Goal: Task Accomplishment & Management: Complete application form

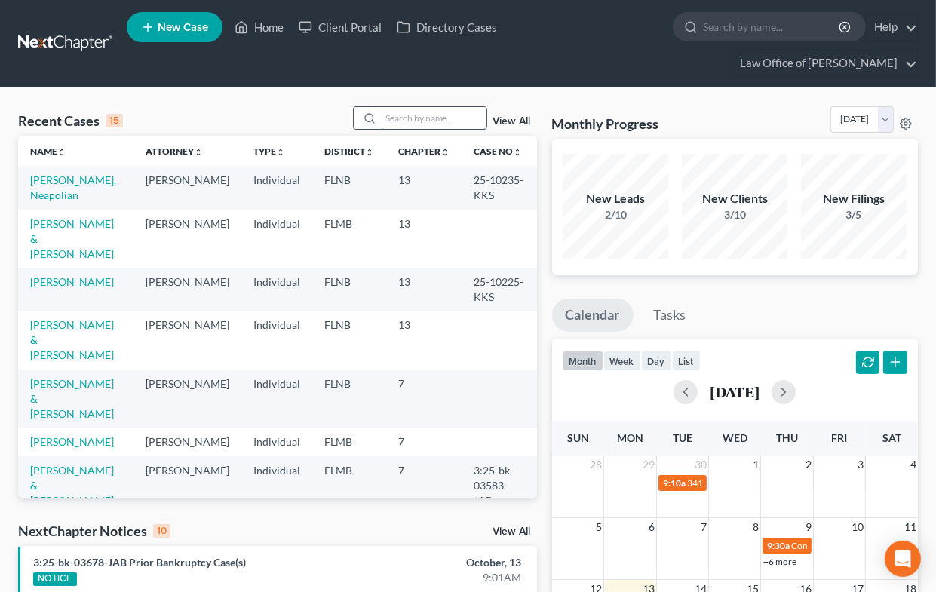
click at [399, 116] on input "search" at bounding box center [434, 118] width 106 height 22
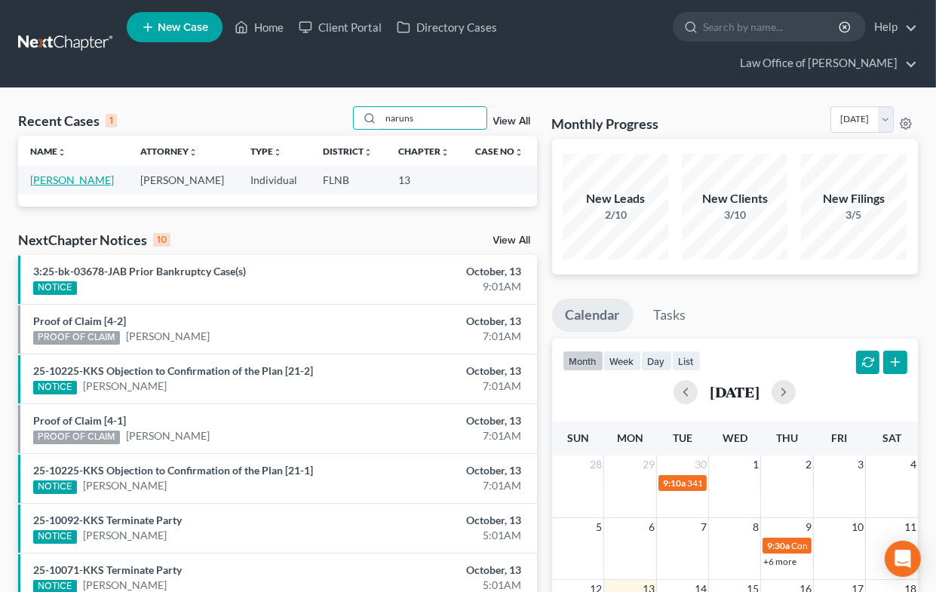
type input "naruns"
click at [49, 180] on link "[PERSON_NAME]" at bounding box center [72, 180] width 84 height 13
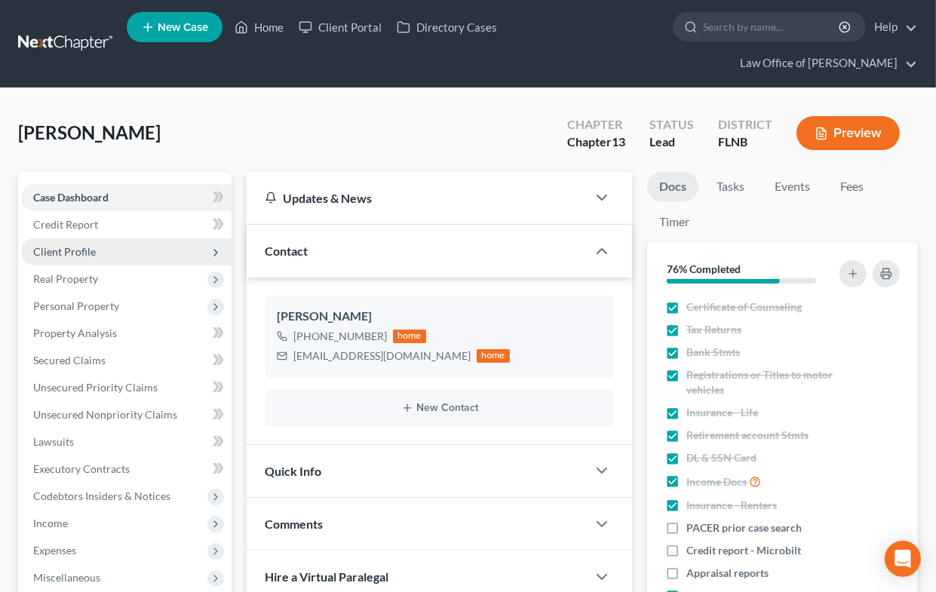
click at [82, 250] on span "Client Profile" at bounding box center [64, 251] width 63 height 13
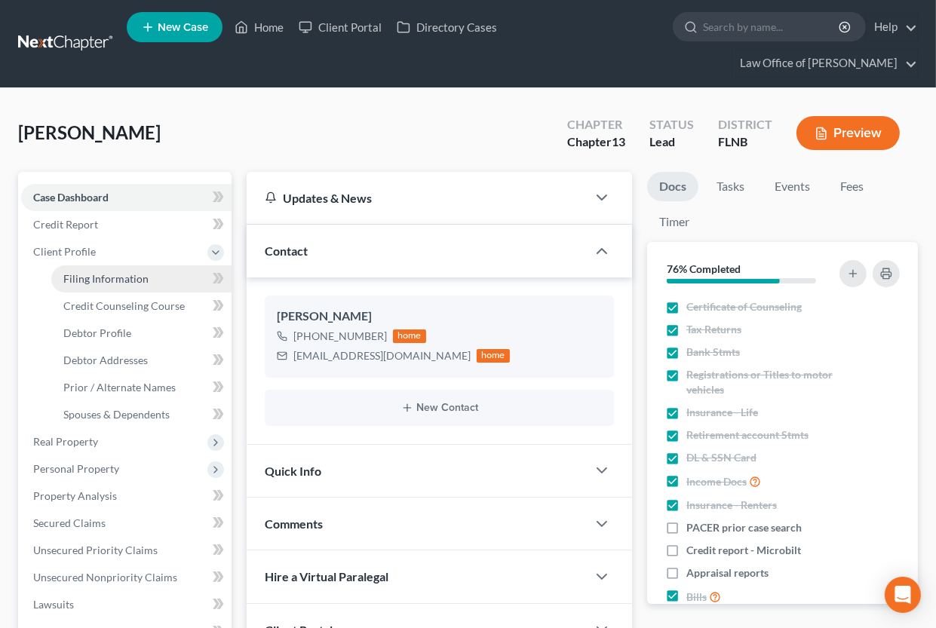
click at [122, 276] on span "Filing Information" at bounding box center [105, 278] width 85 height 13
select select "1"
select select "0"
select select "3"
select select "9"
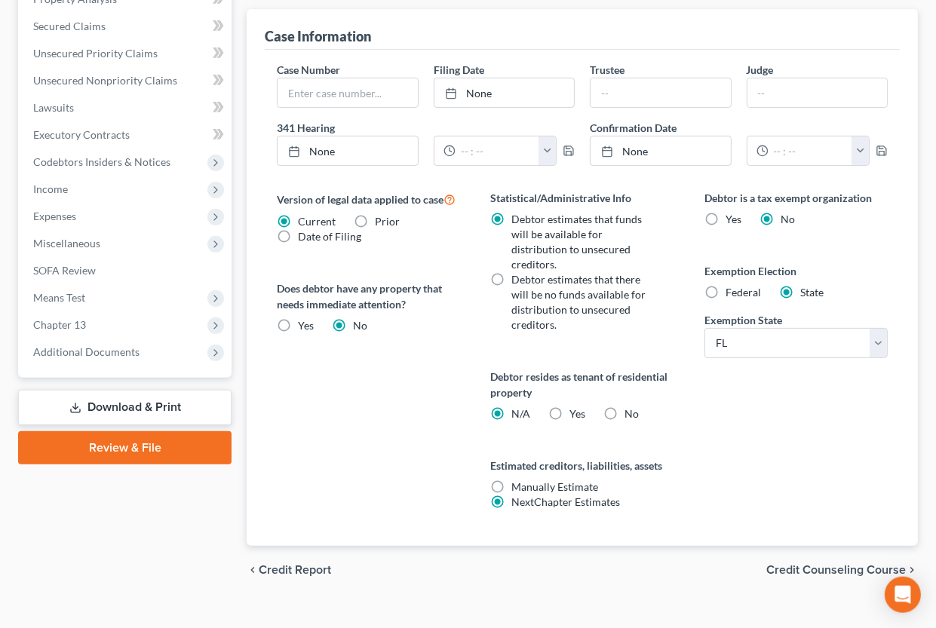
scroll to position [498, 0]
click at [570, 411] on label "Yes Yes" at bounding box center [578, 413] width 16 height 15
click at [576, 411] on input "Yes Yes" at bounding box center [581, 411] width 10 height 10
radio input "true"
radio input "false"
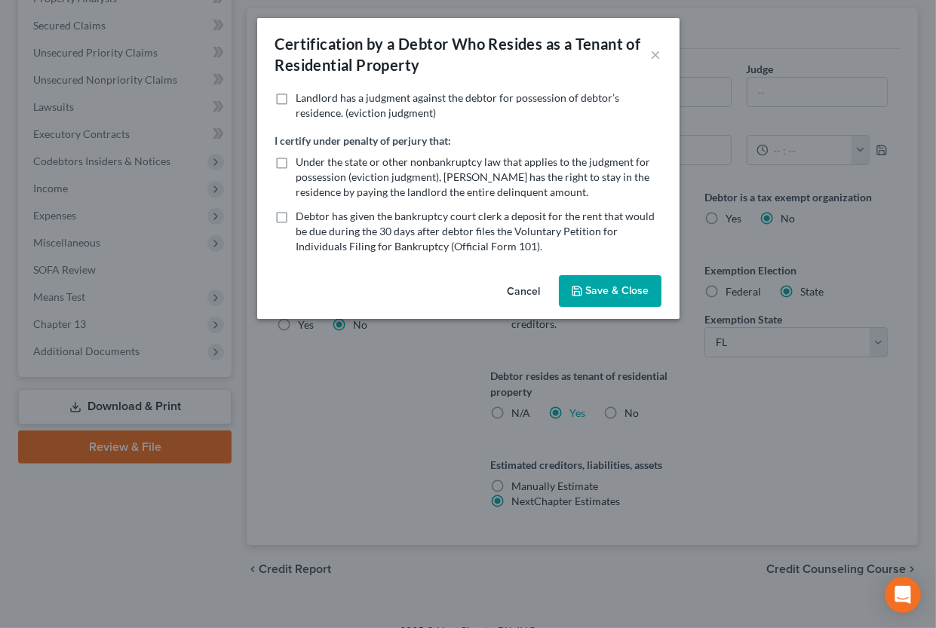
click at [585, 285] on button "Save & Close" at bounding box center [610, 291] width 103 height 32
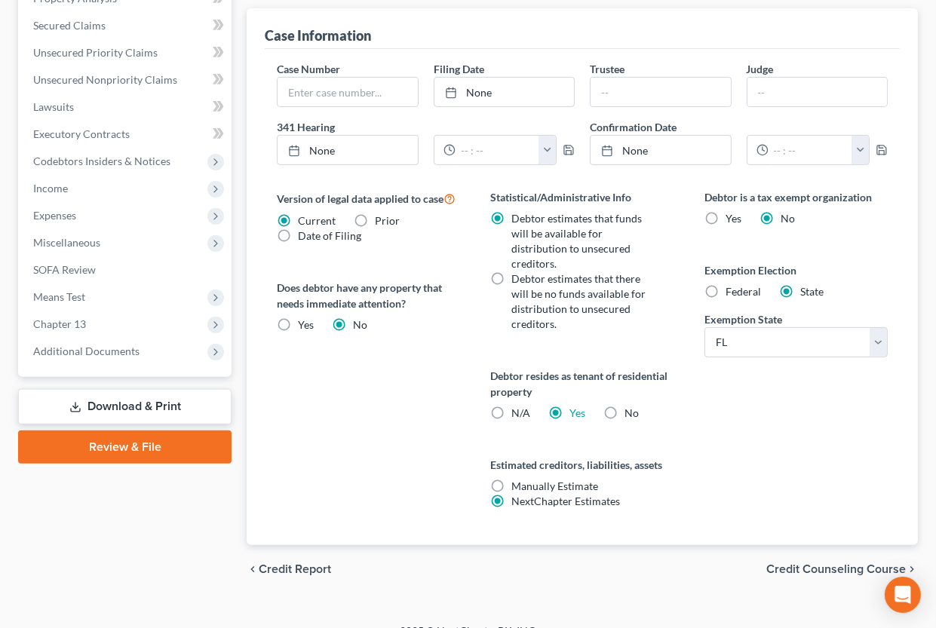
click at [791, 573] on span "Credit Counseling Course" at bounding box center [837, 570] width 140 height 12
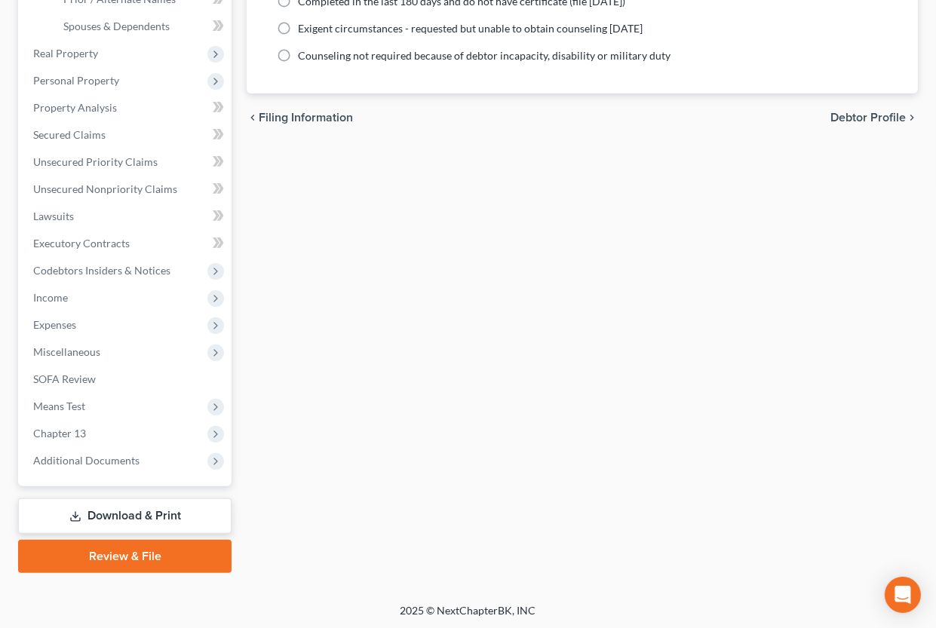
scroll to position [57, 0]
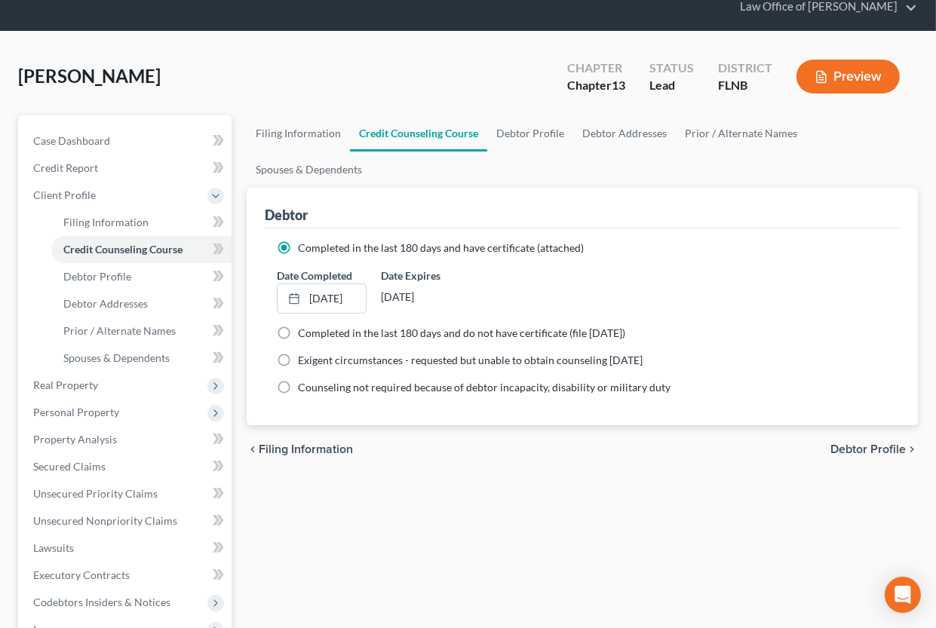
click at [859, 450] on span "Debtor Profile" at bounding box center [868, 450] width 75 height 12
select select "4"
select select "0"
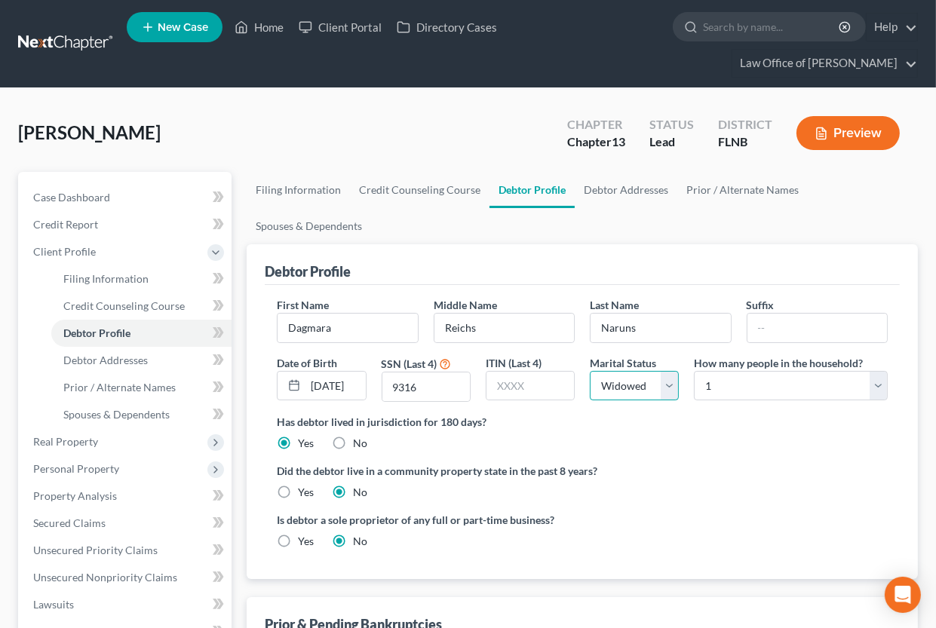
click at [633, 380] on select "Select Single Married Separated Divorced Widowed" at bounding box center [634, 386] width 89 height 30
select select "0"
click option "Single" at bounding box center [0, 0] width 0 height 0
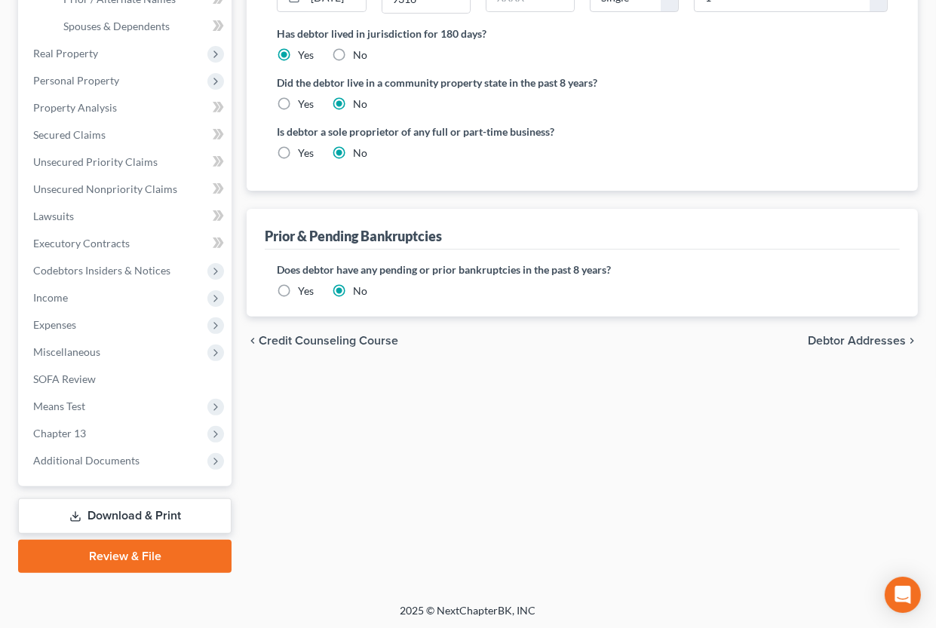
click at [844, 340] on span "Debtor Addresses" at bounding box center [857, 341] width 98 height 12
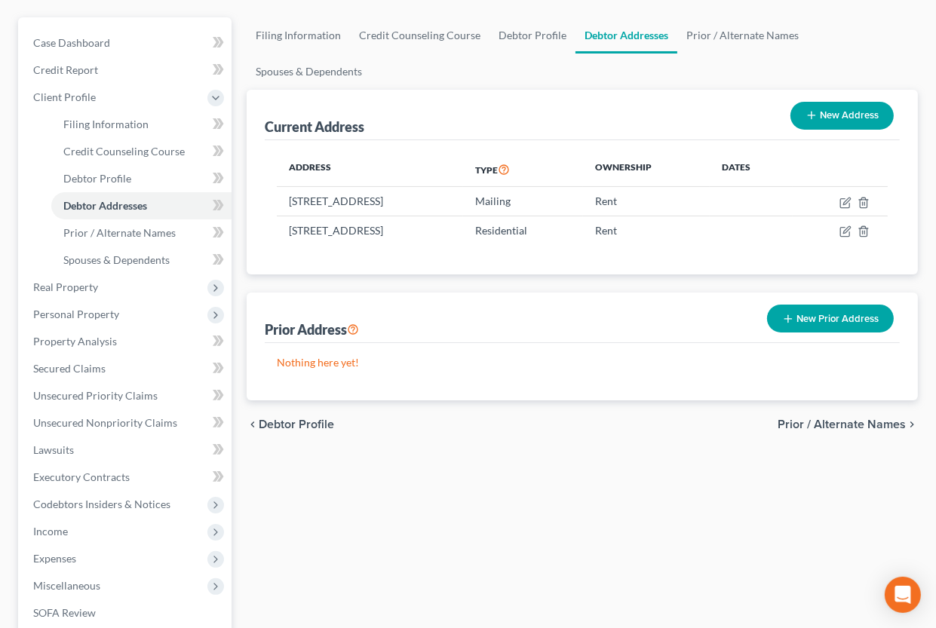
scroll to position [249, 0]
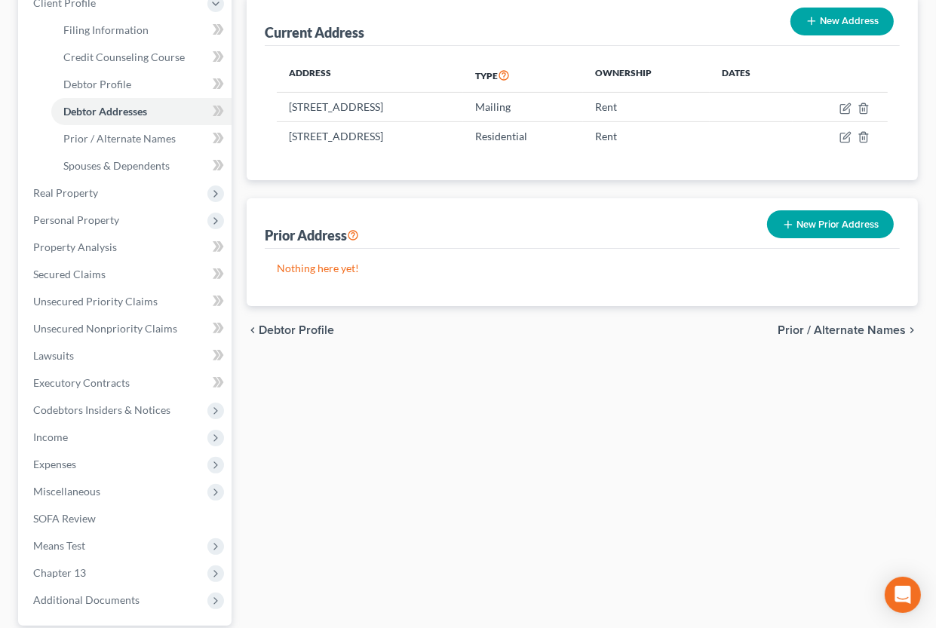
click at [819, 332] on span "Prior / Alternate Names" at bounding box center [842, 330] width 128 height 12
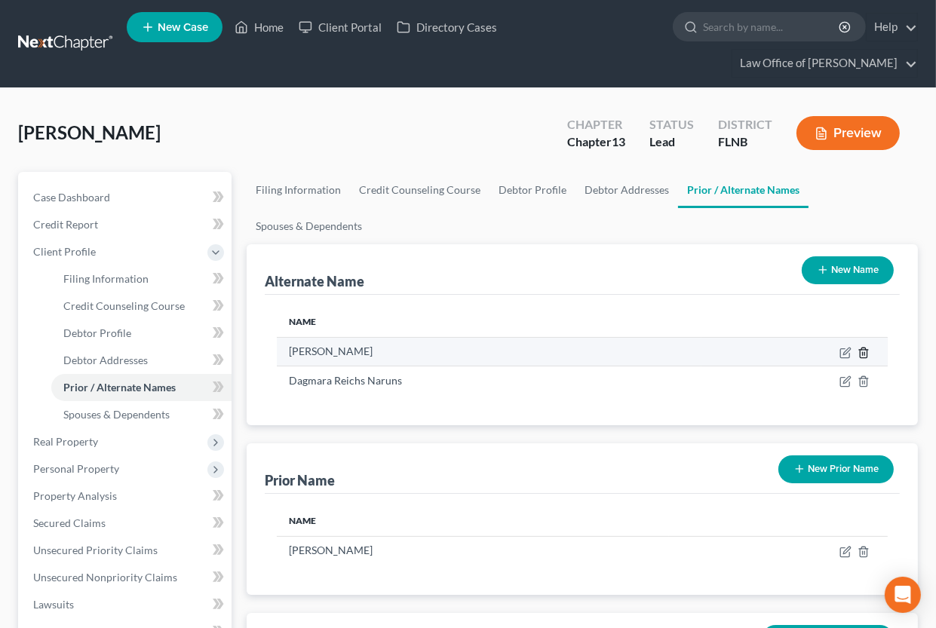
click at [860, 352] on icon at bounding box center [863, 353] width 7 height 10
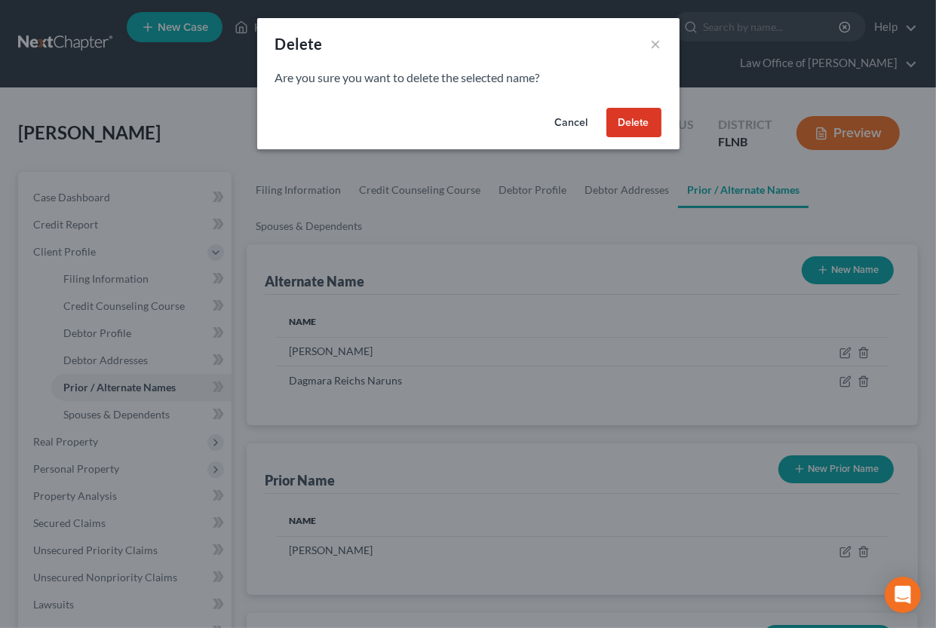
click at [620, 110] on button "Delete" at bounding box center [634, 123] width 55 height 30
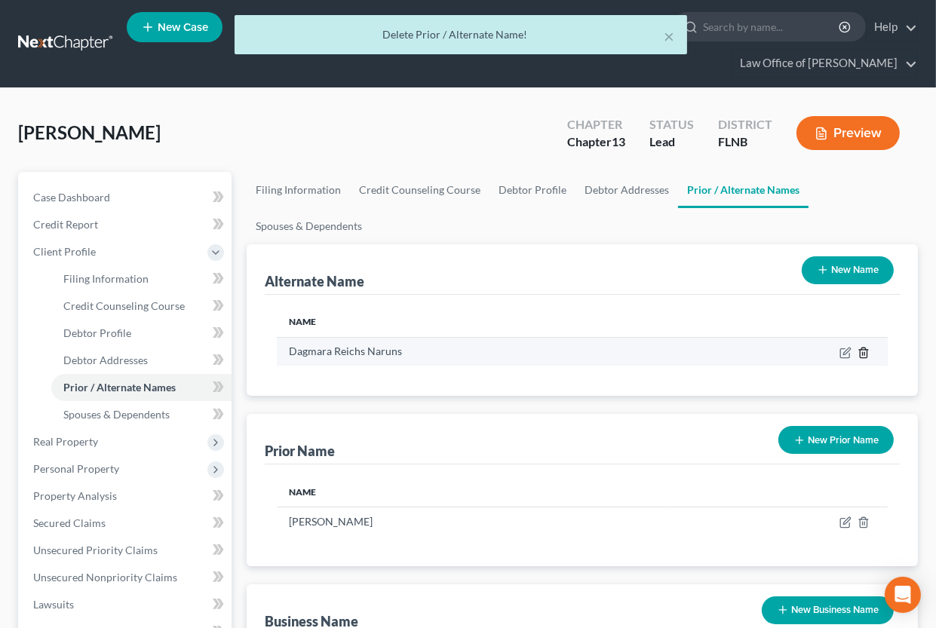
click at [867, 349] on icon at bounding box center [863, 353] width 7 height 10
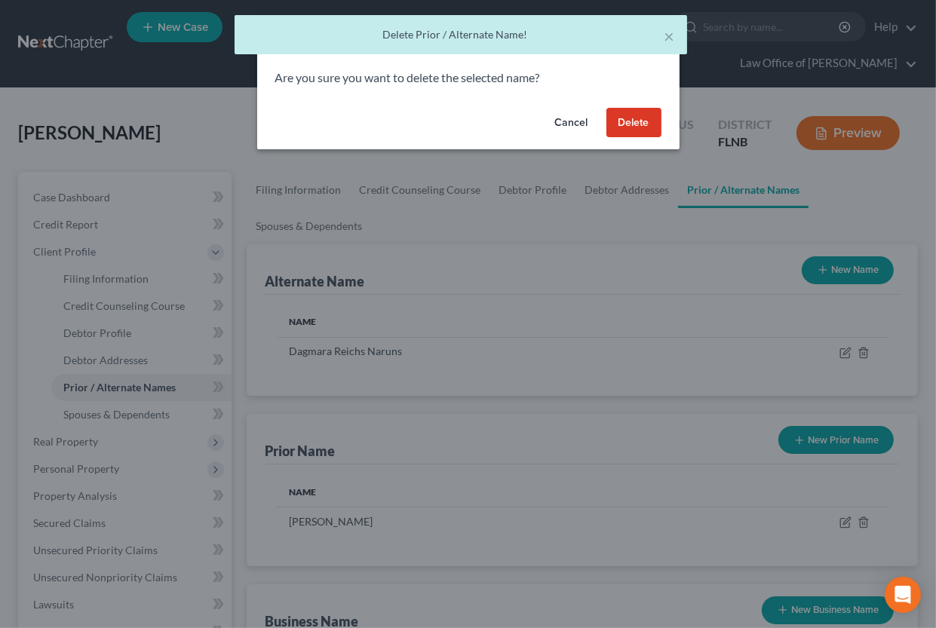
click at [635, 131] on button "Delete" at bounding box center [634, 123] width 55 height 30
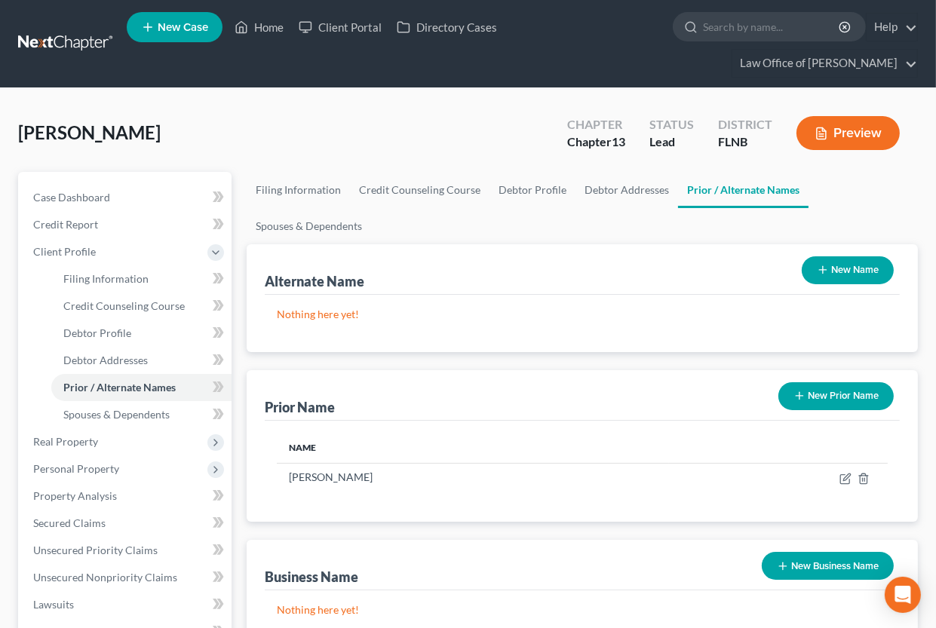
click at [845, 270] on button "New Name" at bounding box center [848, 271] width 92 height 28
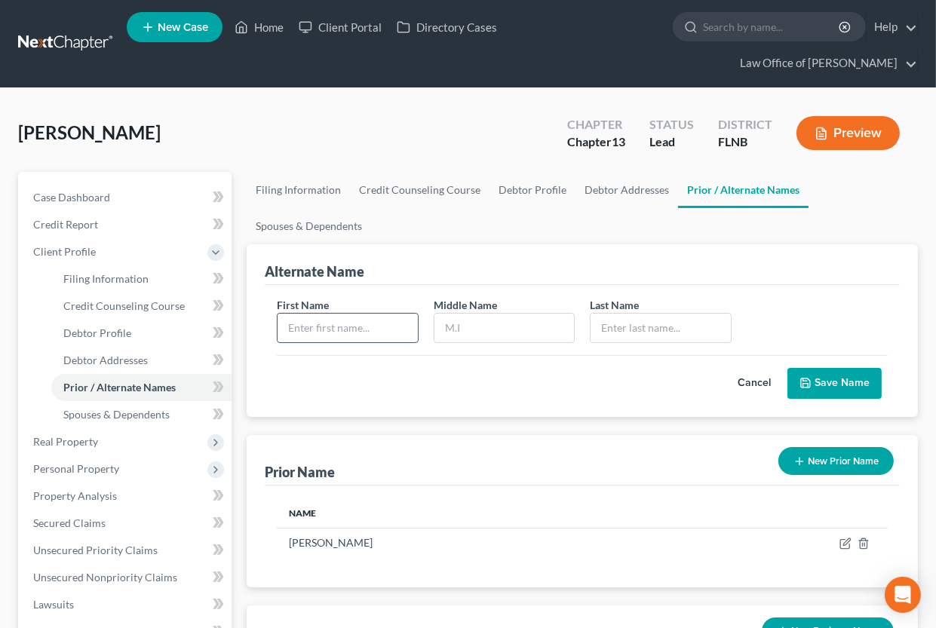
click at [368, 326] on input "text" at bounding box center [348, 328] width 140 height 29
type input "Dagmara"
type input "[PERSON_NAME]"
click at [849, 378] on button "Save Name" at bounding box center [835, 384] width 94 height 32
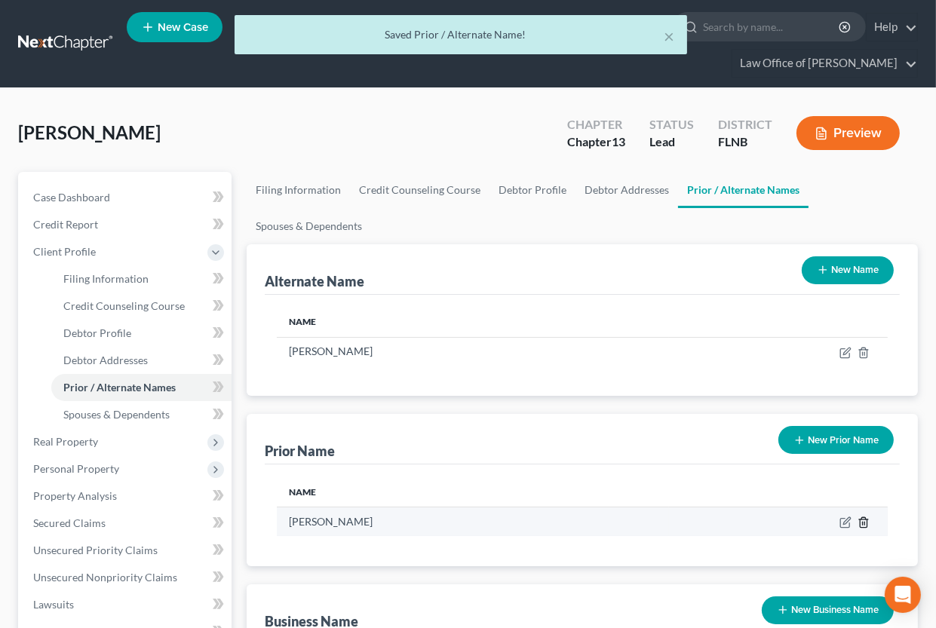
click at [867, 521] on icon "button" at bounding box center [864, 523] width 12 height 12
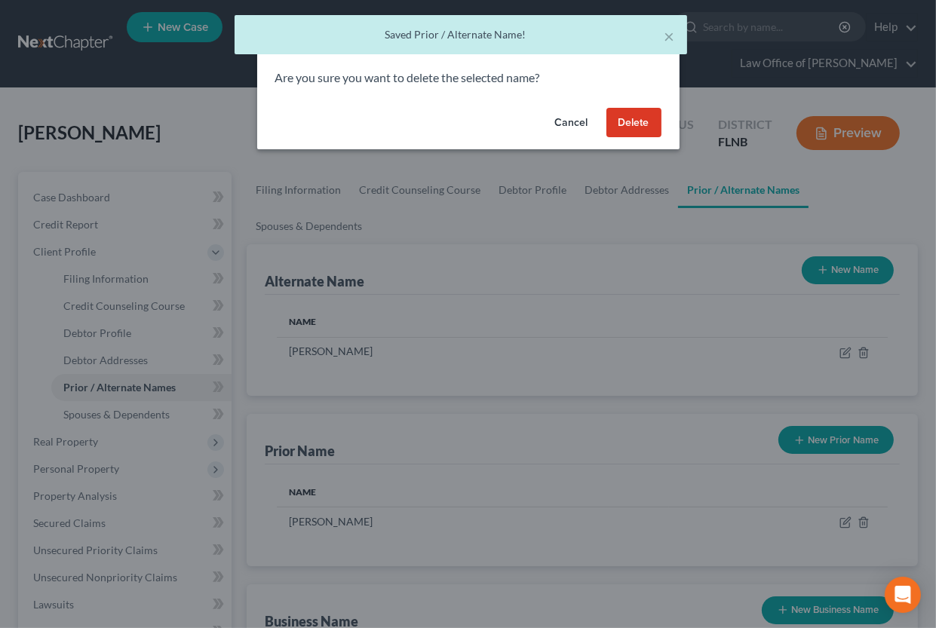
click at [635, 120] on button "Delete" at bounding box center [634, 123] width 55 height 30
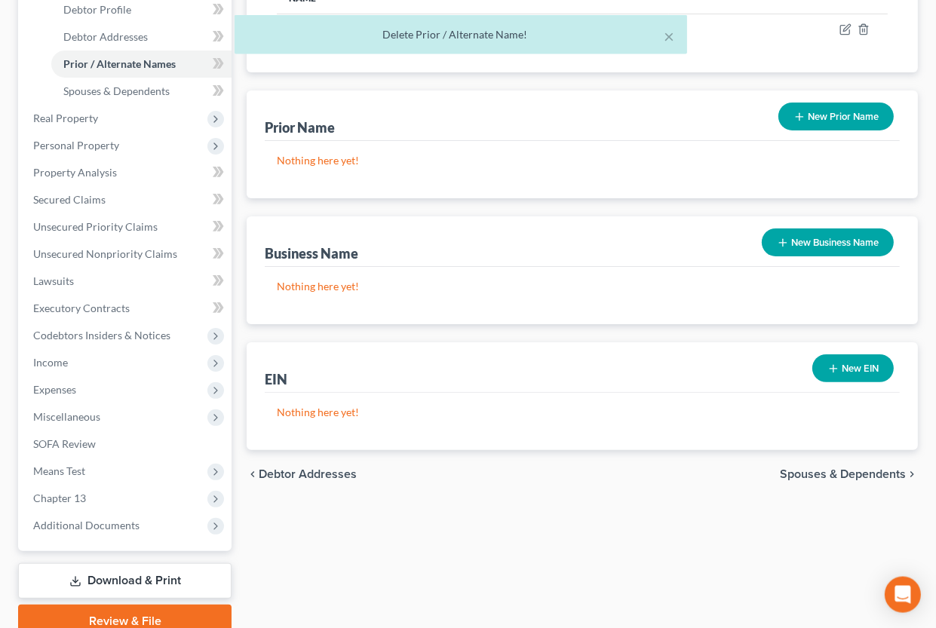
scroll to position [332, 0]
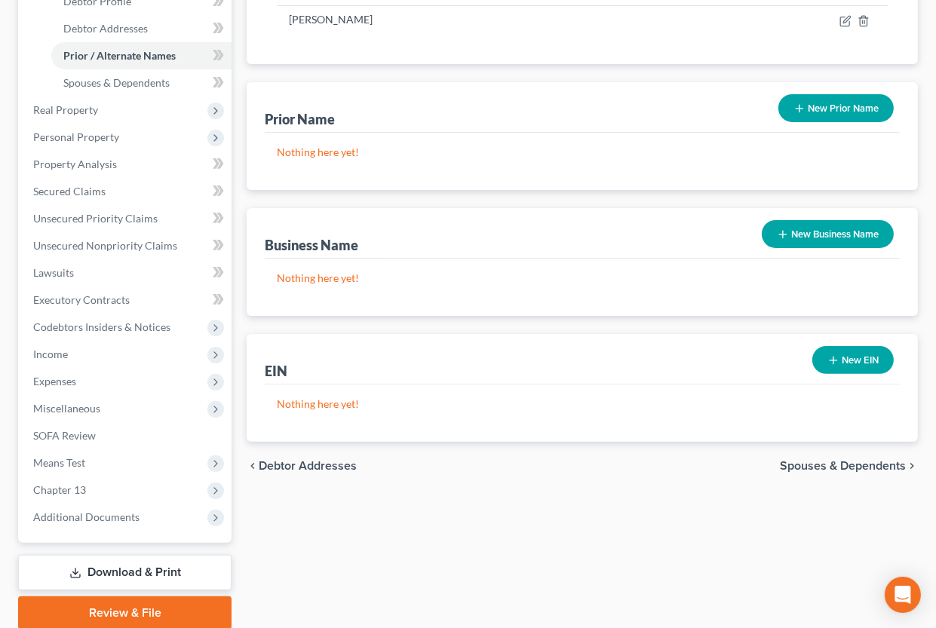
click at [794, 462] on span "Spouses & Dependents" at bounding box center [843, 466] width 126 height 12
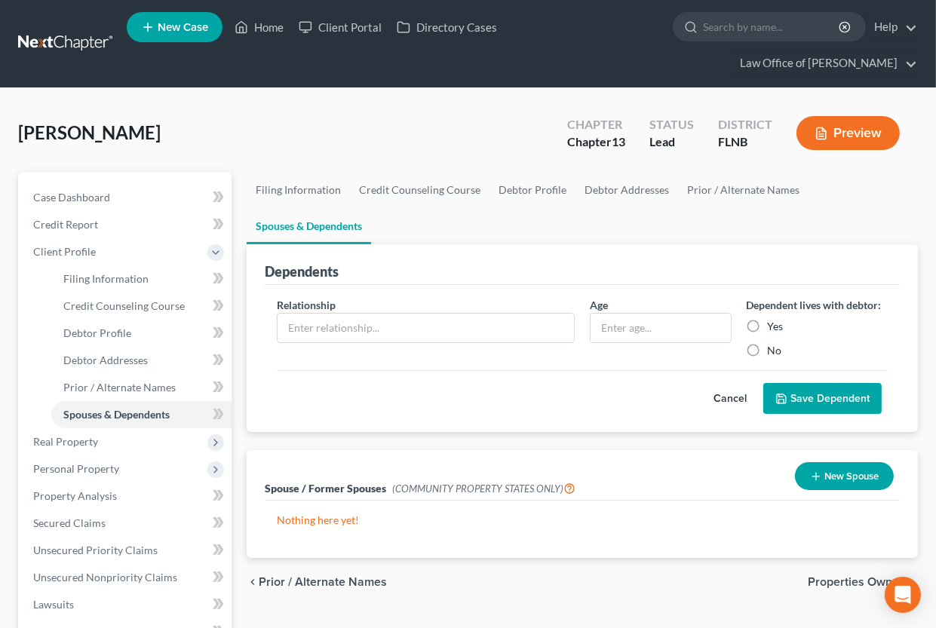
click at [826, 578] on span "Properties Owned" at bounding box center [857, 582] width 98 height 12
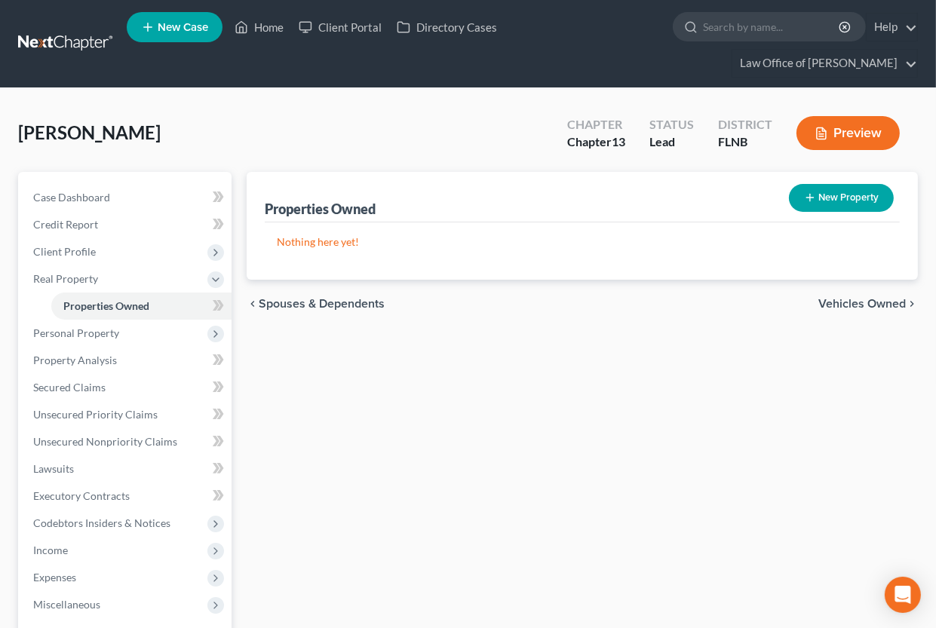
click at [843, 303] on span "Vehicles Owned" at bounding box center [863, 304] width 88 height 12
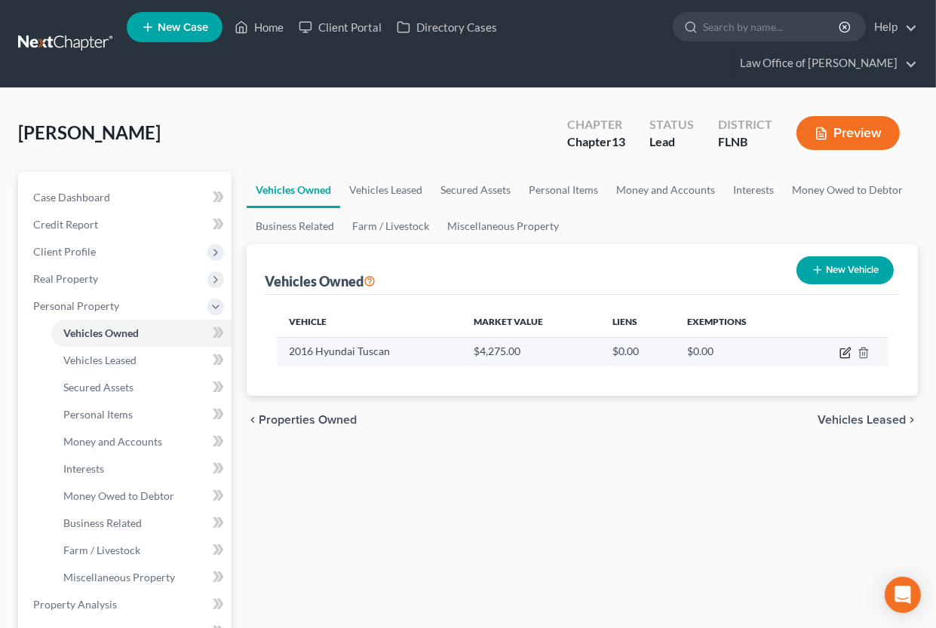
click at [848, 352] on icon "button" at bounding box center [847, 351] width 7 height 7
select select "0"
select select "10"
select select "3"
select select "0"
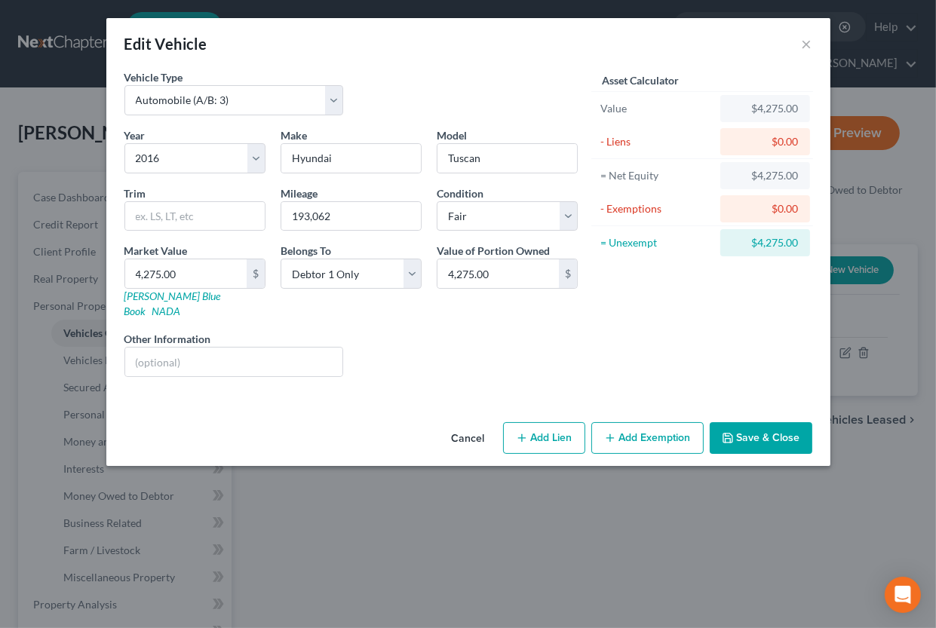
click at [702, 36] on div "Edit Vehicle ×" at bounding box center [468, 43] width 724 height 51
click at [266, 351] on input "text" at bounding box center [234, 362] width 218 height 29
paste input "~ M8J3CA29GU201021"
click at [155, 350] on input "VIN ~ M8J3CA29GU201021" at bounding box center [234, 362] width 218 height 29
type input "VIN [US_VEHICLE_IDENTIFICATION_NUMBER]"
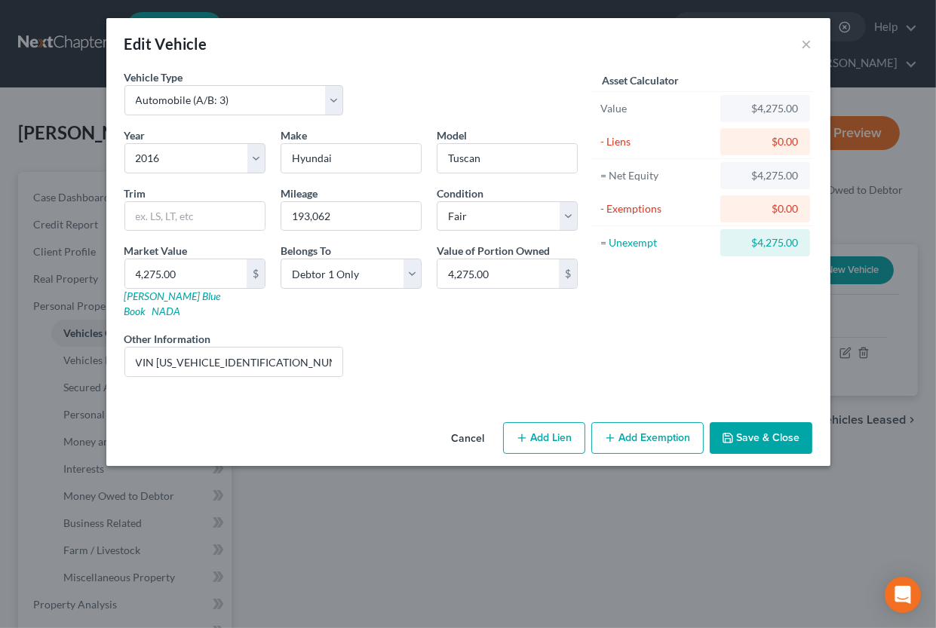
click at [639, 49] on div "Edit Vehicle ×" at bounding box center [468, 43] width 724 height 51
click at [641, 428] on button "Add Exemption" at bounding box center [648, 439] width 112 height 32
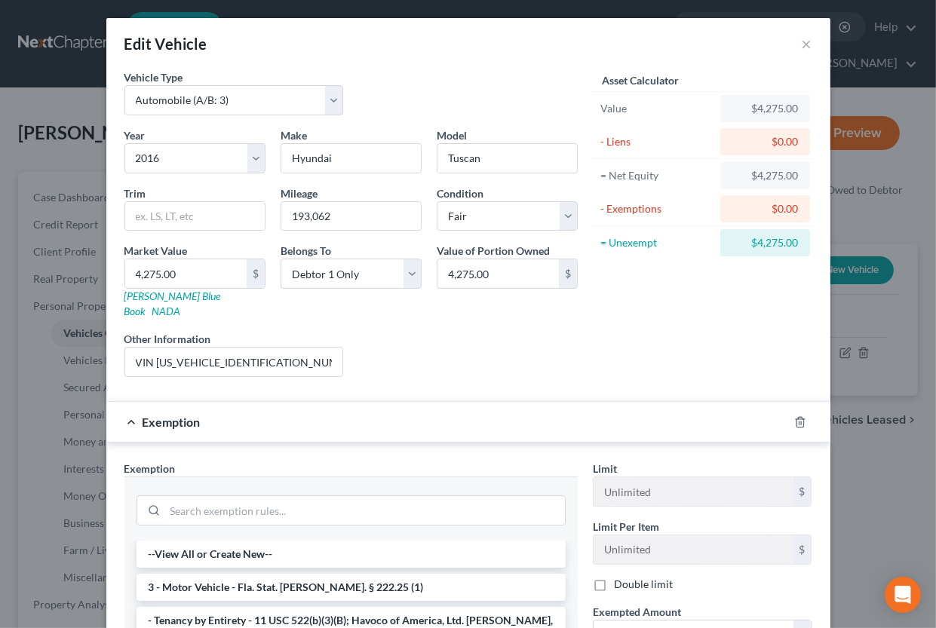
click at [347, 574] on li "3 - Motor Vehicle - Fla. Stat. [PERSON_NAME]. § 222.25 (1)" at bounding box center [351, 587] width 429 height 27
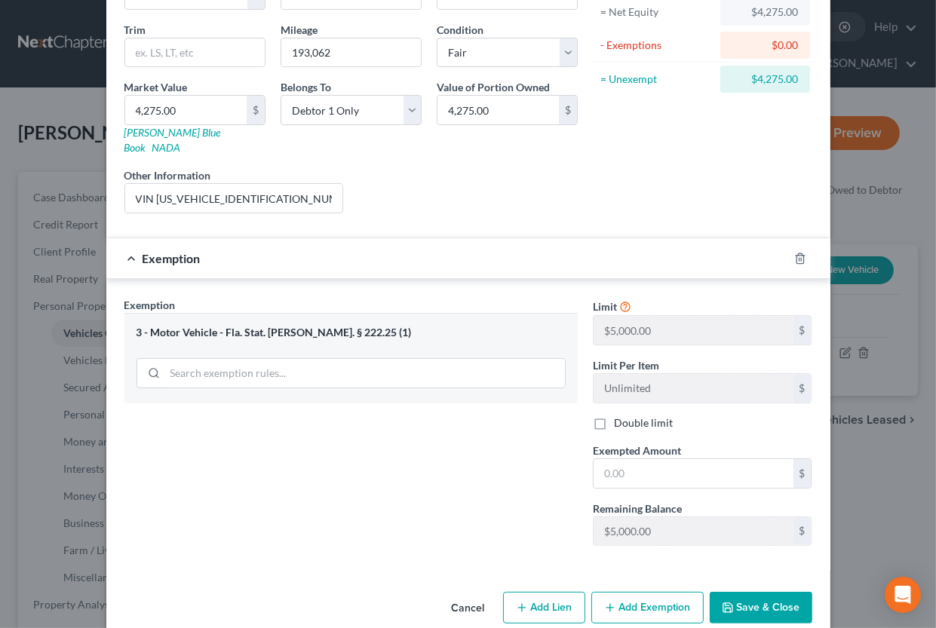
scroll to position [173, 0]
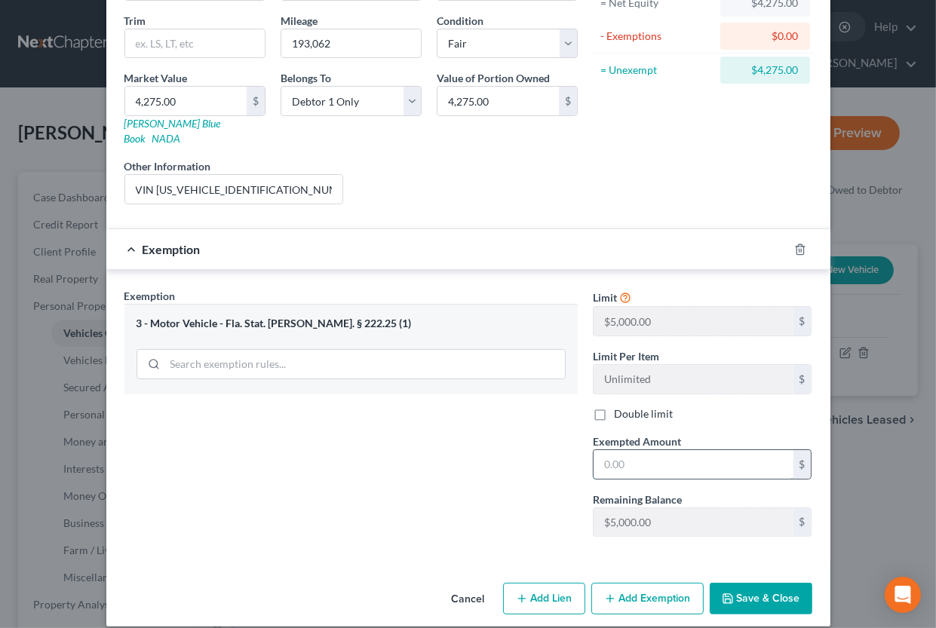
click at [613, 450] on input "text" at bounding box center [694, 464] width 200 height 29
type input "5,000.00"
click at [792, 589] on button "Save & Close" at bounding box center [761, 599] width 103 height 32
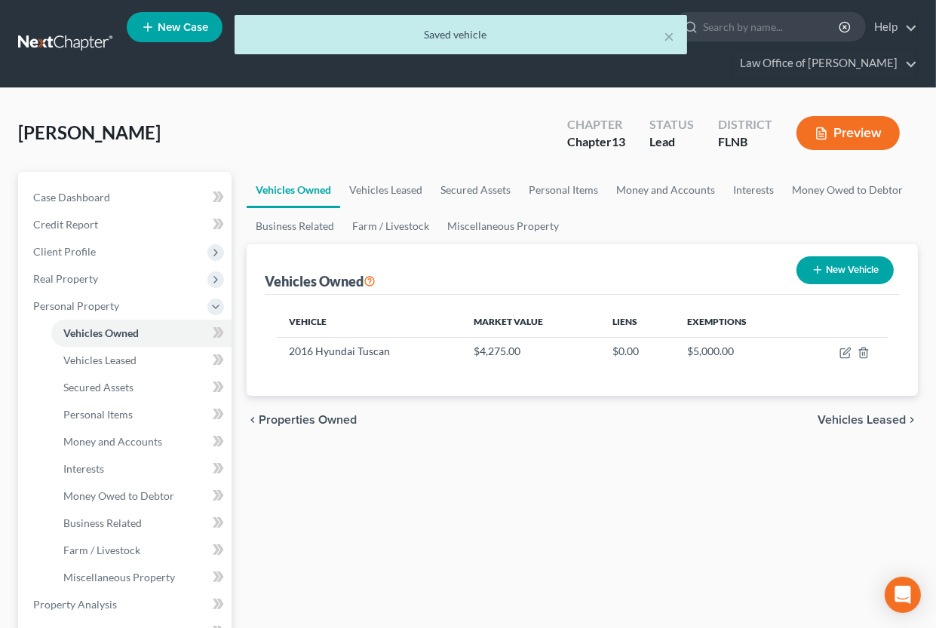
click at [869, 420] on span "Vehicles Leased" at bounding box center [862, 420] width 88 height 12
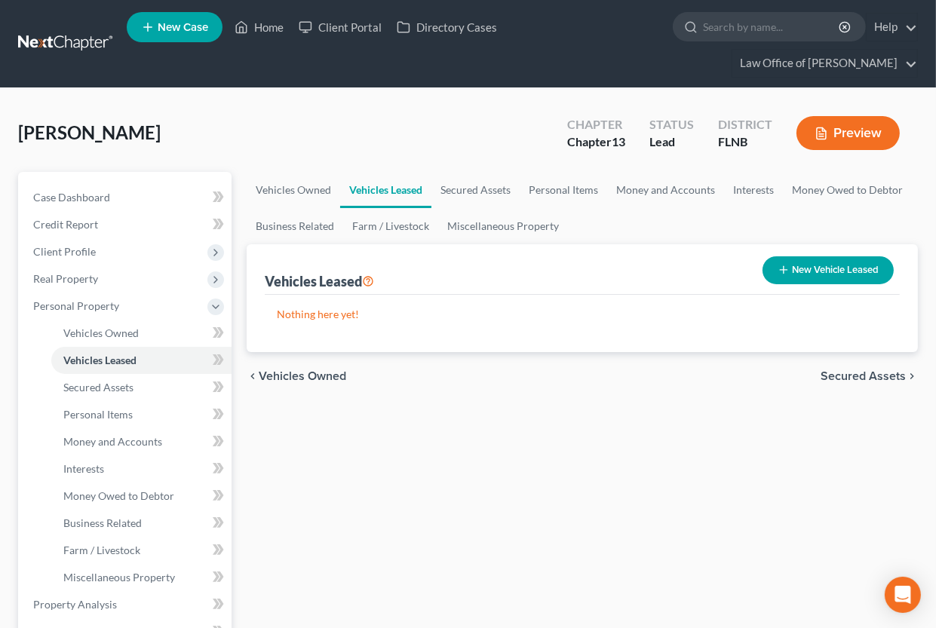
click at [868, 373] on span "Secured Assets" at bounding box center [863, 376] width 85 height 12
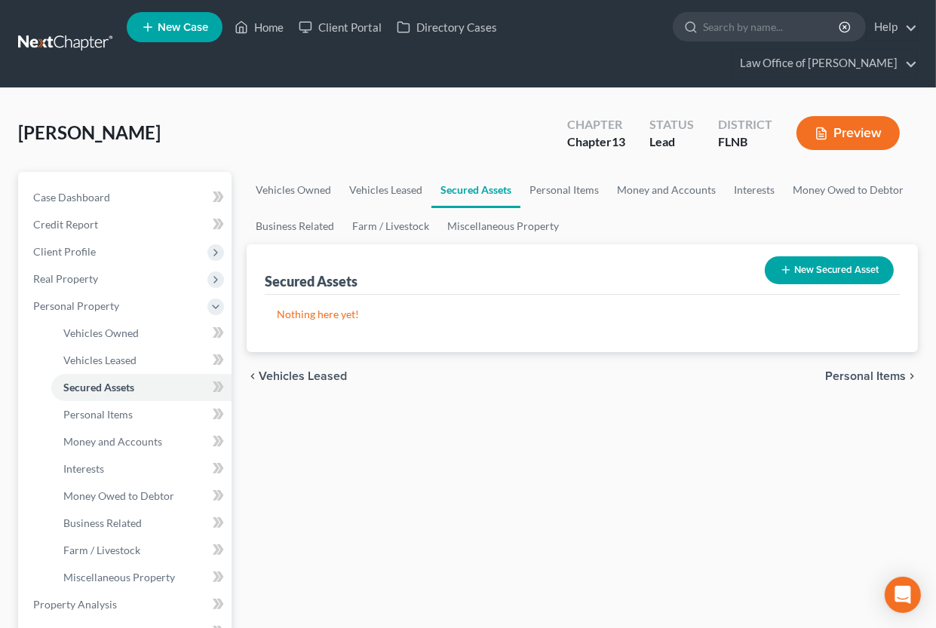
click at [868, 373] on span "Personal Items" at bounding box center [865, 376] width 81 height 12
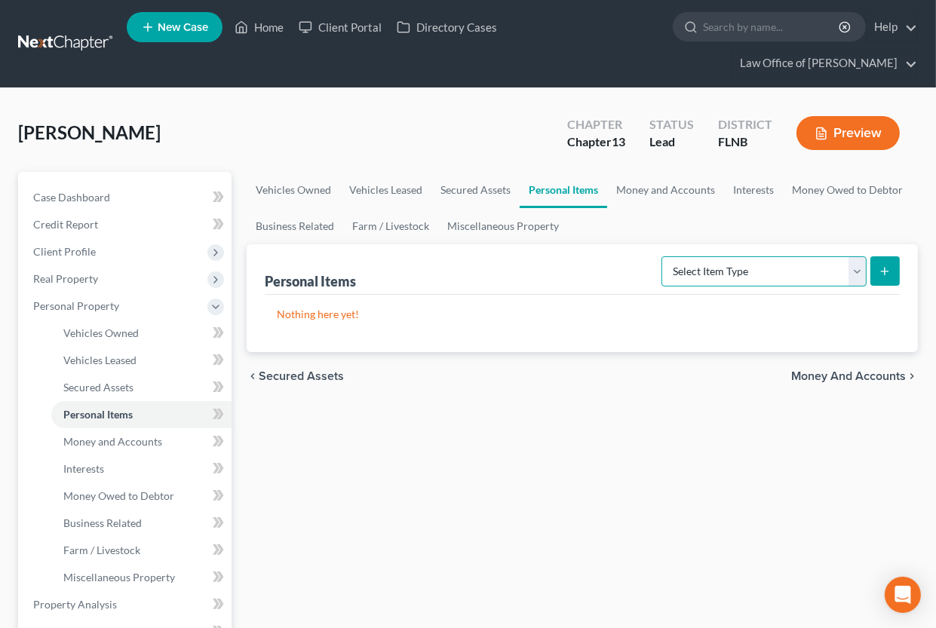
click at [702, 276] on select "Select Item Type Clothing (A/B: 11) Collectibles Of Value (A/B: 8) Electronics …" at bounding box center [764, 272] width 205 height 30
select select "clothing"
click option "Clothing (A/B: 11)" at bounding box center [0, 0] width 0 height 0
click at [878, 272] on button "submit" at bounding box center [885, 271] width 29 height 29
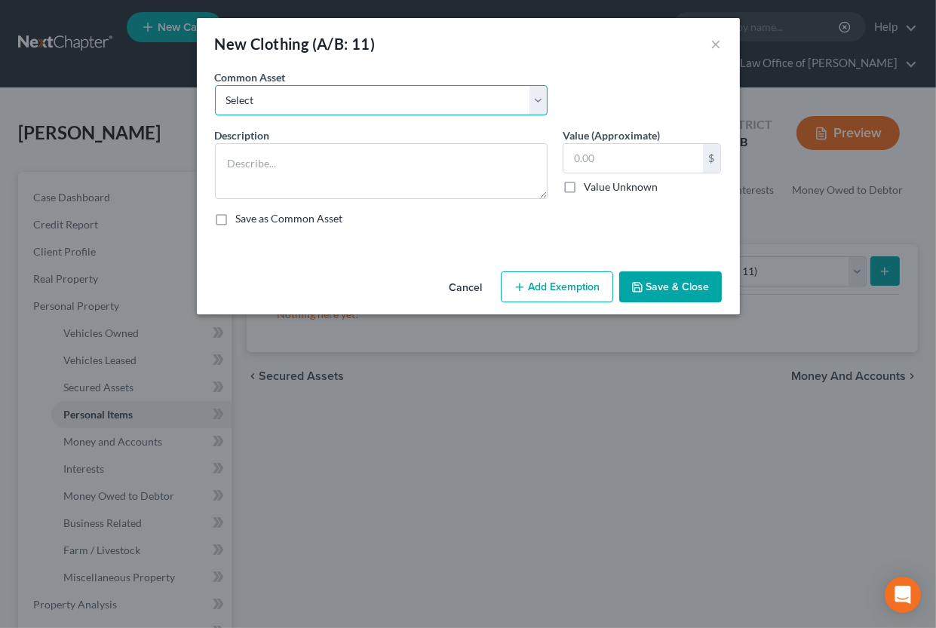
select select "20"
click option "Womens clothing & accessories" at bounding box center [0, 0] width 0 height 0
type textarea "Womens clothing & accessories"
type input "0.00"
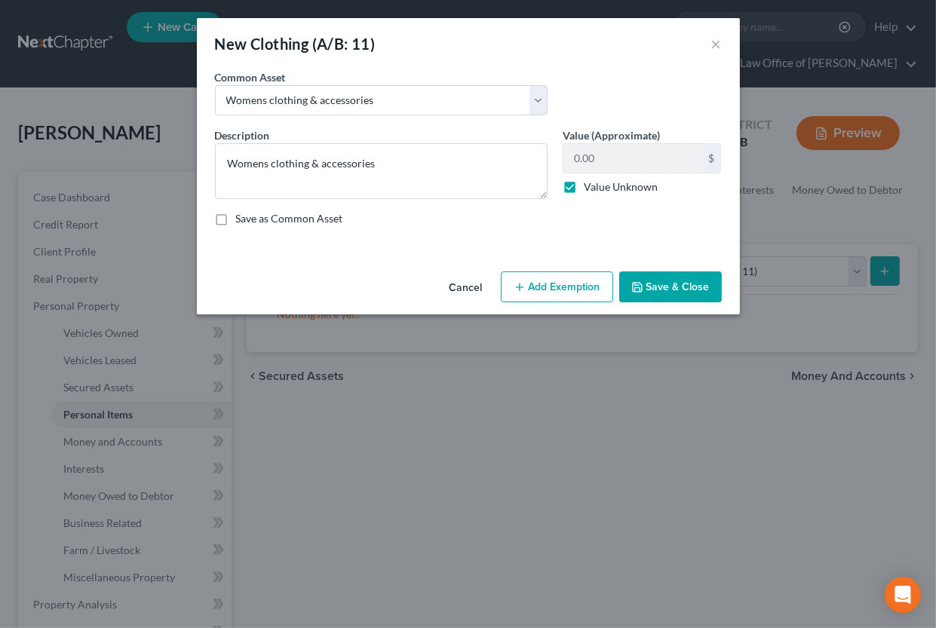
click at [584, 190] on label "Value Unknown" at bounding box center [621, 187] width 74 height 15
click at [590, 189] on input "Value Unknown" at bounding box center [595, 185] width 10 height 10
checkbox input "false"
click at [568, 160] on input "0.00" at bounding box center [634, 158] width 140 height 29
type input "1,000"
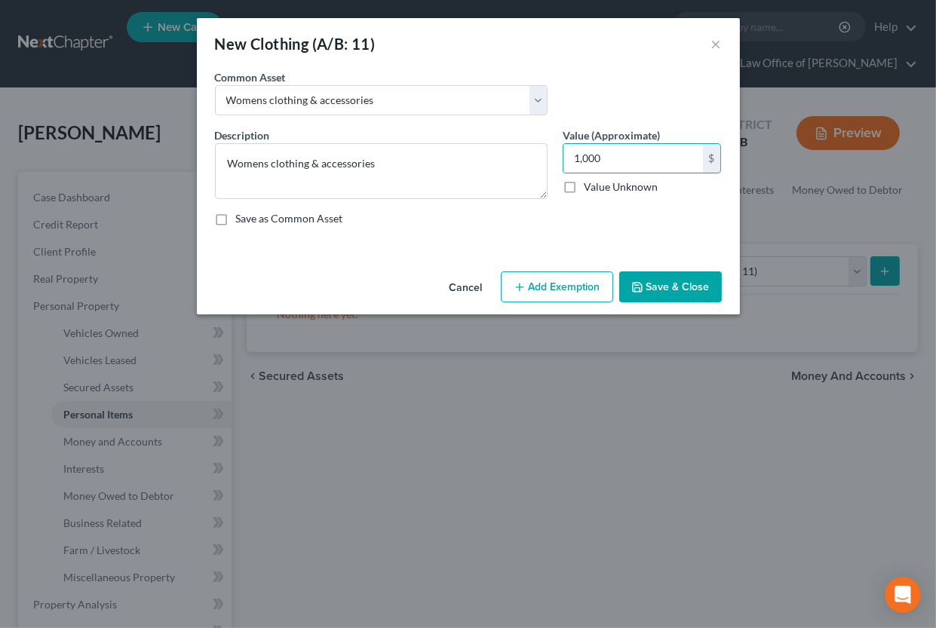
click at [552, 287] on button "Add Exemption" at bounding box center [557, 288] width 112 height 32
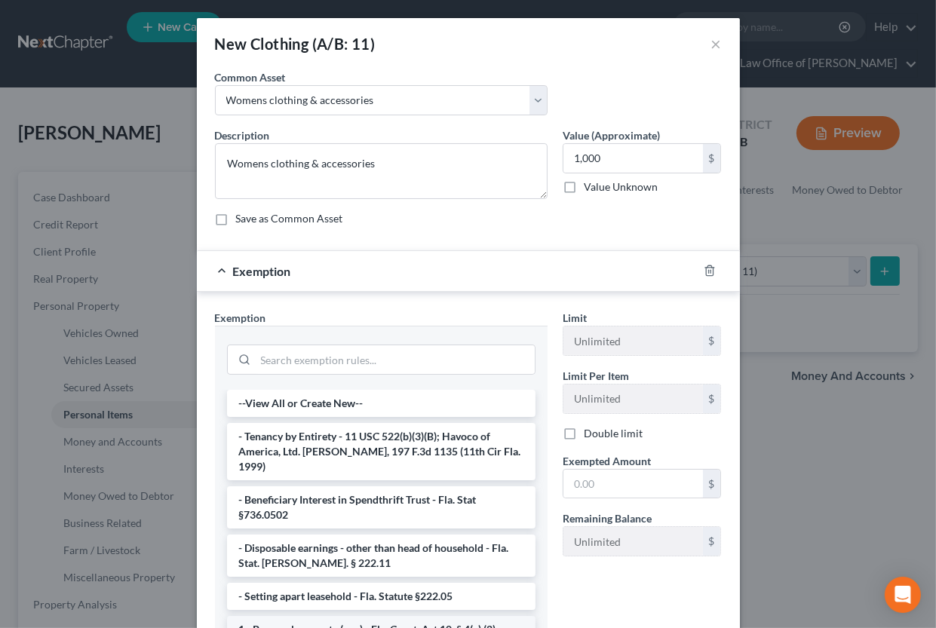
click at [416, 592] on li "1 - Personal property (any) - Fla. Const. Art.10, § 4(a) (2)" at bounding box center [381, 629] width 309 height 27
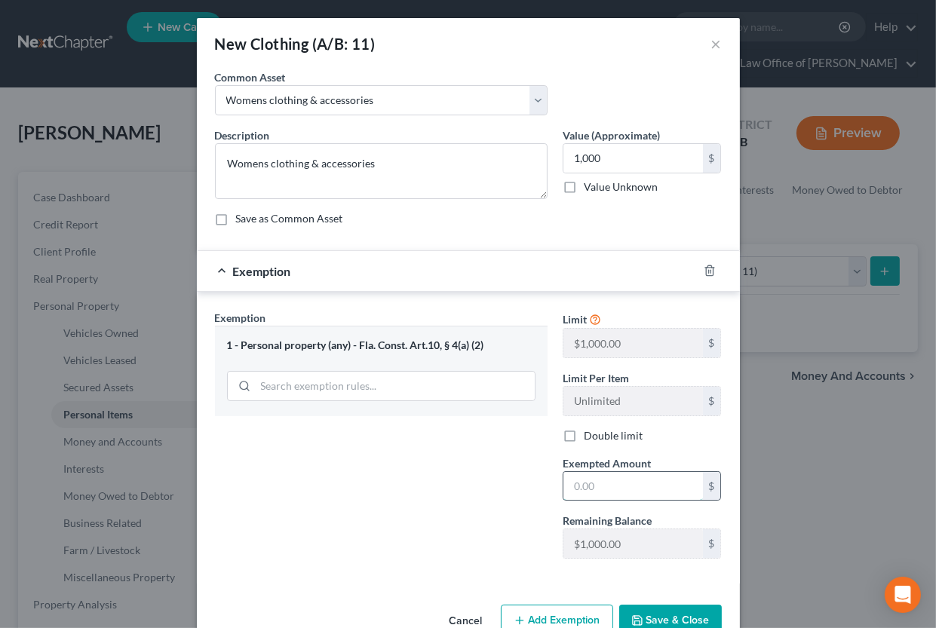
click at [598, 490] on input "text" at bounding box center [634, 486] width 140 height 29
type input "1,000"
click at [668, 592] on button "Save & Close" at bounding box center [670, 621] width 103 height 32
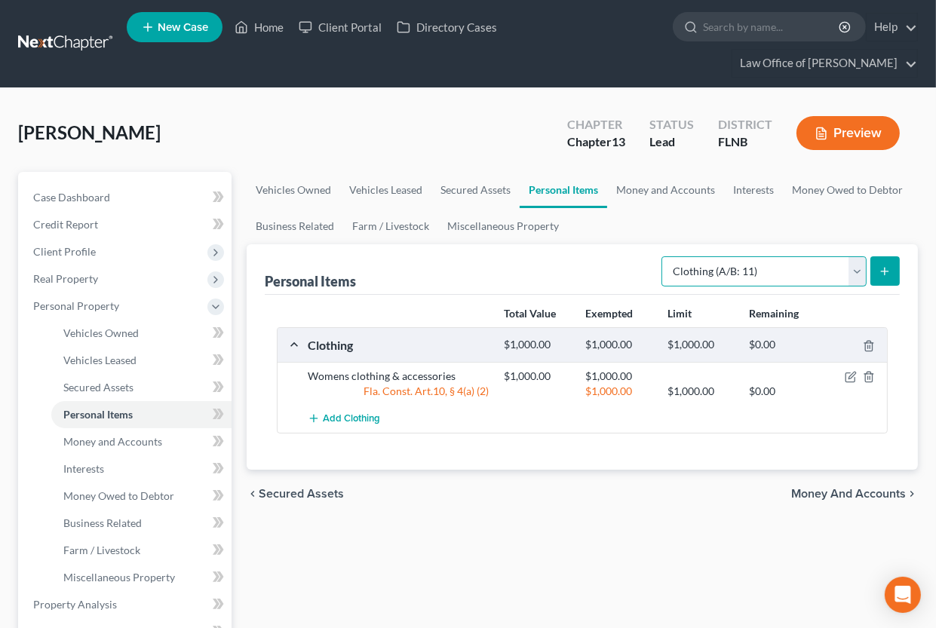
click at [662, 257] on select "Select Item Type Clothing (A/B: 11) Collectibles Of Value (A/B: 8) Electronics …" at bounding box center [764, 272] width 205 height 30
select select "electronics"
click option "Electronics (A/B: 7)" at bounding box center [0, 0] width 0 height 0
click at [898, 275] on button "submit" at bounding box center [885, 271] width 29 height 29
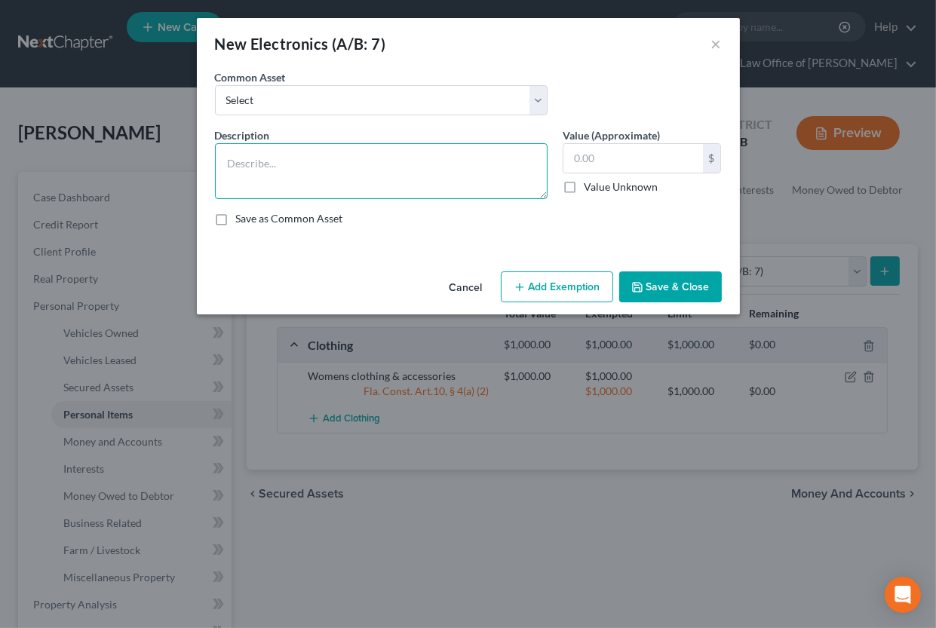
click at [237, 155] on textarea at bounding box center [381, 171] width 333 height 56
paste textarea "2008 radio, 2010 Dell computer, printer, Samsung tablet, flip phone"
type textarea "2008 radio, 2010 Dell computer, printer, Samsung tablet, flip phone"
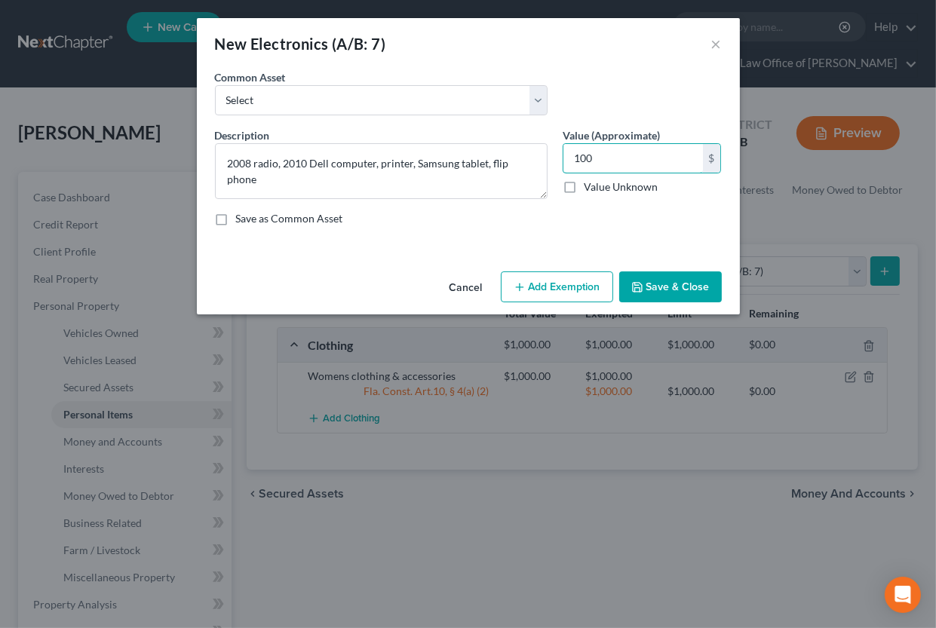
type input "100"
click at [576, 278] on button "Add Exemption" at bounding box center [557, 288] width 112 height 32
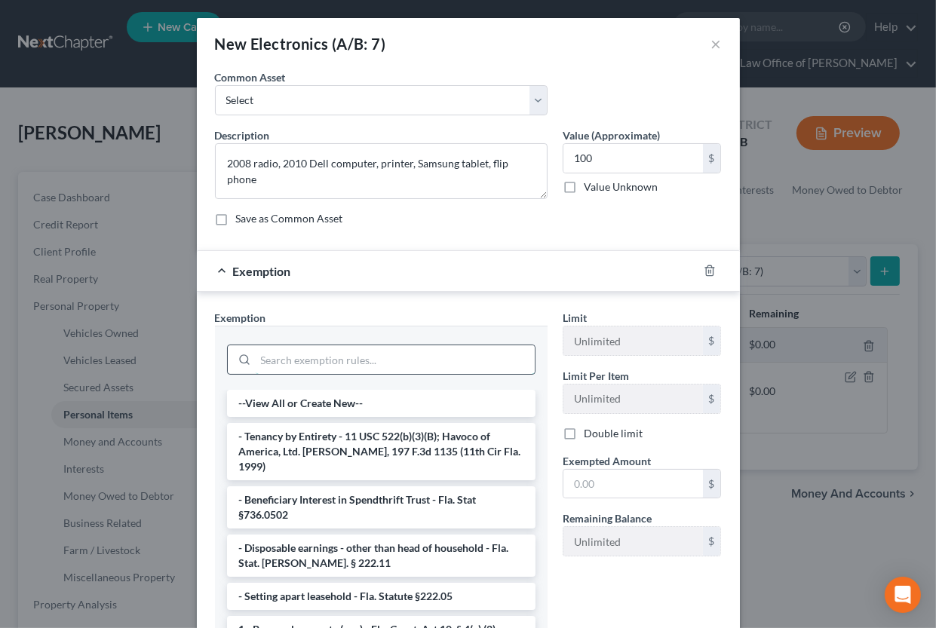
click at [404, 349] on input "search" at bounding box center [395, 360] width 279 height 29
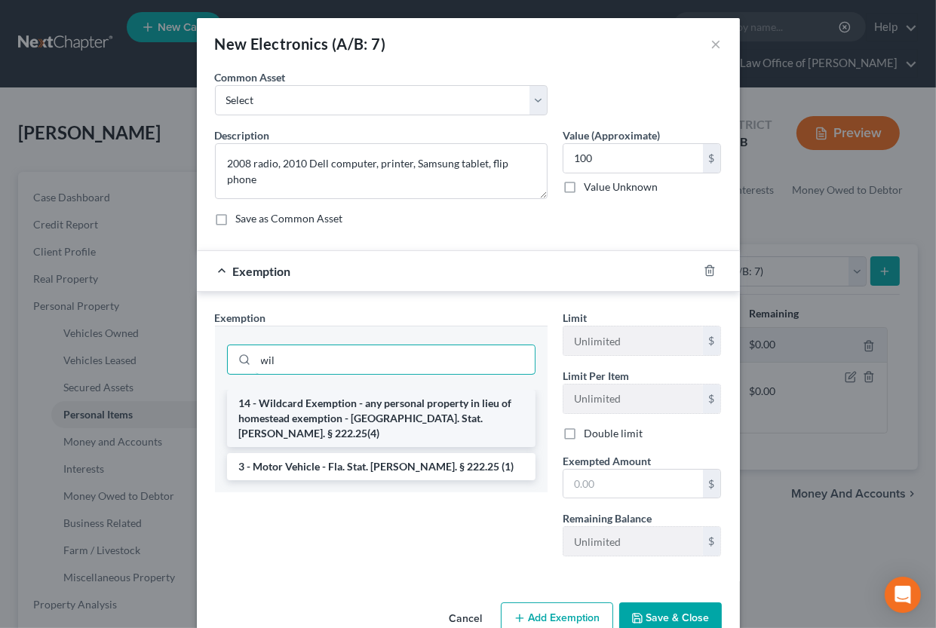
type input "wil"
click at [364, 408] on li "14 - Wildcard Exemption - any personal property in lieu of homestead exemption …" at bounding box center [381, 418] width 309 height 57
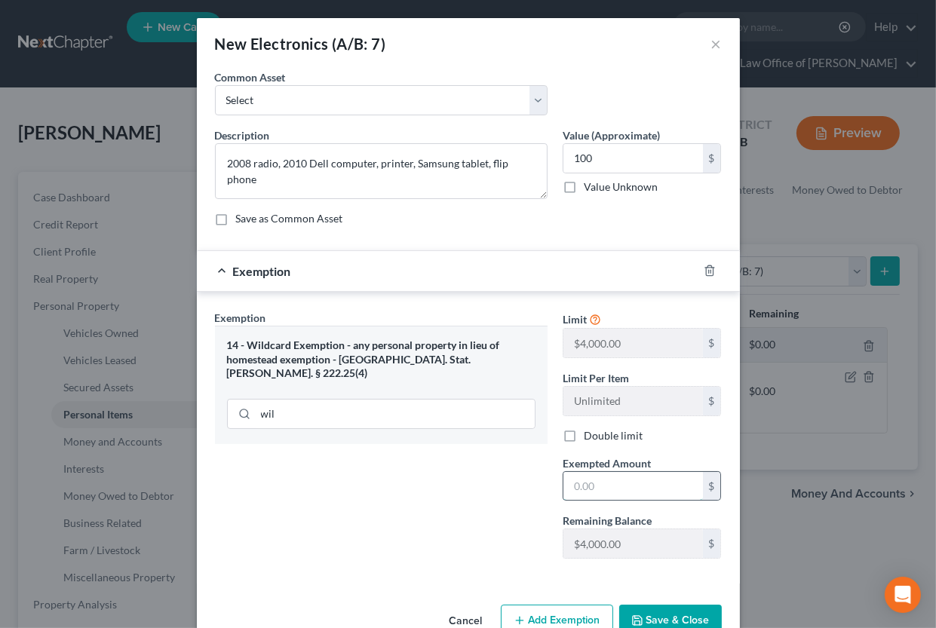
click at [596, 478] on input "text" at bounding box center [634, 486] width 140 height 29
type input "100"
click at [688, 592] on button "Save & Close" at bounding box center [670, 621] width 103 height 32
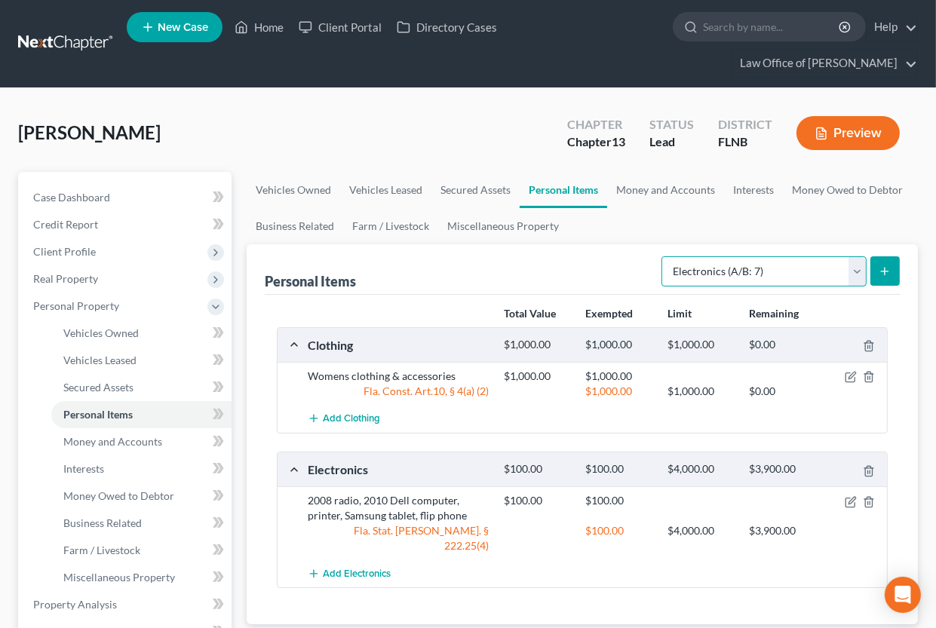
select select "household_goods"
click option "Household Goods (A/B: 6)" at bounding box center [0, 0] width 0 height 0
click at [883, 279] on button "submit" at bounding box center [885, 271] width 29 height 29
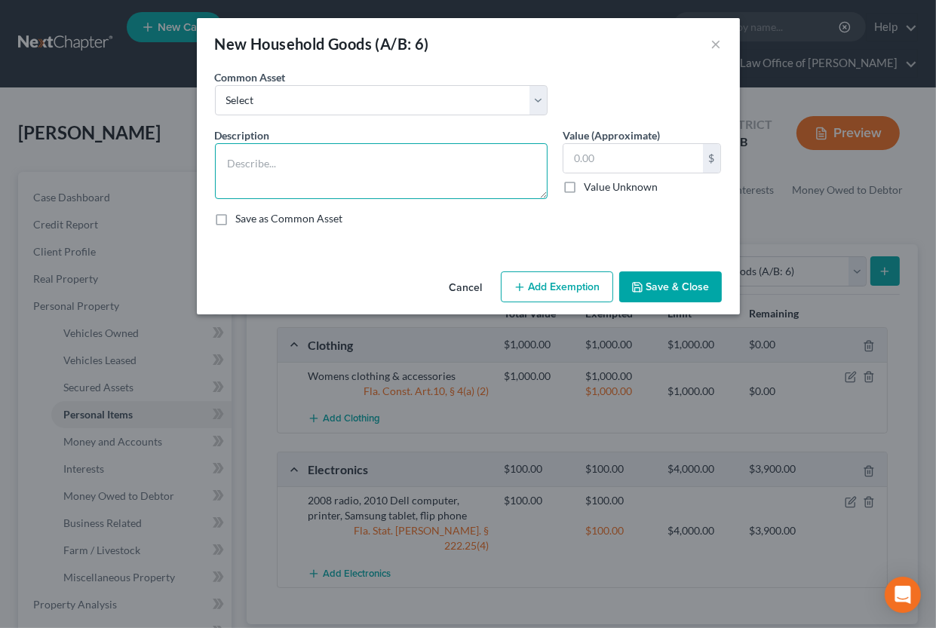
click at [389, 155] on textarea at bounding box center [381, 171] width 333 height 56
paste textarea "Kitchenware: Toaster, blender, dishes, flatware $100.00 Living room furniture: …"
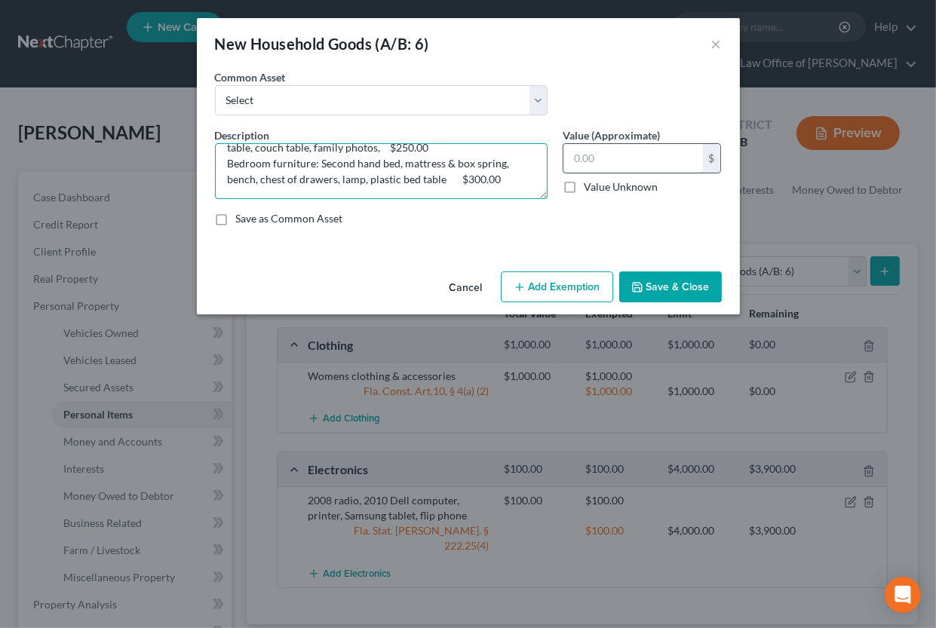
type textarea "Kitchenware: Toaster, blender, dishes, flatware $100.00 Living room furniture: …"
click at [635, 161] on input "text" at bounding box center [634, 158] width 140 height 29
type input "550"
click at [556, 278] on button "Add Exemption" at bounding box center [557, 288] width 112 height 32
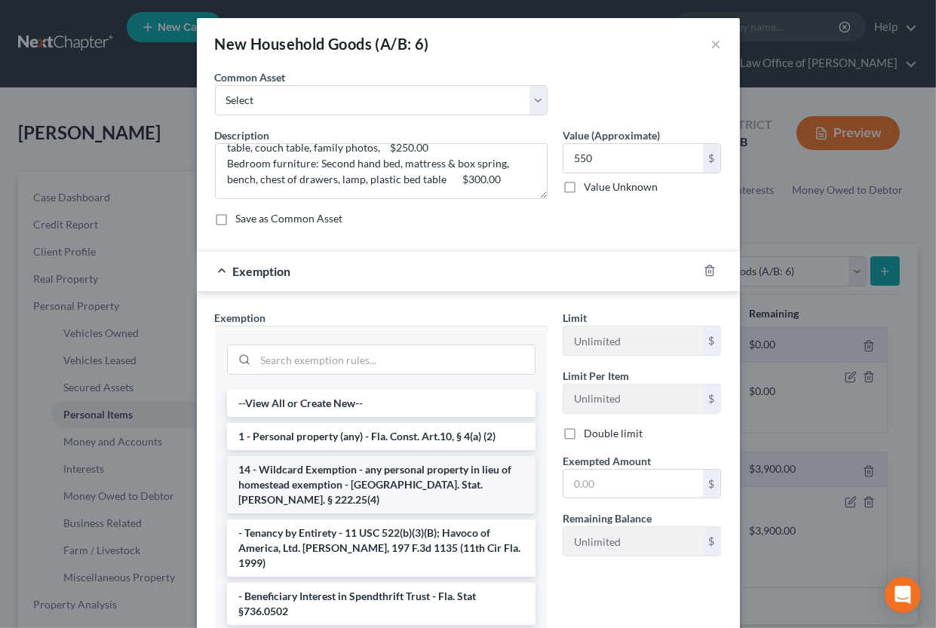
click at [367, 481] on li "14 - Wildcard Exemption - any personal property in lieu of homestead exemption …" at bounding box center [381, 484] width 309 height 57
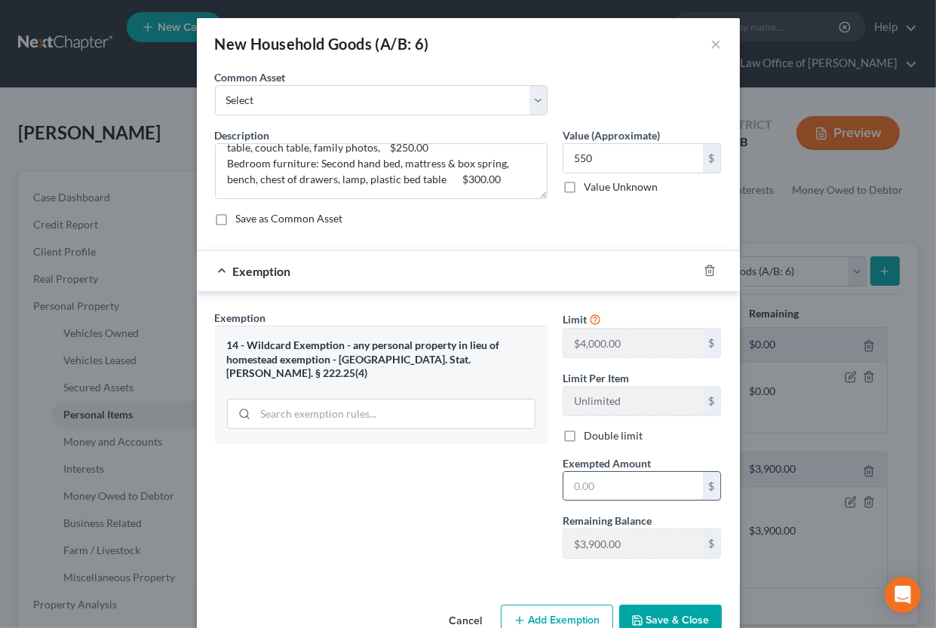
click at [606, 487] on input "text" at bounding box center [634, 486] width 140 height 29
type input "550"
click at [666, 592] on button "Save & Close" at bounding box center [670, 621] width 103 height 32
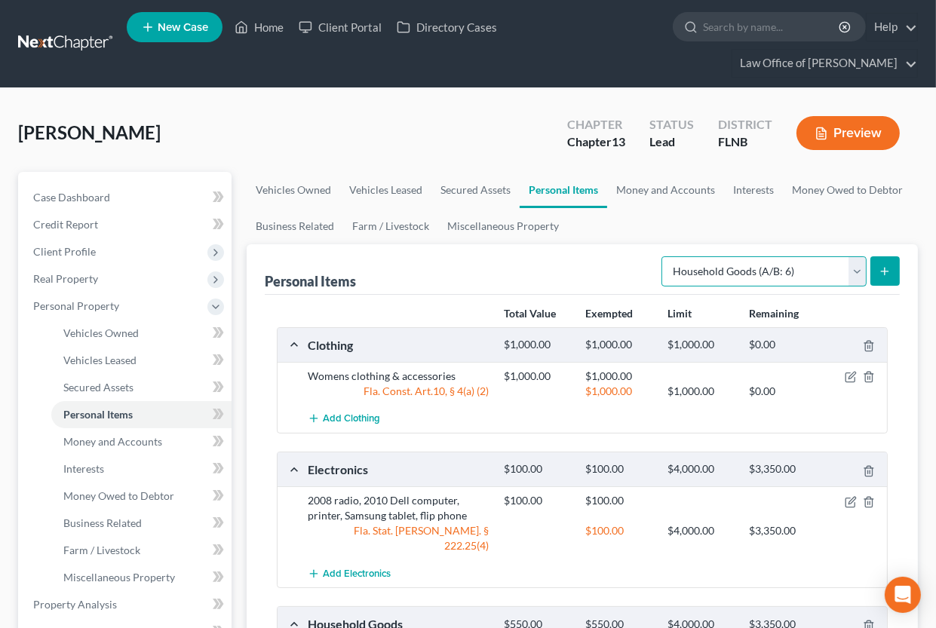
click at [748, 269] on select "Select Item Type Clothing (A/B: 11) Collectibles Of Value (A/B: 8) Electronics …" at bounding box center [764, 272] width 205 height 30
select select "jewelry"
click option "Jewelry (A/B: 12)" at bounding box center [0, 0] width 0 height 0
click at [879, 272] on button "submit" at bounding box center [885, 271] width 29 height 29
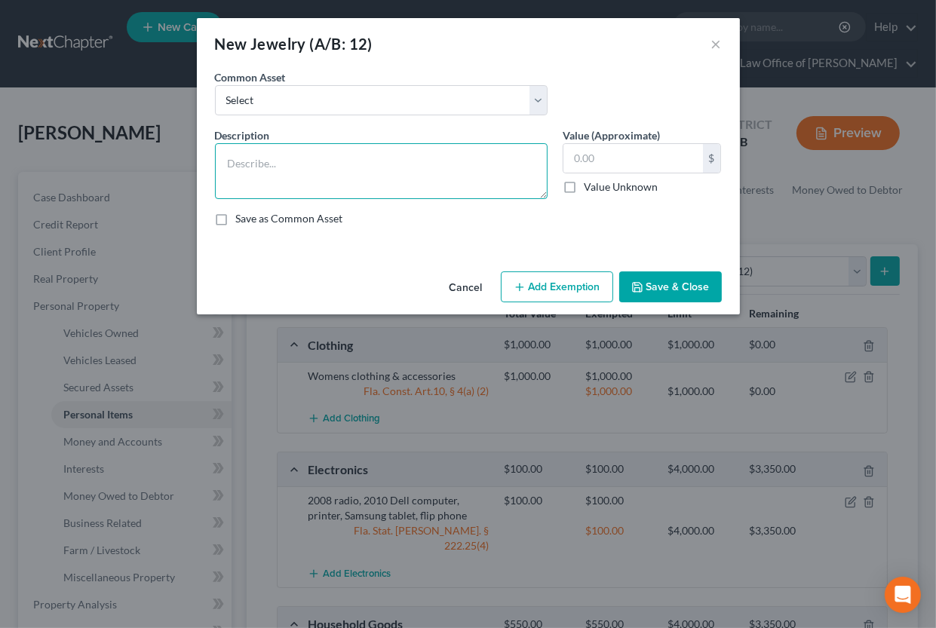
click at [255, 171] on textarea at bounding box center [381, 171] width 333 height 56
paste textarea "Costume jewelry $100.00 Diamond/ruby circle ring $500.00"
type textarea "Costume jewelry $100.00 Diamond/ruby circle ring $500.00"
type input "600"
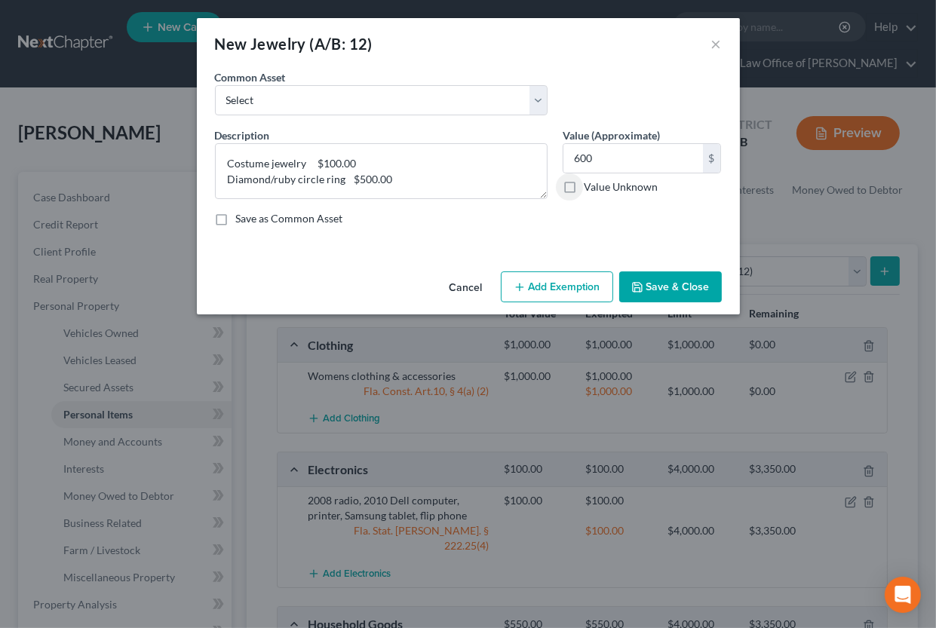
click at [548, 283] on button "Add Exemption" at bounding box center [557, 288] width 112 height 32
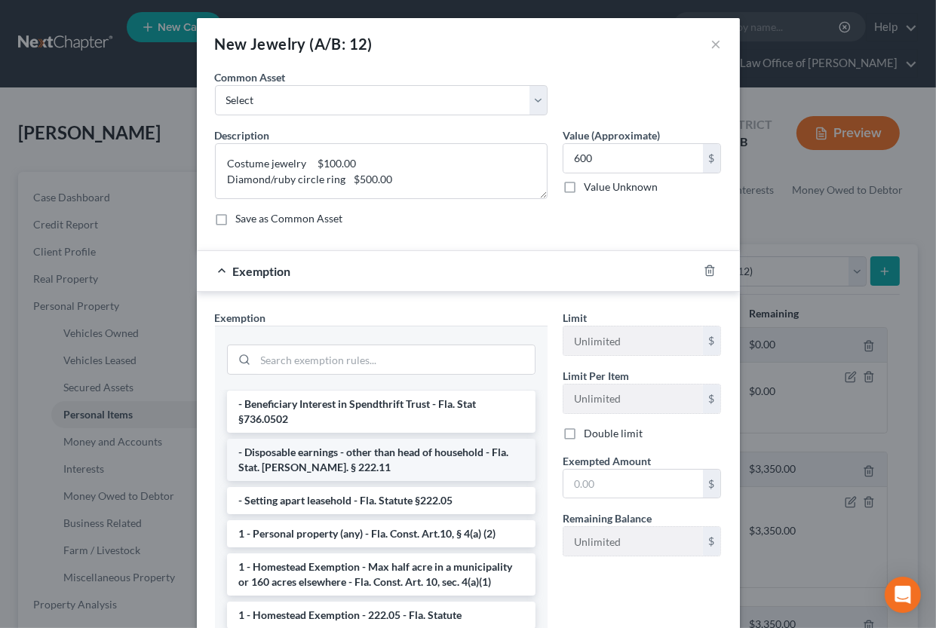
scroll to position [149, 0]
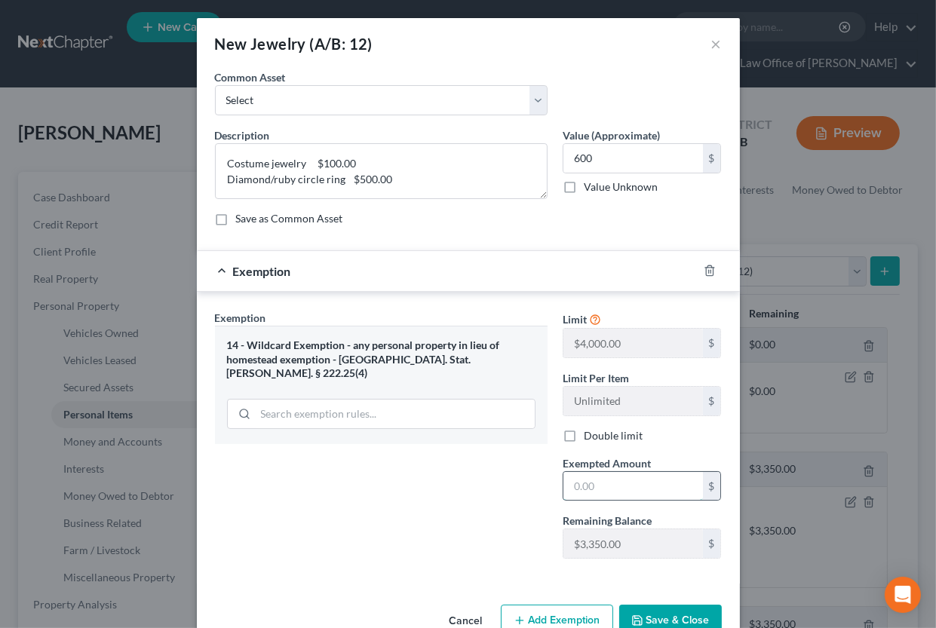
click at [599, 494] on input "text" at bounding box center [634, 486] width 140 height 29
type input "600.00"
click at [696, 592] on button "Save & Close" at bounding box center [670, 621] width 103 height 32
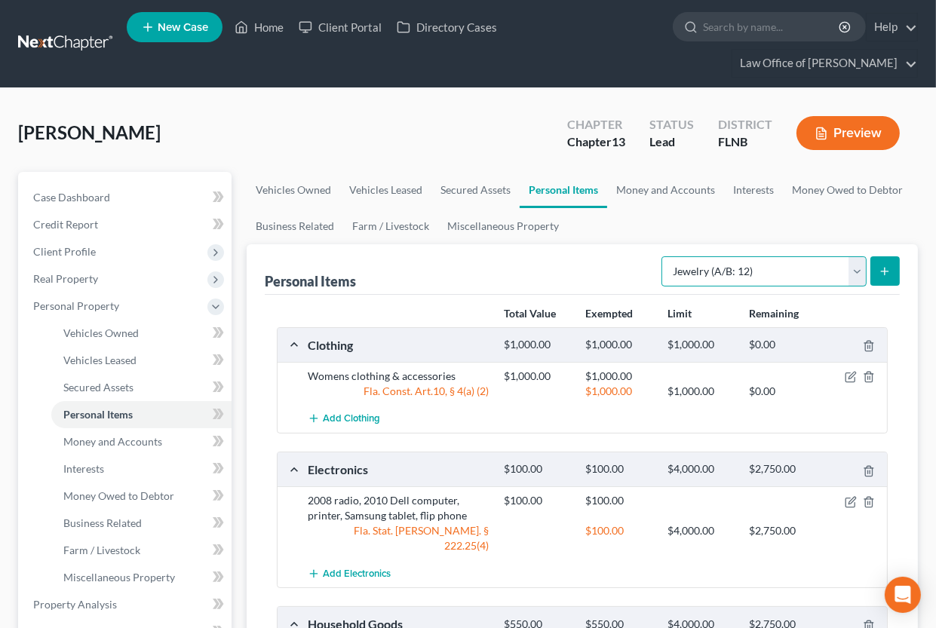
select select "other"
click option "Other (A/B: 14)" at bounding box center [0, 0] width 0 height 0
click at [883, 274] on icon "submit" at bounding box center [885, 272] width 12 height 12
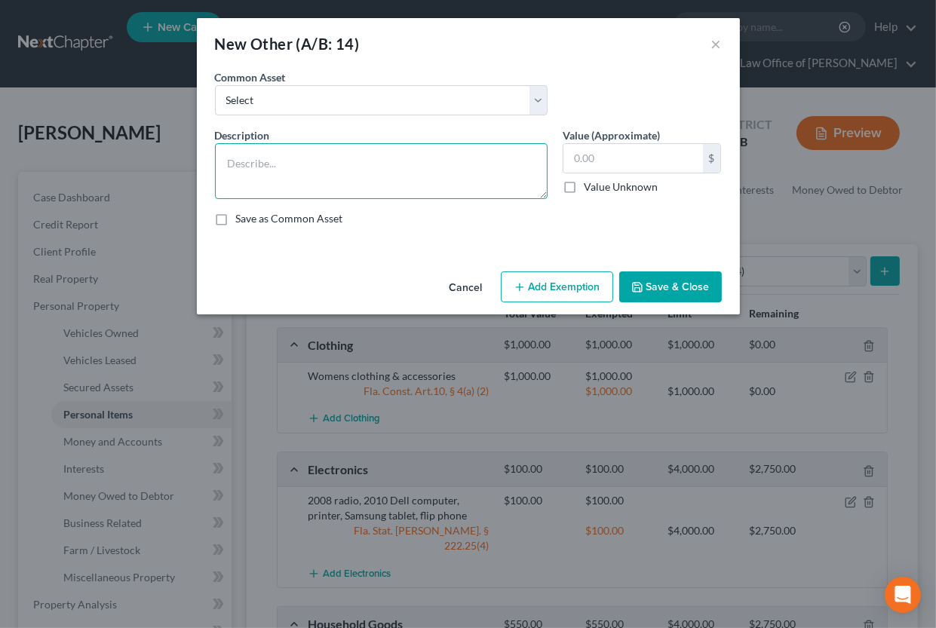
click at [232, 164] on textarea at bounding box center [381, 171] width 333 height 56
paste textarea "Nitro rollator, 2 canes, orthopedic shoes, [MEDICAL_DATA], air purifier, floor …"
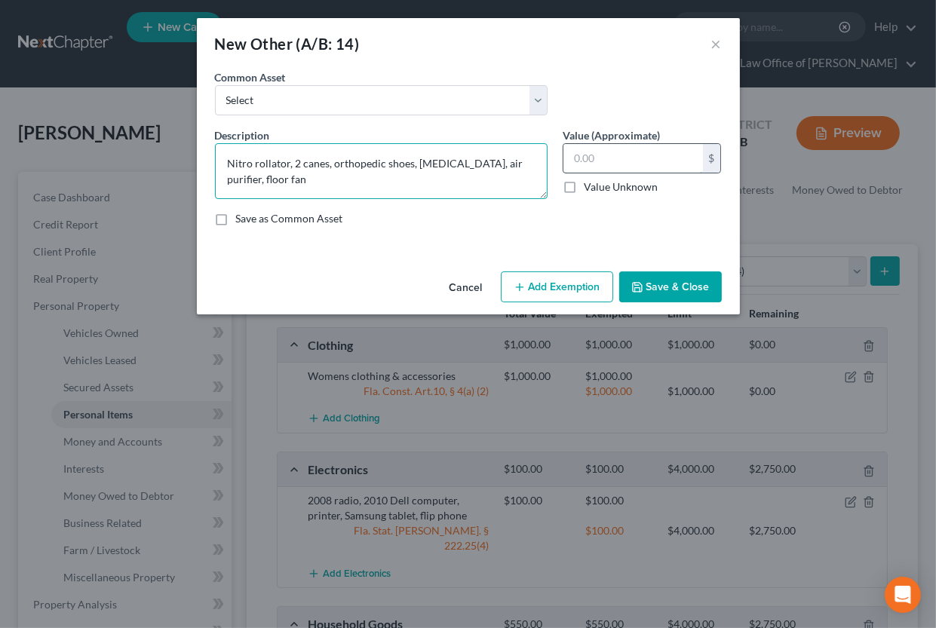
type textarea "Nitro rollator, 2 canes, orthopedic shoes, [MEDICAL_DATA], air purifier, floor …"
click at [588, 155] on input "text" at bounding box center [634, 158] width 140 height 29
type input "500"
click at [595, 293] on button "Add Exemption" at bounding box center [557, 288] width 112 height 32
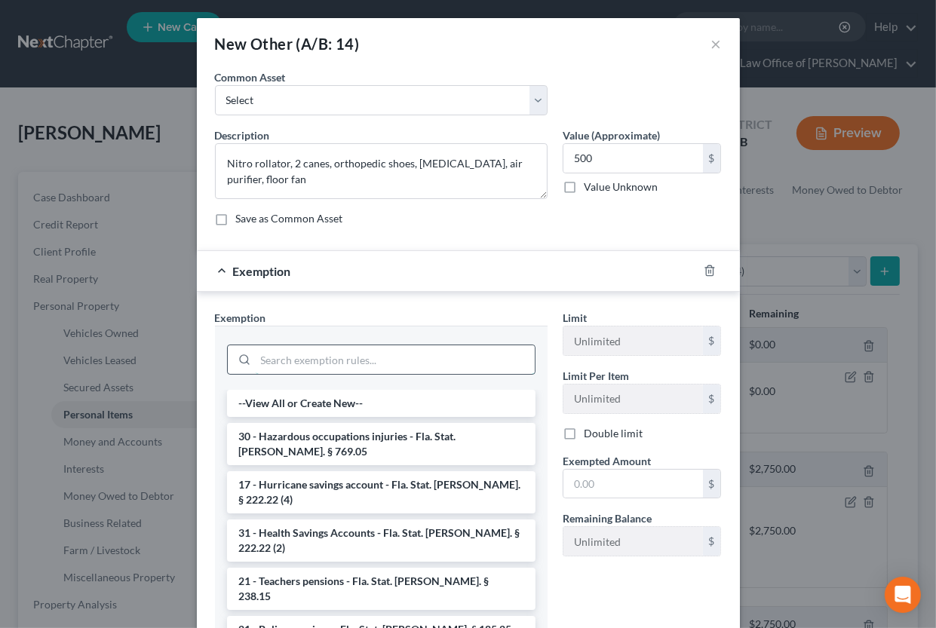
click at [462, 347] on input "search" at bounding box center [395, 360] width 279 height 29
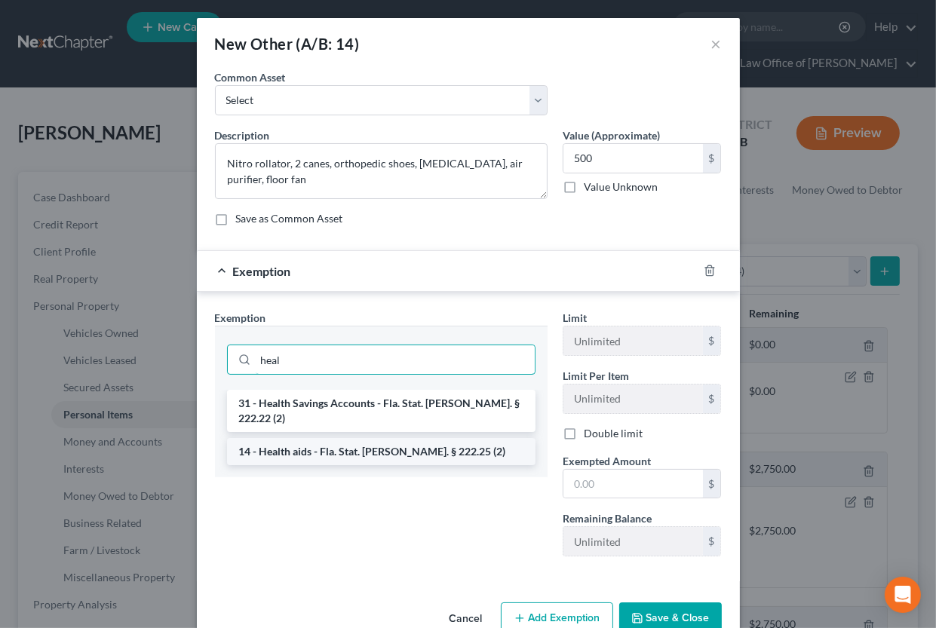
type input "heal"
click at [434, 441] on li "14 - Health aids - Fla. Stat. [PERSON_NAME]. § 222.25 (2)" at bounding box center [381, 451] width 309 height 27
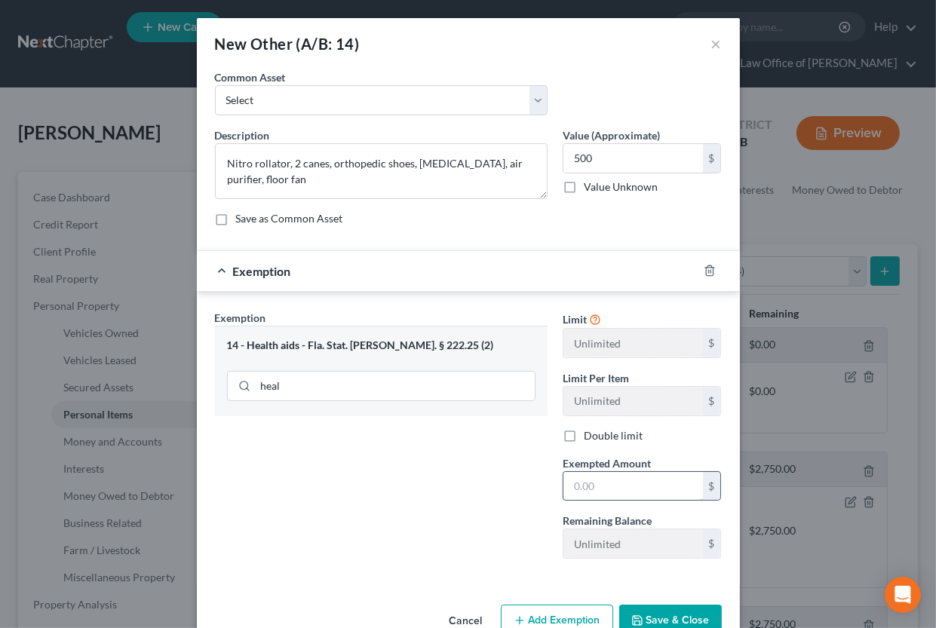
click at [605, 495] on input "text" at bounding box center [634, 486] width 140 height 29
type input "500.00"
click at [661, 592] on button "Save & Close" at bounding box center [670, 621] width 103 height 32
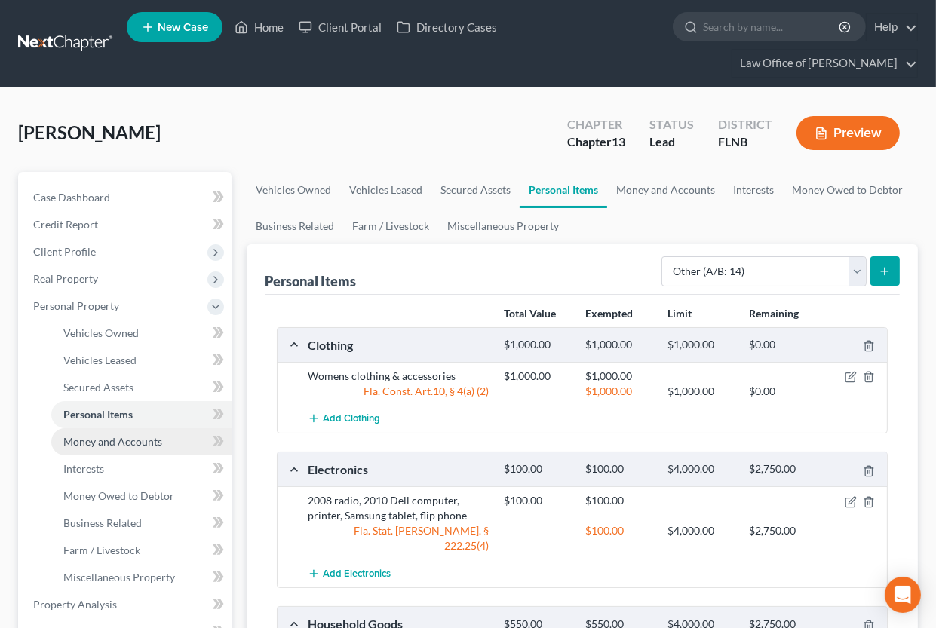
click at [104, 435] on span "Money and Accounts" at bounding box center [112, 441] width 99 height 13
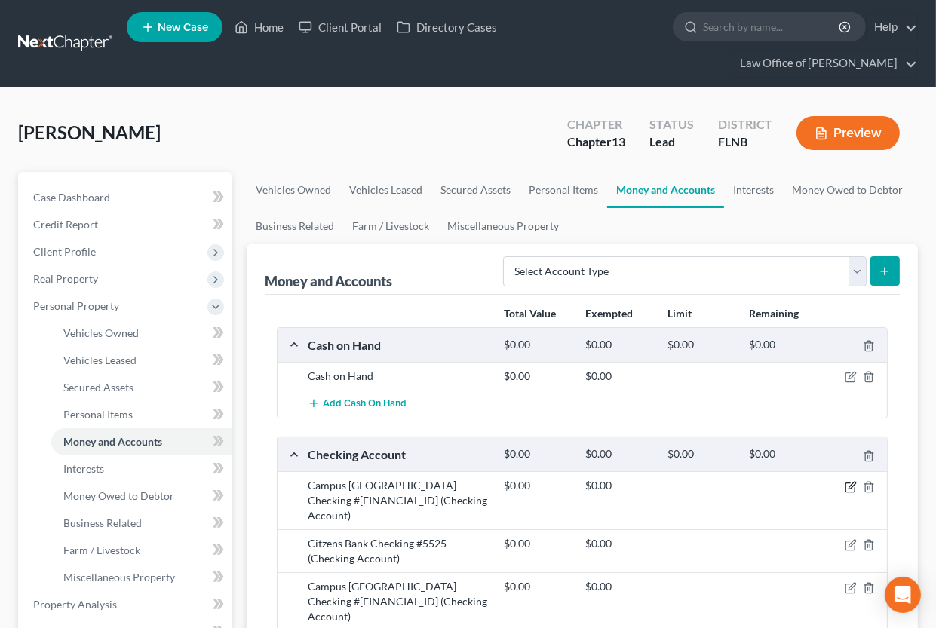
click at [850, 487] on icon "button" at bounding box center [852, 485] width 7 height 7
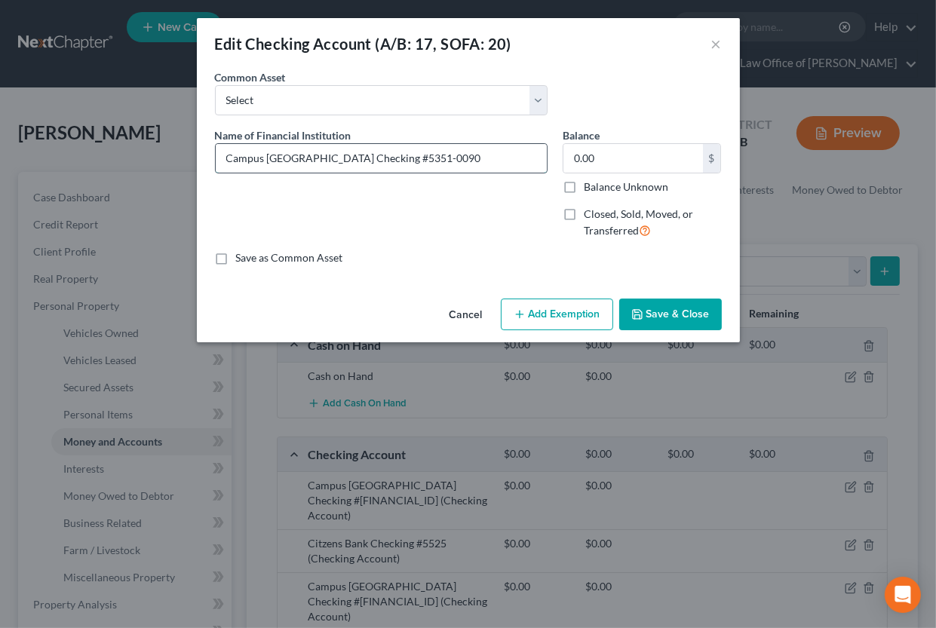
click at [296, 160] on input "Campus [GEOGRAPHIC_DATA] Checking #5351-0090" at bounding box center [381, 158] width 331 height 29
drag, startPoint x: 378, startPoint y: 159, endPoint x: 416, endPoint y: 159, distance: 38.5
click at [416, 159] on input "Campus [GEOGRAPHIC_DATA] Credit Union #5351-0090" at bounding box center [381, 158] width 331 height 29
drag, startPoint x: 348, startPoint y: 158, endPoint x: 220, endPoint y: 156, distance: 127.5
click at [220, 156] on input "Campus [GEOGRAPHIC_DATA] Credit Union #5351" at bounding box center [381, 158] width 331 height 29
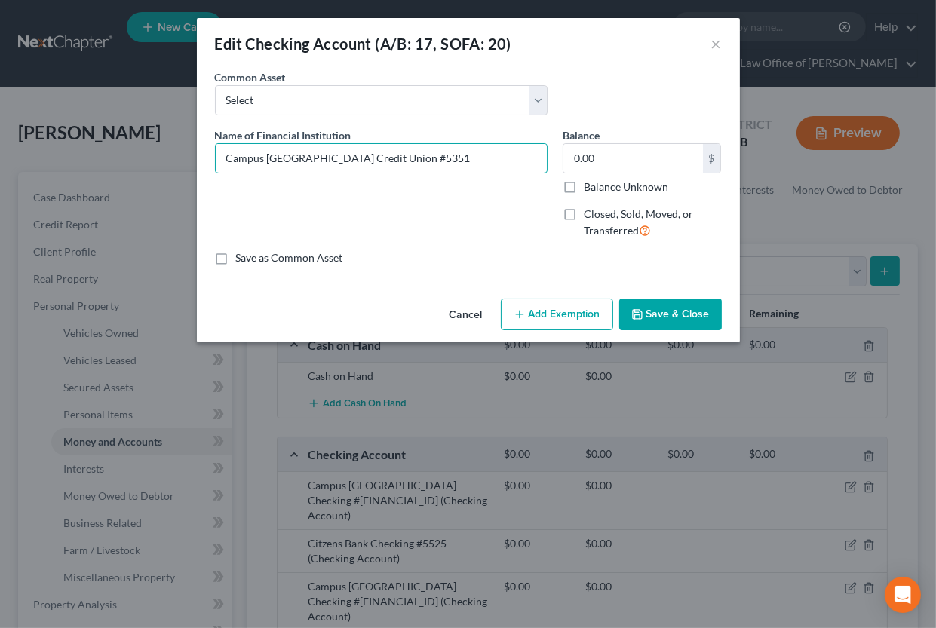
type input "Campus [GEOGRAPHIC_DATA] Credit Union #5351"
click at [639, 305] on button "Save & Close" at bounding box center [670, 315] width 103 height 32
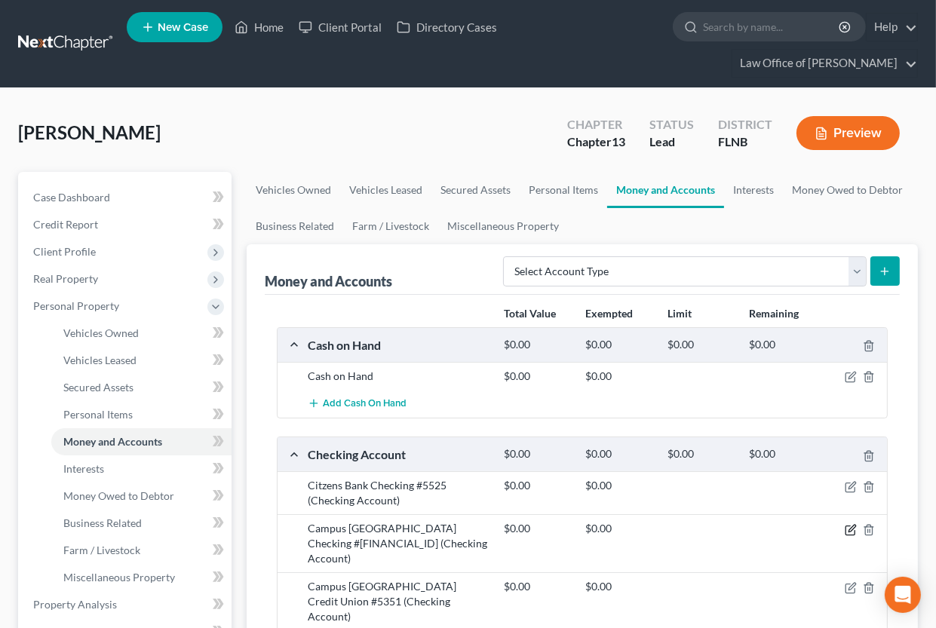
click at [849, 529] on icon "button" at bounding box center [851, 530] width 12 height 12
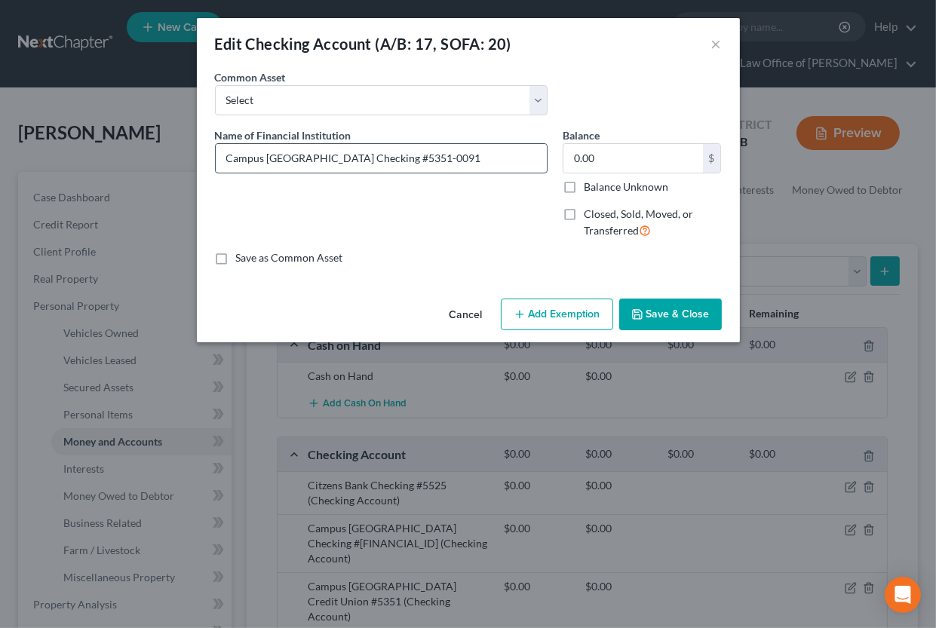
drag, startPoint x: 330, startPoint y: 158, endPoint x: 223, endPoint y: 157, distance: 107.1
click at [223, 157] on input "Campus [GEOGRAPHIC_DATA] Checking #5351-0091" at bounding box center [381, 158] width 331 height 29
paste input "redit Union"
click at [356, 162] on input "Campus [GEOGRAPHIC_DATA] Credit Union #5351-0091" at bounding box center [381, 158] width 331 height 29
type input "Campus [GEOGRAPHIC_DATA] Credit Union #0091"
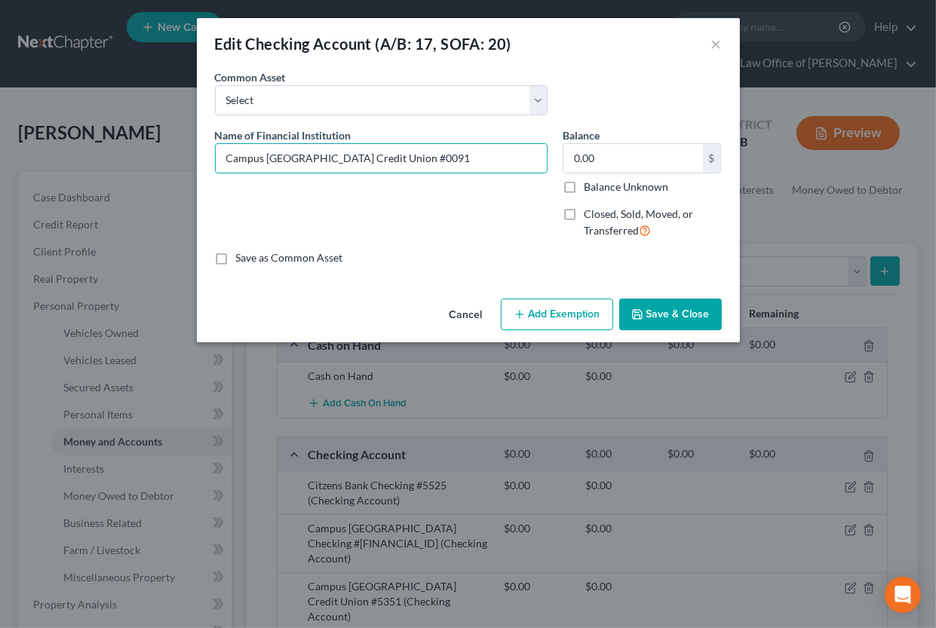
click at [647, 306] on button "Save & Close" at bounding box center [670, 315] width 103 height 32
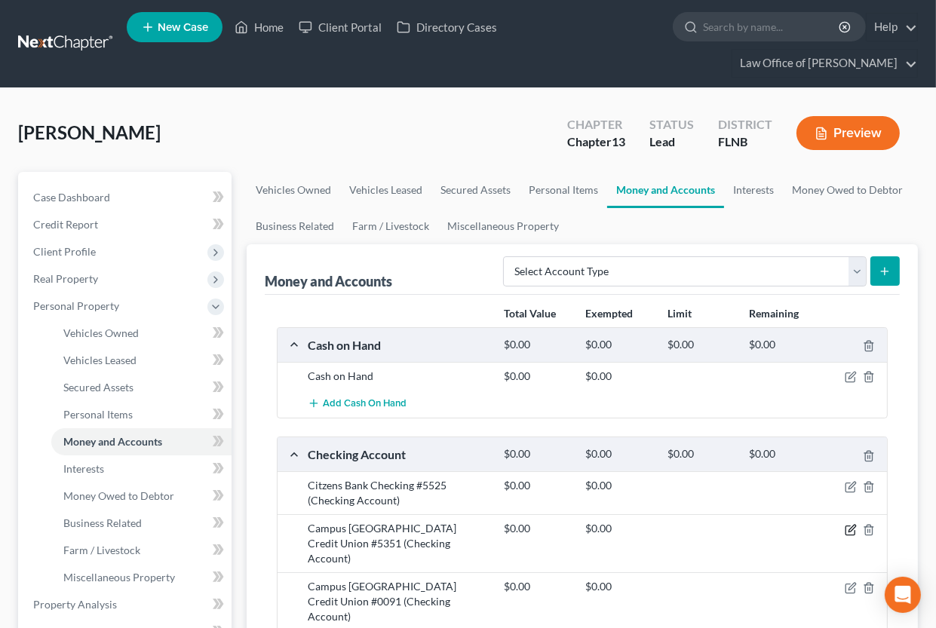
click at [854, 530] on icon "button" at bounding box center [851, 530] width 12 height 12
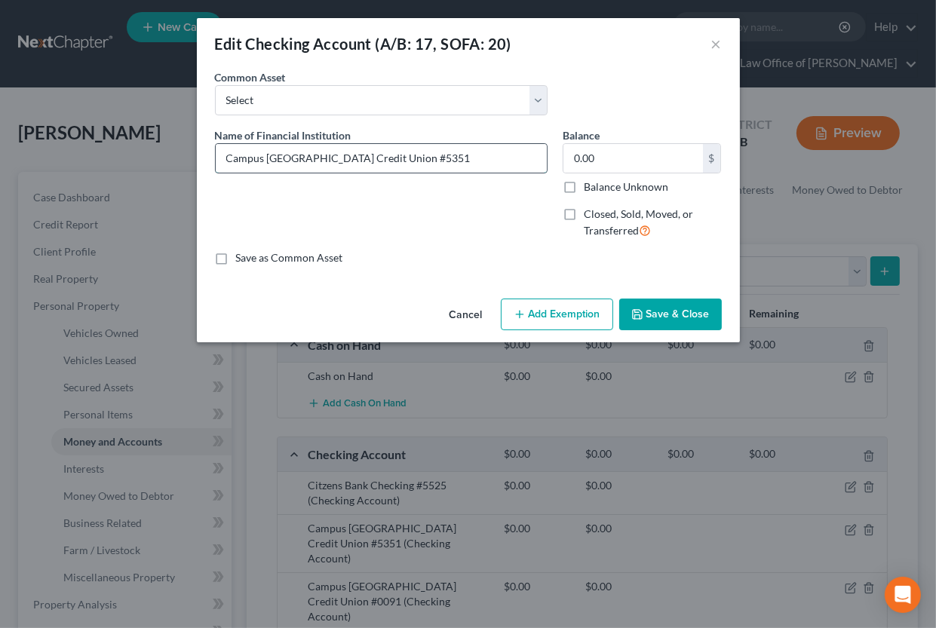
drag, startPoint x: 357, startPoint y: 163, endPoint x: 386, endPoint y: 162, distance: 29.4
click at [386, 162] on input "Campus [GEOGRAPHIC_DATA] Credit Union #5351" at bounding box center [381, 158] width 331 height 29
type input "Campus [GEOGRAPHIC_DATA] Credit Union #0090"
click at [677, 306] on button "Save & Close" at bounding box center [670, 315] width 103 height 32
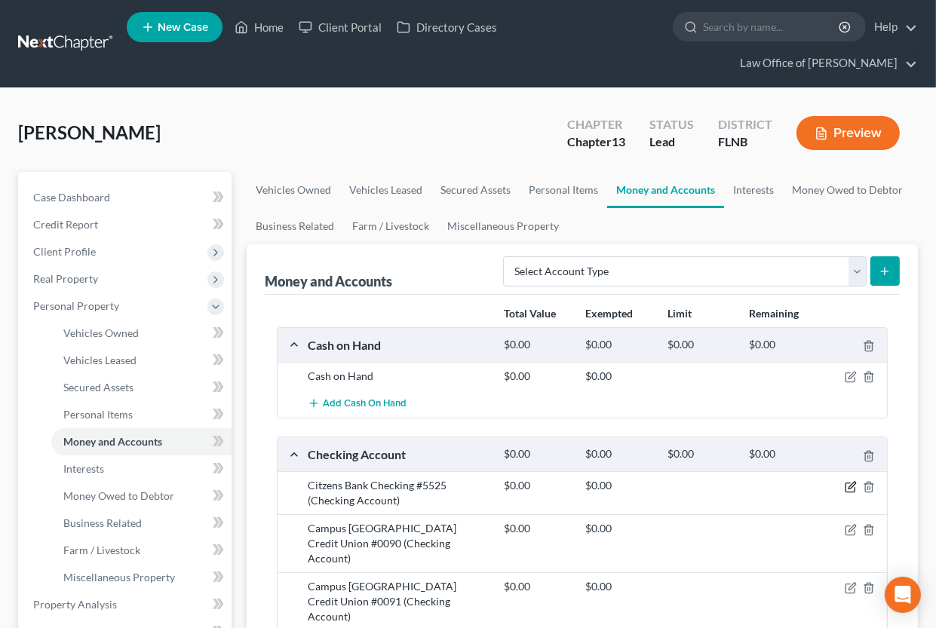
click at [852, 488] on icon "button" at bounding box center [851, 487] width 12 height 12
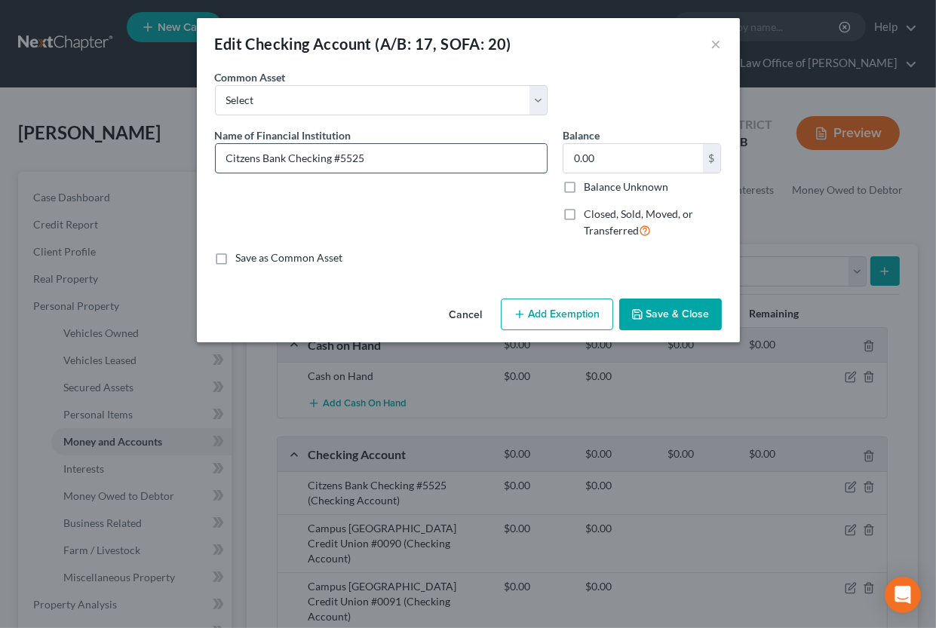
click at [288, 161] on input "Citzens Bank Checking #5525" at bounding box center [381, 158] width 331 height 29
type input "Citzens Bank #5525"
click at [644, 311] on icon "button" at bounding box center [637, 315] width 12 height 12
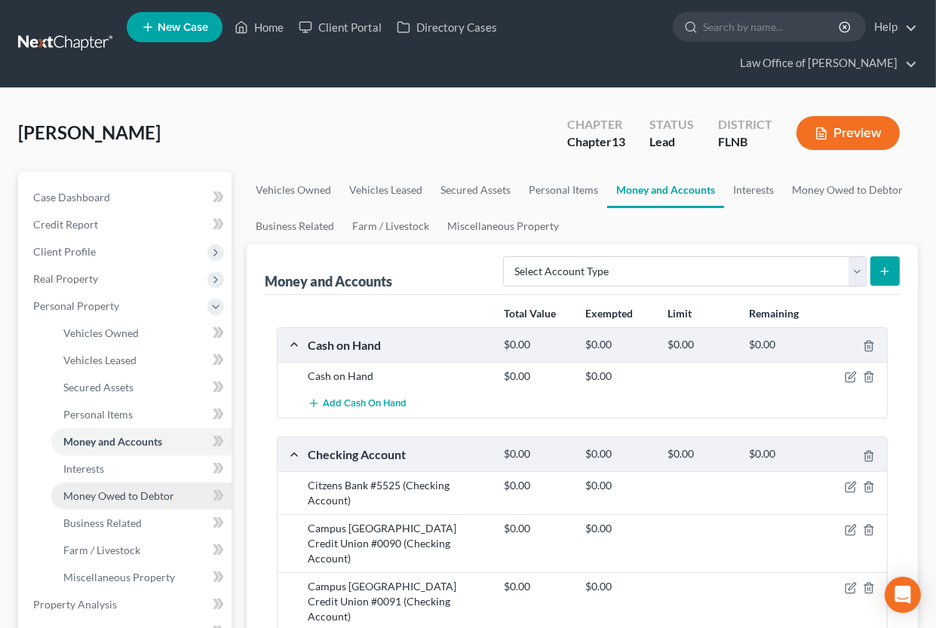
click at [92, 494] on span "Money Owed to Debtor" at bounding box center [118, 496] width 111 height 13
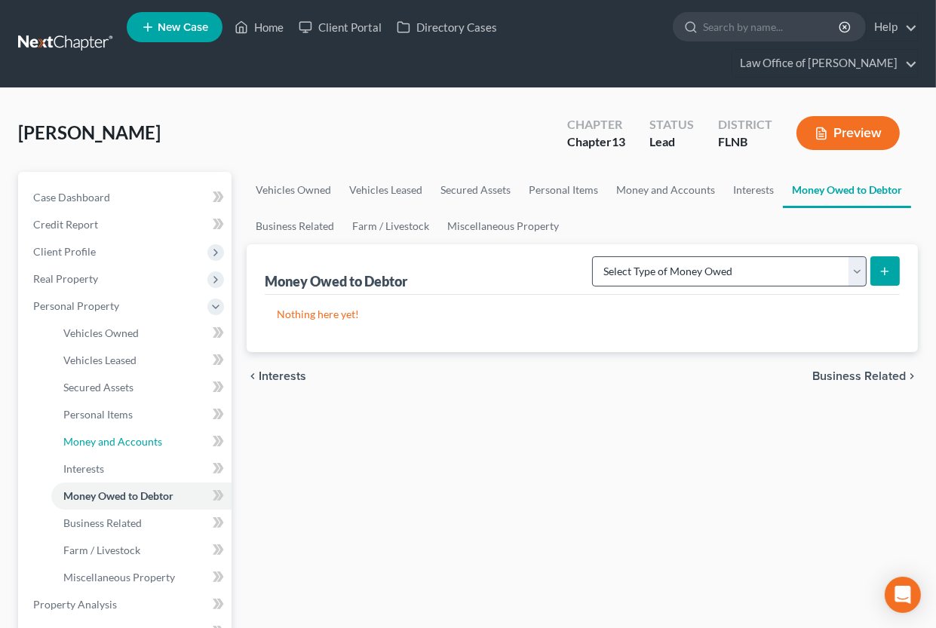
click at [88, 435] on span "Money and Accounts" at bounding box center [112, 441] width 99 height 13
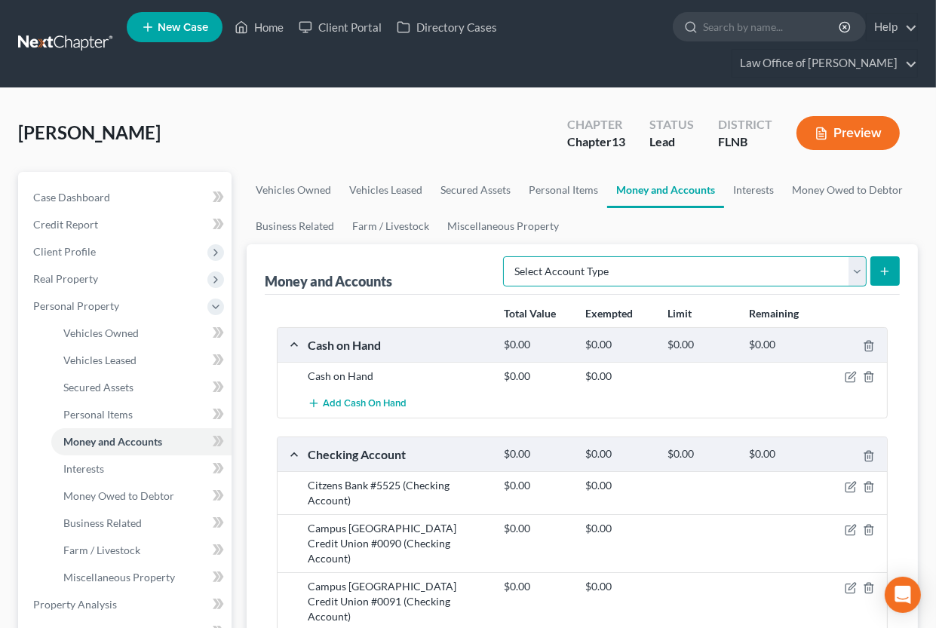
select select "security_deposits"
click option "Security Deposits or Prepayments (A/B: 22)" at bounding box center [0, 0] width 0 height 0
click at [884, 274] on icon "submit" at bounding box center [885, 272] width 12 height 12
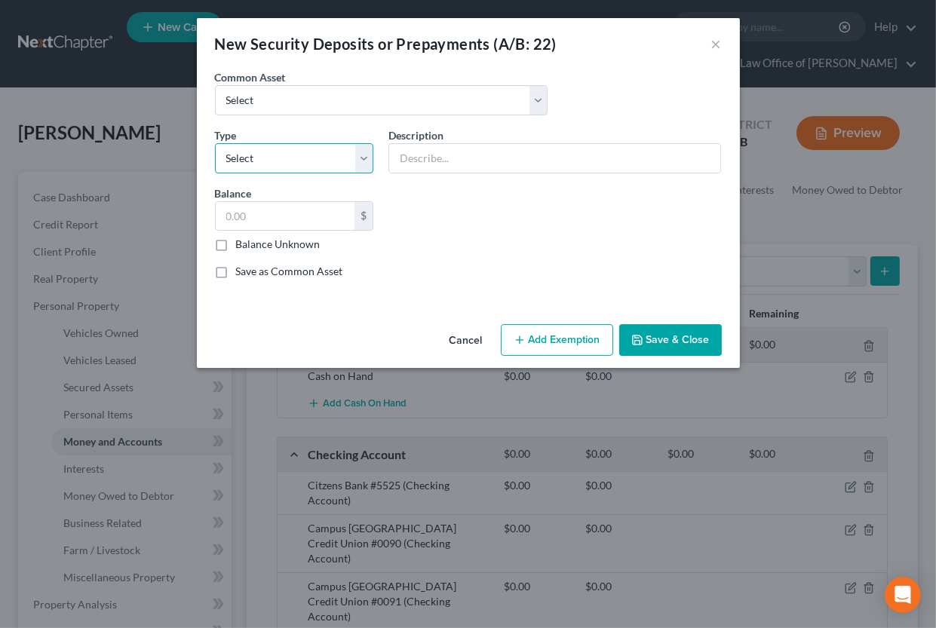
select select "0"
click option "Electric" at bounding box center [0, 0] width 0 height 0
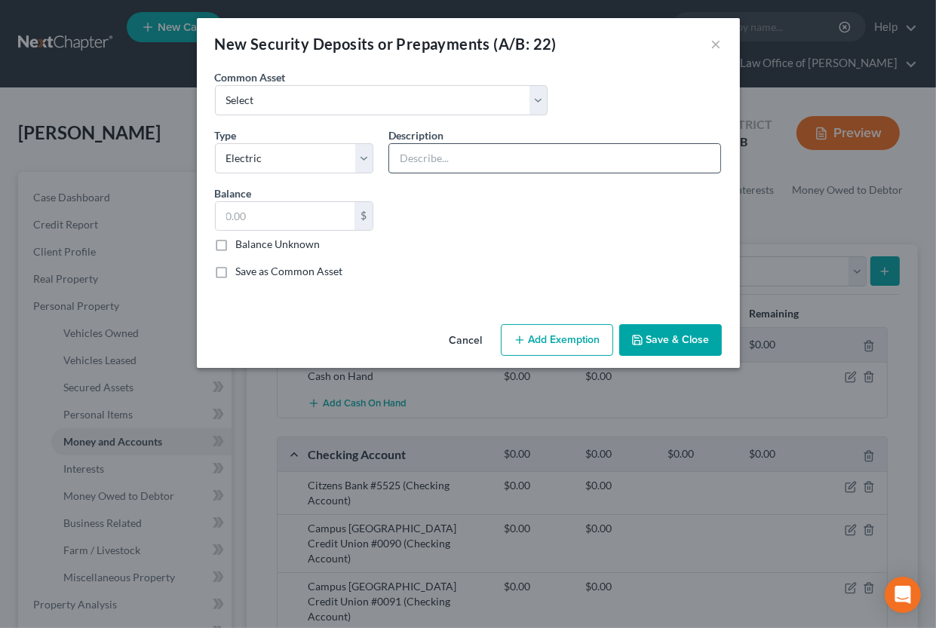
click at [447, 162] on input "text" at bounding box center [554, 158] width 331 height 29
type input "Duke Energy"
click at [304, 214] on input "text" at bounding box center [286, 216] width 140 height 29
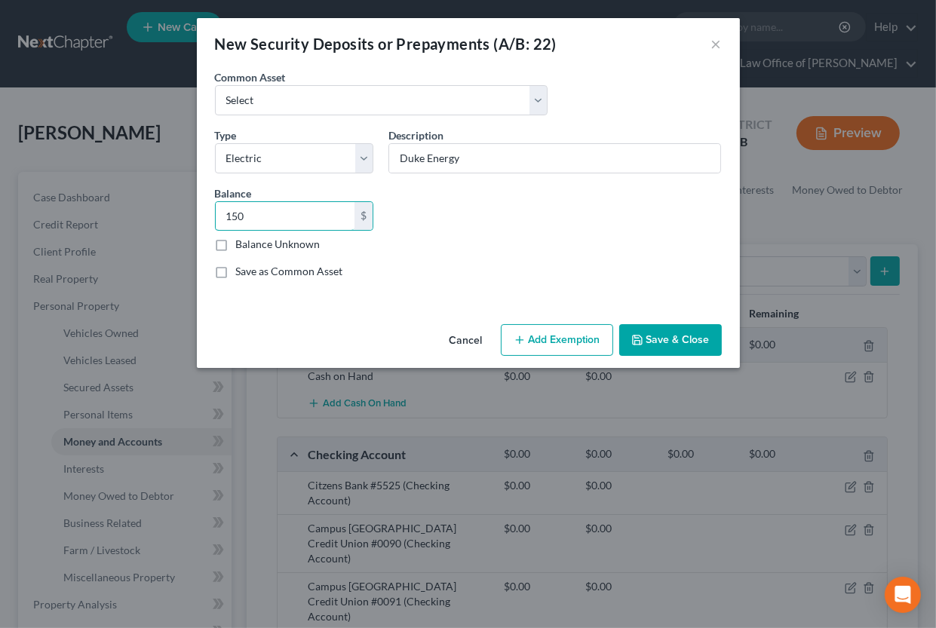
type input "150"
click at [522, 336] on icon "button" at bounding box center [520, 340] width 12 height 12
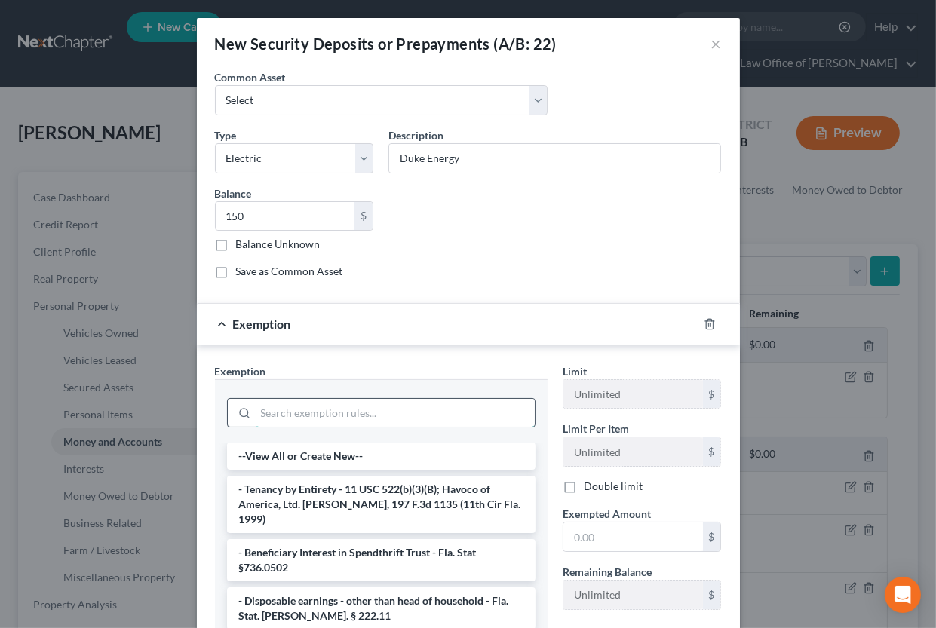
click at [403, 408] on input "search" at bounding box center [395, 413] width 279 height 29
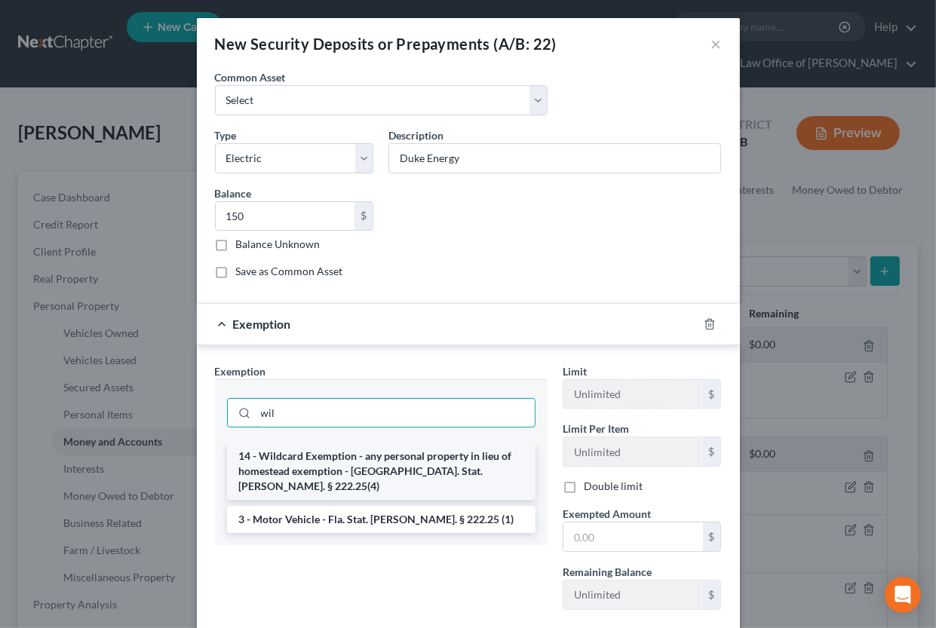
type input "wil"
click at [388, 466] on li "14 - Wildcard Exemption - any personal property in lieu of homestead exemption …" at bounding box center [381, 471] width 309 height 57
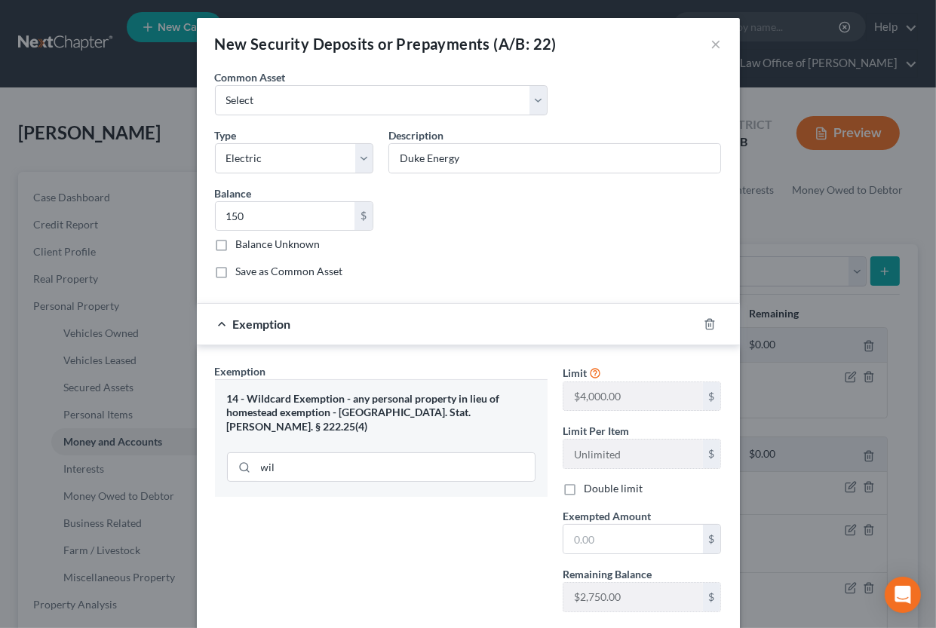
click at [558, 530] on div "Exempted Amount * $" at bounding box center [642, 532] width 174 height 46
click at [576, 534] on input "text" at bounding box center [634, 539] width 140 height 29
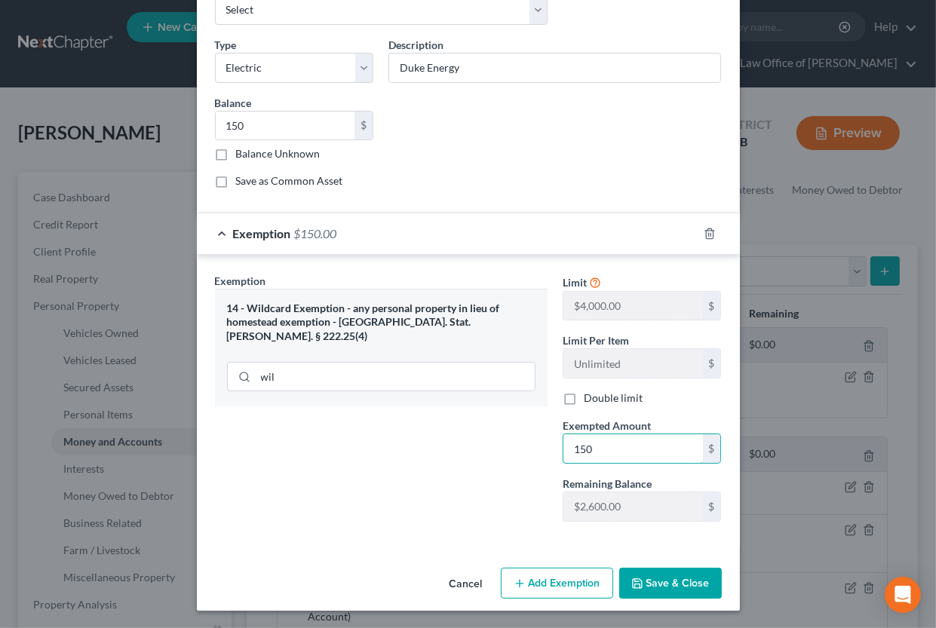
type input "150"
click at [678, 585] on button "Save & Close" at bounding box center [670, 584] width 103 height 32
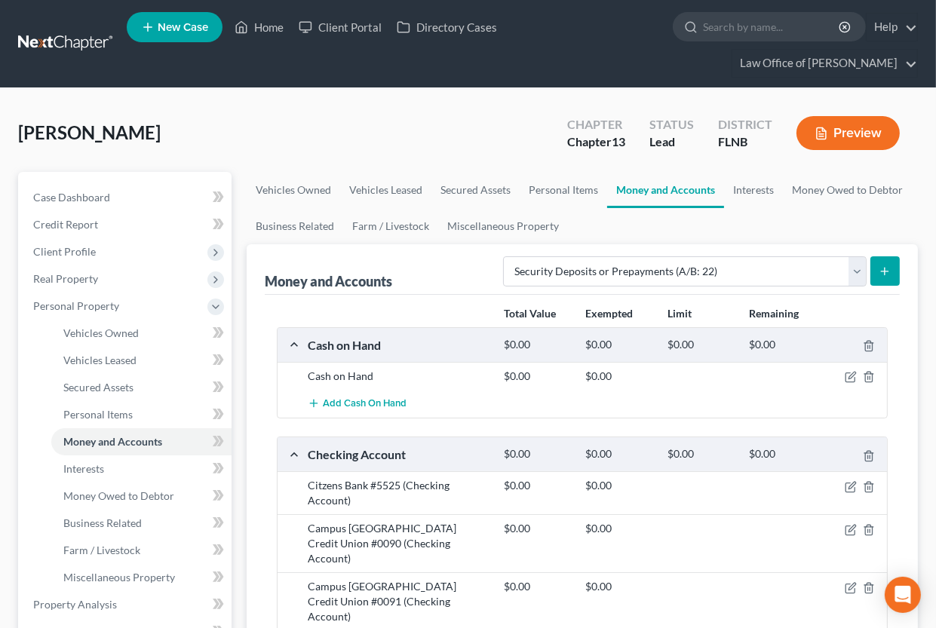
click at [893, 271] on button "submit" at bounding box center [885, 271] width 29 height 29
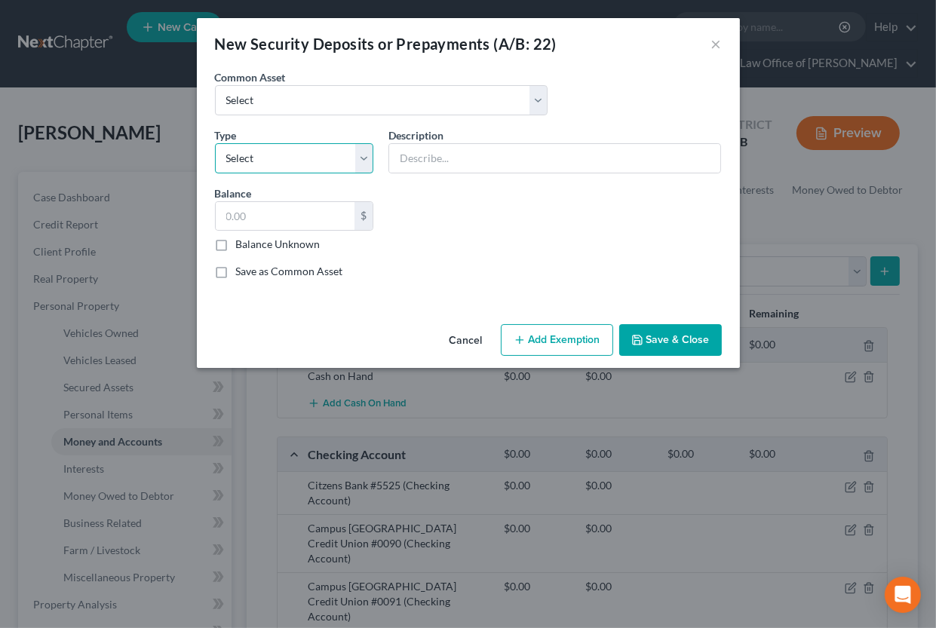
select select "3"
click option "Security Deposit On Rental Unit" at bounding box center [0, 0] width 0 height 0
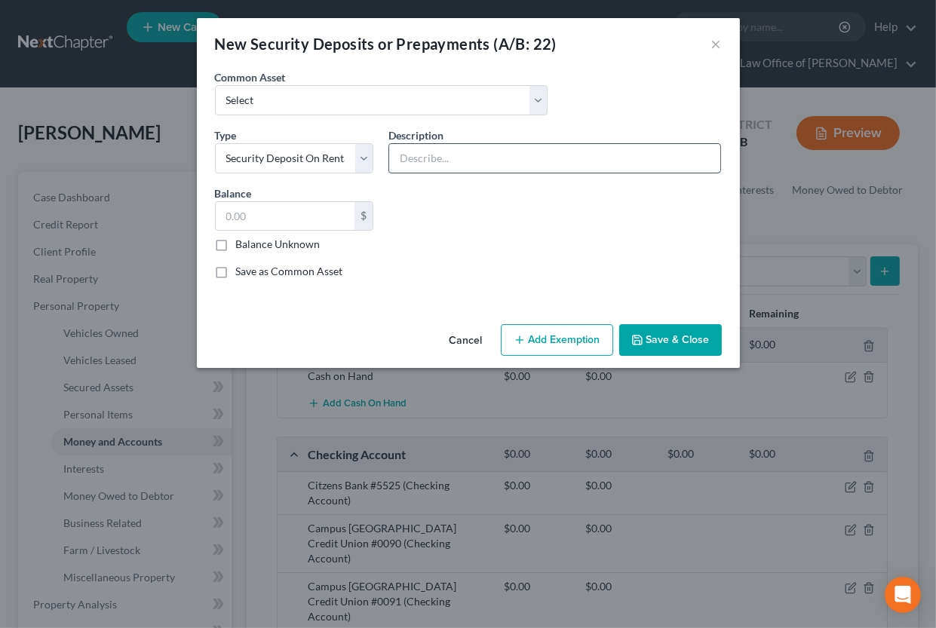
click at [461, 162] on input "text" at bounding box center [554, 158] width 331 height 29
type input "[PERSON_NAME] Realty"
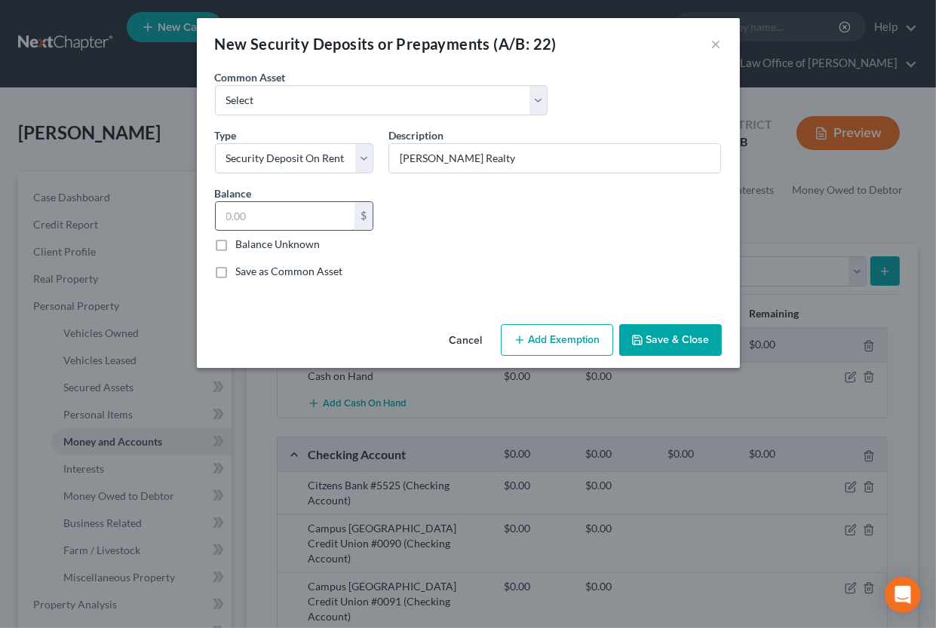
click at [342, 212] on input "text" at bounding box center [286, 216] width 140 height 29
type input "1,050"
click at [585, 336] on button "Add Exemption" at bounding box center [557, 340] width 112 height 32
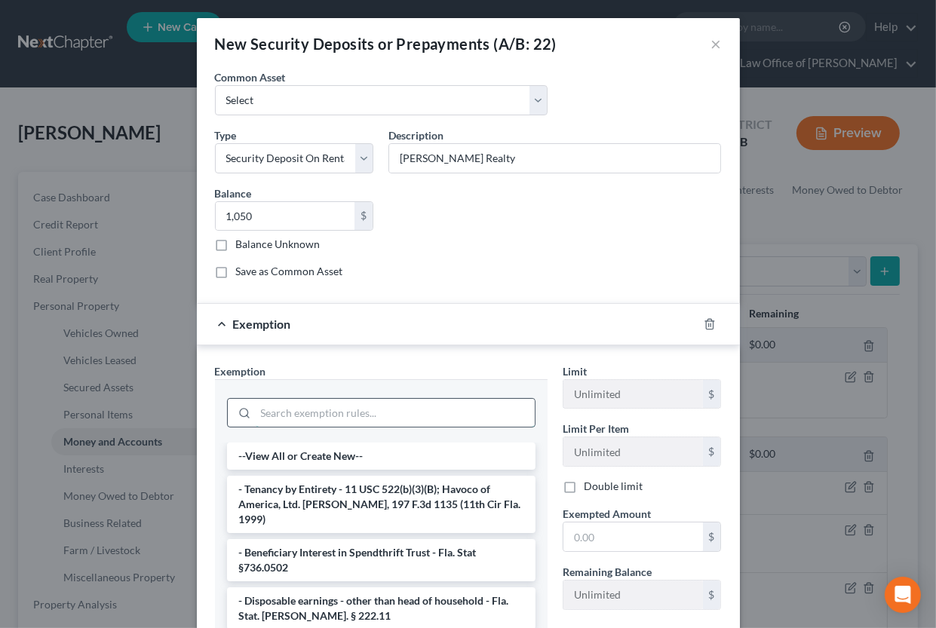
click at [376, 414] on input "search" at bounding box center [395, 413] width 279 height 29
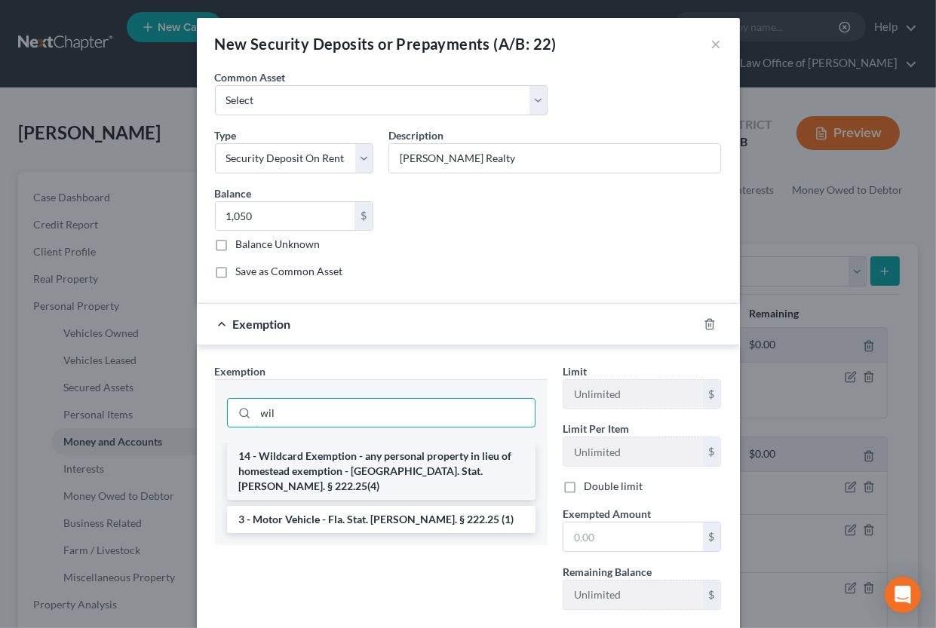
type input "wil"
click at [361, 462] on li "14 - Wildcard Exemption - any personal property in lieu of homestead exemption …" at bounding box center [381, 471] width 309 height 57
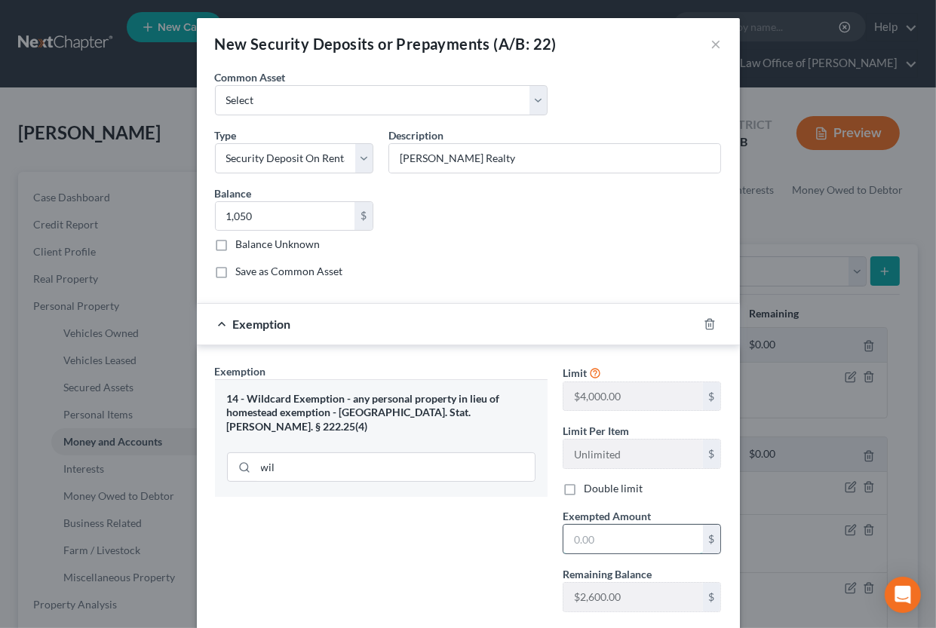
click at [578, 533] on input "text" at bounding box center [634, 539] width 140 height 29
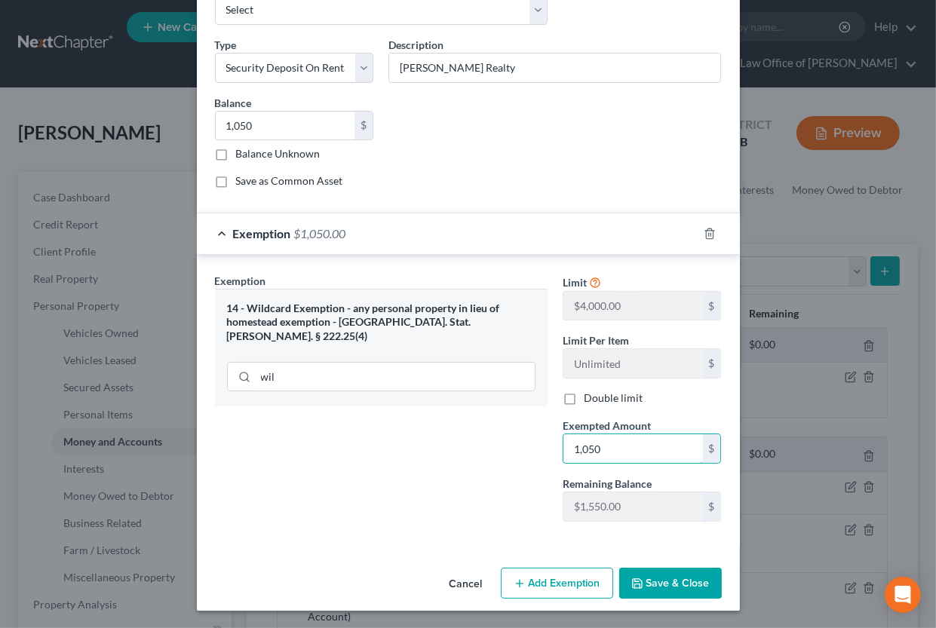
type input "1,050"
click at [651, 585] on button "Save & Close" at bounding box center [670, 584] width 103 height 32
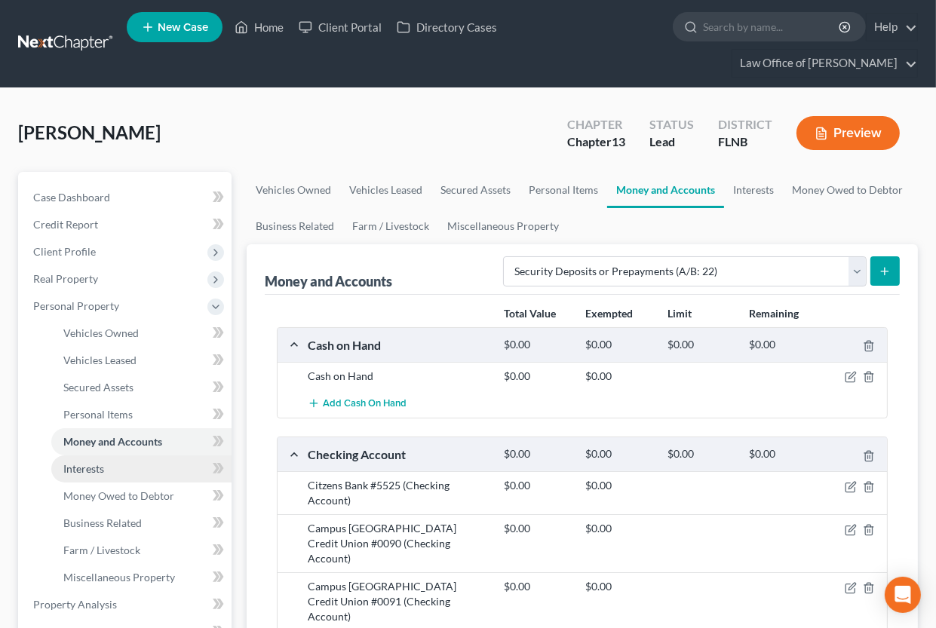
click at [79, 469] on span "Interests" at bounding box center [83, 468] width 41 height 13
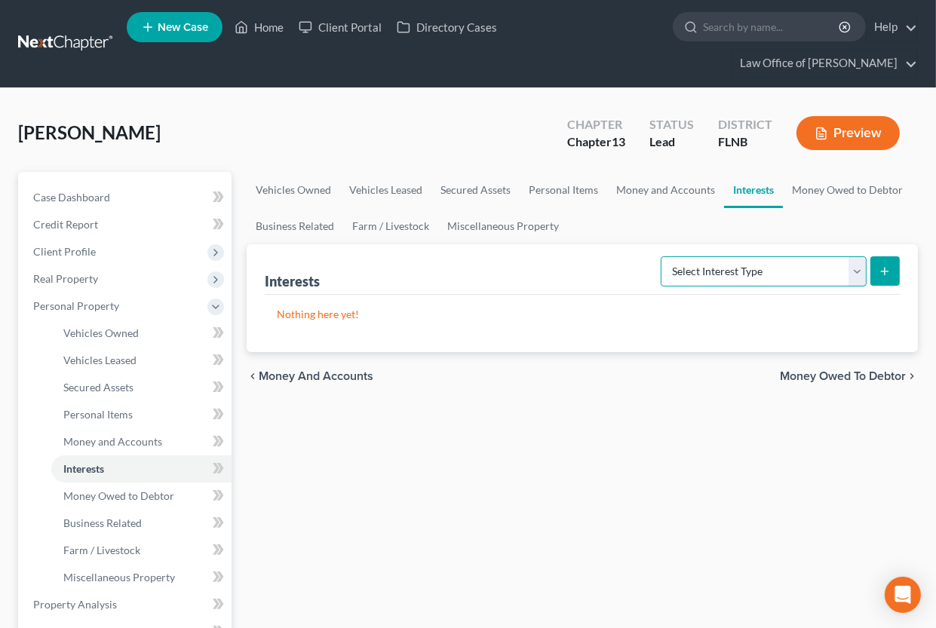
select select "whole_life_insurance"
click option "Whole Life Insurance (A/B: 31)" at bounding box center [0, 0] width 0 height 0
click at [887, 270] on icon "submit" at bounding box center [885, 272] width 12 height 12
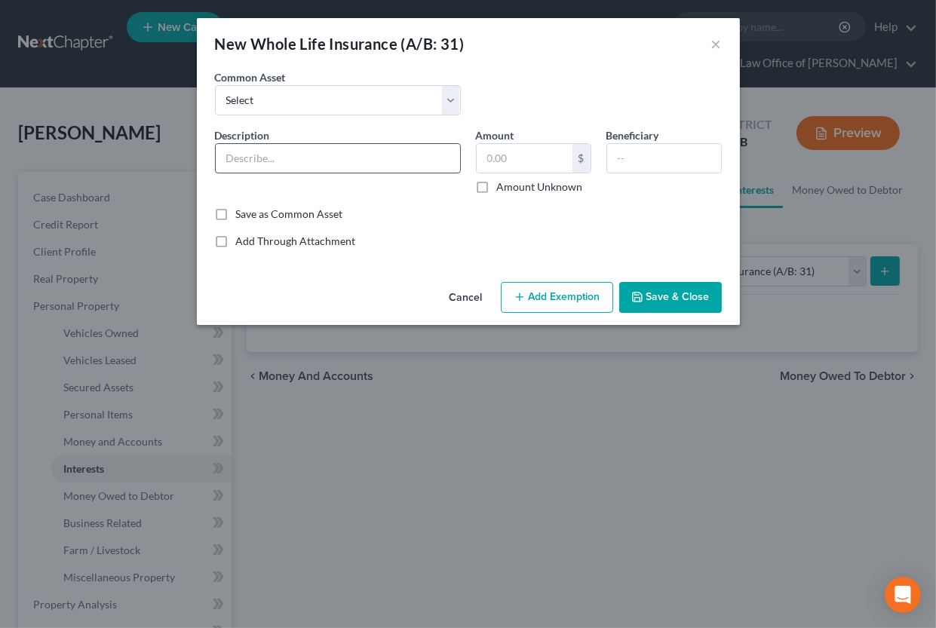
click at [428, 153] on input "text" at bounding box center [338, 158] width 244 height 29
type input "AAA life insurance"
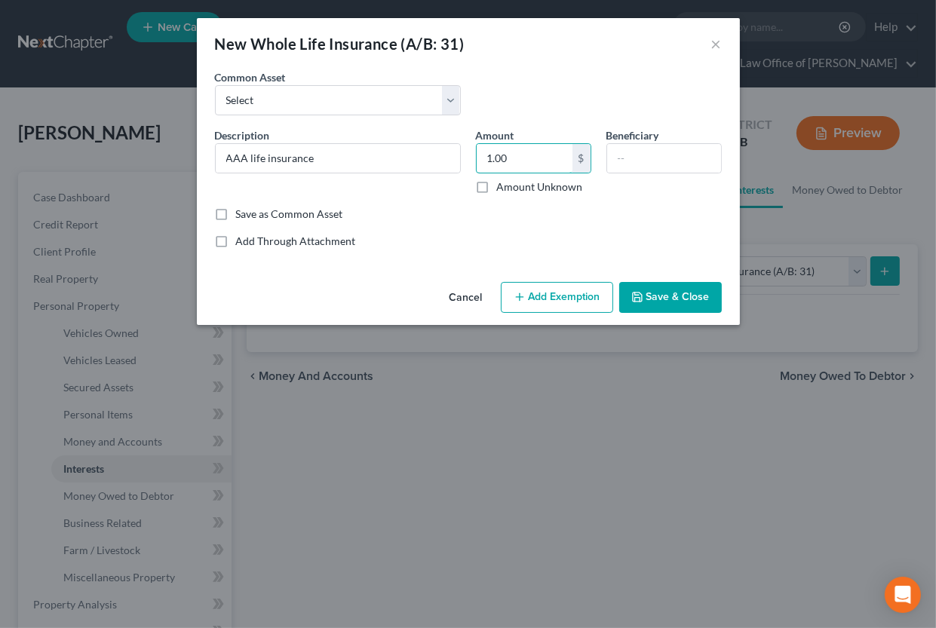
type input "1.00"
click at [531, 296] on button "Add Exemption" at bounding box center [557, 298] width 112 height 32
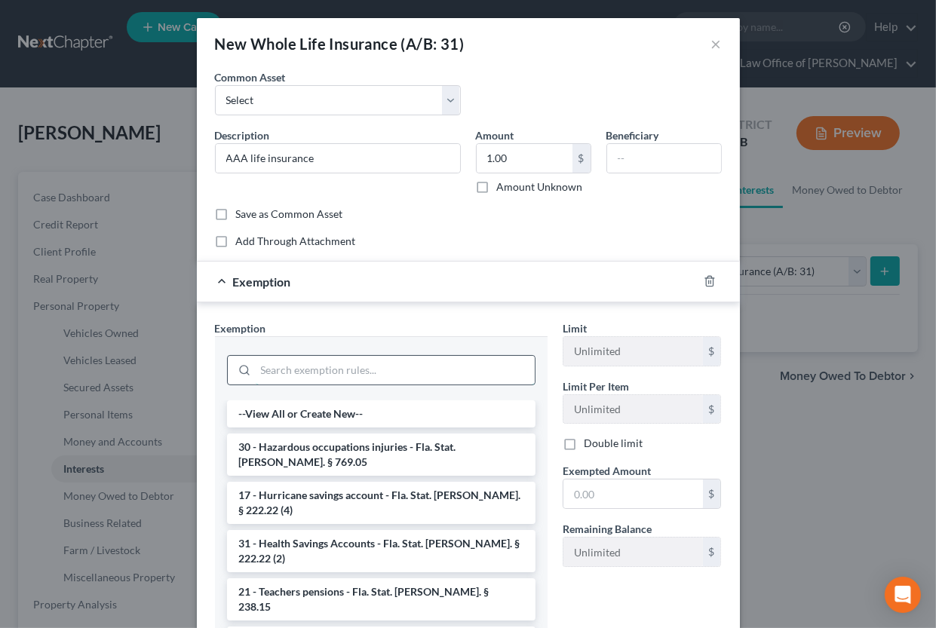
click at [398, 370] on input "search" at bounding box center [395, 370] width 279 height 29
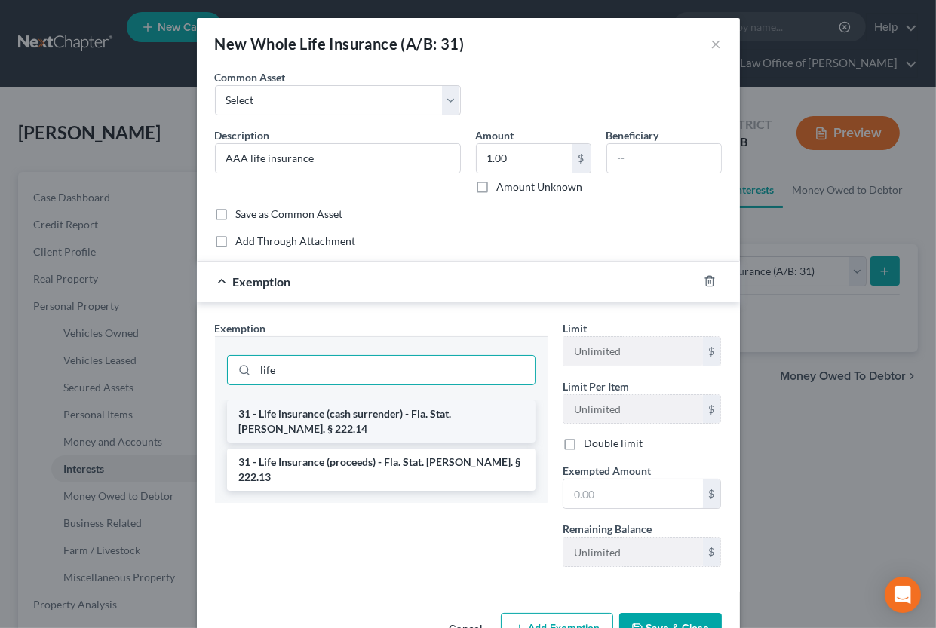
type input "life"
click at [399, 411] on li "31 - Life insurance (cash surrender) - Fla. Stat. [PERSON_NAME]. § 222.14" at bounding box center [381, 422] width 309 height 42
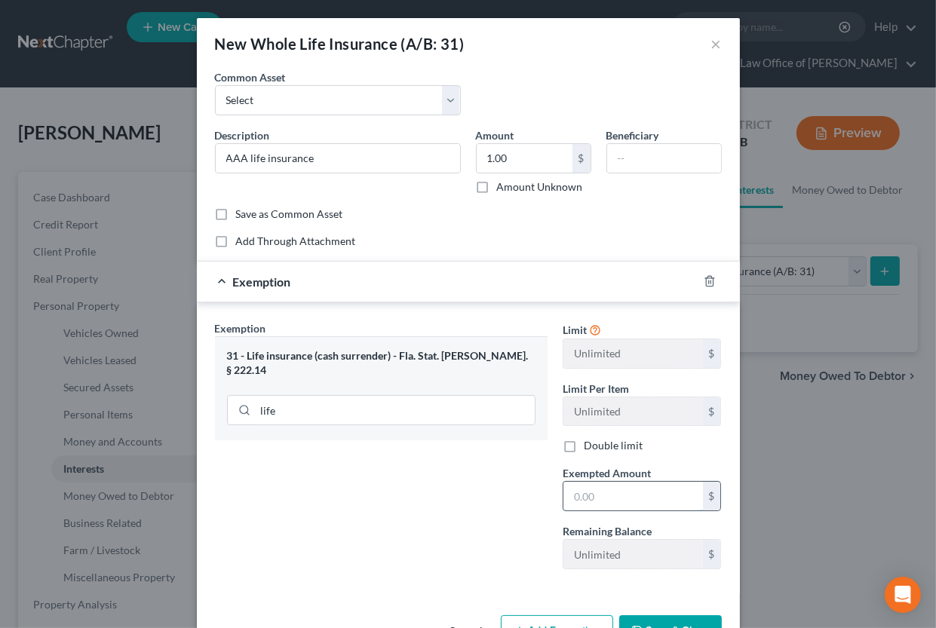
click at [571, 500] on input "text" at bounding box center [634, 496] width 140 height 29
type input "1.00"
click at [625, 158] on input "text" at bounding box center [664, 158] width 114 height 29
click at [616, 157] on input "text" at bounding box center [664, 158] width 114 height 29
type input "Brother"
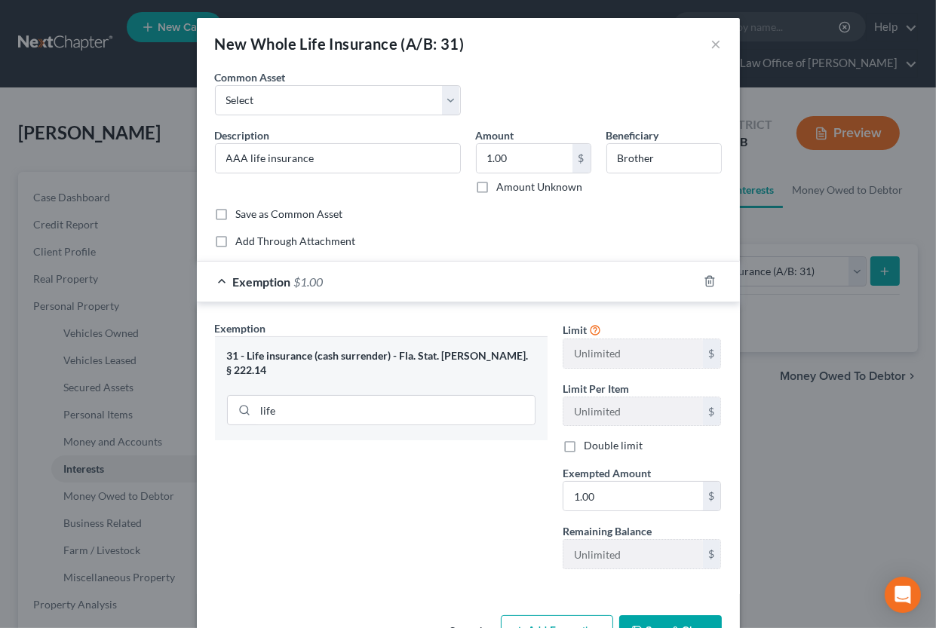
scroll to position [48, 0]
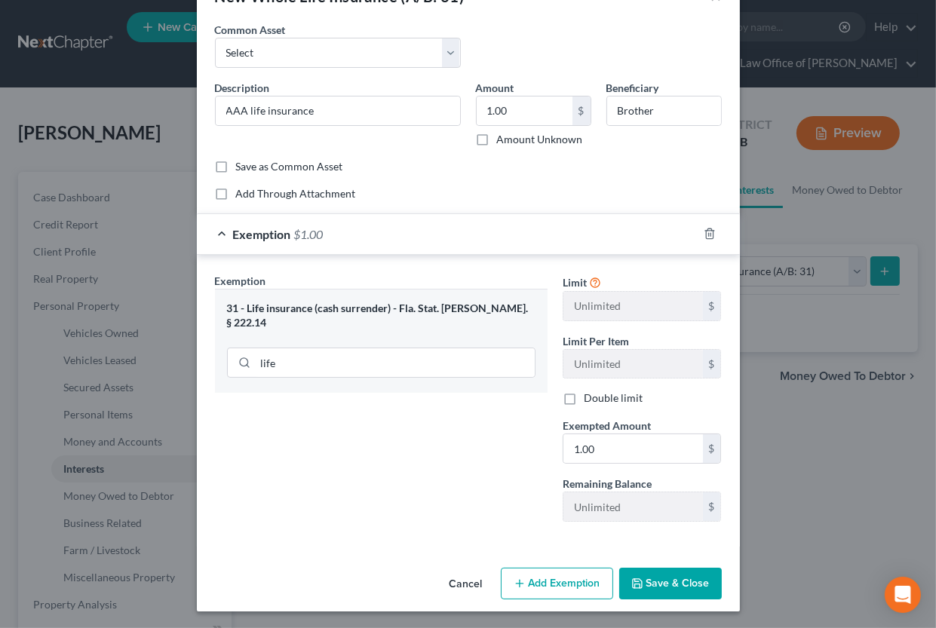
click at [664, 585] on button "Save & Close" at bounding box center [670, 584] width 103 height 32
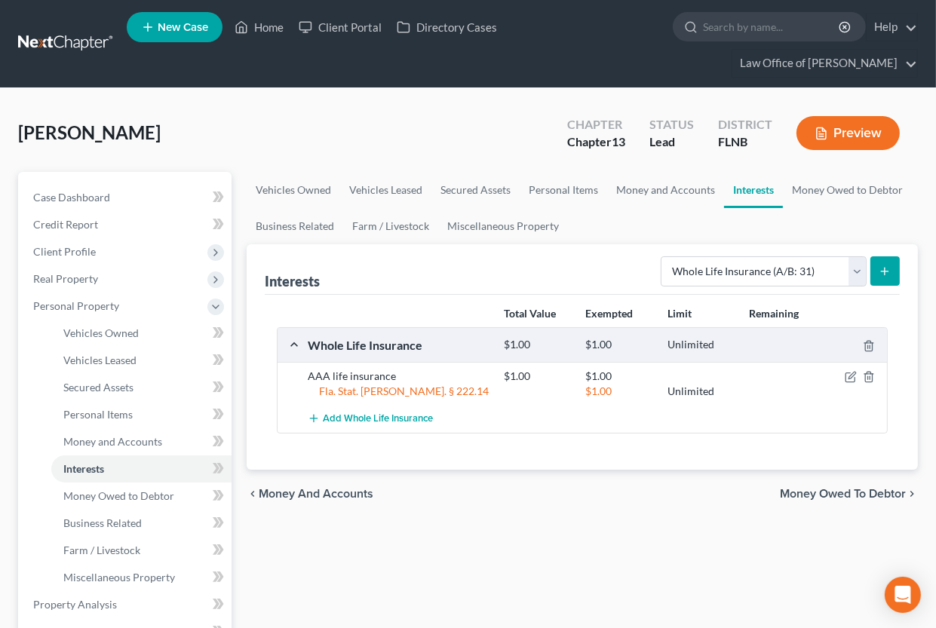
click at [794, 493] on span "Money Owed to Debtor" at bounding box center [843, 494] width 126 height 12
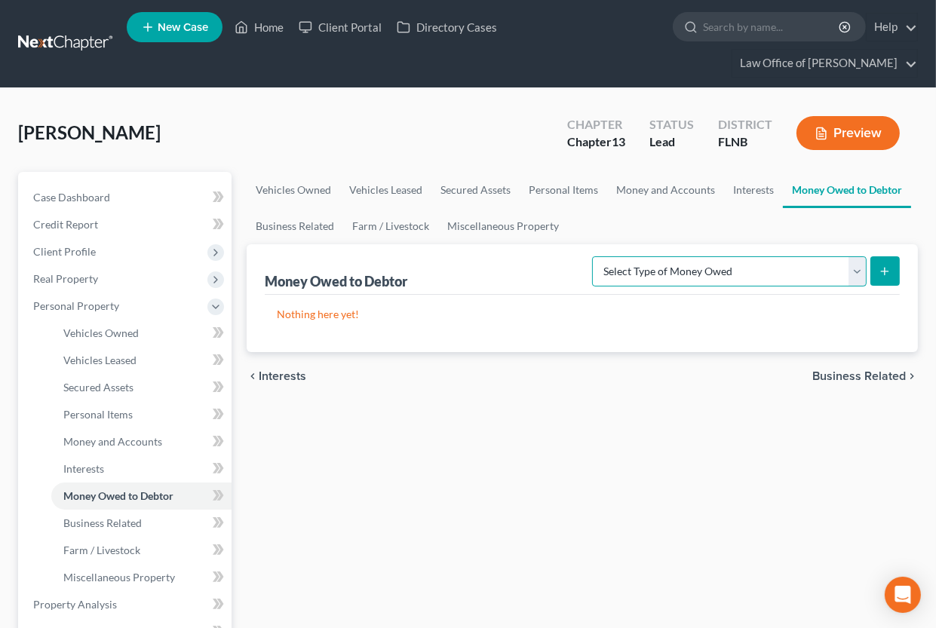
select select "expected_tax_refund"
click option "Expected Tax Refund and Unused NOLs (A/B: 28)" at bounding box center [0, 0] width 0 height 0
click at [879, 270] on button "submit" at bounding box center [885, 271] width 29 height 29
select select "0"
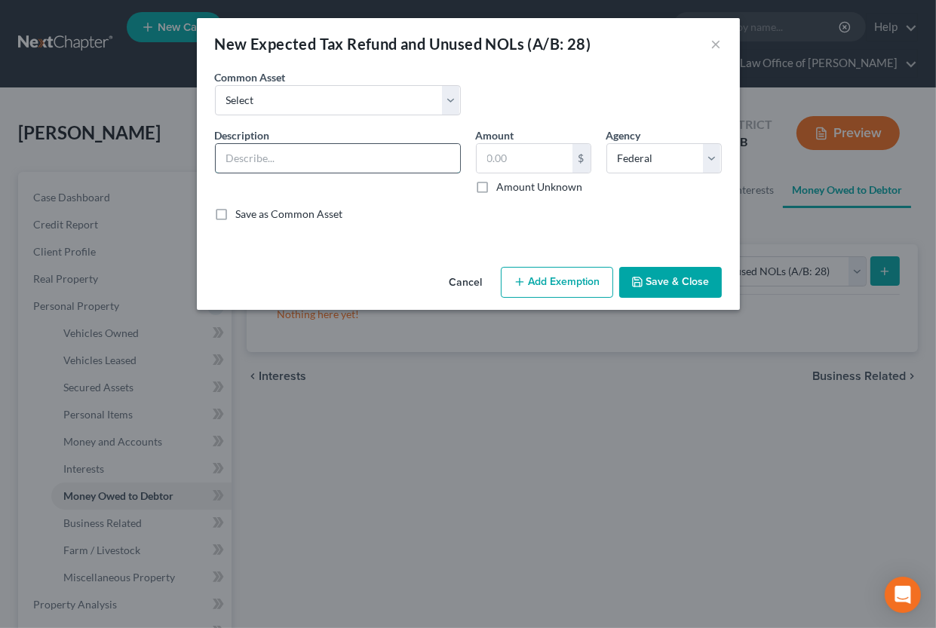
click at [341, 171] on input "text" at bounding box center [338, 158] width 244 height 29
type input "Potential 2025 income tax refund"
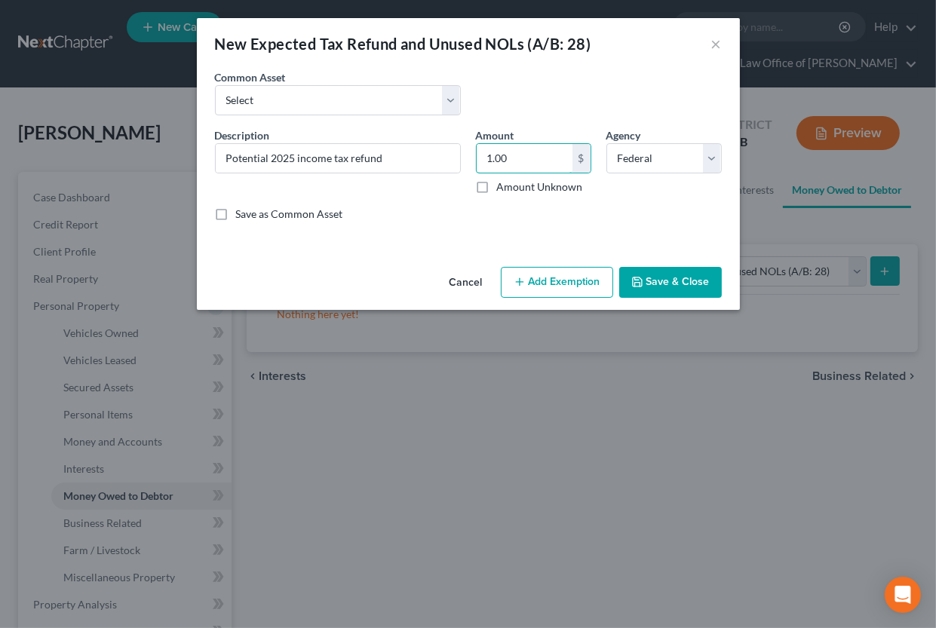
type input "1.00"
click at [523, 281] on icon "button" at bounding box center [520, 282] width 12 height 12
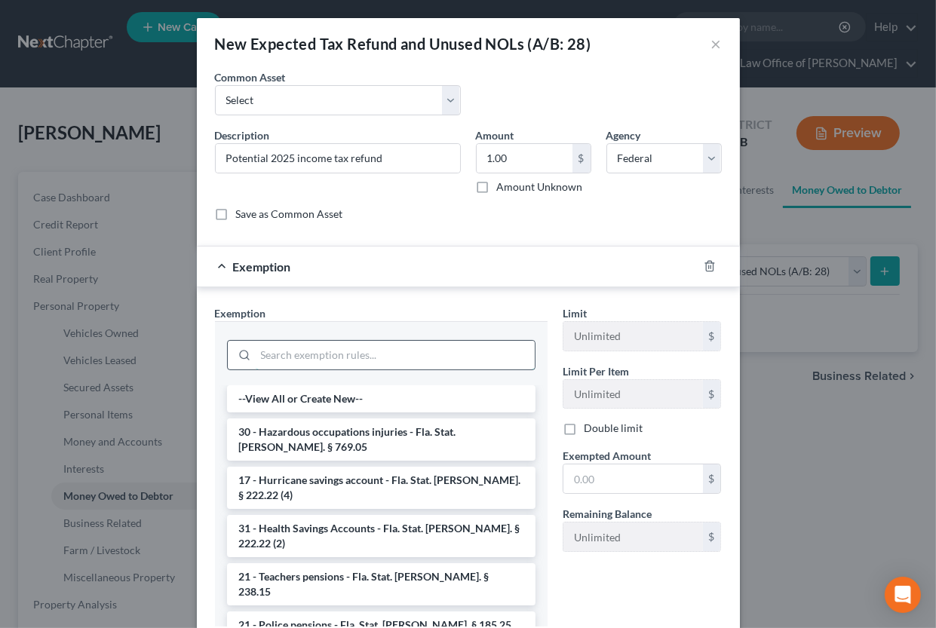
click at [415, 368] on input "search" at bounding box center [395, 355] width 279 height 29
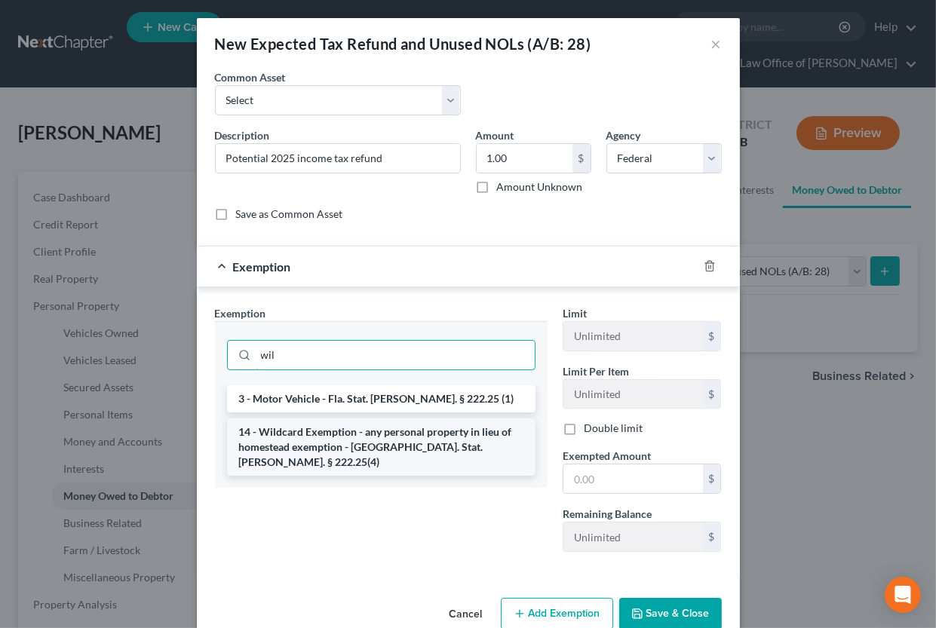
type input "wil"
click at [383, 435] on li "14 - Wildcard Exemption - any personal property in lieu of homestead exemption …" at bounding box center [381, 447] width 309 height 57
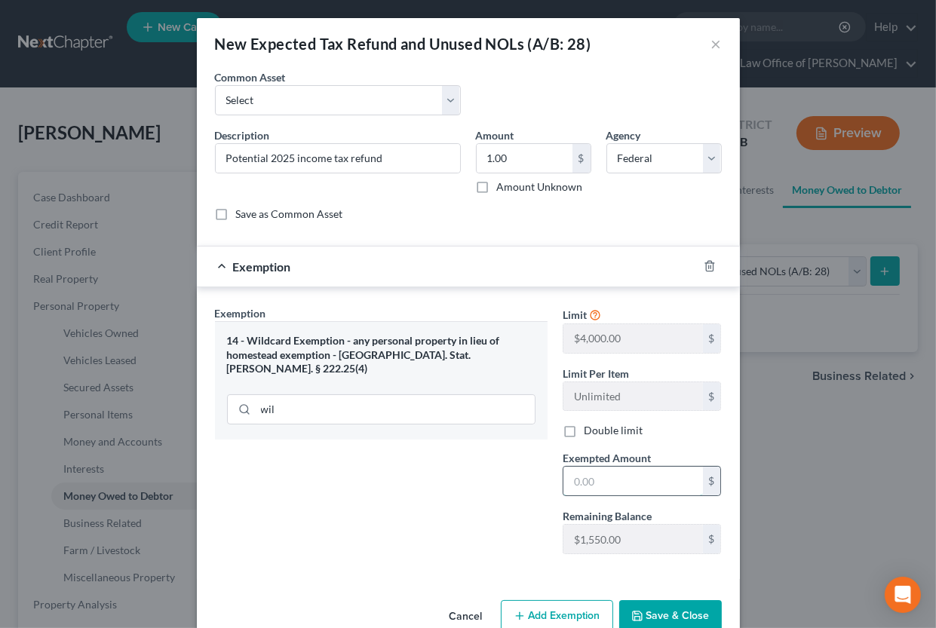
click at [571, 478] on input "text" at bounding box center [634, 481] width 140 height 29
type input "1.00"
click at [655, 592] on button "Save & Close" at bounding box center [670, 617] width 103 height 32
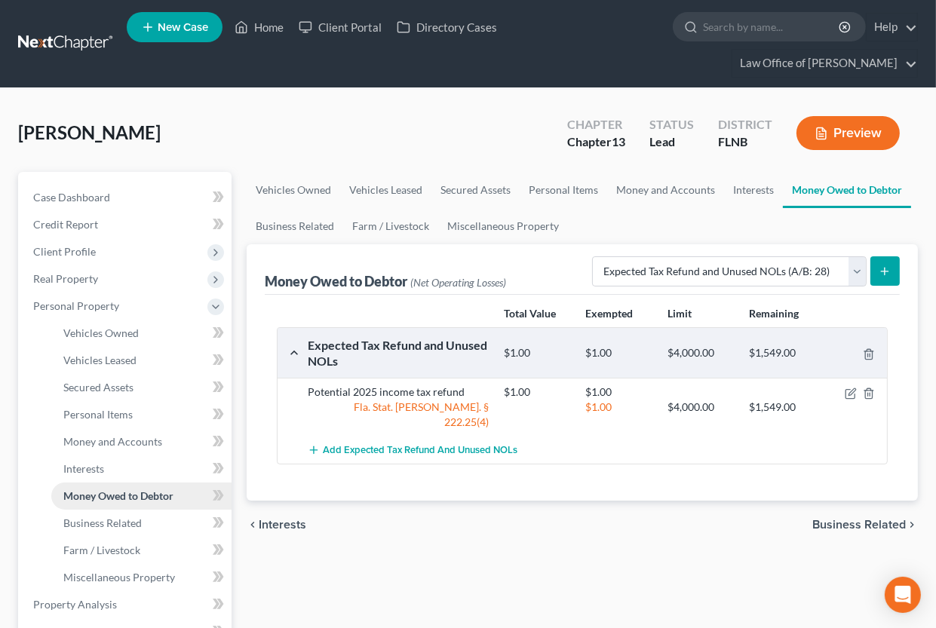
scroll to position [249, 0]
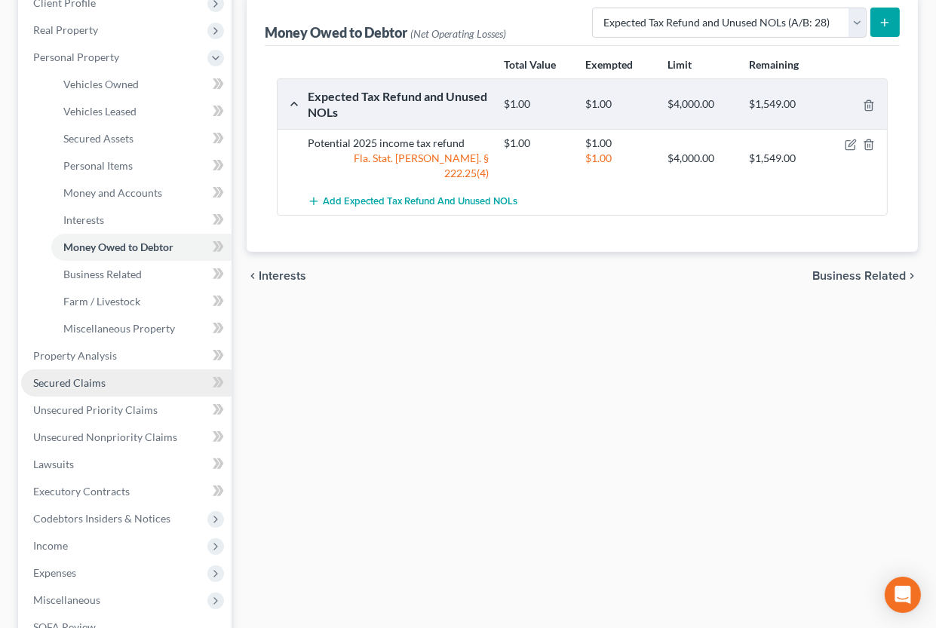
click at [100, 384] on span "Secured Claims" at bounding box center [69, 382] width 72 height 13
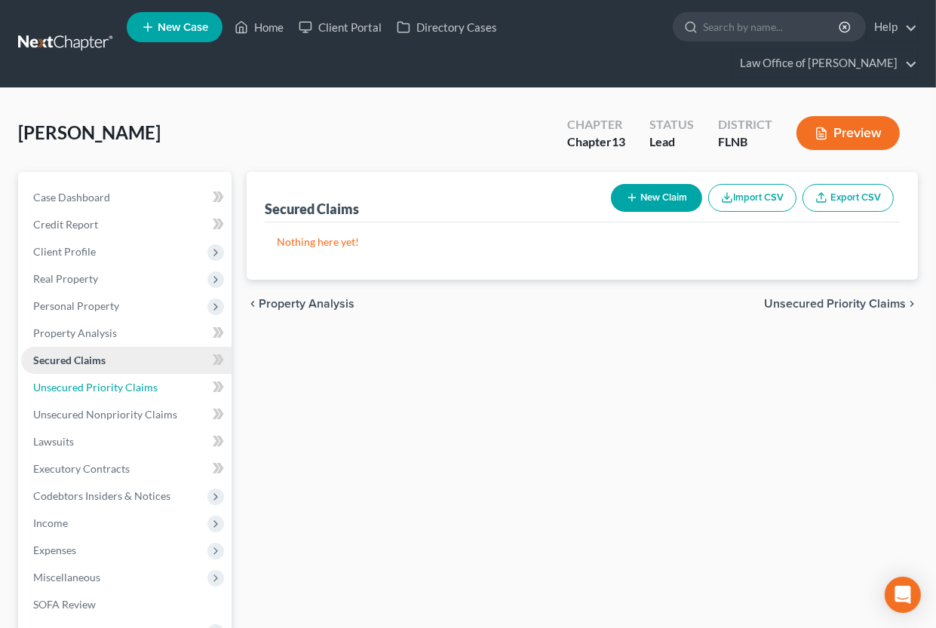
click at [100, 384] on span "Unsecured Priority Claims" at bounding box center [95, 387] width 124 height 13
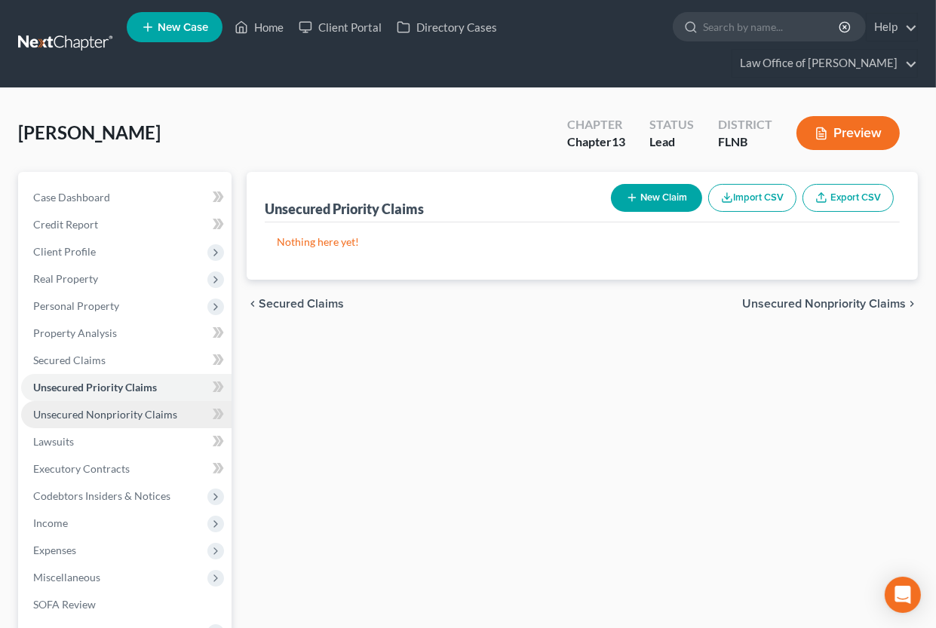
click at [97, 415] on span "Unsecured Nonpriority Claims" at bounding box center [105, 414] width 144 height 13
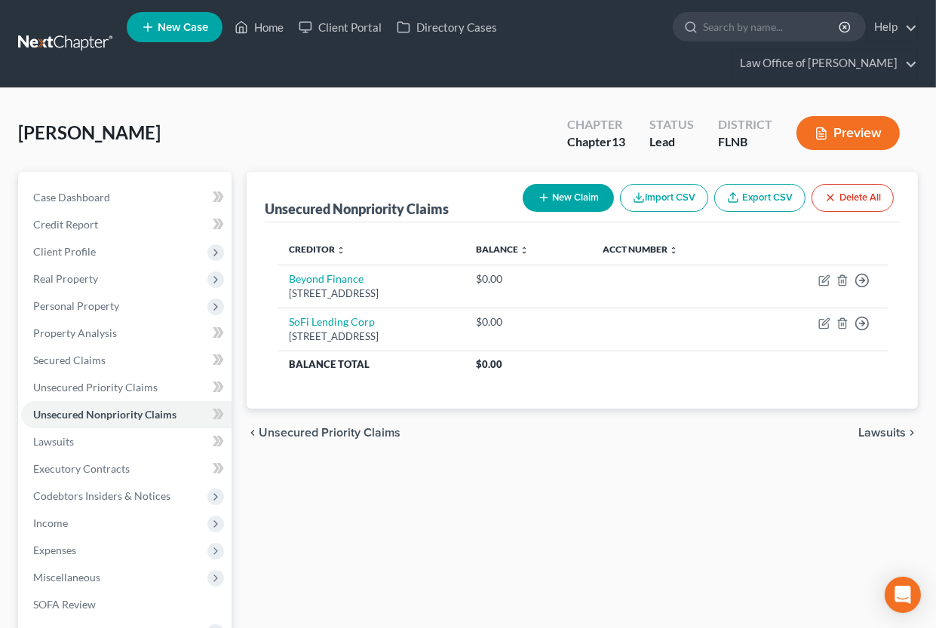
click at [585, 196] on button "New Claim" at bounding box center [568, 198] width 91 height 28
select select "0"
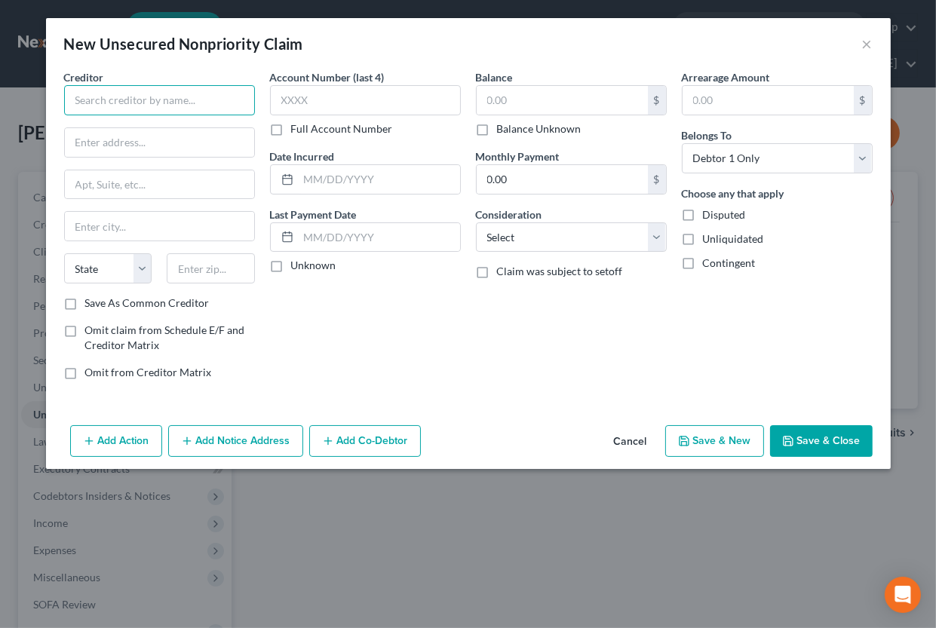
click at [220, 106] on input "text" at bounding box center [159, 100] width 191 height 30
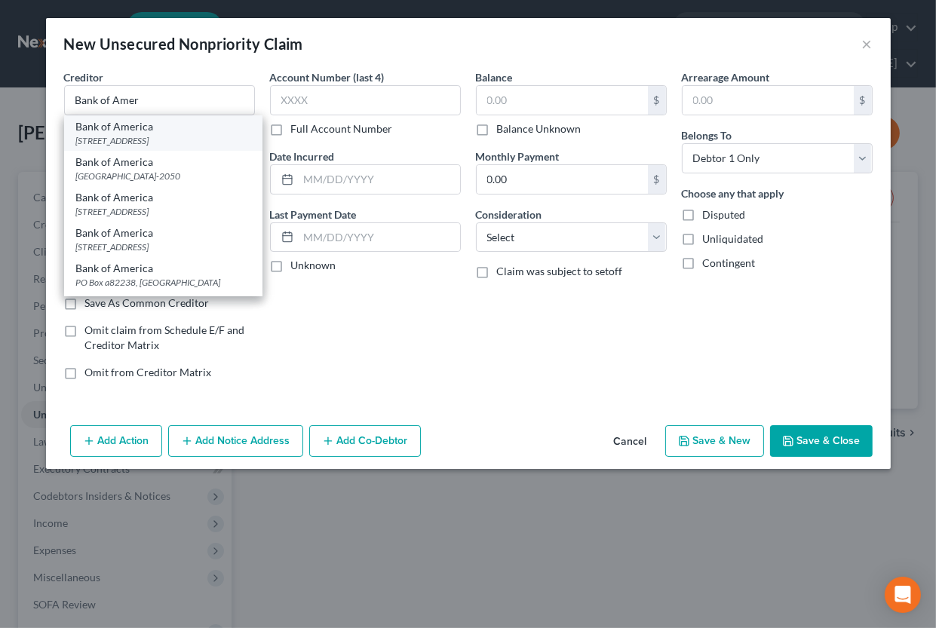
click at [210, 134] on div "[STREET_ADDRESS]" at bounding box center [163, 140] width 174 height 13
type input "Bank of America"
type input "PO Box 15019"
type input "Wilmington"
select select "7"
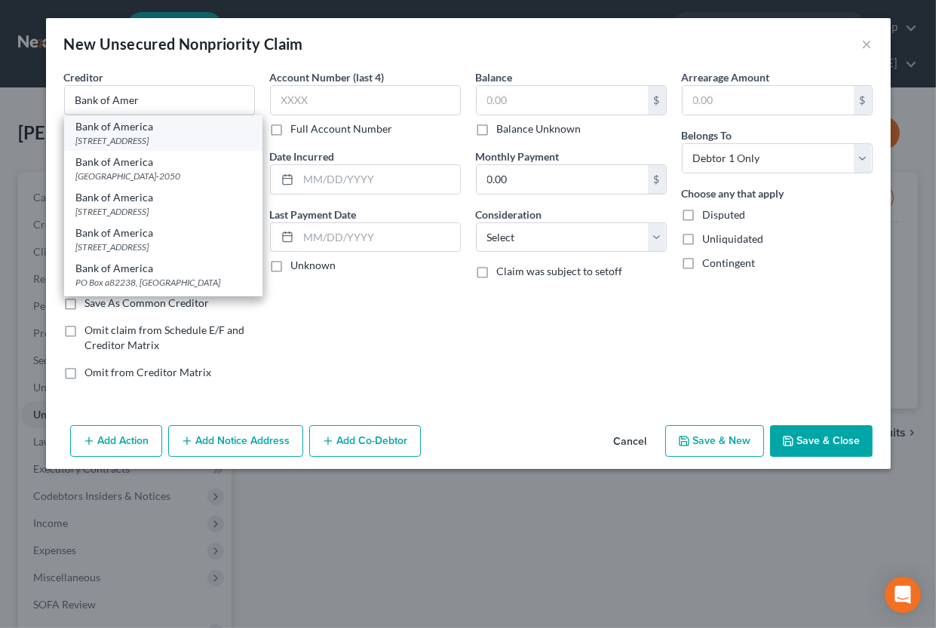
type input "19886-5019"
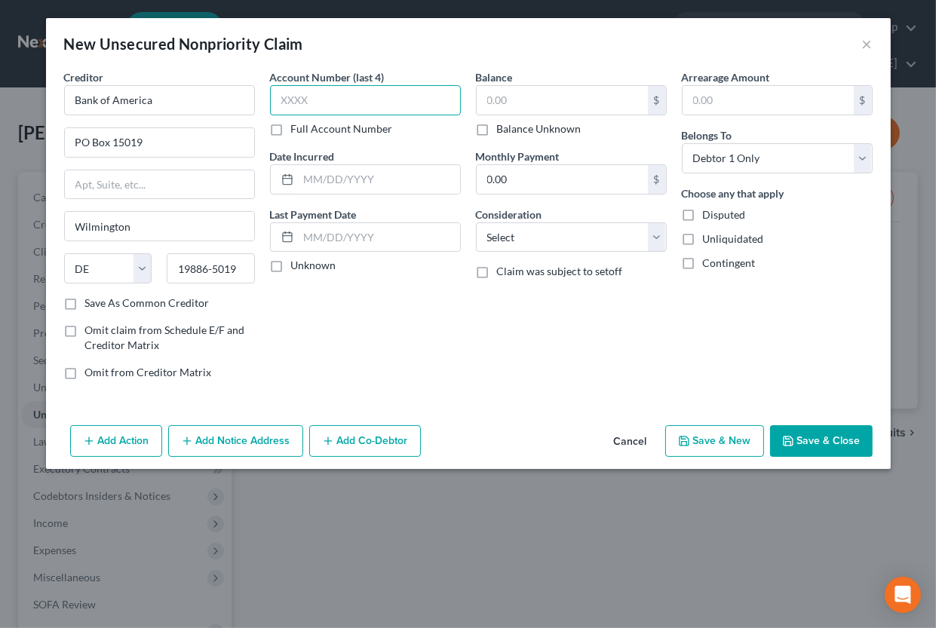
click at [360, 97] on input "text" at bounding box center [365, 100] width 191 height 30
type input "6631"
click at [337, 175] on input "text" at bounding box center [379, 179] width 161 height 29
type input "07/2023"
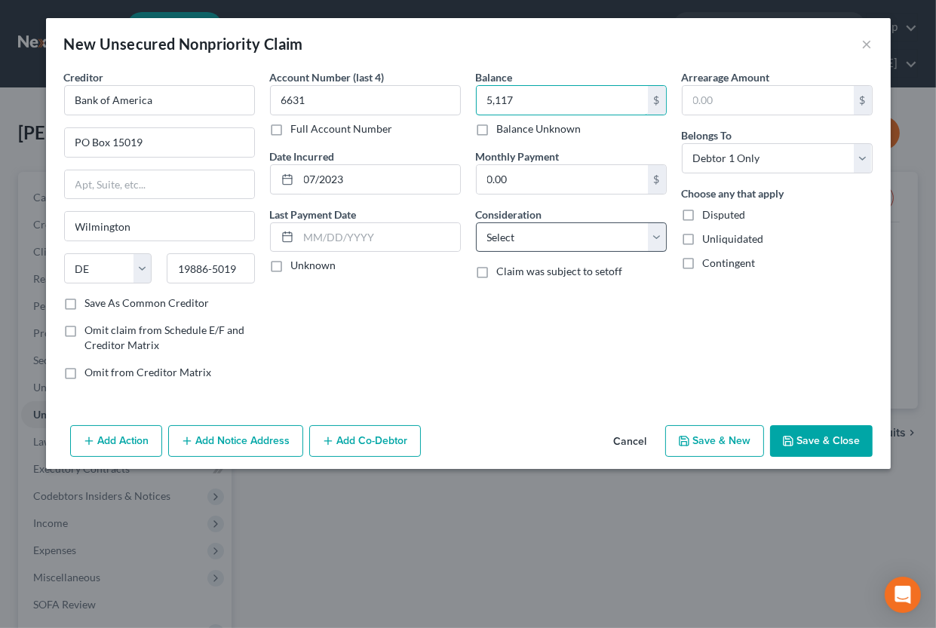
type input "5,117"
select select "2"
click option "Credit Card Debt" at bounding box center [0, 0] width 0 height 0
click at [730, 436] on button "Save & New" at bounding box center [714, 442] width 99 height 32
select select "0"
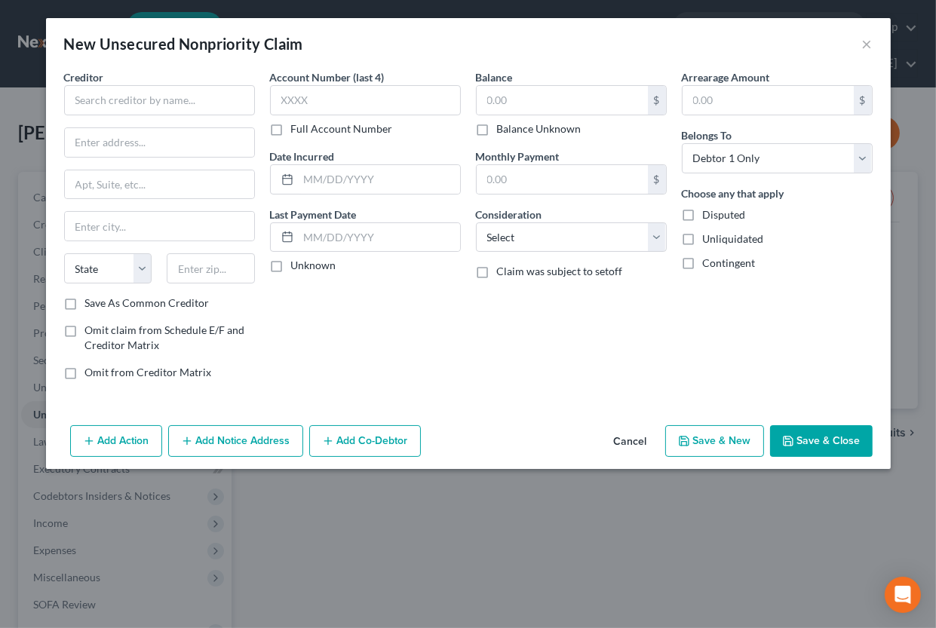
type input "5,117.00"
click at [195, 105] on input "text" at bounding box center [159, 100] width 191 height 30
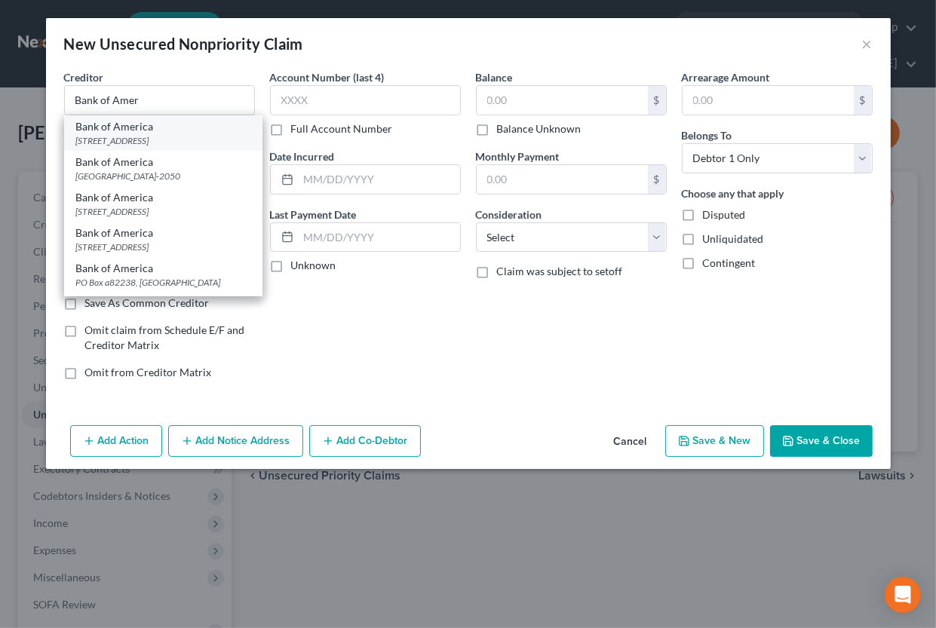
click at [216, 137] on div "[STREET_ADDRESS]" at bounding box center [163, 140] width 174 height 13
type input "Bank of America"
type input "PO Box 15019"
type input "Wilmington"
select select "7"
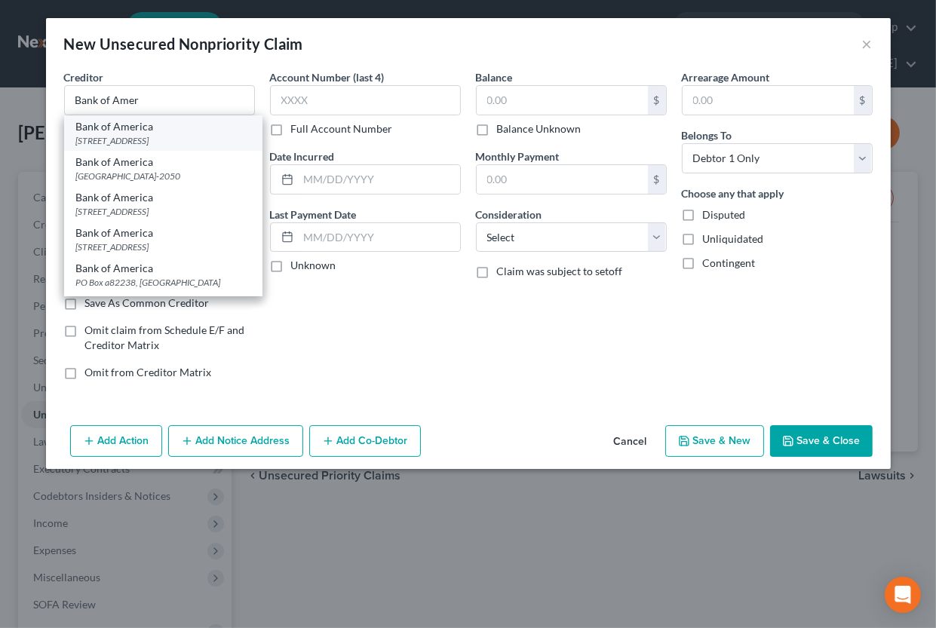
type input "19886-5019"
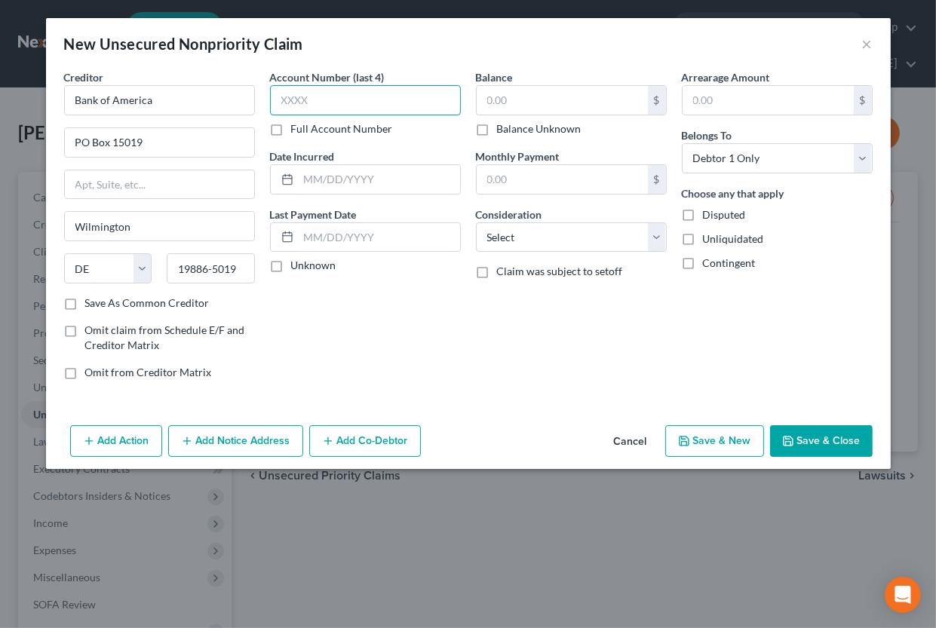
click at [337, 99] on input "text" at bounding box center [365, 100] width 191 height 30
type input "0121"
click at [373, 186] on input "text" at bounding box center [379, 179] width 161 height 29
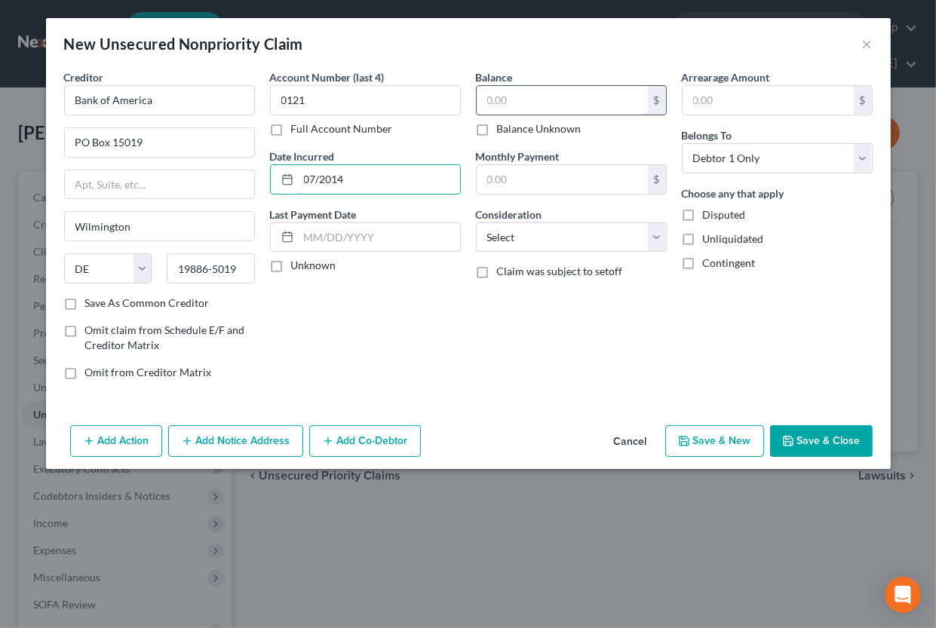
type input "07/2014"
click at [515, 103] on input "text" at bounding box center [562, 100] width 171 height 29
type input "12,462"
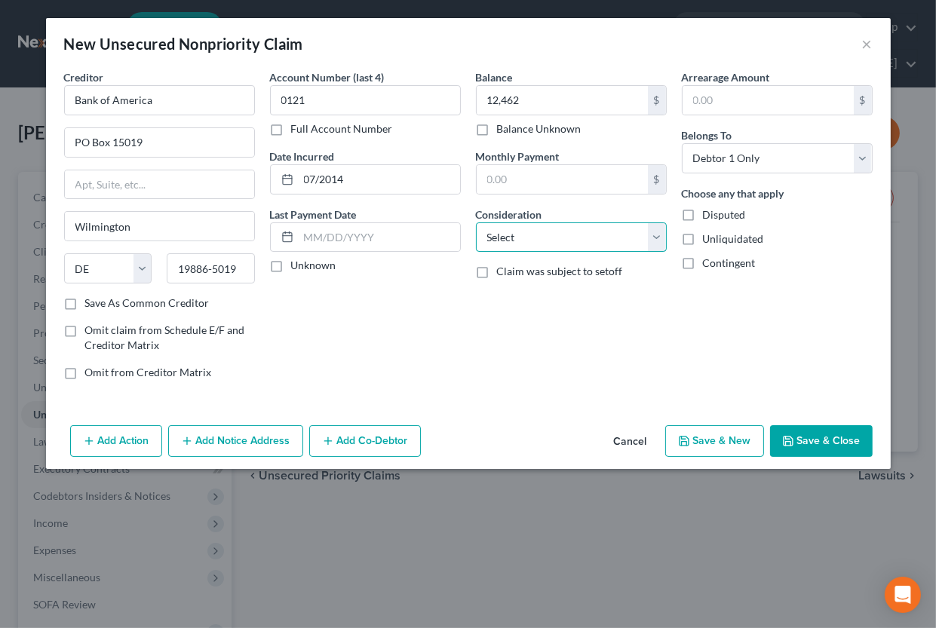
select select "2"
click option "Credit Card Debt" at bounding box center [0, 0] width 0 height 0
click at [729, 434] on button "Save & New" at bounding box center [714, 442] width 99 height 32
select select "0"
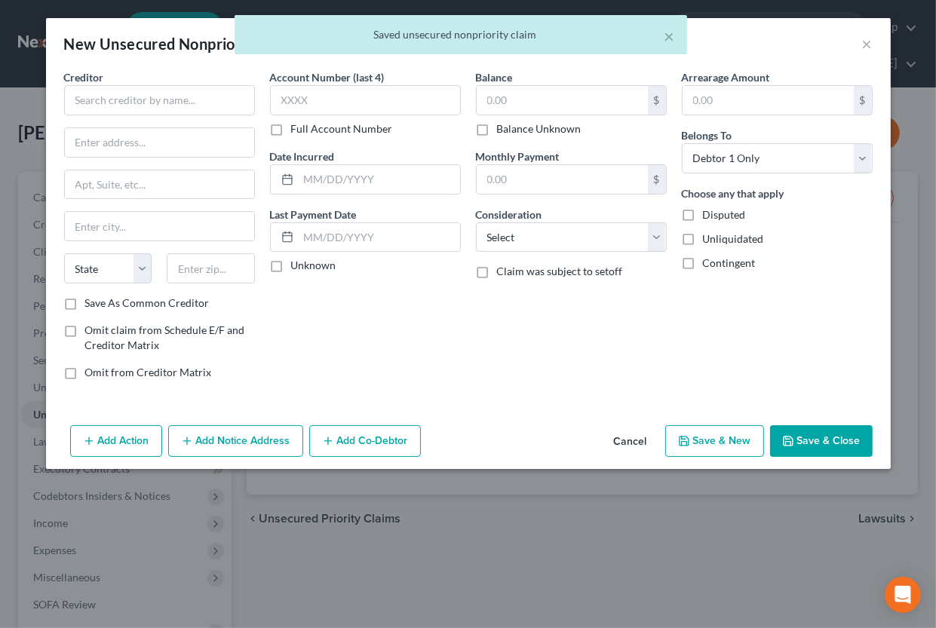
type input "12,462.00"
type input "0.00"
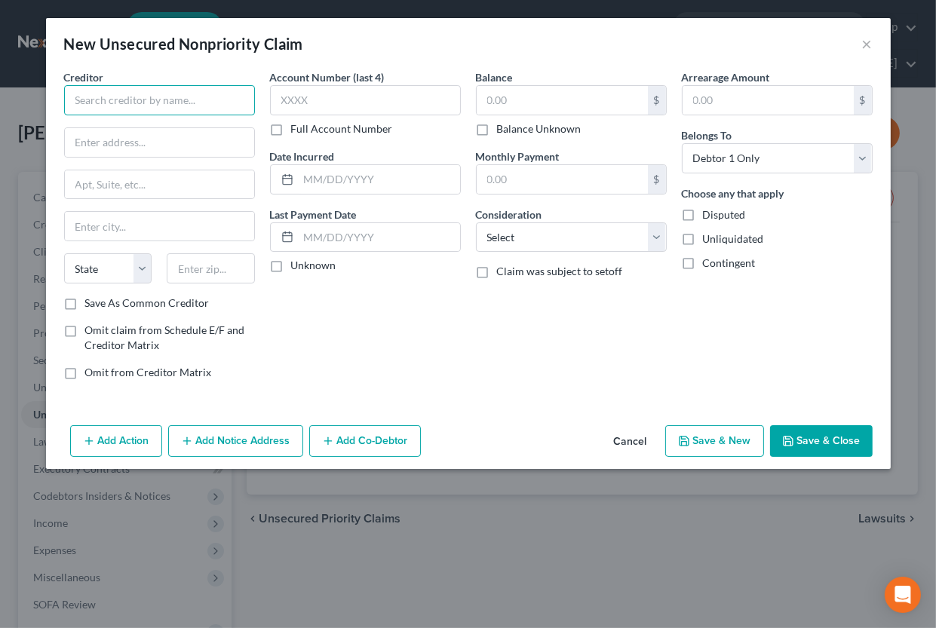
click at [145, 106] on input "text" at bounding box center [159, 100] width 191 height 30
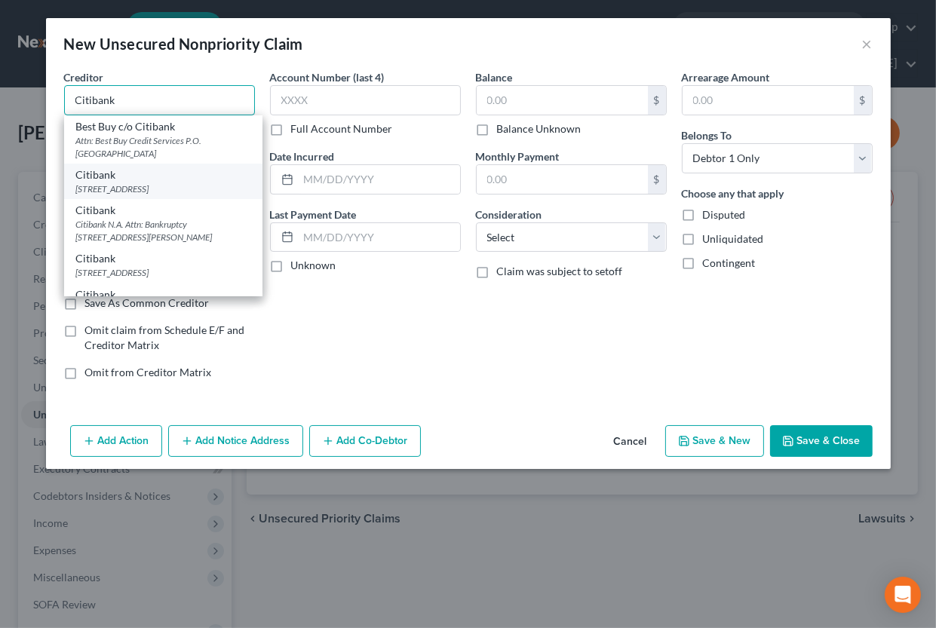
scroll to position [149, 0]
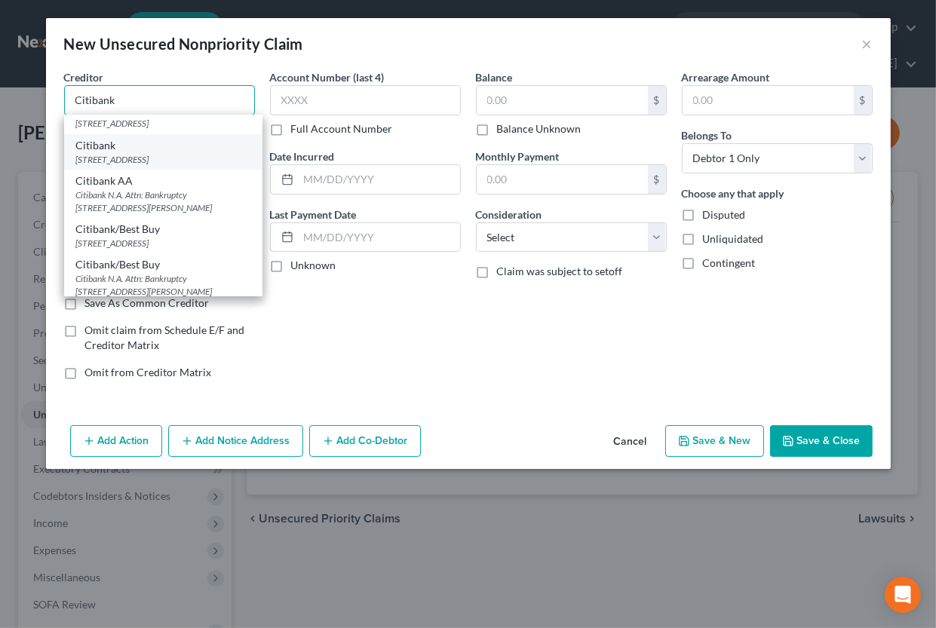
type input "Citibank"
click at [162, 166] on div "[STREET_ADDRESS]" at bounding box center [163, 159] width 174 height 13
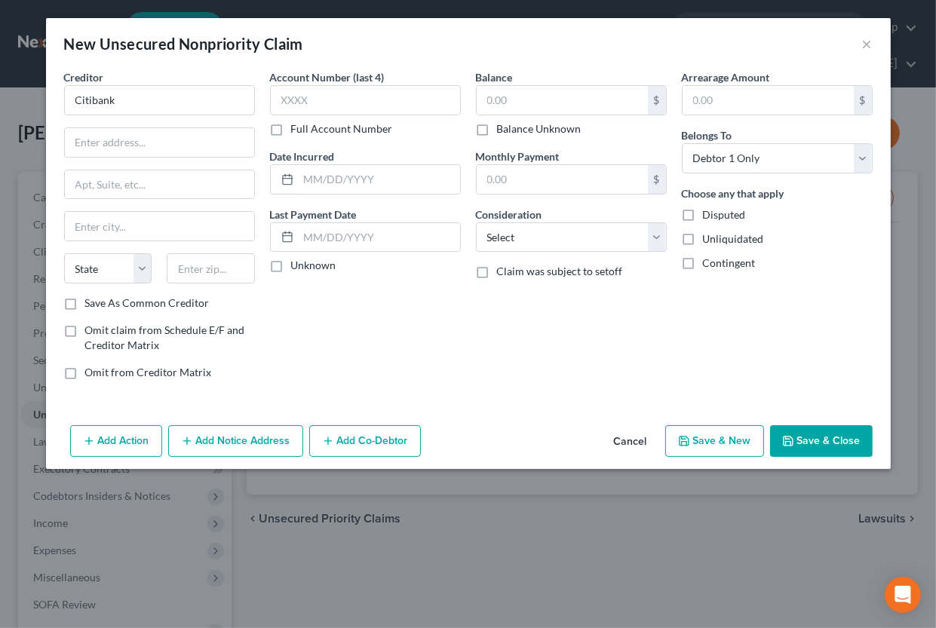
type input "PO Box 6500"
type input "[GEOGRAPHIC_DATA]"
select select "43"
type input "57117"
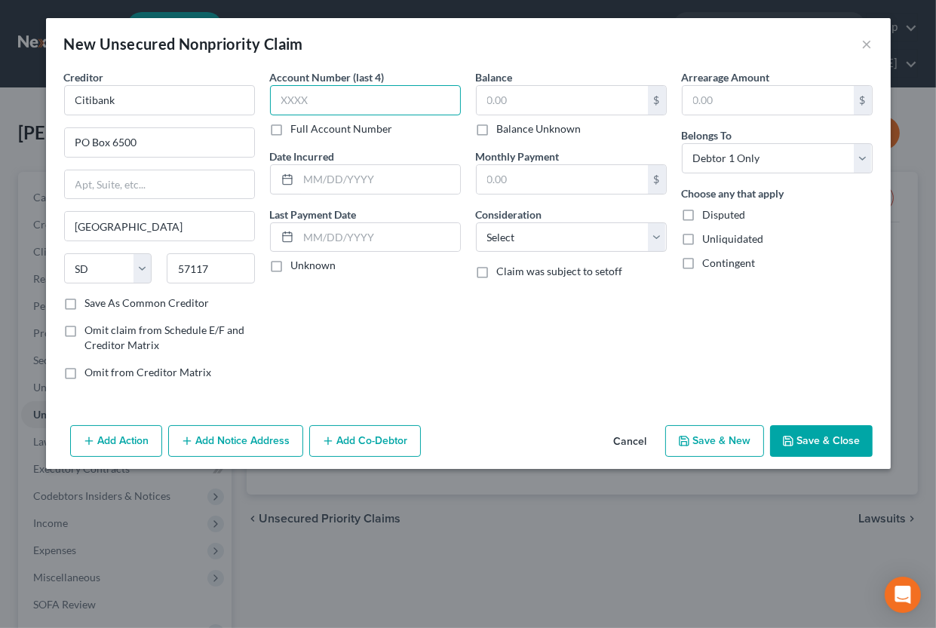
click at [311, 102] on input "text" at bounding box center [365, 100] width 191 height 30
type input "1287"
click at [371, 175] on input "text" at bounding box center [379, 179] width 161 height 29
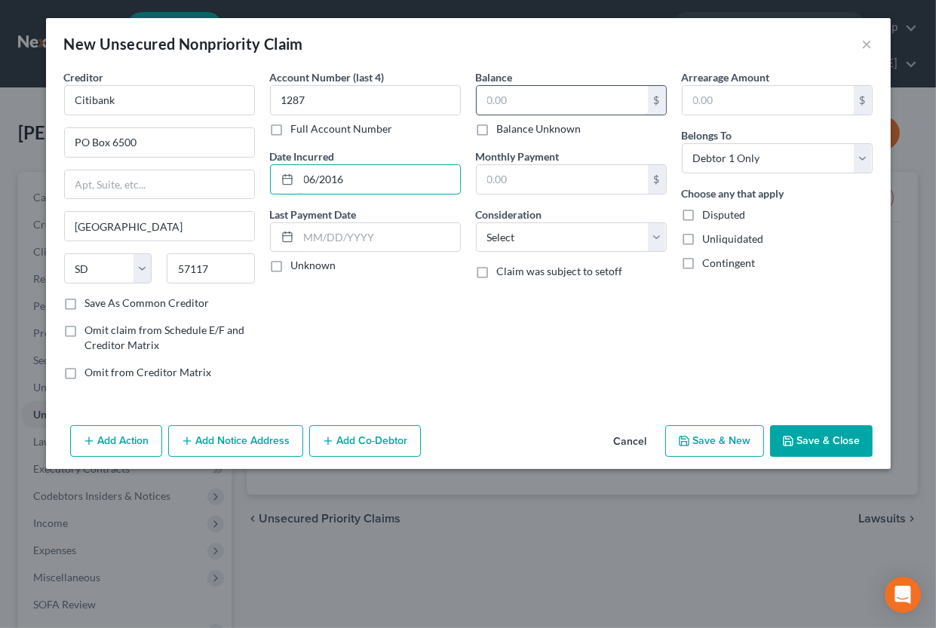
type input "06/2016"
click at [594, 105] on input "text" at bounding box center [562, 100] width 171 height 29
type input "1"
type input "12,455"
click at [476, 223] on select "Select Cable / Satellite Services Collection Agency Credit Card Debt Debt Couns…" at bounding box center [571, 238] width 191 height 30
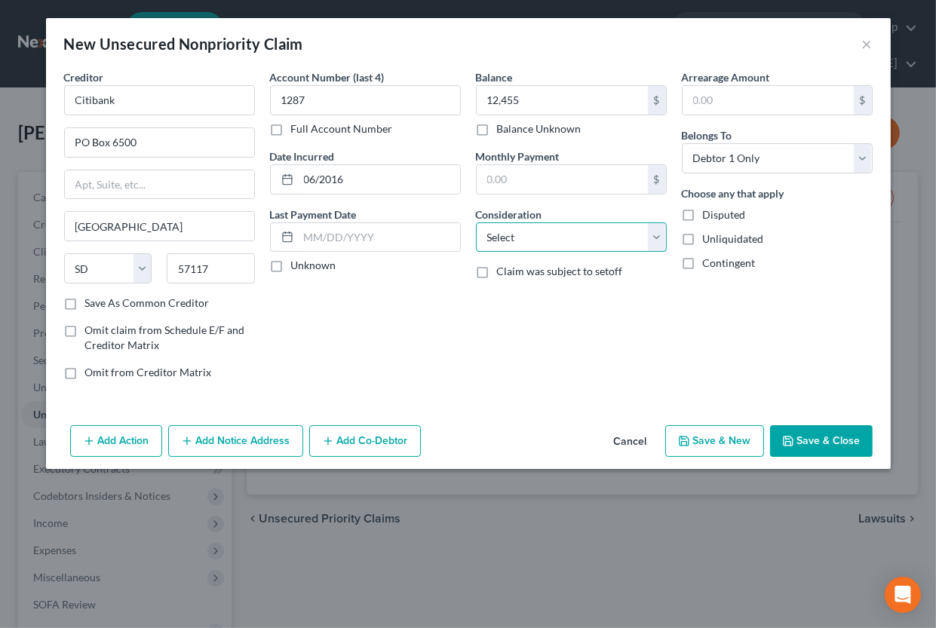
select select "2"
click option "Credit Card Debt" at bounding box center [0, 0] width 0 height 0
click at [733, 444] on button "Save & New" at bounding box center [714, 442] width 99 height 32
select select "0"
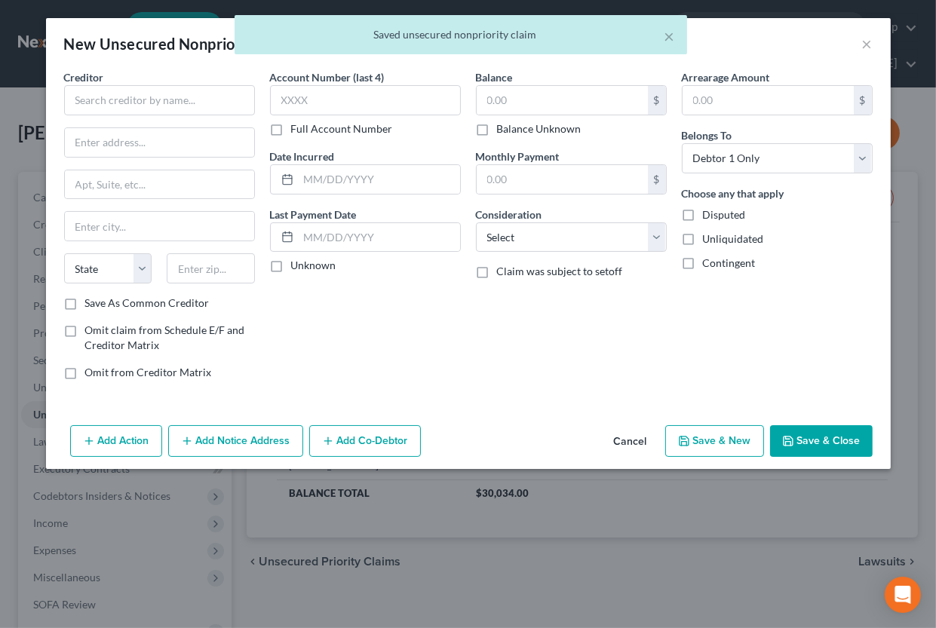
type input "12,455.00"
type input "0.00"
click at [108, 105] on input "text" at bounding box center [159, 100] width 191 height 30
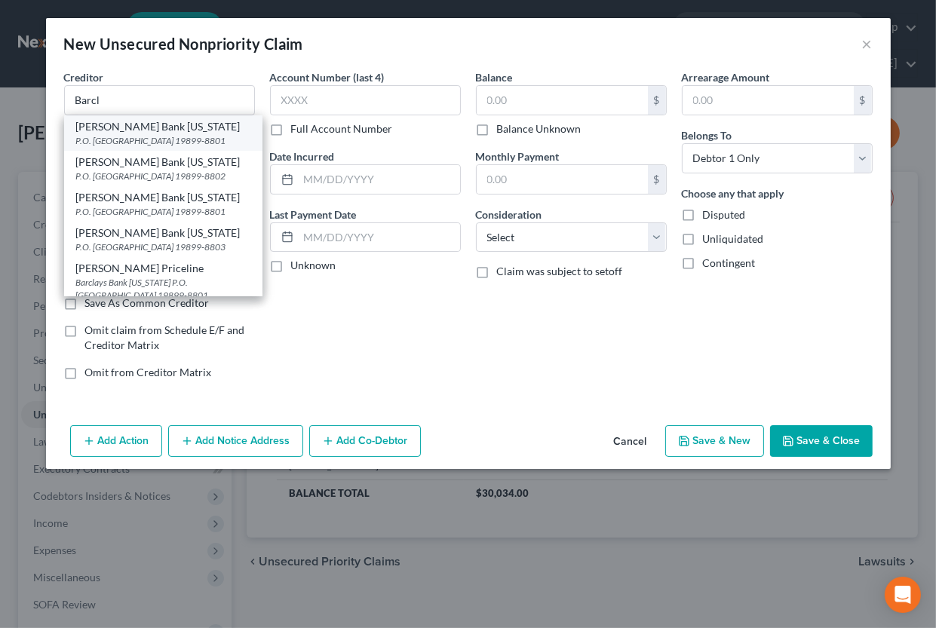
click at [112, 134] on div "[PERSON_NAME] Bank [US_STATE]" at bounding box center [163, 126] width 174 height 15
type input "[PERSON_NAME] Bank [US_STATE]"
type input "P.O. Box 8803"
type input "Wilmington"
select select "7"
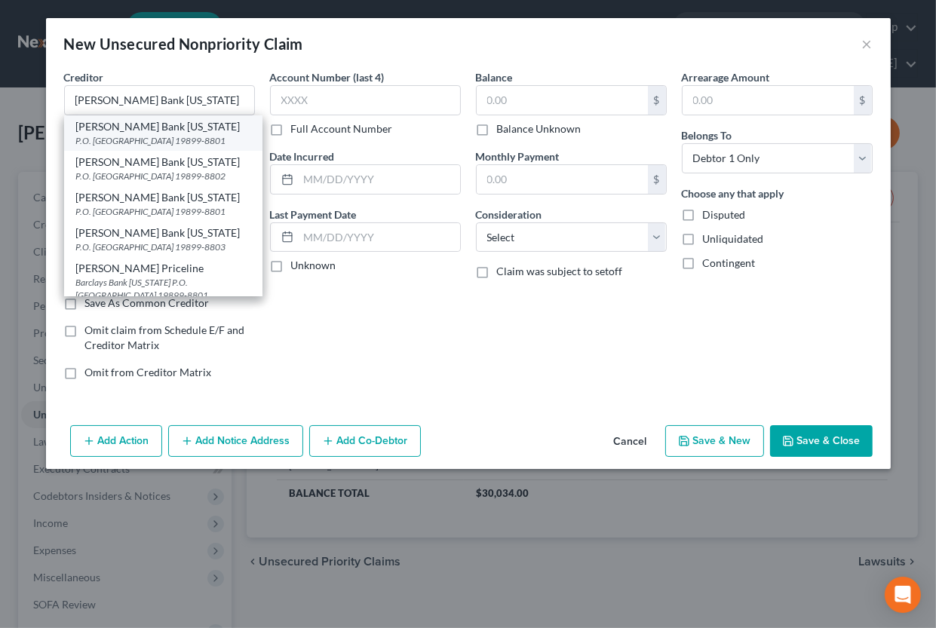
type input "19899-8801"
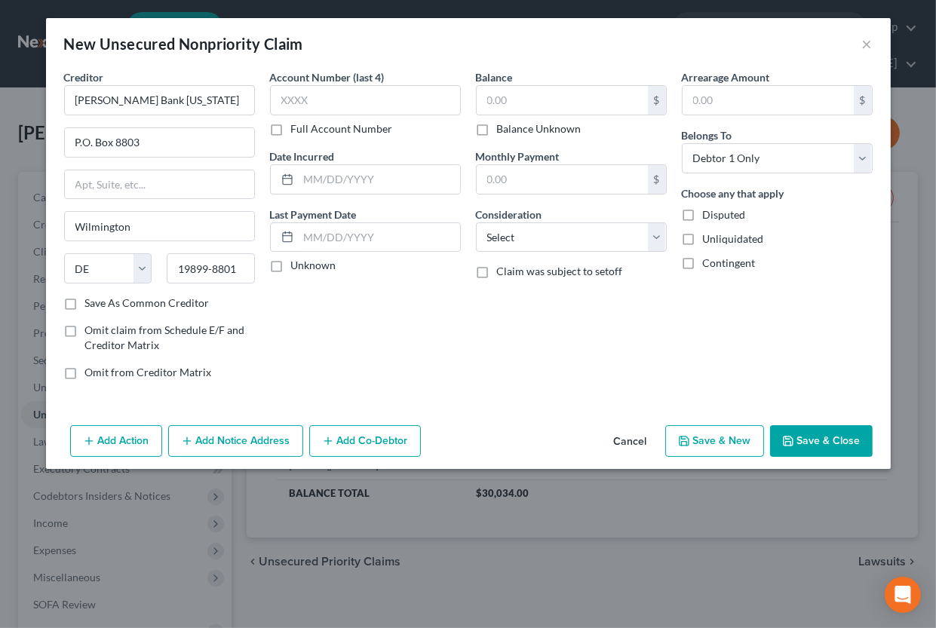
click at [313, 78] on label "Account Number (last 4)" at bounding box center [327, 77] width 115 height 16
click at [312, 88] on input "text" at bounding box center [365, 100] width 191 height 30
click at [334, 169] on input "text" at bounding box center [379, 179] width 161 height 29
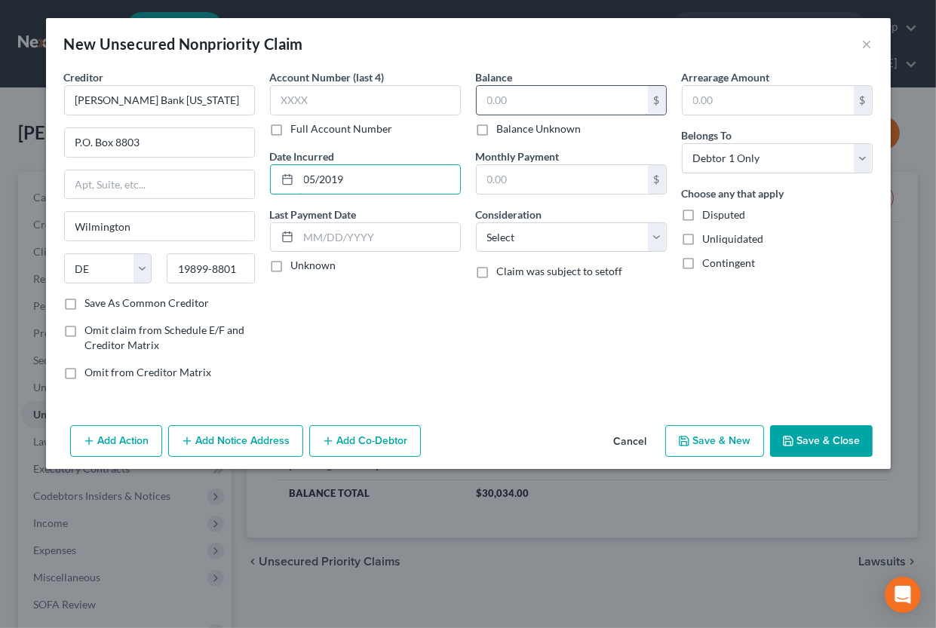
type input "05/2019"
click at [530, 97] on input "text" at bounding box center [562, 100] width 171 height 29
type input "15,654"
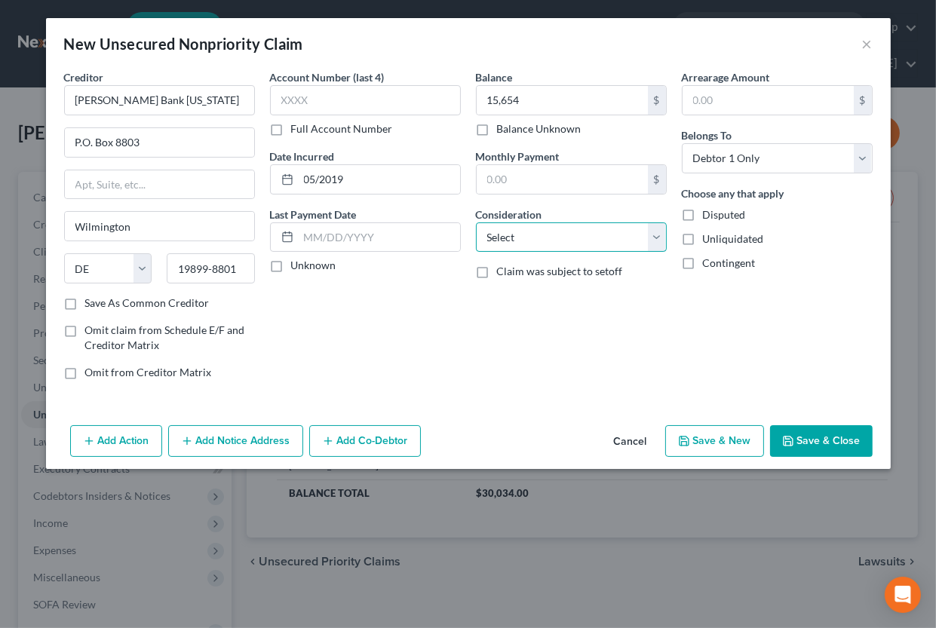
select select "2"
click option "Credit Card Debt" at bounding box center [0, 0] width 0 height 0
click at [718, 443] on button "Save & New" at bounding box center [714, 442] width 99 height 32
select select "0"
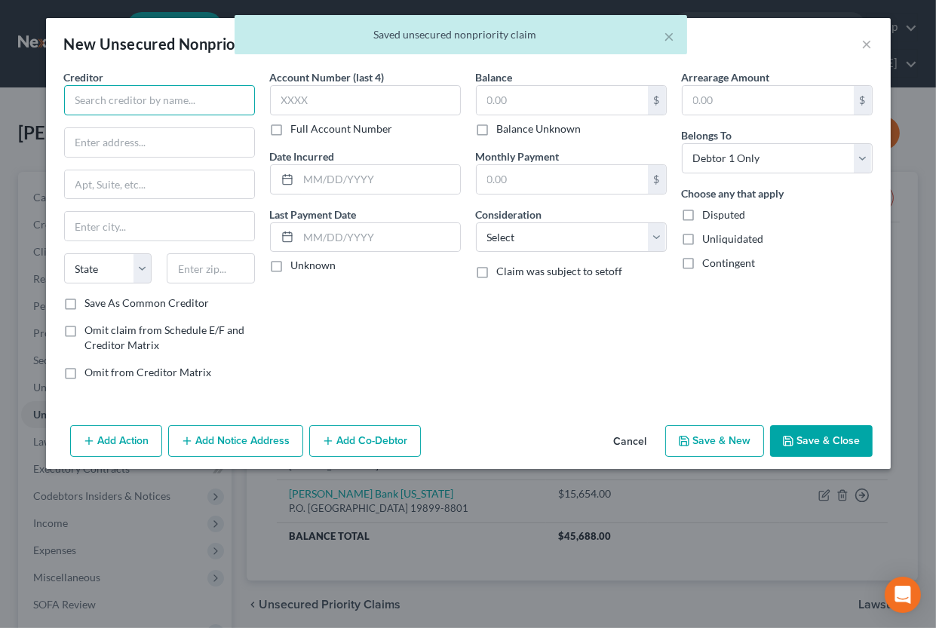
click at [158, 96] on input "text" at bounding box center [159, 100] width 191 height 30
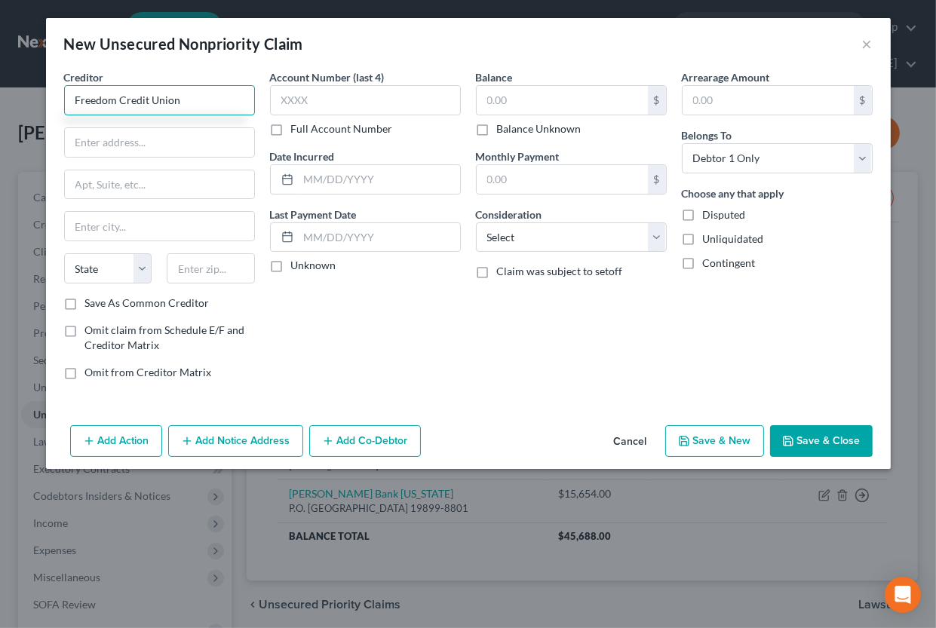
type input "Freedom Credit Union"
type input "[STREET_ADDRESS][PERSON_NAME]"
type input "Suite 250"
type input "19154"
type input "[GEOGRAPHIC_DATA]"
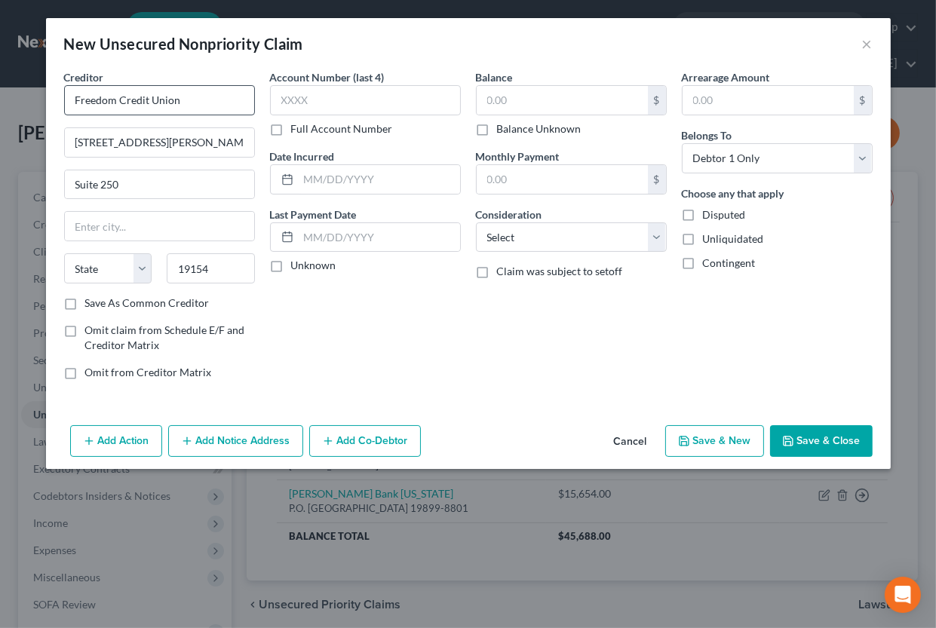
select select "39"
click at [238, 262] on input "19154" at bounding box center [211, 269] width 88 height 30
type input "19154-3806"
click at [146, 303] on label "Save As Common Creditor" at bounding box center [147, 303] width 124 height 15
click at [101, 303] on input "Save As Common Creditor" at bounding box center [96, 301] width 10 height 10
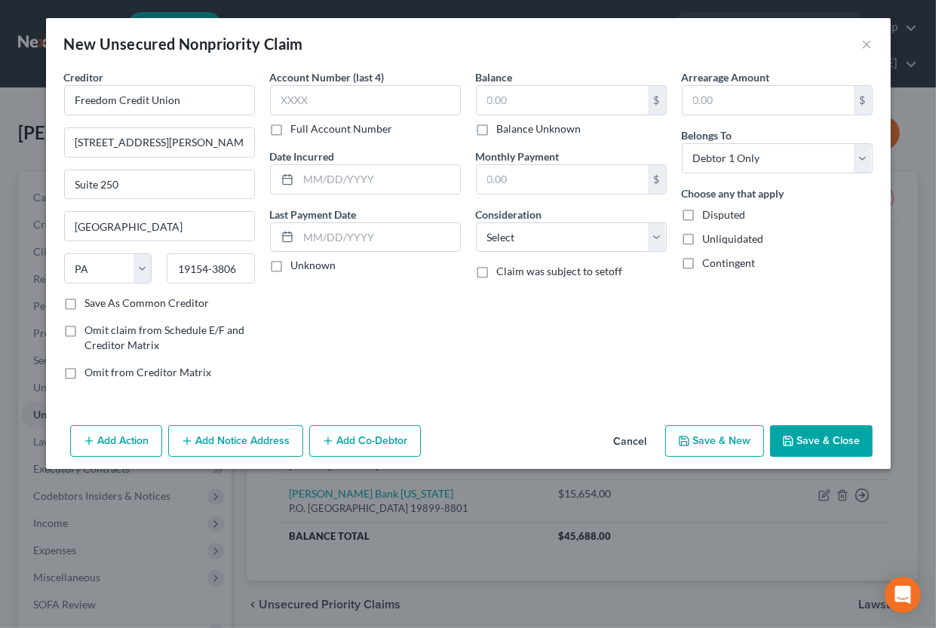
checkbox input "true"
click at [511, 103] on input "text" at bounding box center [562, 100] width 171 height 29
type input "18,333"
select select "10"
click option "Monies Loaned / Advanced" at bounding box center [0, 0] width 0 height 0
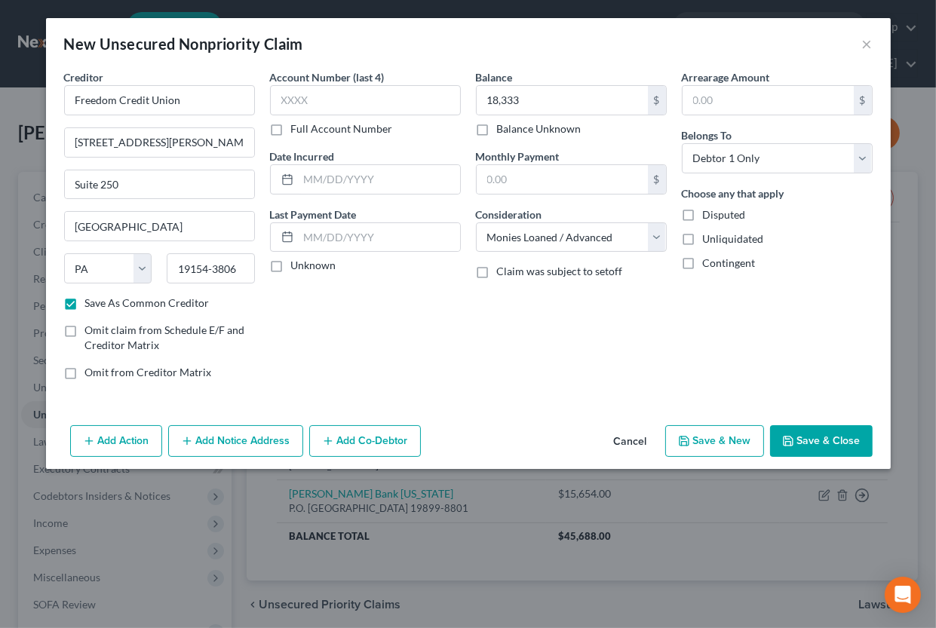
click at [740, 441] on button "Save & New" at bounding box center [714, 442] width 99 height 32
checkbox input "false"
select select "0"
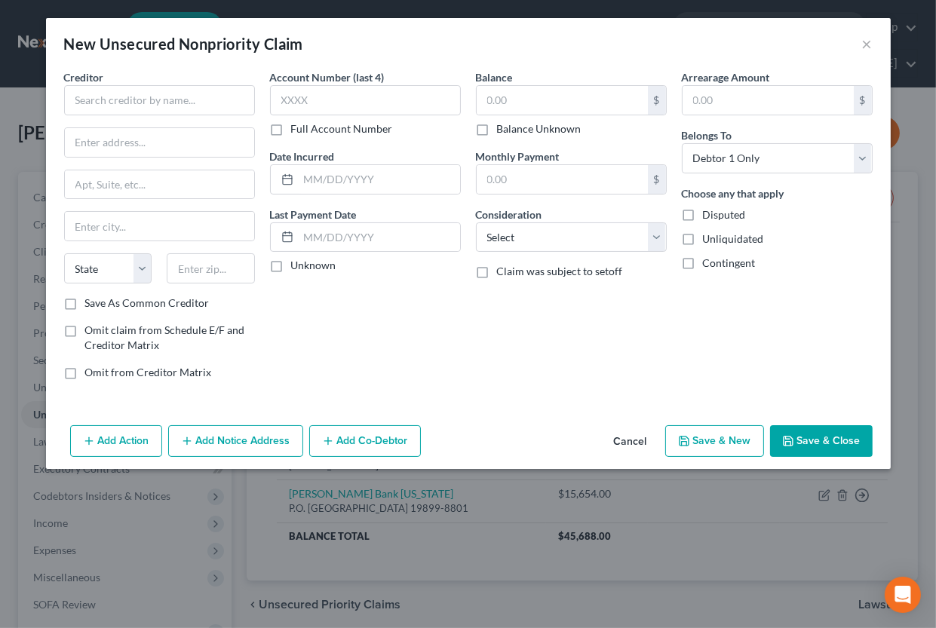
type input "18,333.00"
type input "0.00"
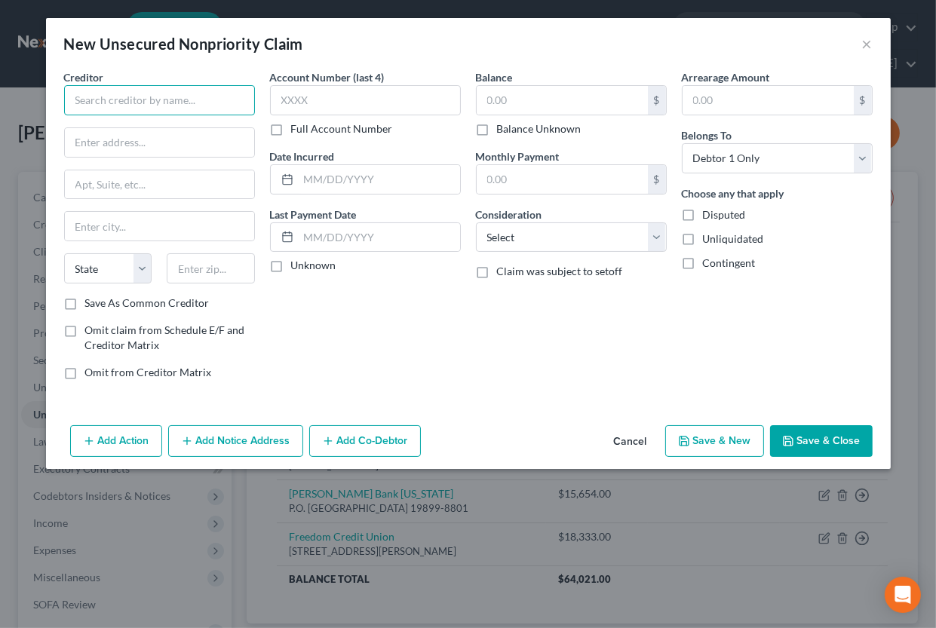
click at [90, 101] on input "text" at bounding box center [159, 100] width 191 height 30
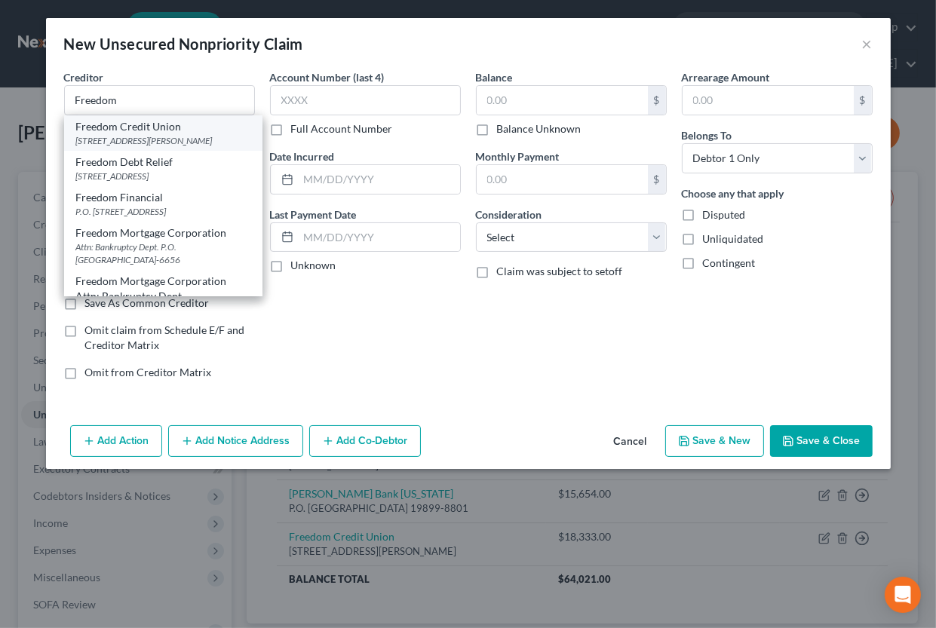
click at [101, 137] on div "[STREET_ADDRESS][PERSON_NAME]" at bounding box center [163, 140] width 174 height 13
type input "Freedom Credit Union"
type input "[STREET_ADDRESS][PERSON_NAME]"
type input "Suite 250"
type input "[GEOGRAPHIC_DATA]"
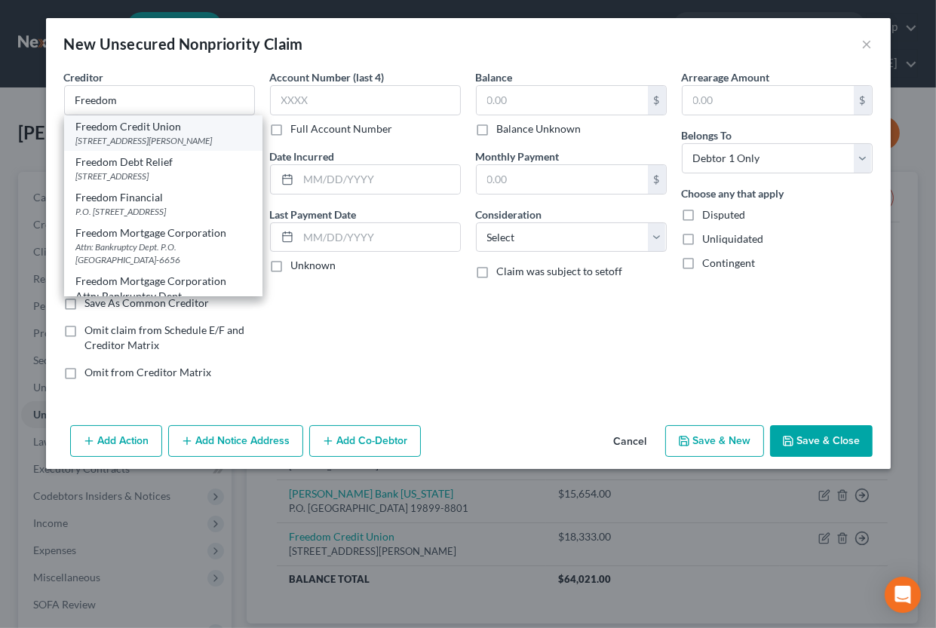
select select "39"
type input "19154-3806"
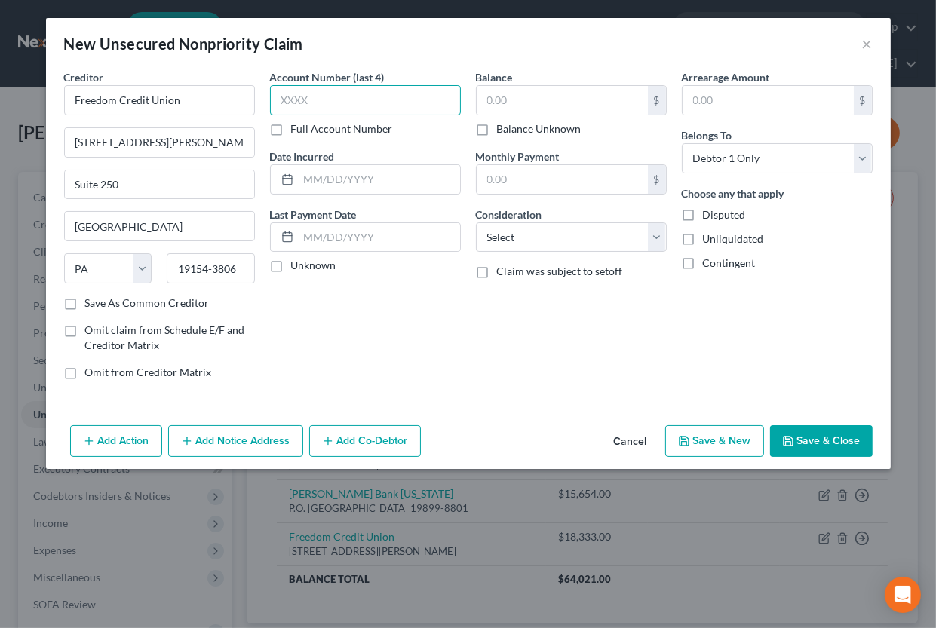
click at [313, 99] on input "text" at bounding box center [365, 100] width 191 height 30
click at [318, 169] on input "text" at bounding box center [379, 179] width 161 height 29
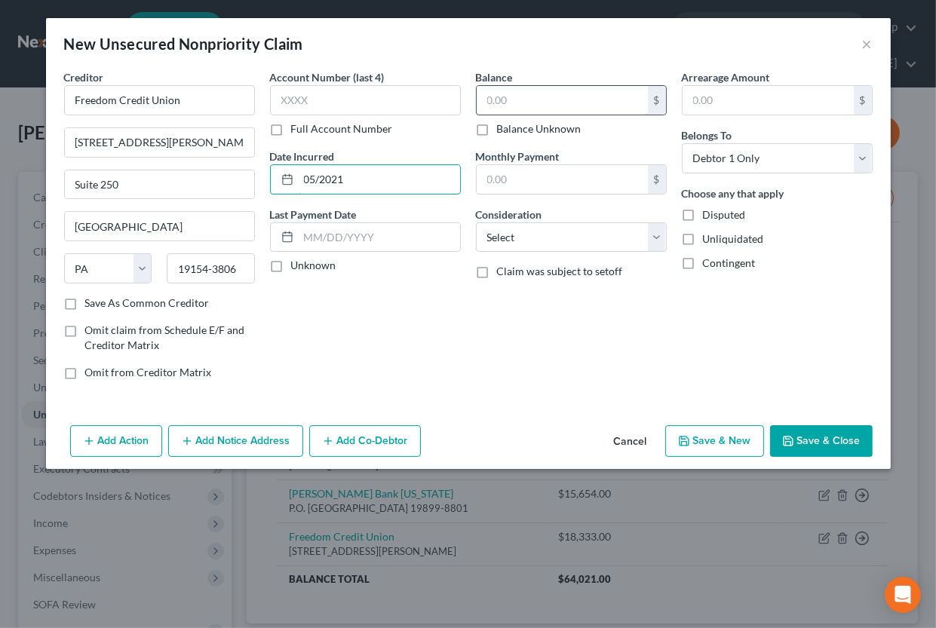
type input "05/2021"
click at [508, 100] on input "text" at bounding box center [562, 100] width 171 height 29
type input "2,803"
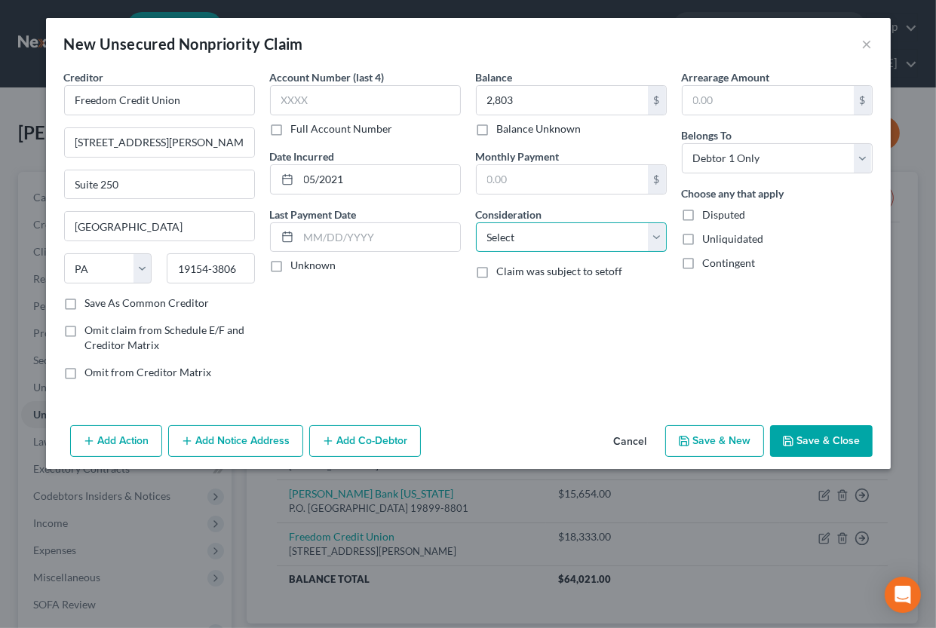
select select "10"
click option "Monies Loaned / Advanced" at bounding box center [0, 0] width 0 height 0
click at [815, 444] on button "Save & Close" at bounding box center [821, 442] width 103 height 32
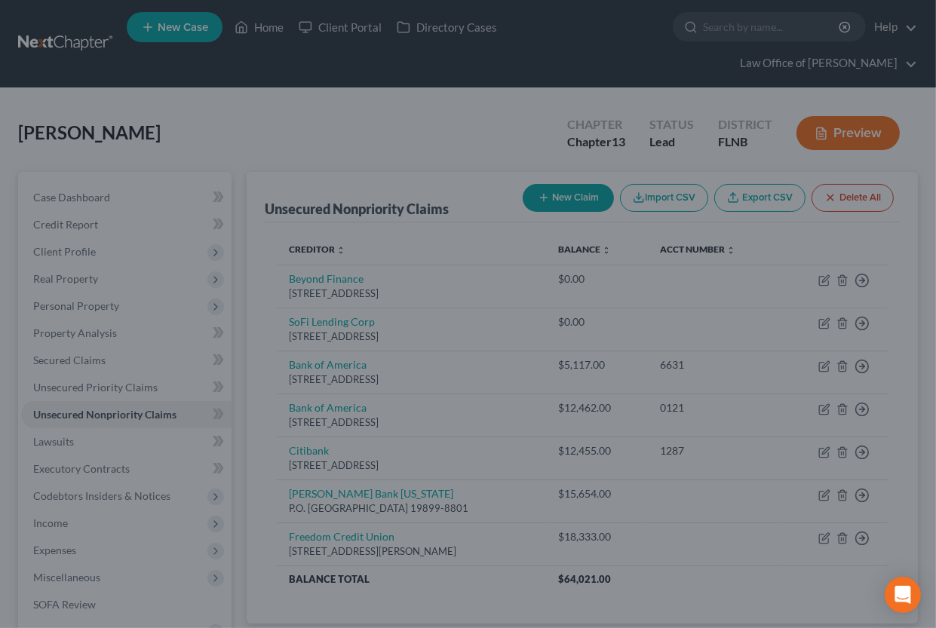
type input "2,803.00"
type input "0.00"
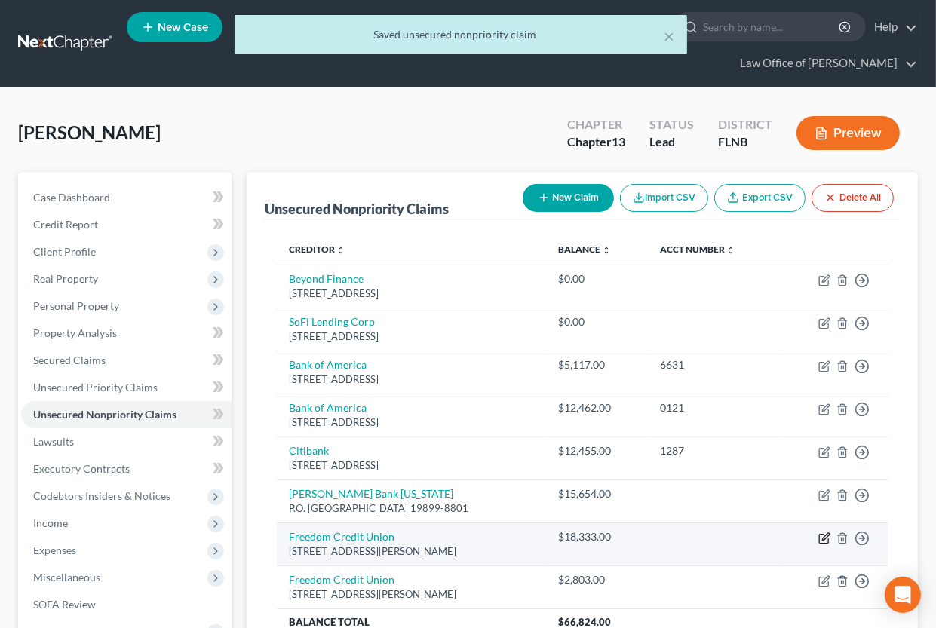
click at [826, 535] on icon "button" at bounding box center [825, 536] width 7 height 7
select select "39"
select select "10"
select select "0"
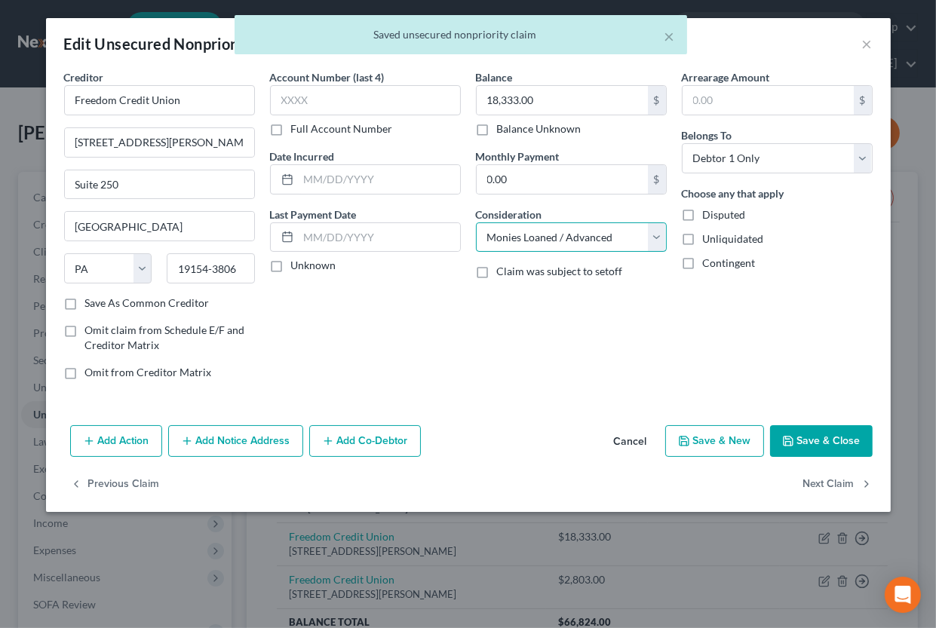
click at [476, 223] on select "Select Cable / Satellite Services Collection Agency Credit Card Debt Debt Couns…" at bounding box center [571, 238] width 191 height 30
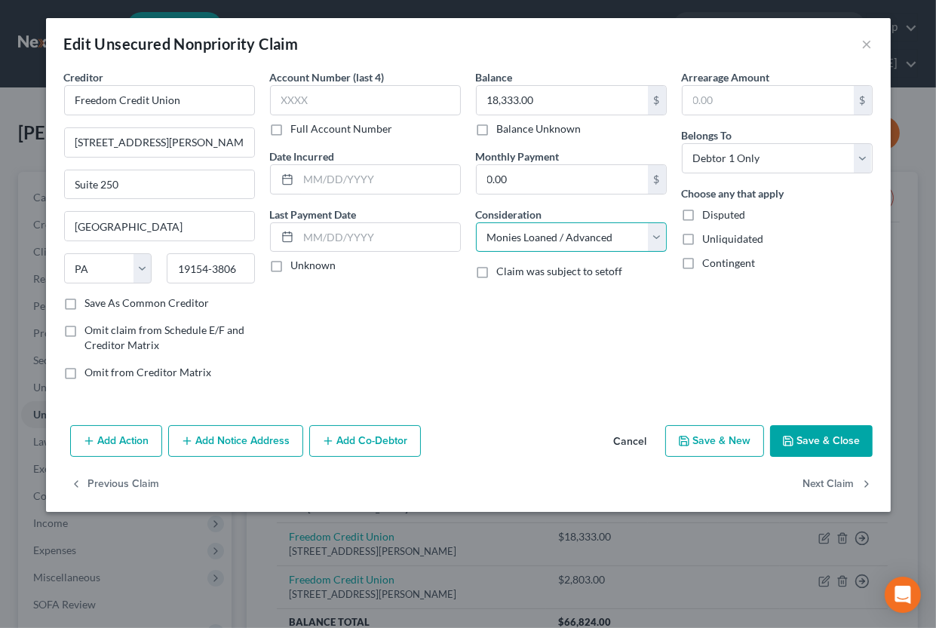
select select "2"
click option "Credit Card Debt" at bounding box center [0, 0] width 0 height 0
click at [727, 438] on button "Save & New" at bounding box center [714, 442] width 99 height 32
select select "0"
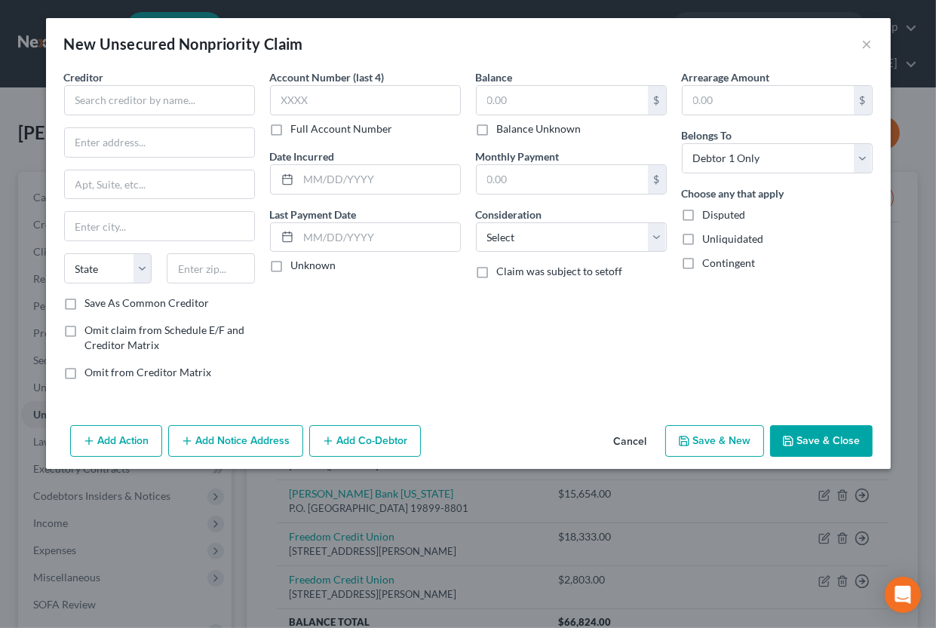
type input "0"
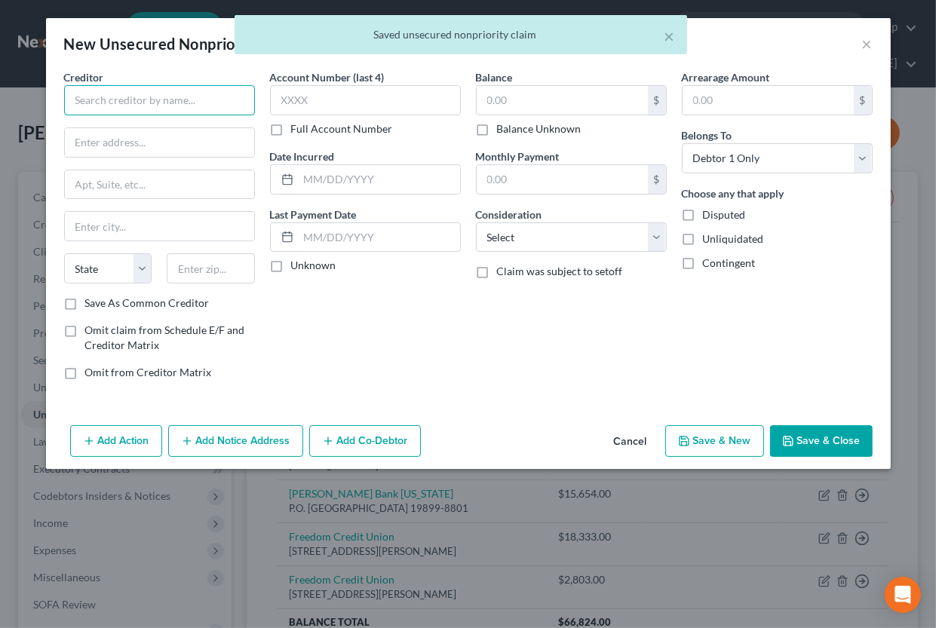
click at [146, 107] on input "text" at bounding box center [159, 100] width 191 height 30
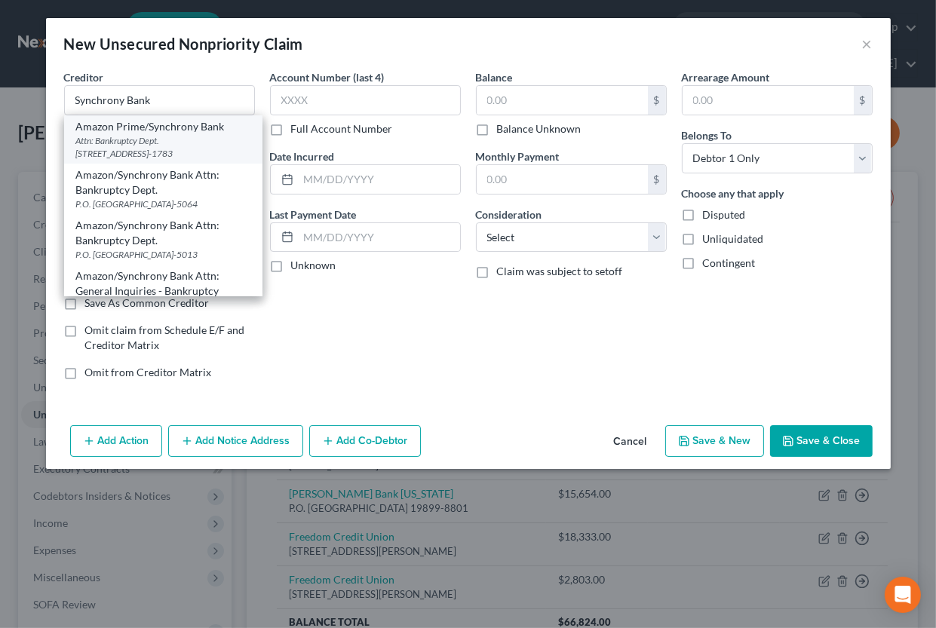
click at [188, 139] on div "Attn: Bankruptcy Dept. [STREET_ADDRESS]-1783" at bounding box center [163, 147] width 174 height 26
type input "Amazon Prime/Synchrony Bank"
type input "Attn: Bankruptcy Dept."
type input "PO Box 71783"
type input "[GEOGRAPHIC_DATA]"
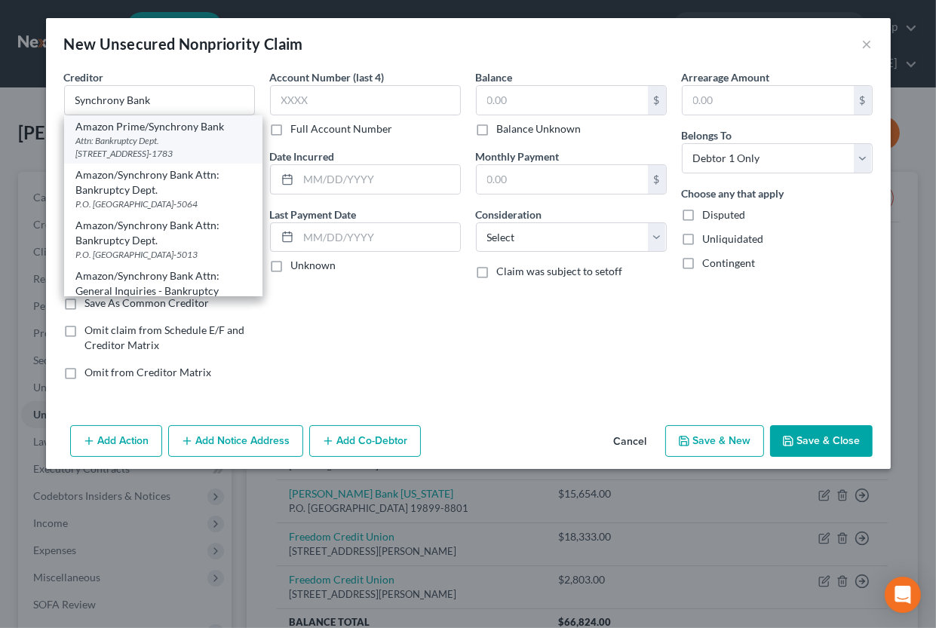
select select "39"
type input "19176-1783"
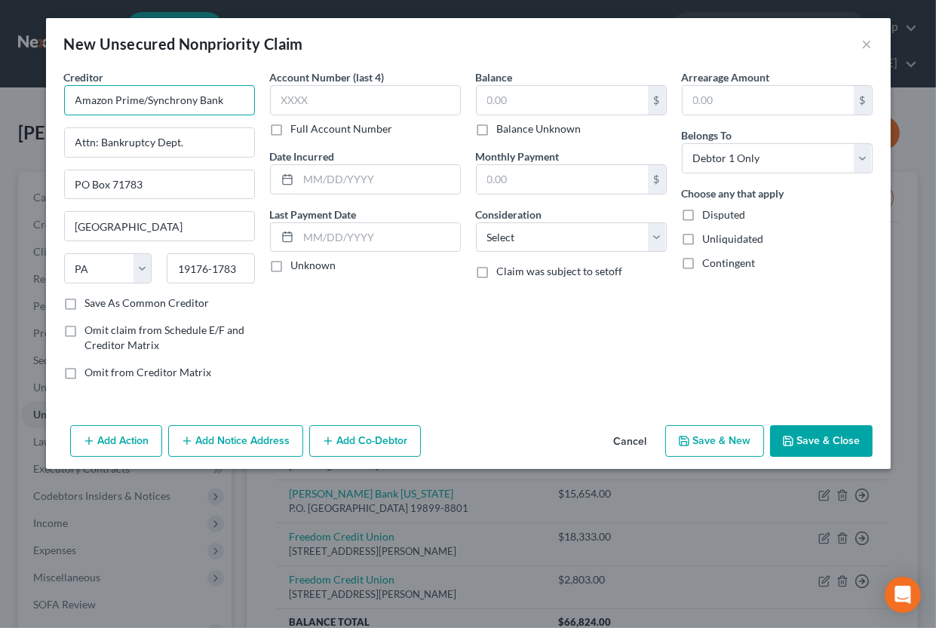
drag, startPoint x: 146, startPoint y: 98, endPoint x: 48, endPoint y: 109, distance: 99.4
click at [64, 109] on input "Amazon Prime/Synchrony Bank" at bounding box center [159, 100] width 191 height 30
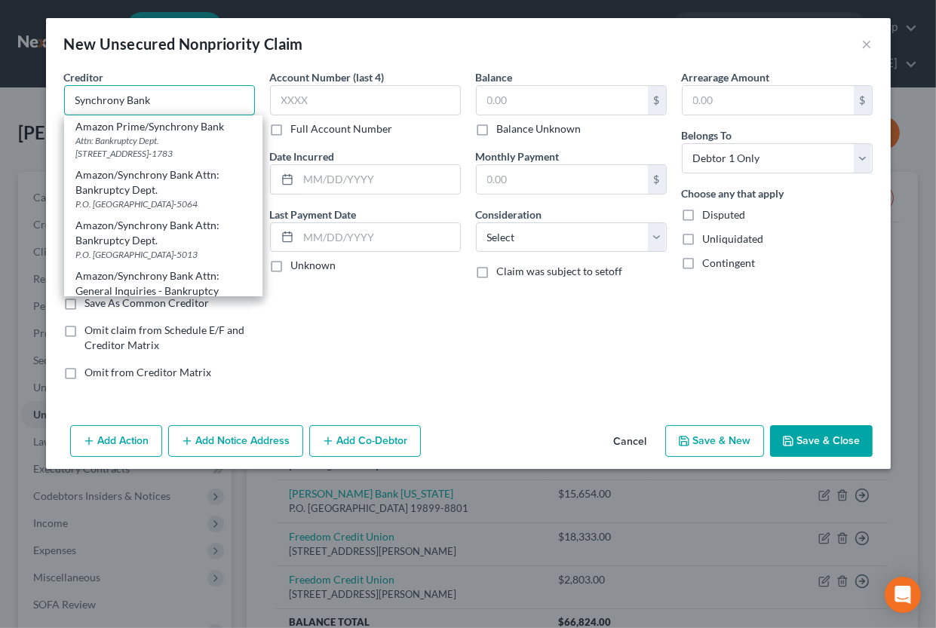
click at [155, 104] on input "Synchrony Bank" at bounding box center [159, 100] width 191 height 30
type input "Synchrony Bank"
click at [198, 60] on div "New Unsecured Nonpriority Claim ×" at bounding box center [468, 43] width 845 height 51
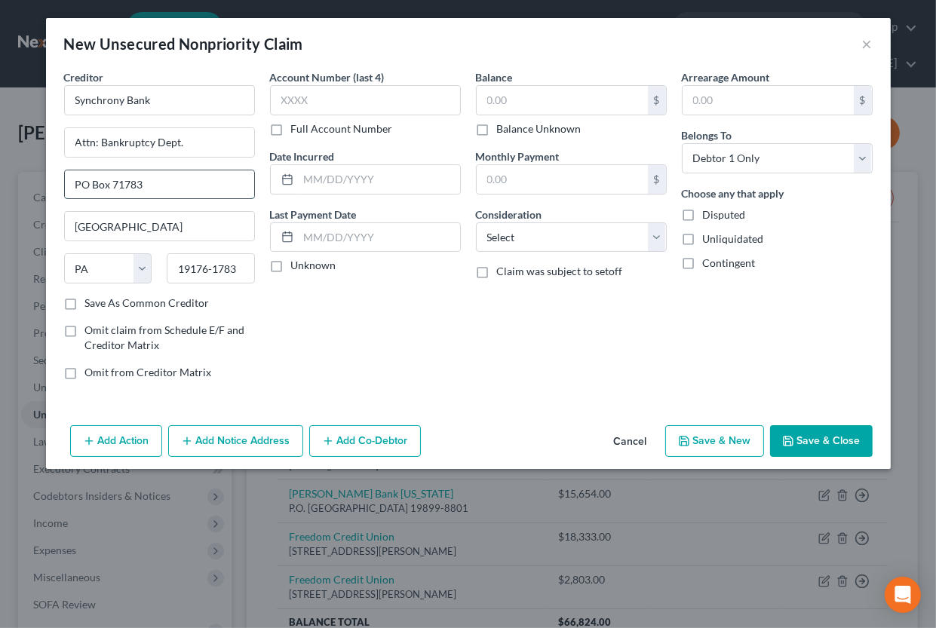
click at [171, 185] on input "PO Box 71783" at bounding box center [159, 185] width 189 height 29
type input "PO Box 71737"
drag, startPoint x: 225, startPoint y: 268, endPoint x: 241, endPoint y: 266, distance: 15.9
click at [241, 266] on input "19176-1783" at bounding box center [211, 269] width 88 height 30
type input "19176-1737"
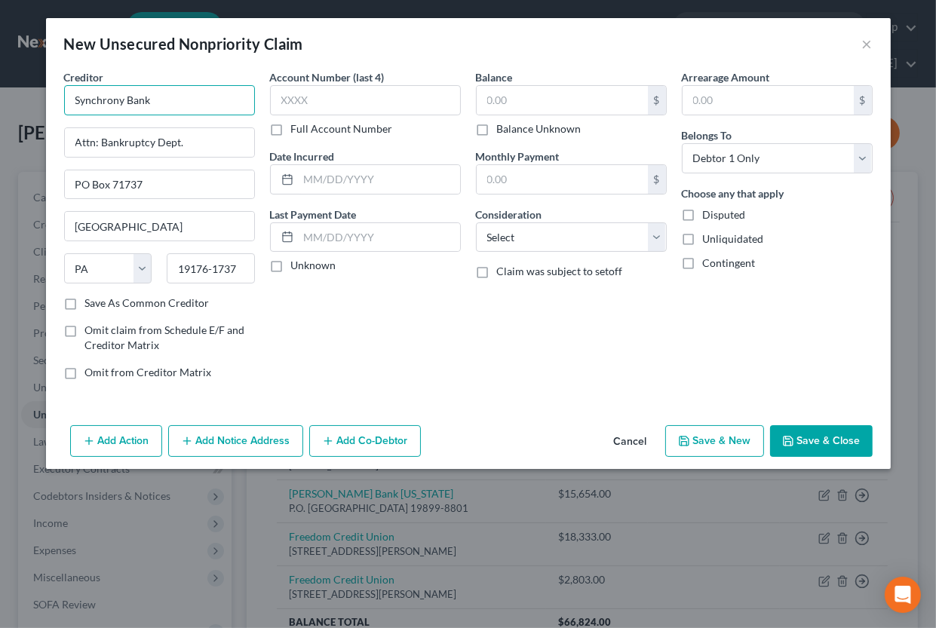
click at [189, 88] on input "Synchrony Bank" at bounding box center [159, 100] width 191 height 30
type input "Synchrony Bank/TJX"
click at [328, 91] on input "text" at bounding box center [365, 100] width 191 height 30
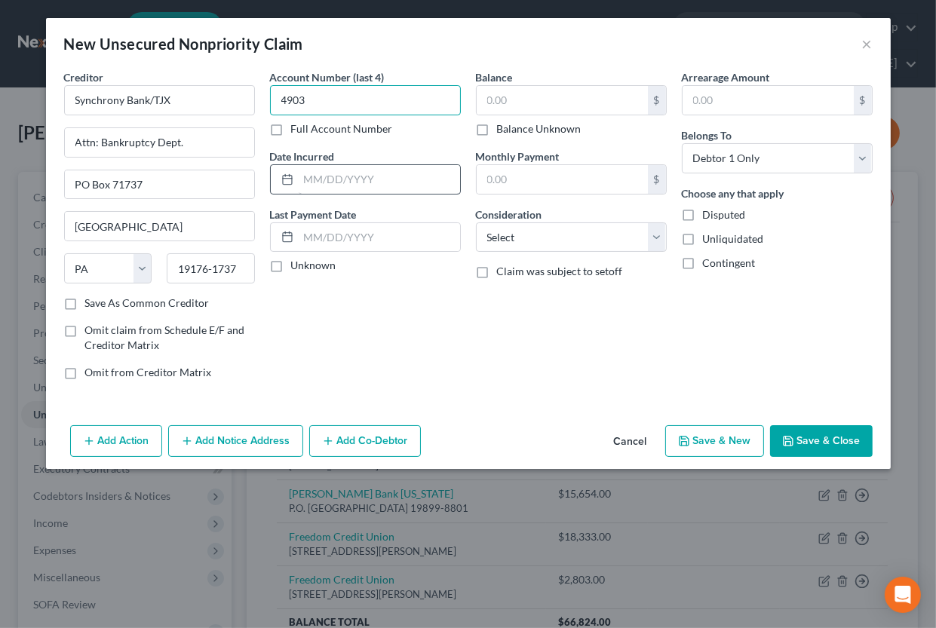
type input "4903"
click at [356, 177] on input "text" at bounding box center [379, 179] width 161 height 29
type input "10/2023"
click at [502, 98] on input "text" at bounding box center [562, 100] width 171 height 29
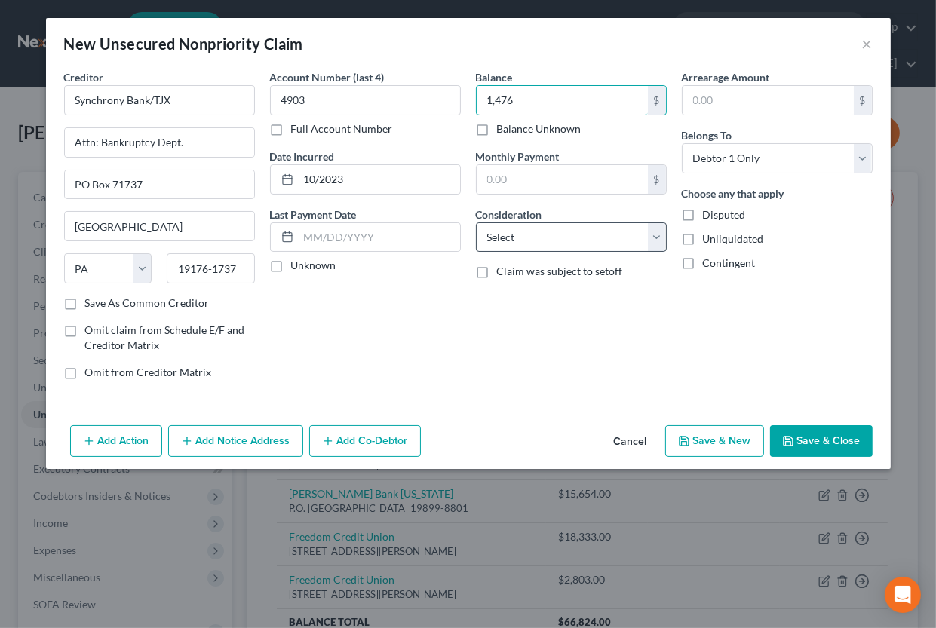
type input "1,476"
select select "2"
click option "Credit Card Debt" at bounding box center [0, 0] width 0 height 0
click at [690, 438] on icon "button" at bounding box center [684, 441] width 12 height 12
select select "0"
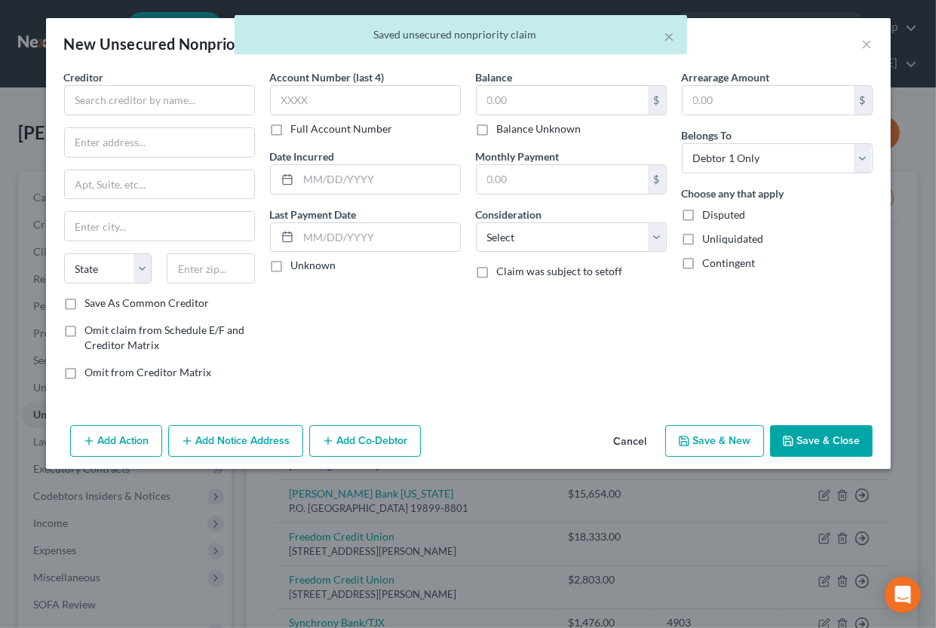
type input "1,476.00"
type input "0.00"
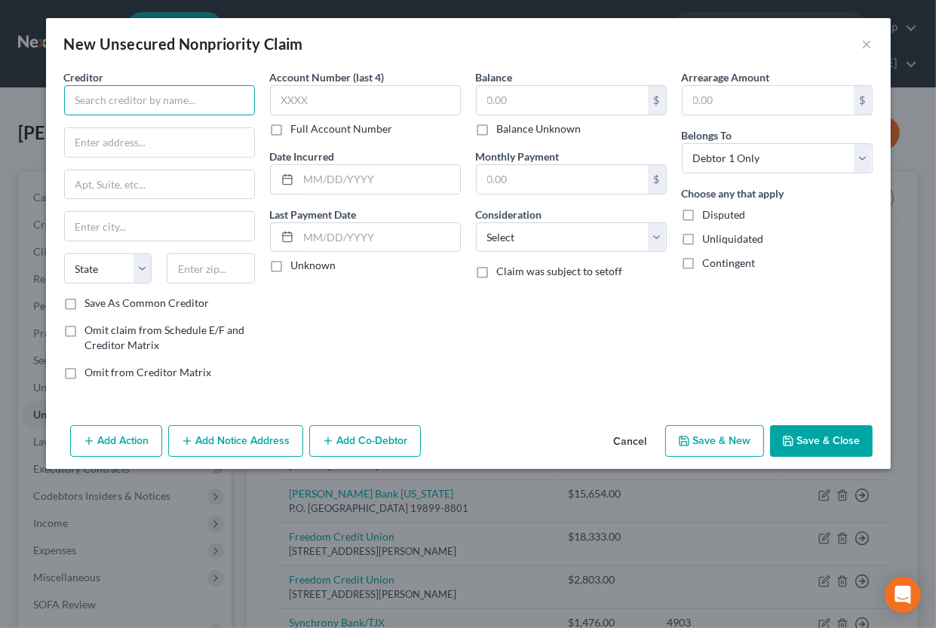
click at [174, 103] on input "text" at bounding box center [159, 100] width 191 height 30
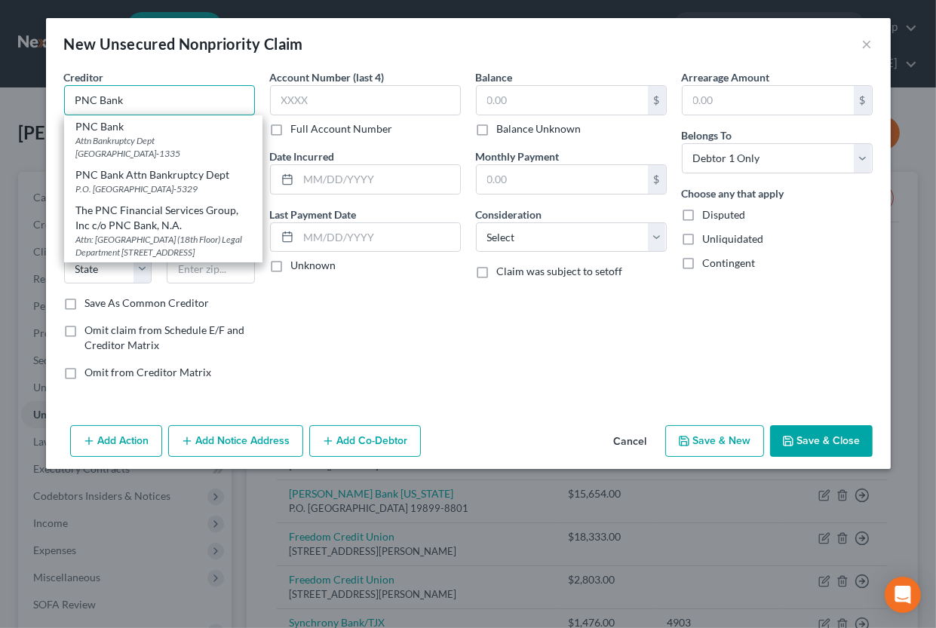
click at [174, 98] on input "PNC Bank" at bounding box center [159, 100] width 191 height 30
type input "PNC Bank"
type input "Attn Bankruptcy Dept"
type input "PO Box 3479"
type input "[GEOGRAPHIC_DATA]"
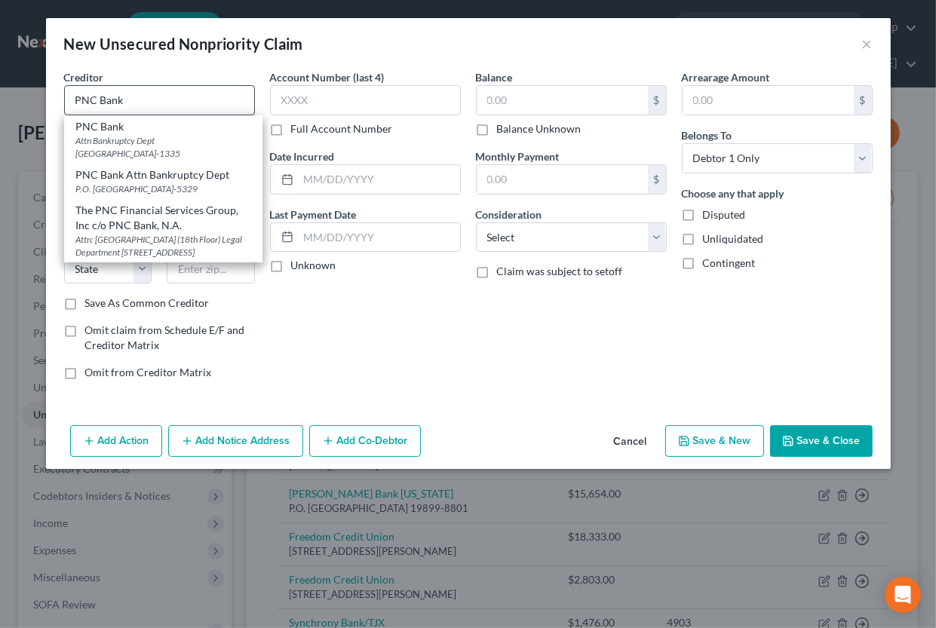
select select "39"
type input "15230-1335"
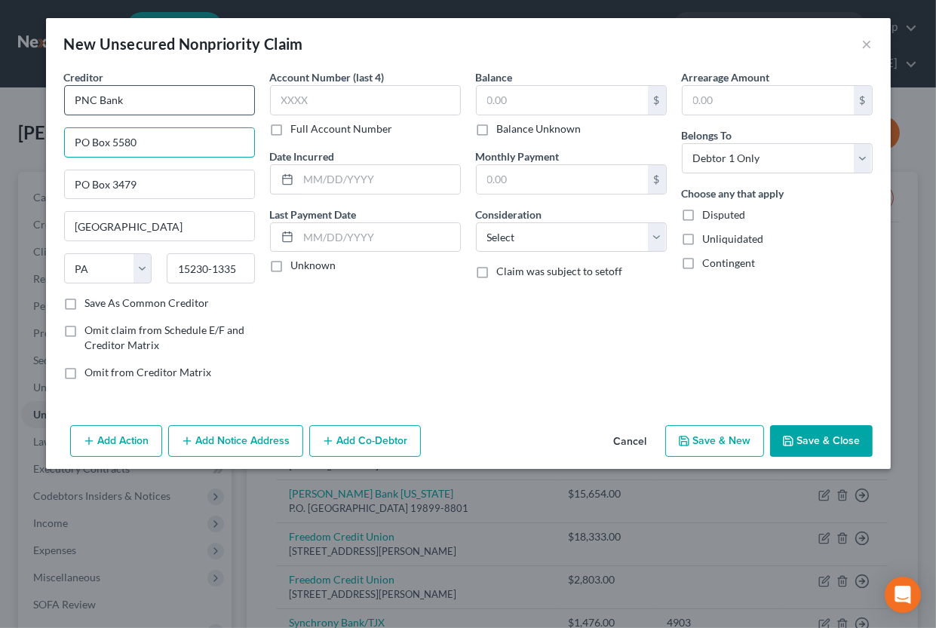
type input "PO Box 5580"
type input "44101"
type input "[GEOGRAPHIC_DATA]"
select select "36"
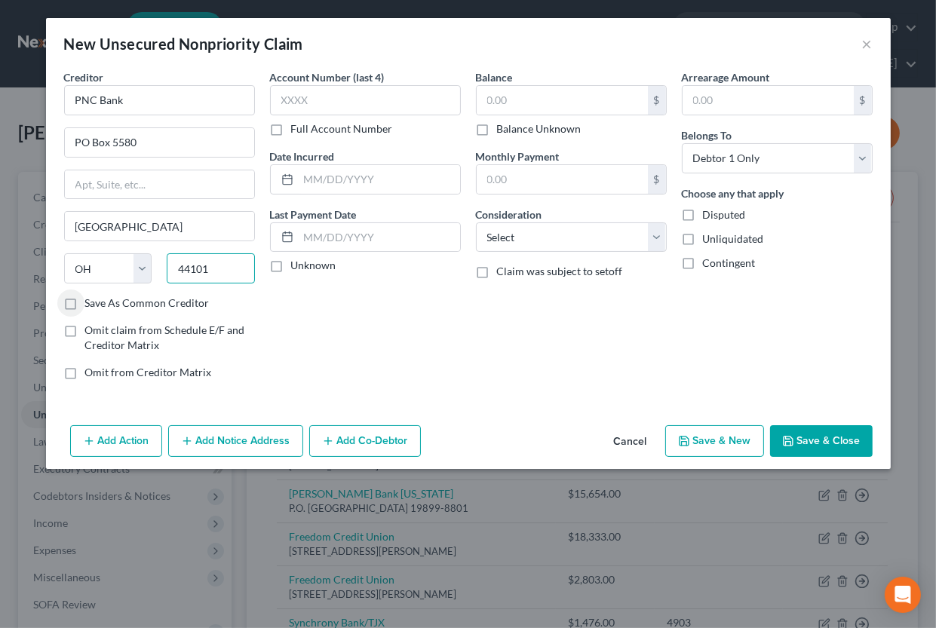
click at [229, 262] on input "44101" at bounding box center [211, 269] width 88 height 30
type input "44101-4747"
click at [181, 306] on label "Save As Common Creditor" at bounding box center [147, 303] width 124 height 15
click at [101, 306] on input "Save As Common Creditor" at bounding box center [96, 301] width 10 height 10
checkbox input "true"
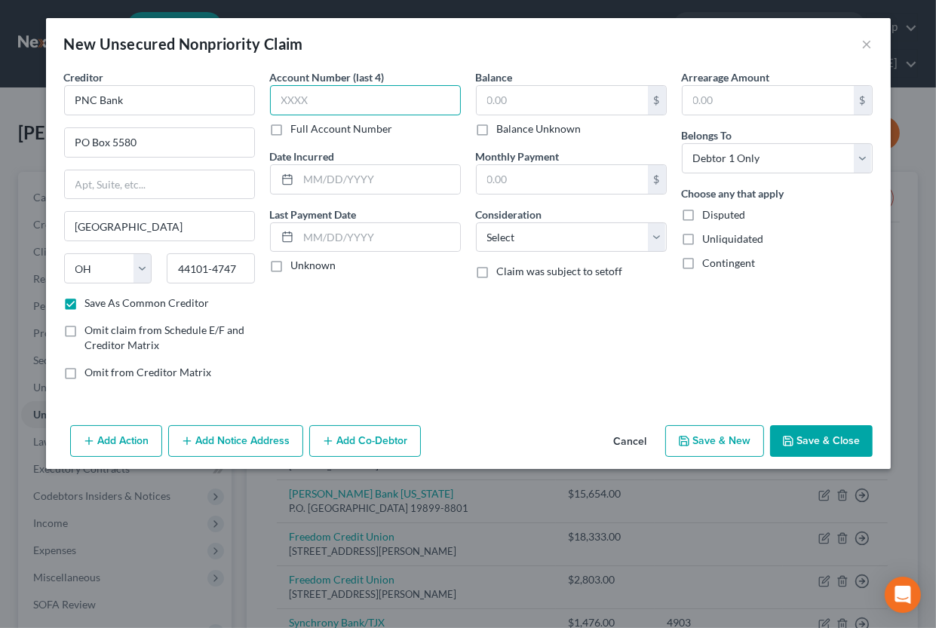
click at [295, 96] on input "text" at bounding box center [365, 100] width 191 height 30
click at [481, 94] on input "text" at bounding box center [562, 100] width 171 height 29
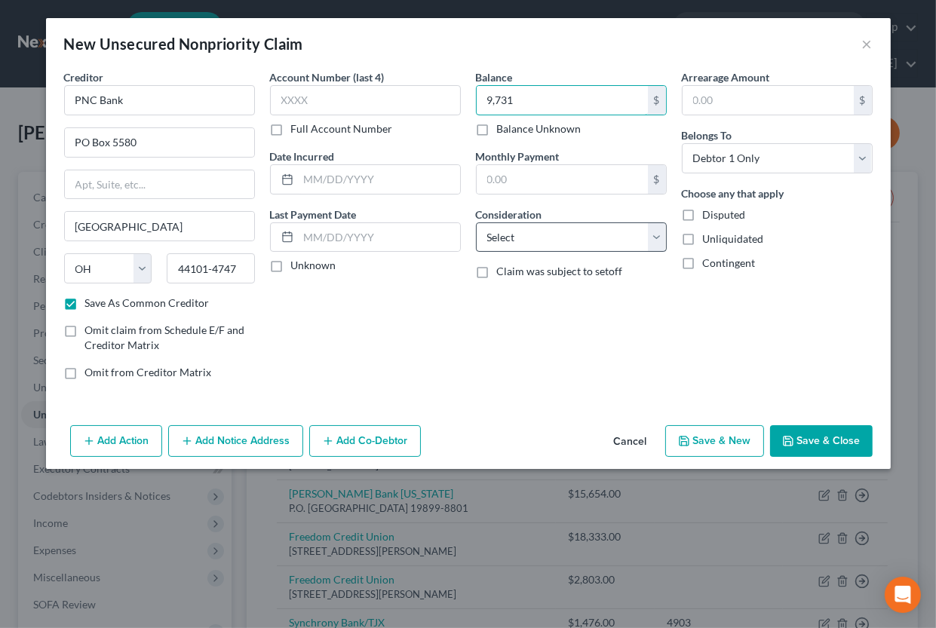
type input "9,731"
select select "2"
click option "Credit Card Debt" at bounding box center [0, 0] width 0 height 0
click at [708, 444] on button "Save & New" at bounding box center [714, 442] width 99 height 32
checkbox input "false"
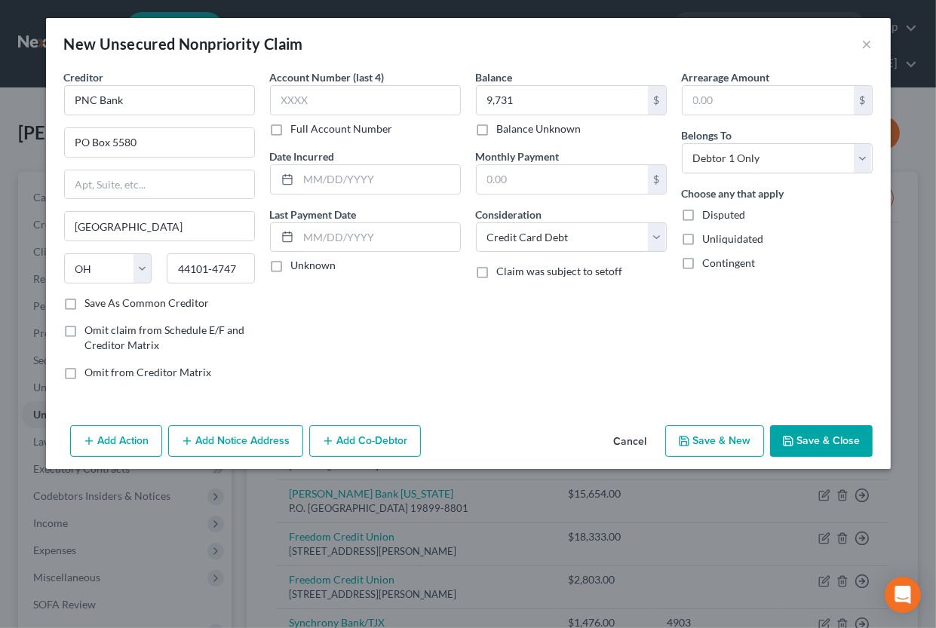
select select "0"
type input "9,731.00"
type input "0.00"
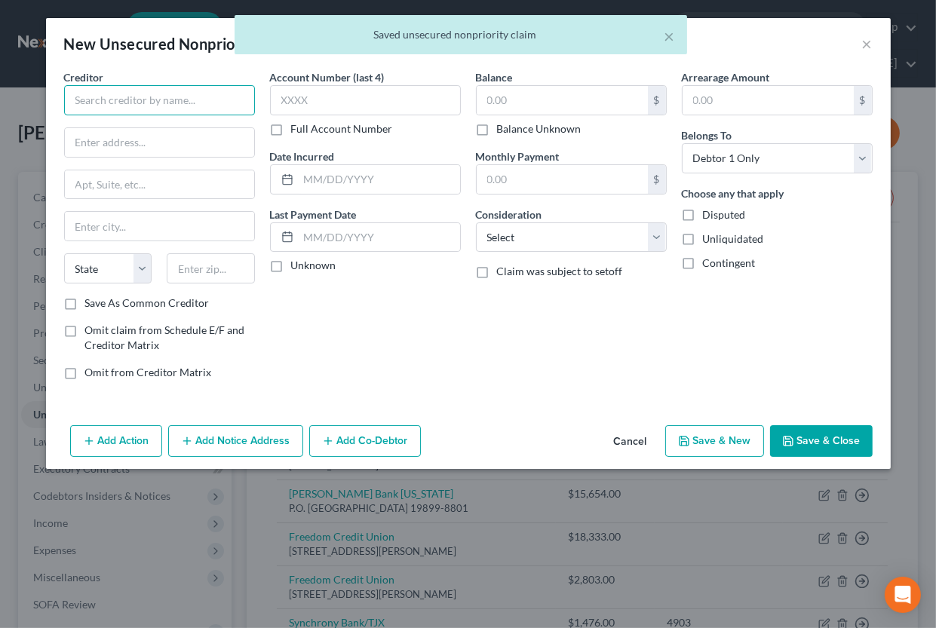
click at [145, 103] on input "text" at bounding box center [159, 100] width 191 height 30
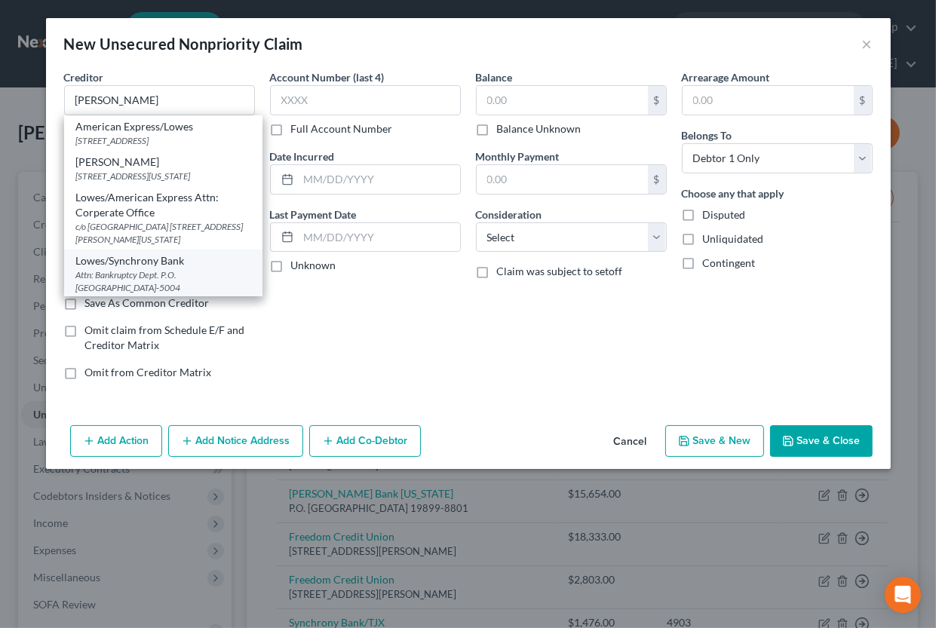
click at [136, 269] on div "Lowes/Synchrony Bank" at bounding box center [163, 261] width 174 height 15
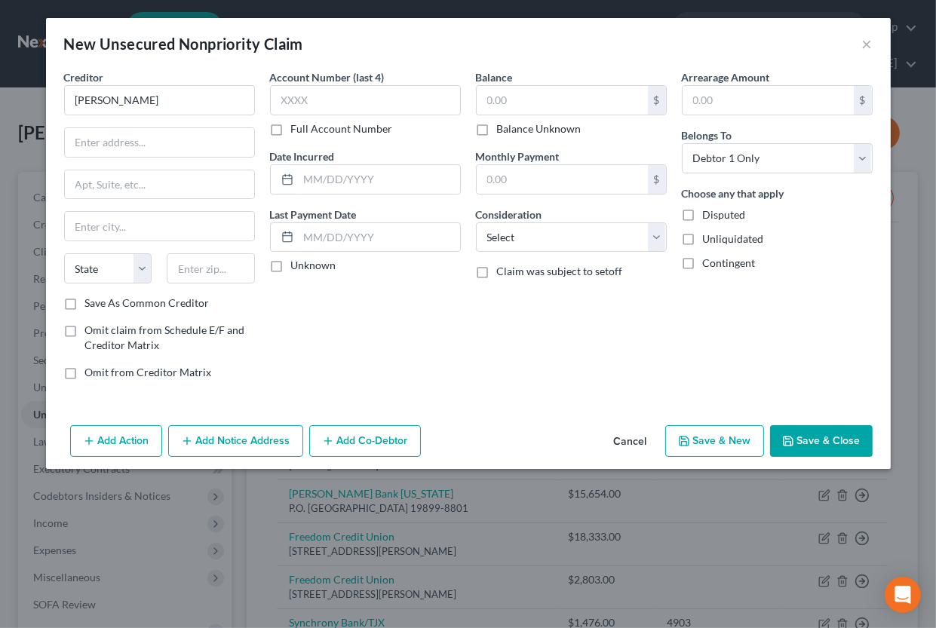
type input "Lowes/Synchrony Bank"
type input "Attn: Bankruptcy Dept."
type input "P.O. Box 965004"
type input "Orlando"
select select "9"
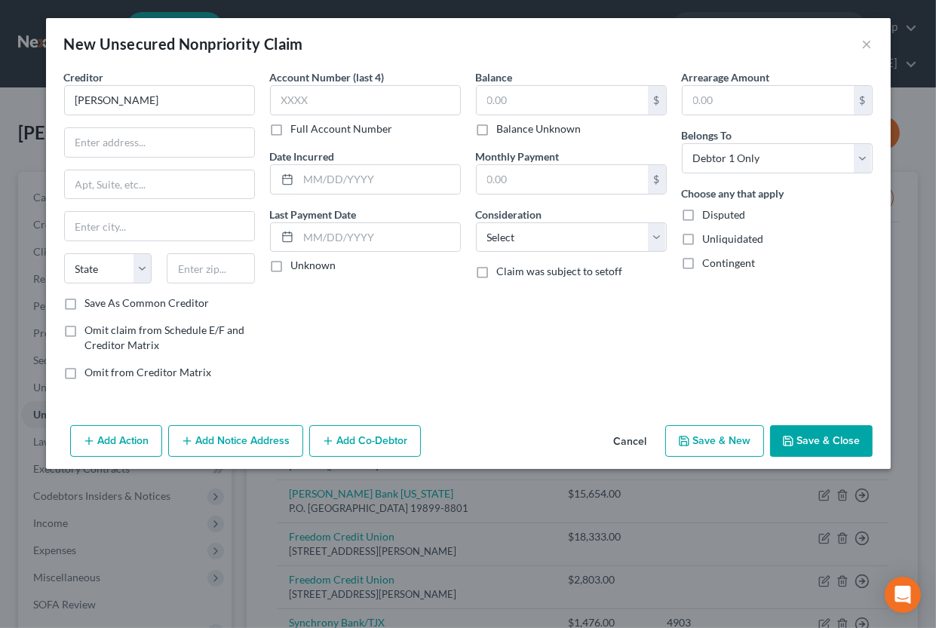
type input "32896-5004"
drag, startPoint x: 193, startPoint y: 140, endPoint x: 60, endPoint y: 152, distance: 133.4
click at [65, 152] on input "Attn: Bankruptcy Dept." at bounding box center [159, 142] width 189 height 29
type input "p"
type input "PO Box 71727"
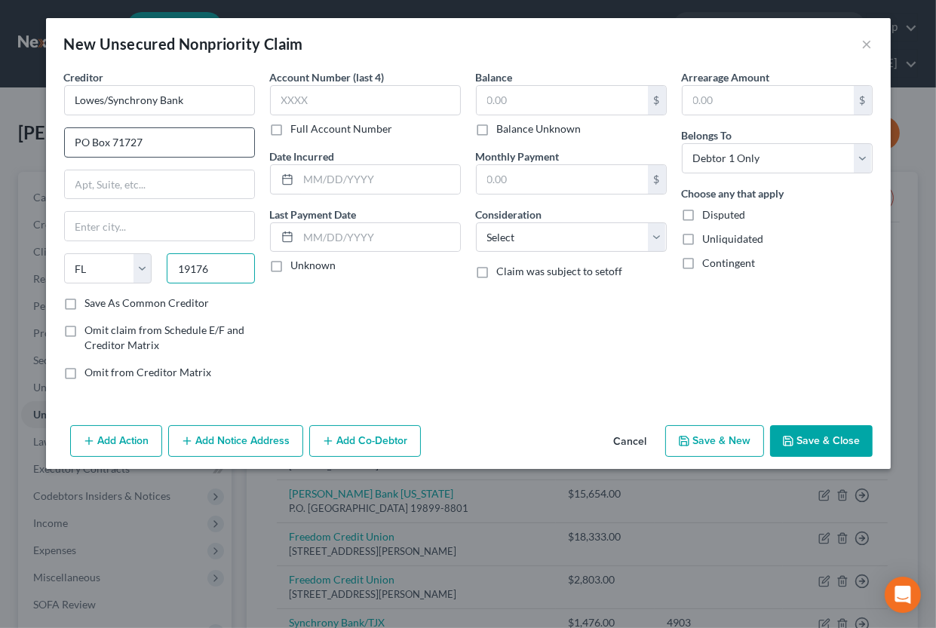
type input "19176"
click at [120, 229] on input "text" at bounding box center [159, 226] width 189 height 29
type input "[GEOGRAPHIC_DATA]"
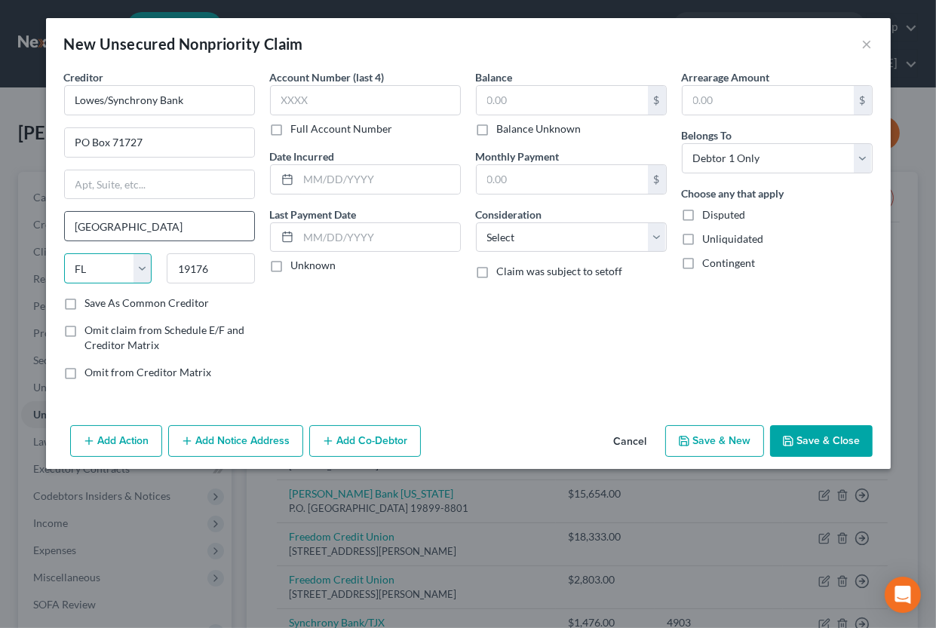
select select "39"
type input "19176-1727"
click at [85, 303] on label "Save As Common Creditor" at bounding box center [147, 303] width 124 height 15
click at [91, 303] on input "Save As Common Creditor" at bounding box center [96, 301] width 10 height 10
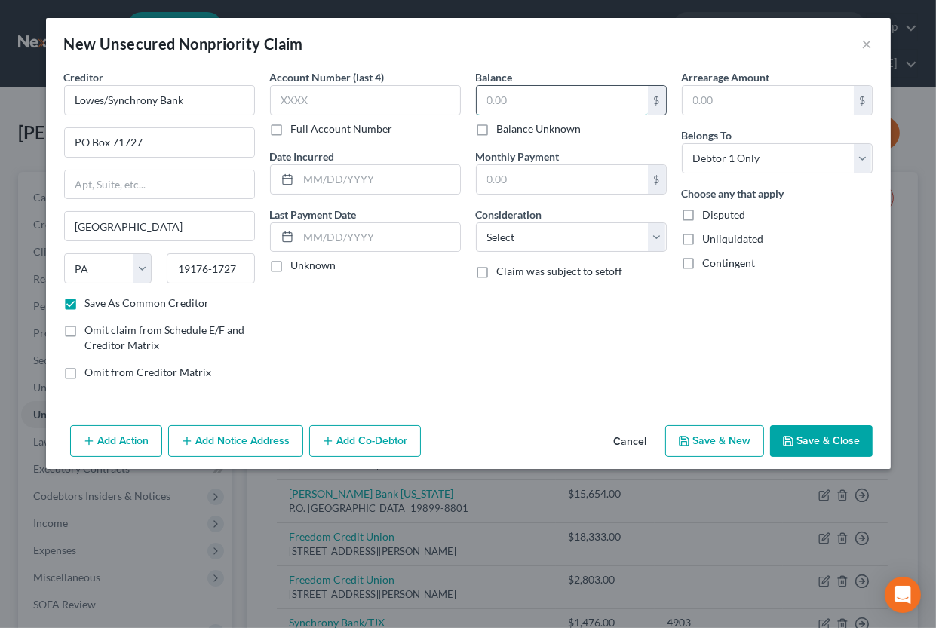
click at [530, 101] on input "text" at bounding box center [562, 100] width 171 height 29
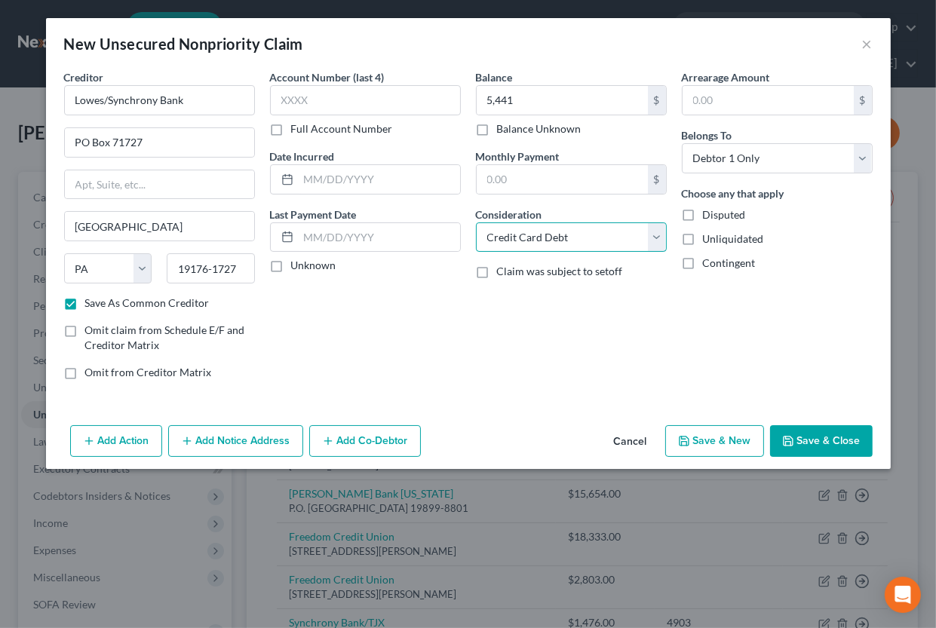
click option "Credit Card Debt" at bounding box center [0, 0] width 0 height 0
click at [704, 438] on button "Save & New" at bounding box center [714, 442] width 99 height 32
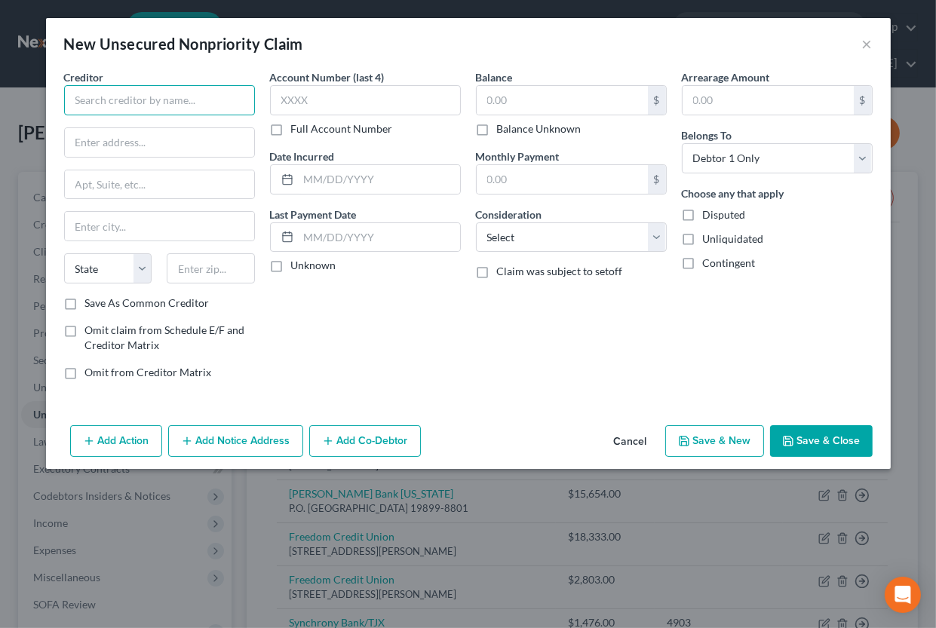
click at [149, 98] on input "text" at bounding box center [159, 100] width 191 height 30
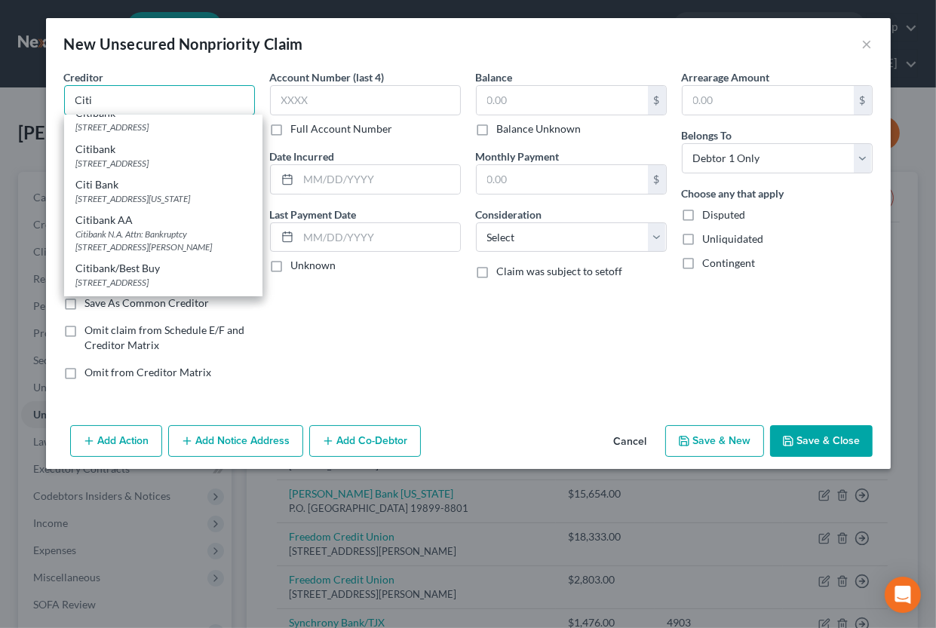
scroll to position [149, 0]
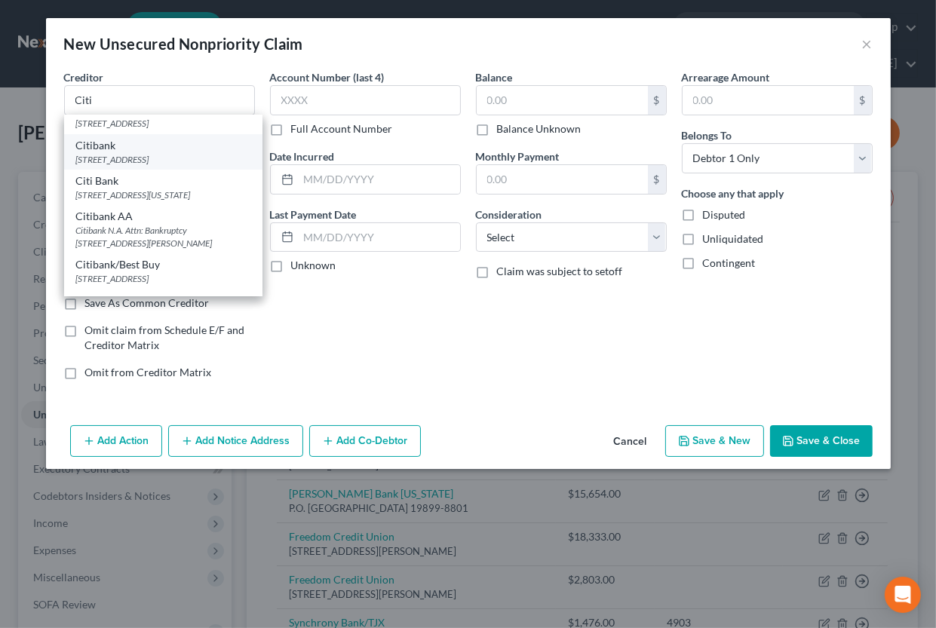
click at [143, 166] on div "[STREET_ADDRESS]" at bounding box center [163, 159] width 174 height 13
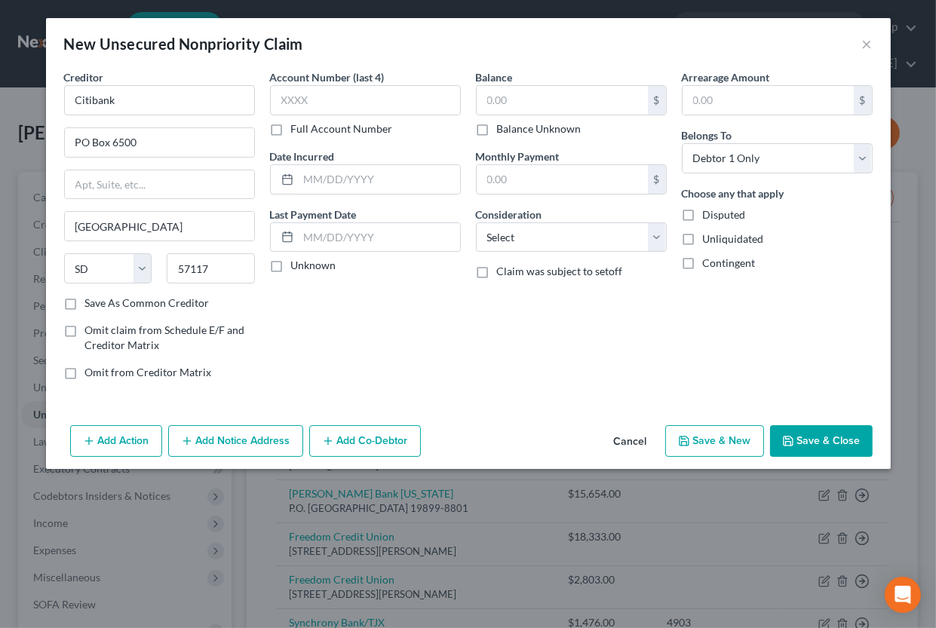
scroll to position [0, 0]
click at [308, 106] on input "text" at bounding box center [365, 100] width 191 height 30
click at [320, 171] on input "text" at bounding box center [379, 179] width 161 height 29
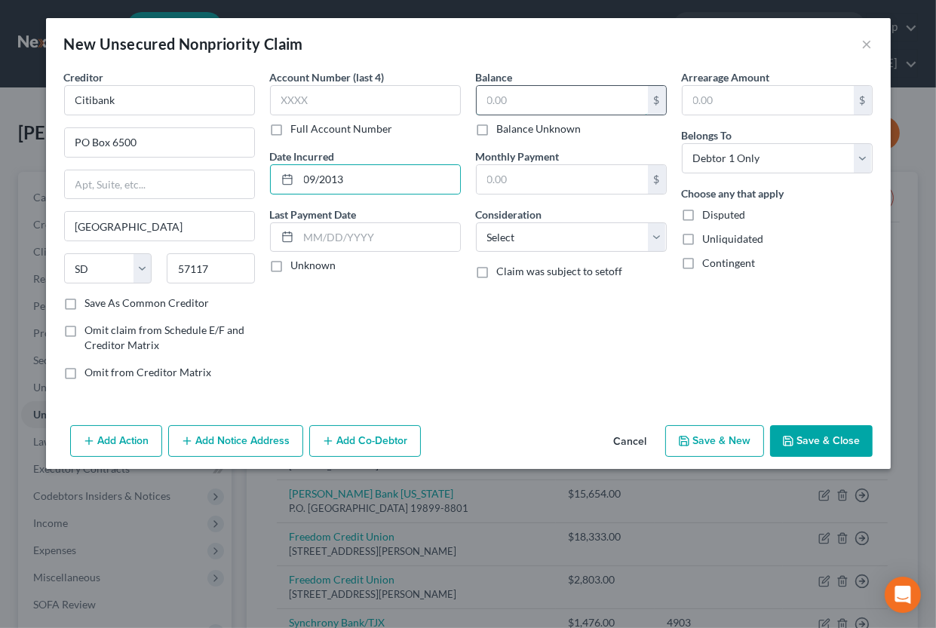
click at [497, 109] on input "text" at bounding box center [562, 100] width 171 height 29
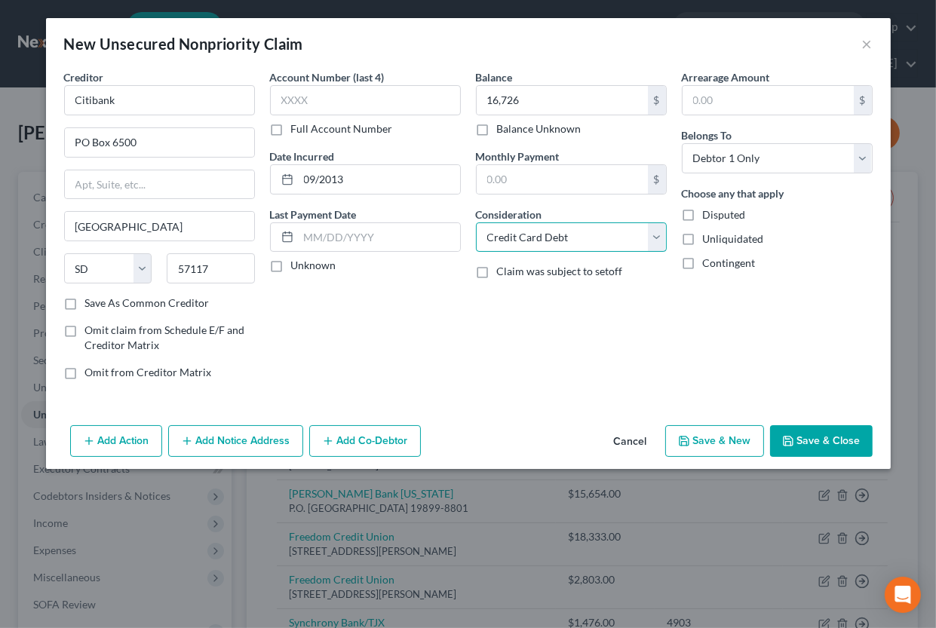
click option "Credit Card Debt" at bounding box center [0, 0] width 0 height 0
click at [786, 440] on icon "button" at bounding box center [788, 441] width 12 height 12
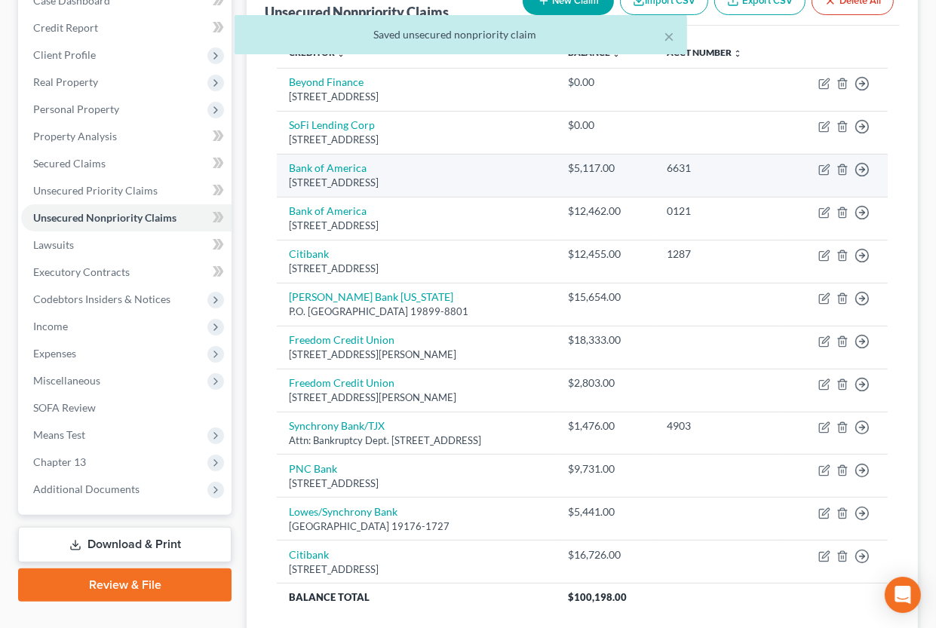
scroll to position [249, 0]
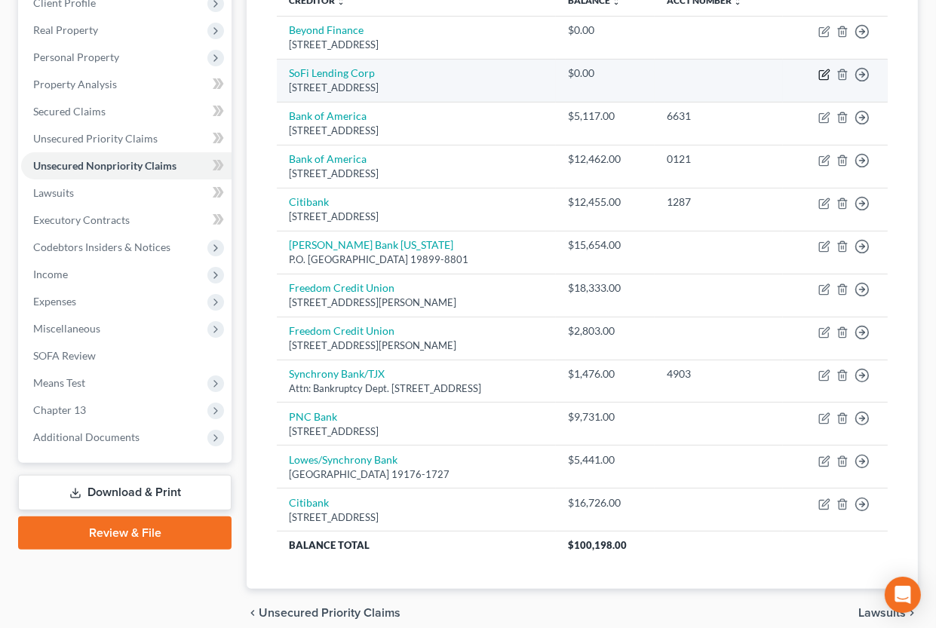
click at [825, 75] on icon "button" at bounding box center [825, 72] width 7 height 7
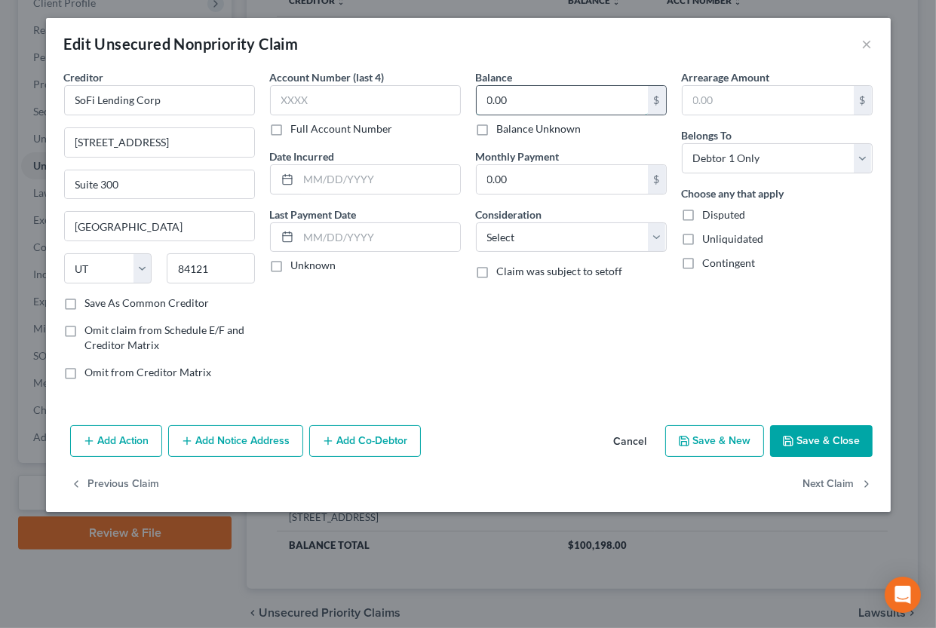
drag, startPoint x: 608, startPoint y: 100, endPoint x: 456, endPoint y: 81, distance: 153.5
click at [477, 86] on input "0.00" at bounding box center [562, 100] width 171 height 29
drag, startPoint x: 485, startPoint y: 100, endPoint x: 528, endPoint y: 103, distance: 43.1
click at [528, 103] on input "0.00" at bounding box center [562, 100] width 171 height 29
click at [617, 179] on input "0.00" at bounding box center [562, 179] width 171 height 29
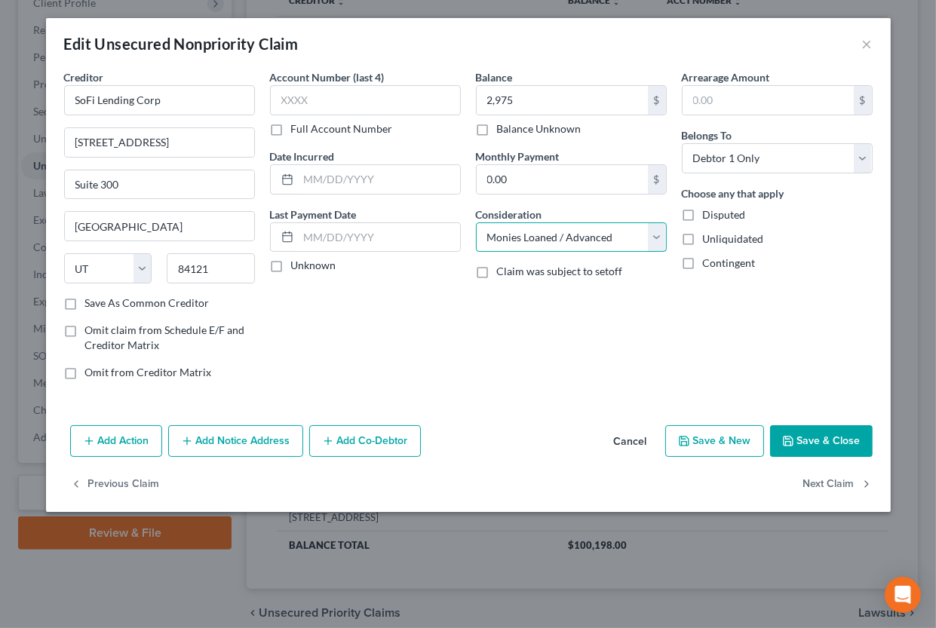
click option "Monies Loaned / Advanced" at bounding box center [0, 0] width 0 height 0
click at [336, 193] on input "text" at bounding box center [379, 179] width 161 height 29
click at [339, 183] on input "text" at bounding box center [379, 179] width 161 height 29
click at [797, 434] on button "Save & Close" at bounding box center [821, 442] width 103 height 32
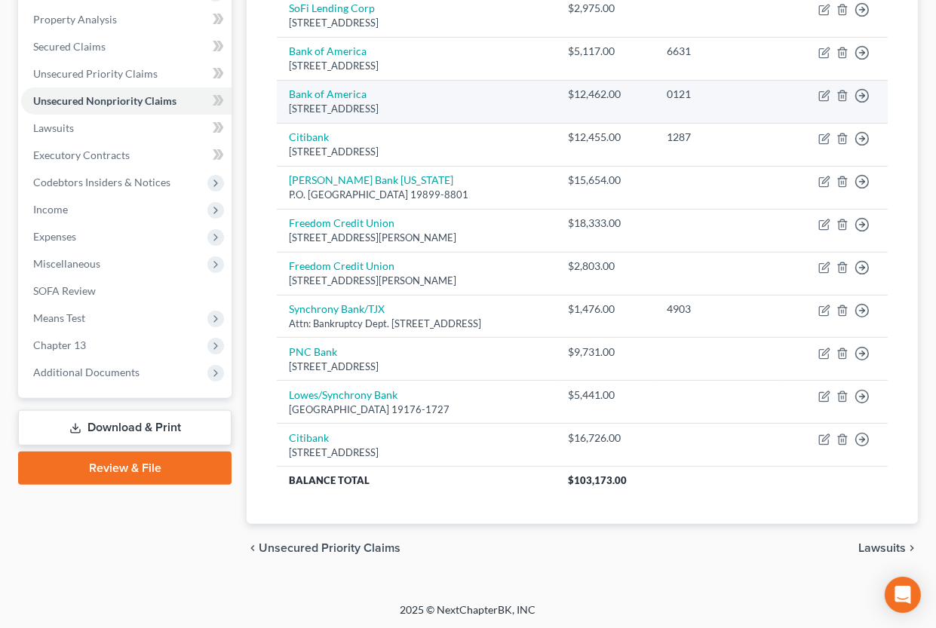
scroll to position [0, 0]
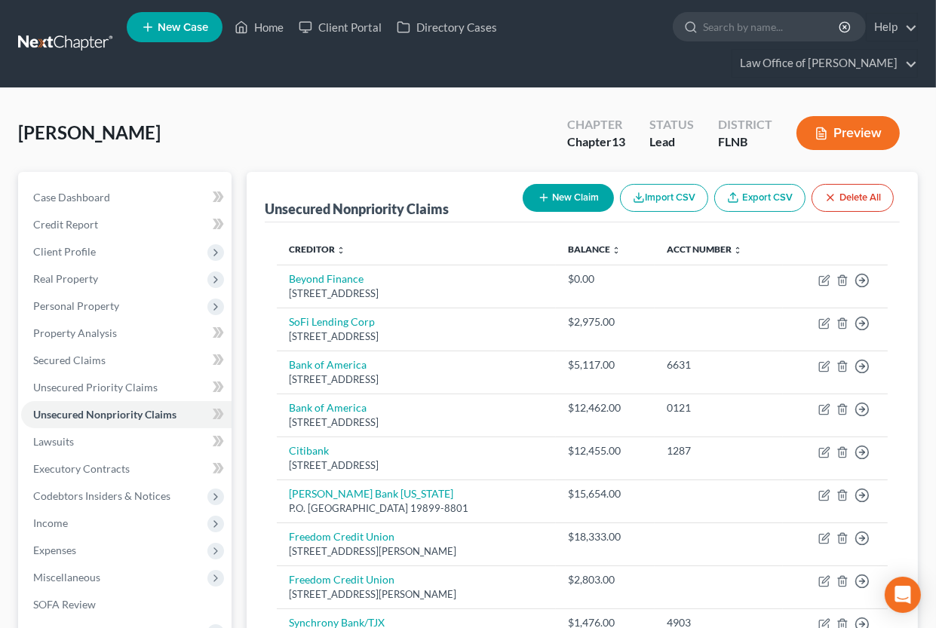
click at [564, 194] on button "New Claim" at bounding box center [568, 198] width 91 height 28
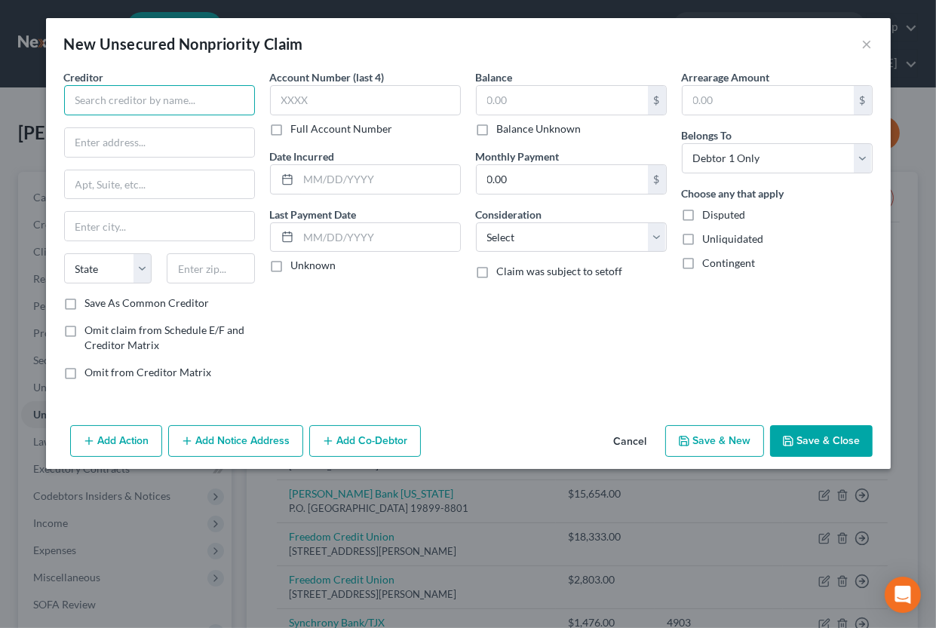
click at [169, 105] on input "text" at bounding box center [159, 100] width 191 height 30
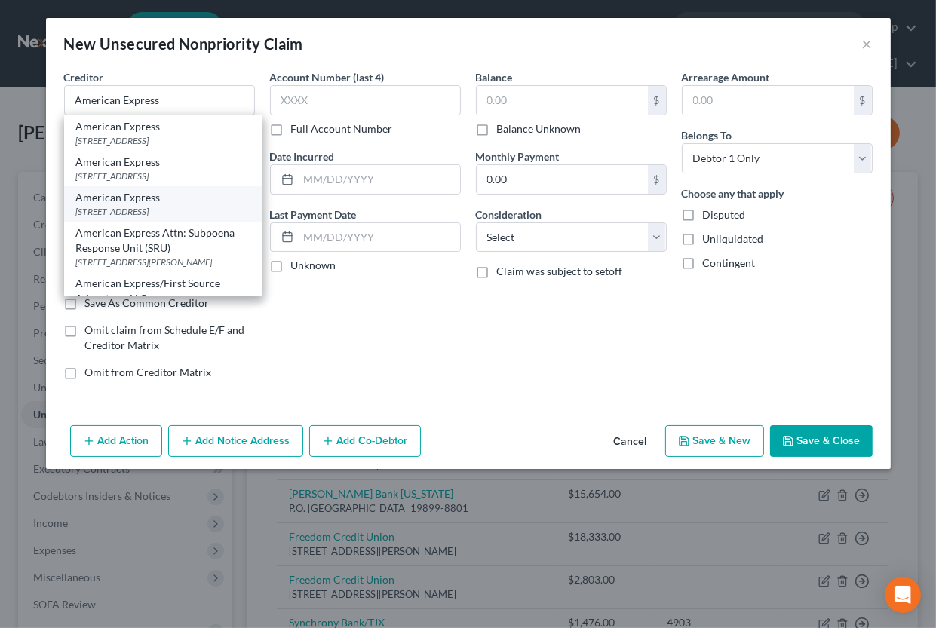
click at [182, 208] on div "[STREET_ADDRESS]" at bounding box center [163, 211] width 174 height 13
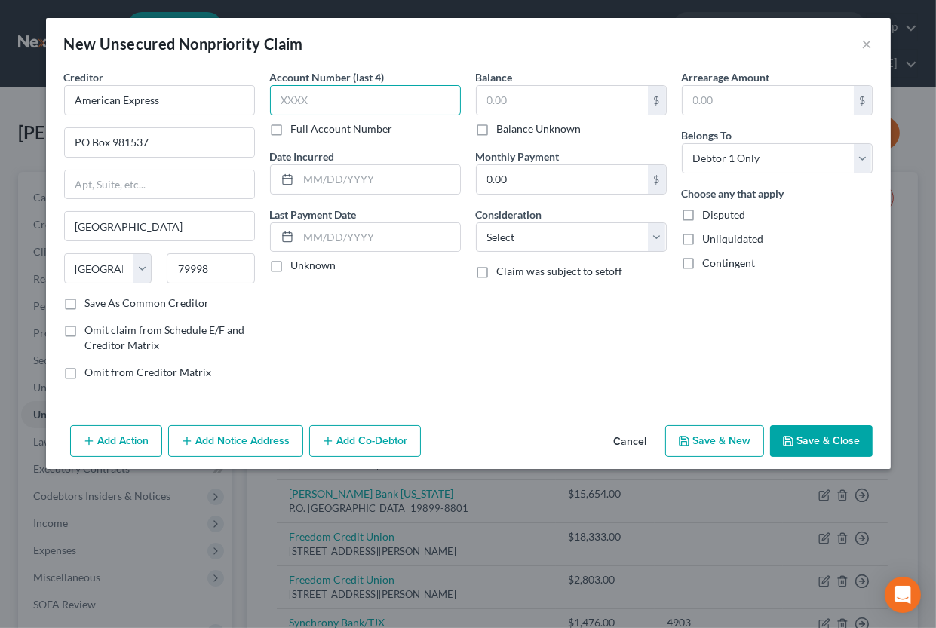
click at [312, 106] on input "text" at bounding box center [365, 100] width 191 height 30
click at [352, 174] on input "text" at bounding box center [379, 179] width 161 height 29
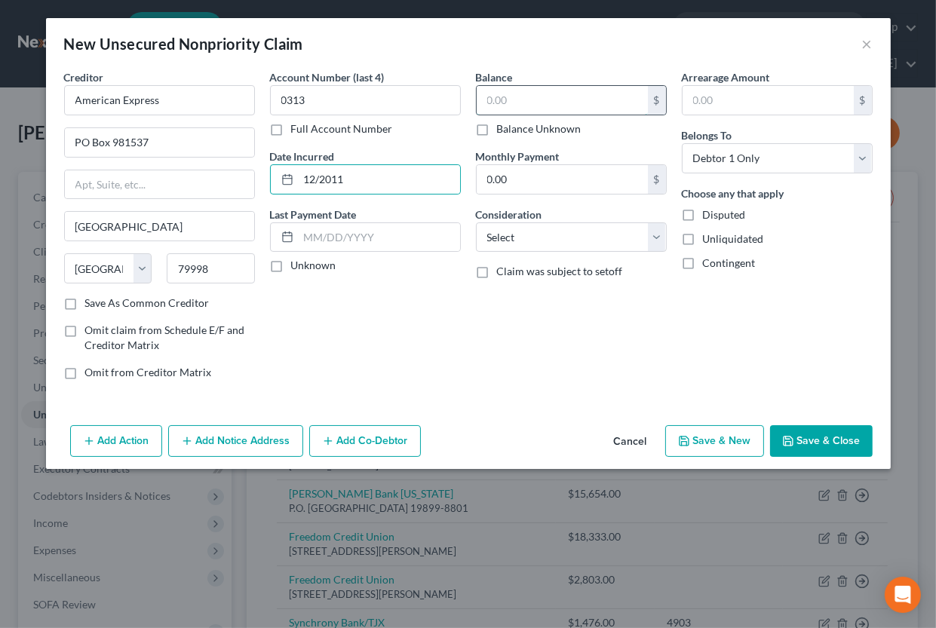
click at [526, 100] on input "text" at bounding box center [562, 100] width 171 height 29
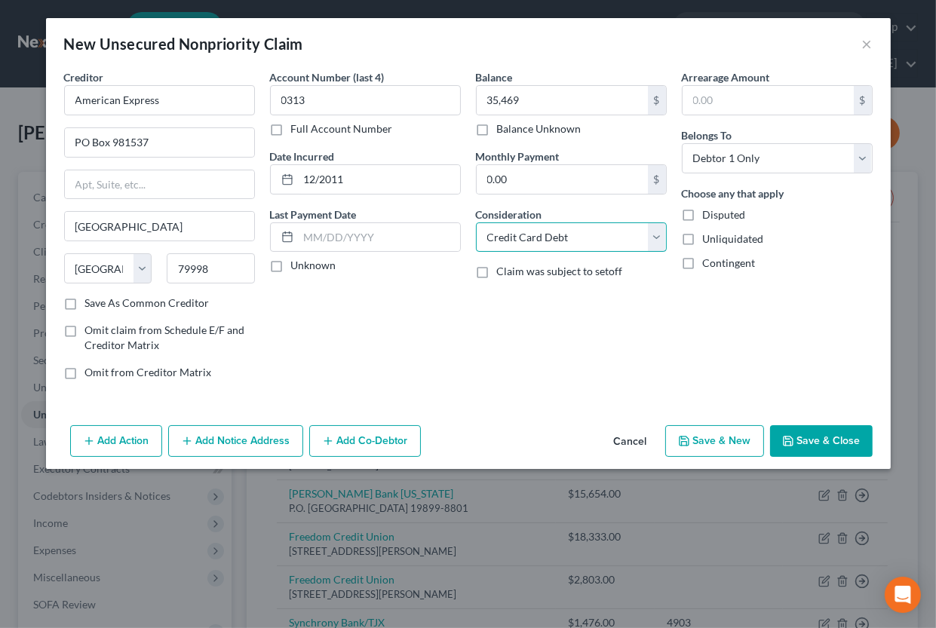
click option "Credit Card Debt" at bounding box center [0, 0] width 0 height 0
click at [805, 437] on button "Save & Close" at bounding box center [821, 442] width 103 height 32
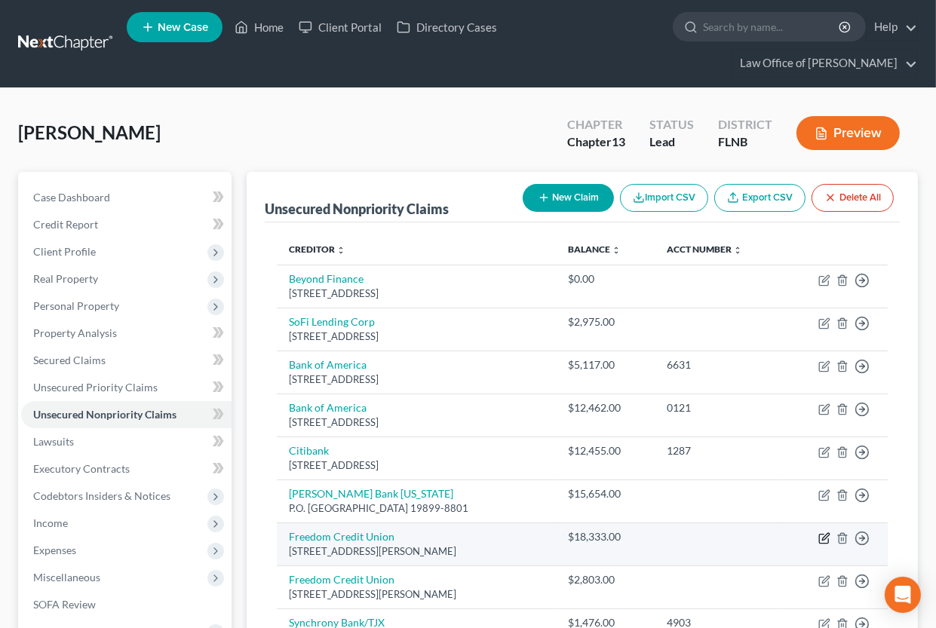
click at [825, 536] on icon "button" at bounding box center [825, 539] width 12 height 12
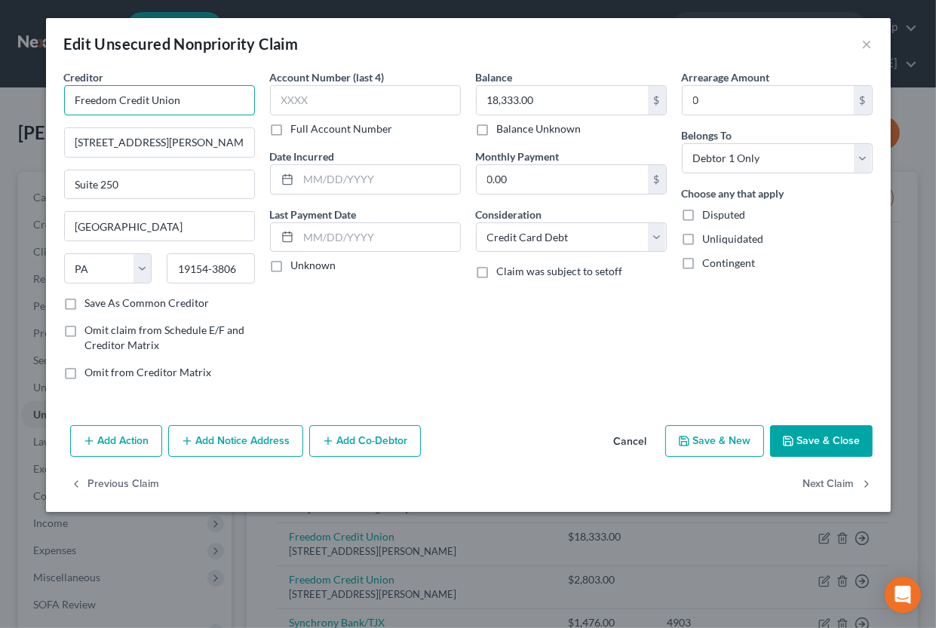
drag, startPoint x: 197, startPoint y: 106, endPoint x: 66, endPoint y: 101, distance: 130.6
click at [66, 101] on input "Freedom Credit Union" at bounding box center [159, 100] width 191 height 30
click at [278, 443] on button "Add Notice Address" at bounding box center [235, 442] width 135 height 32
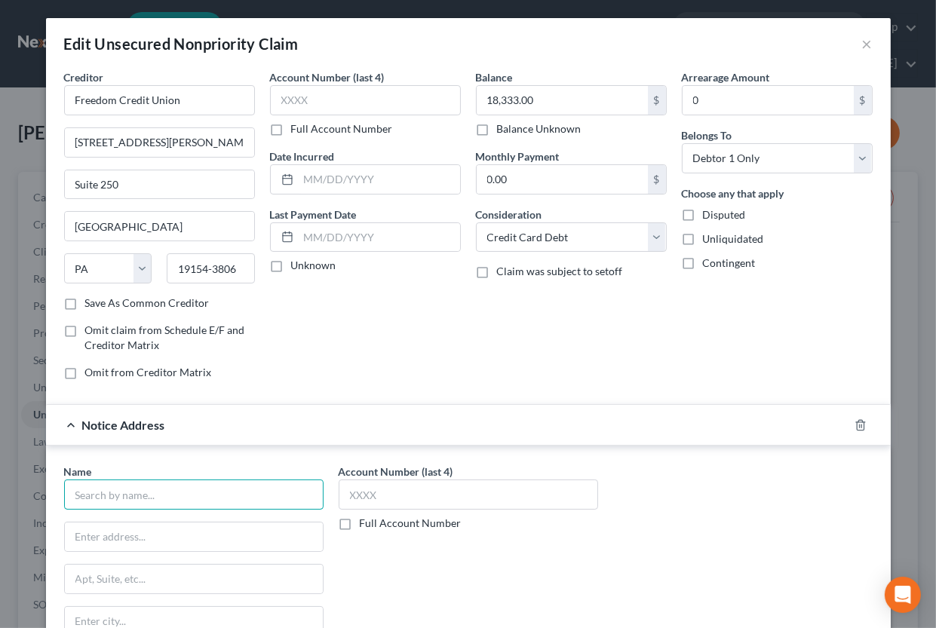
click at [256, 491] on input "text" at bounding box center [194, 495] width 260 height 30
paste input "Freedom Credit Union"
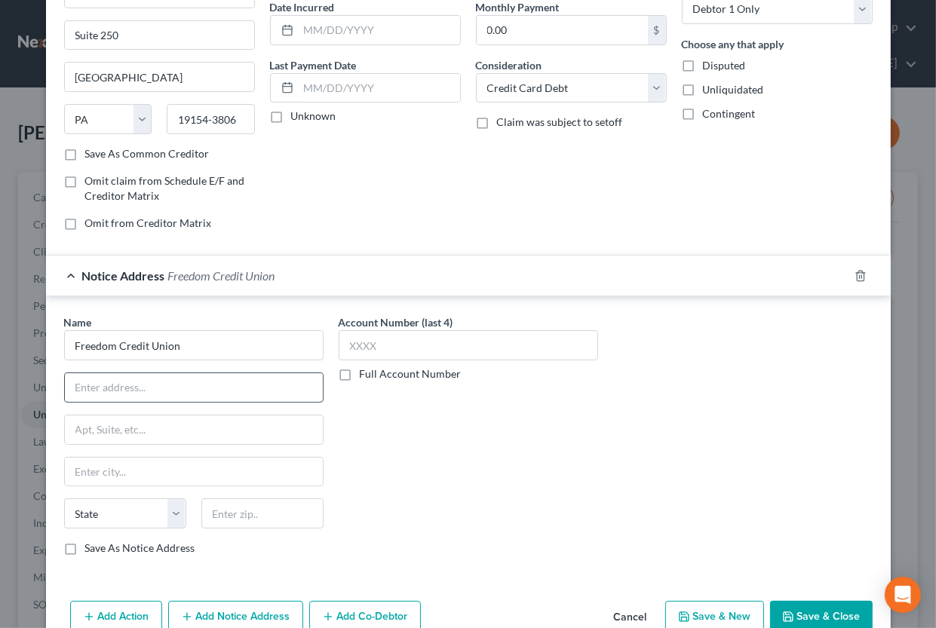
click at [162, 392] on input "text" at bounding box center [194, 387] width 258 height 29
click at [809, 592] on button "Save & Close" at bounding box center [821, 617] width 103 height 32
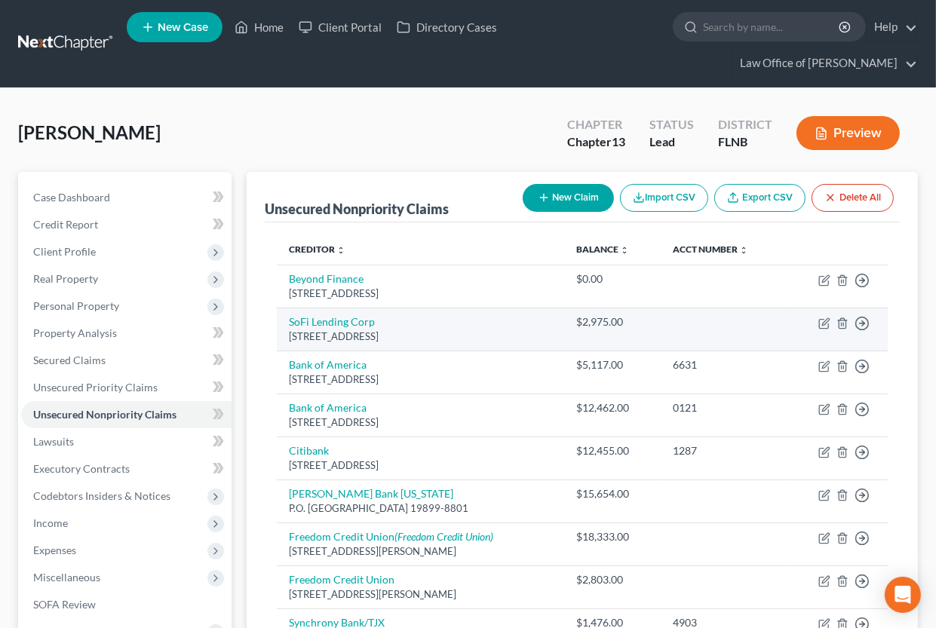
scroll to position [332, 0]
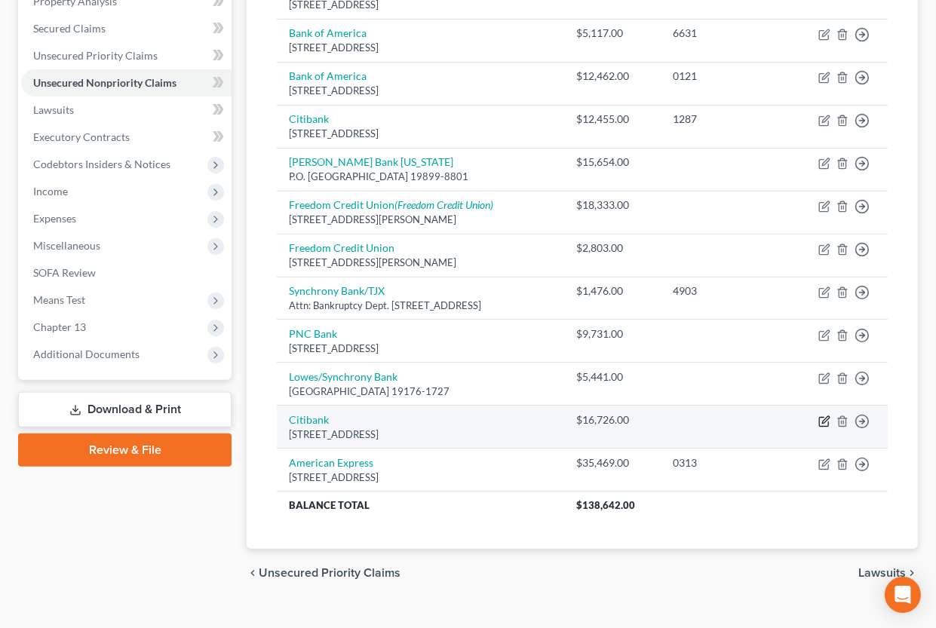
click at [826, 422] on icon "button" at bounding box center [825, 422] width 12 height 12
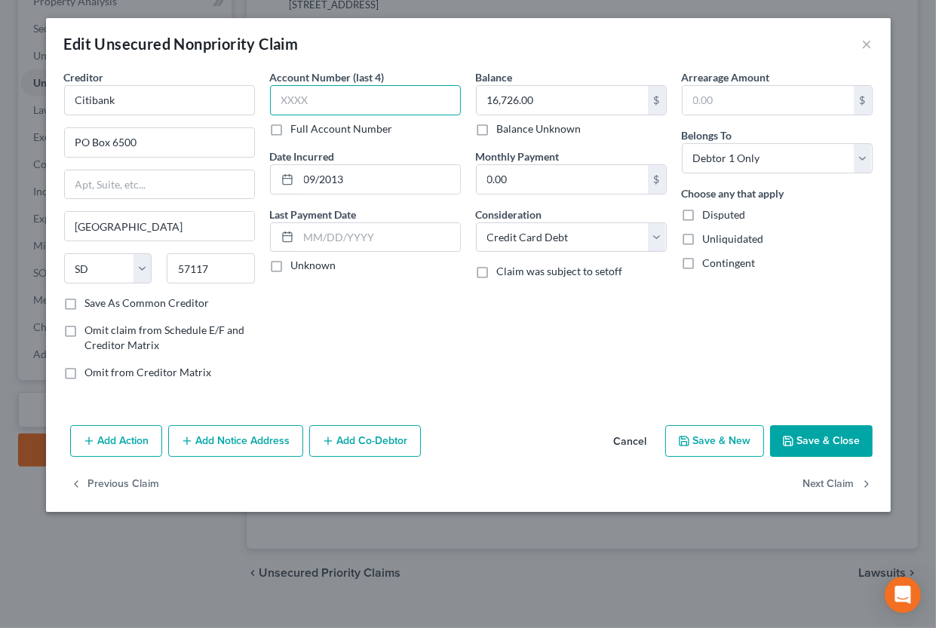
click at [410, 112] on input "text" at bounding box center [365, 100] width 191 height 30
click at [793, 438] on icon "button" at bounding box center [788, 441] width 9 height 9
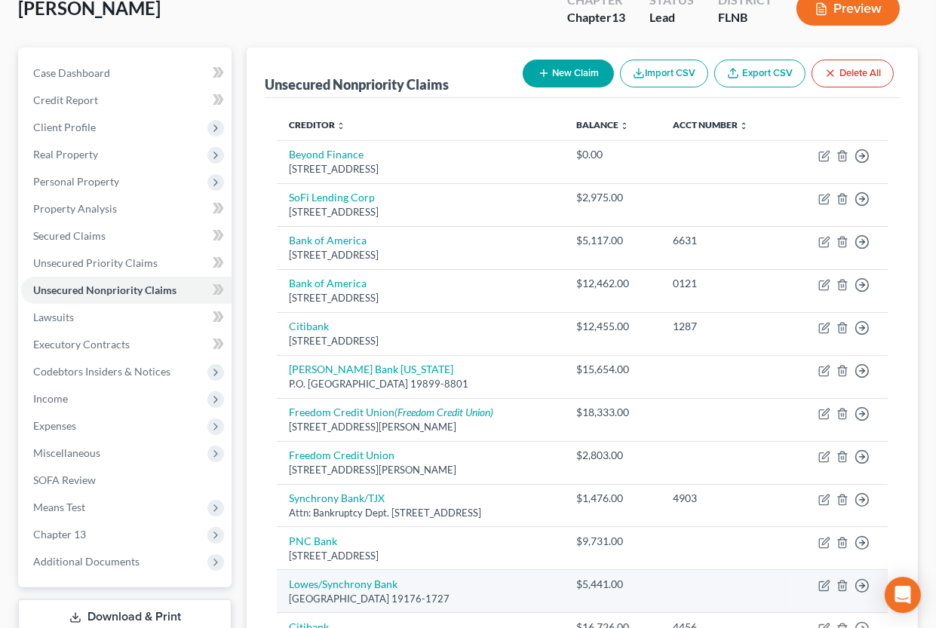
scroll to position [83, 0]
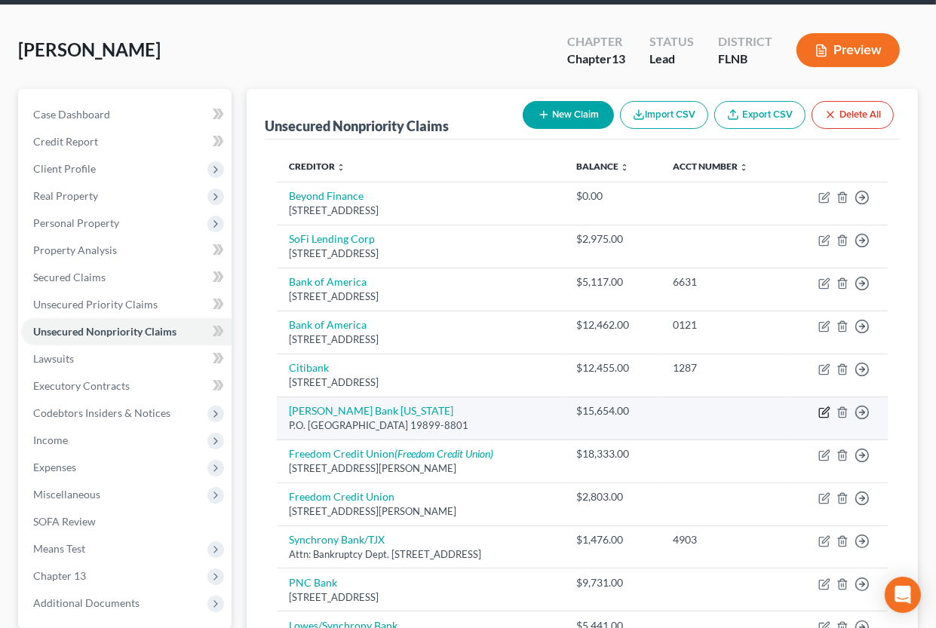
click at [825, 413] on icon "button" at bounding box center [825, 410] width 7 height 7
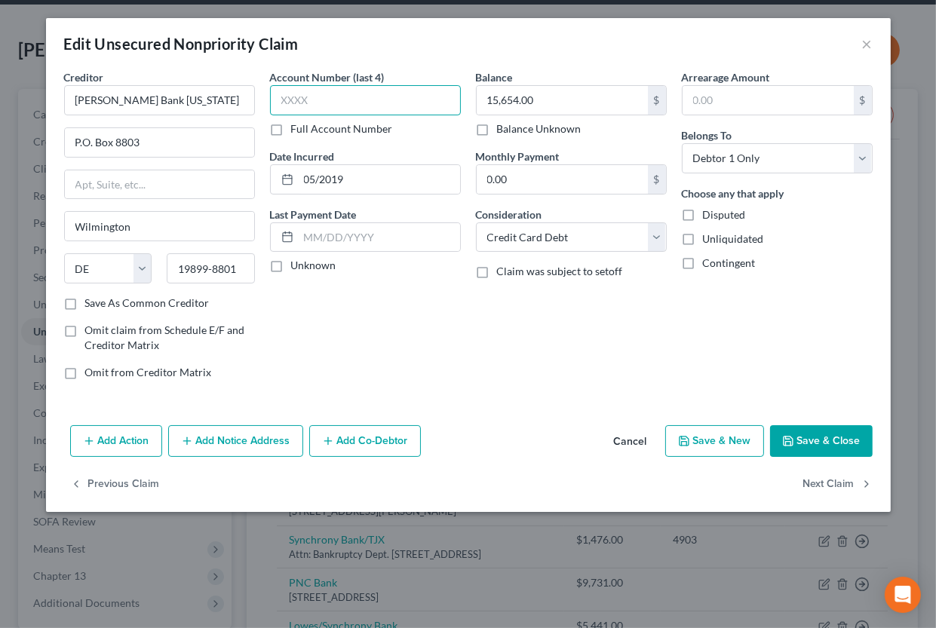
click at [328, 96] on input "text" at bounding box center [365, 100] width 191 height 30
click at [809, 450] on button "Save & Close" at bounding box center [821, 442] width 103 height 32
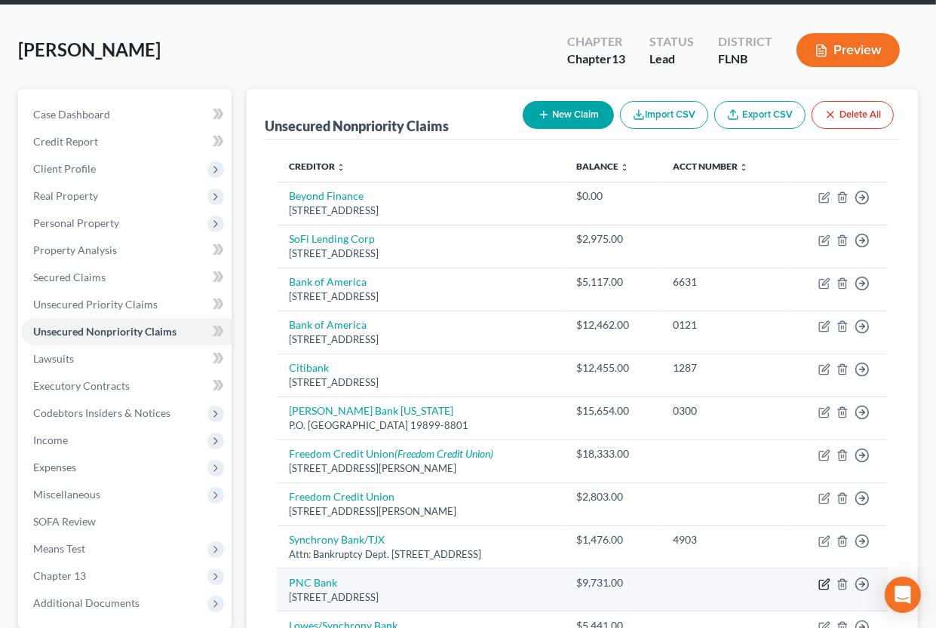
click at [824, 581] on icon "button" at bounding box center [825, 585] width 12 height 12
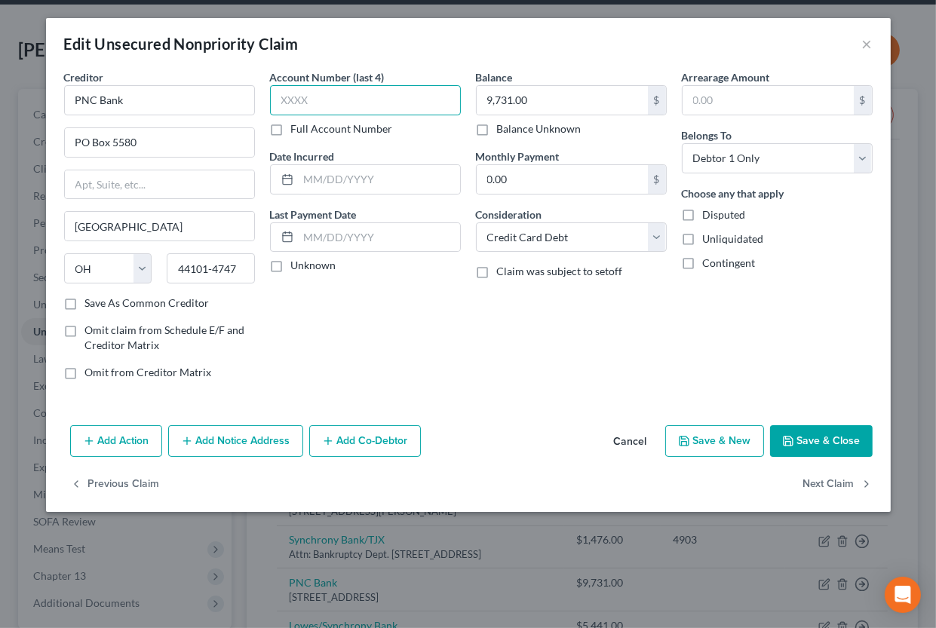
click at [398, 103] on input "text" at bounding box center [365, 100] width 191 height 30
click at [841, 439] on button "Save & Close" at bounding box center [821, 442] width 103 height 32
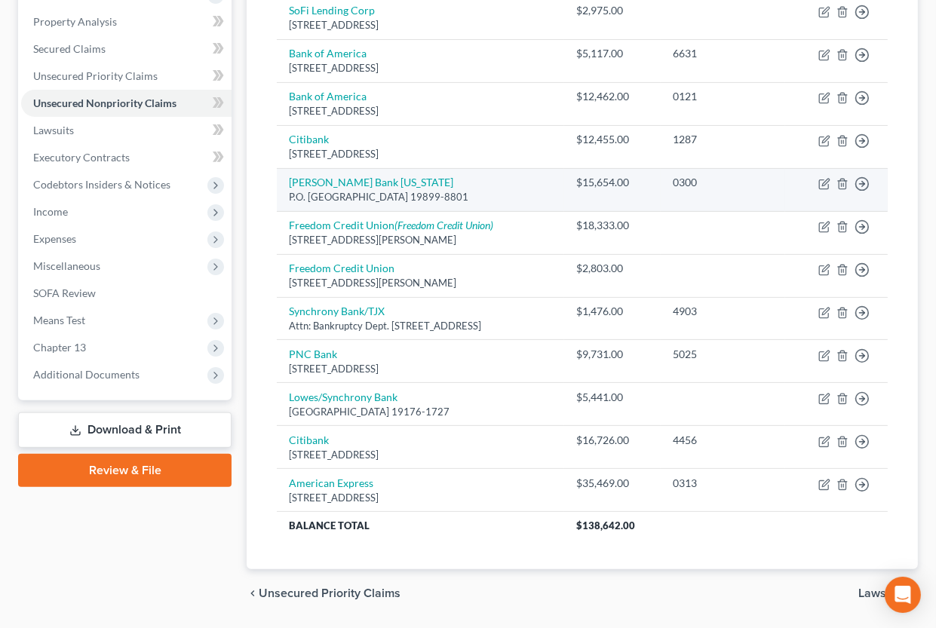
scroll to position [332, 0]
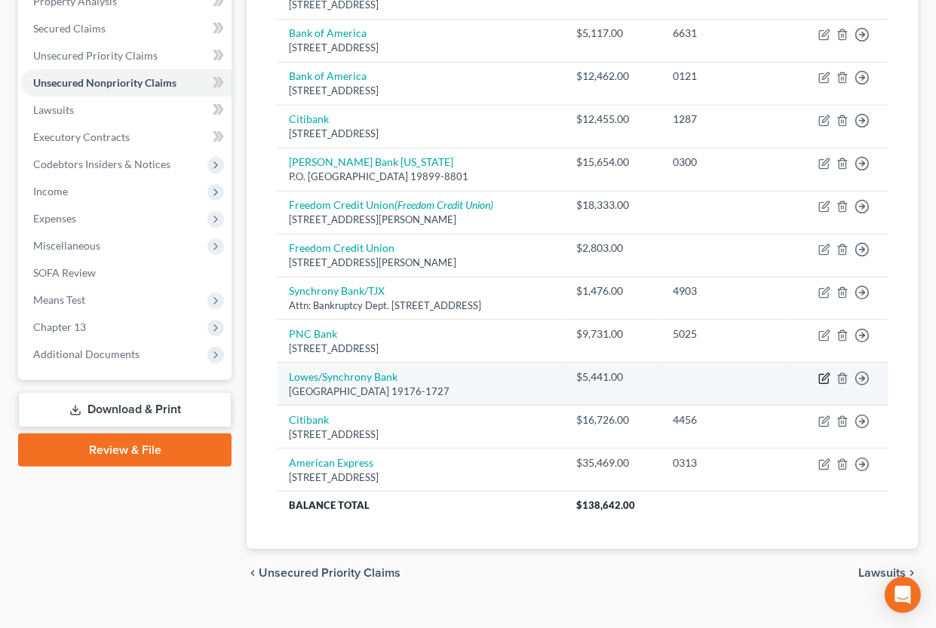
click at [825, 383] on icon "button" at bounding box center [823, 378] width 9 height 9
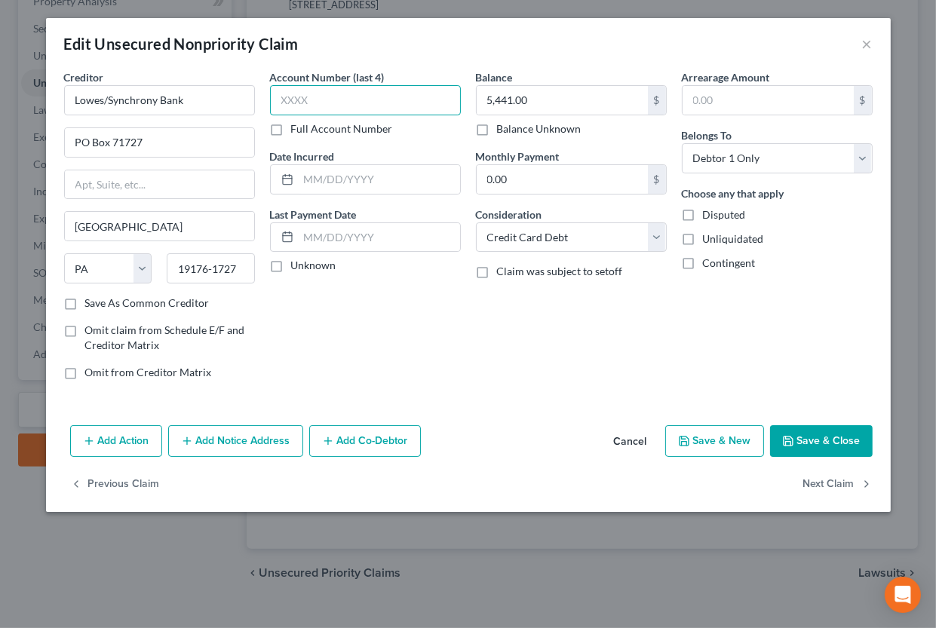
click at [355, 107] on input "text" at bounding box center [365, 100] width 191 height 30
click at [810, 435] on button "Save & Close" at bounding box center [821, 442] width 103 height 32
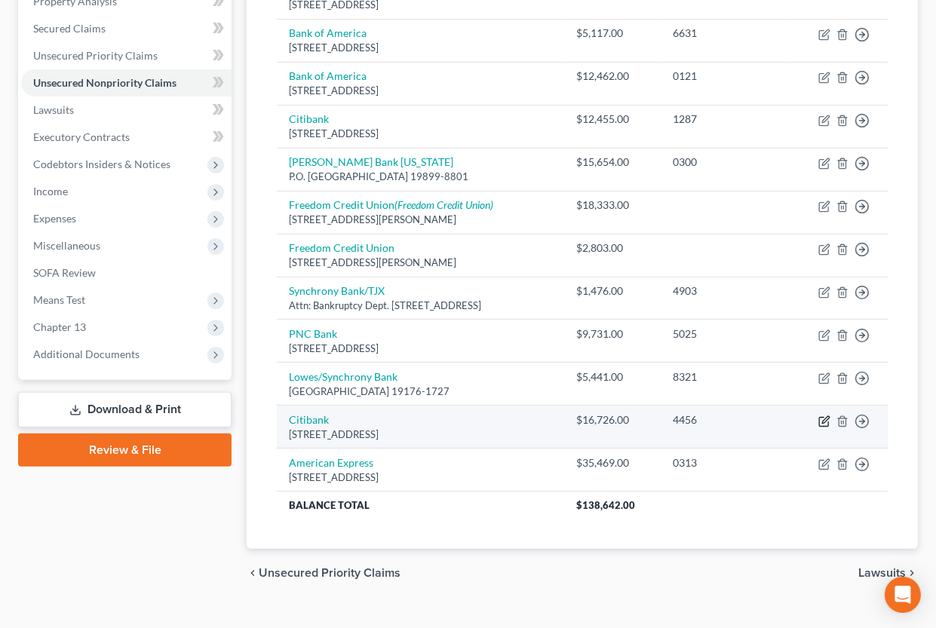
click at [827, 419] on icon "button" at bounding box center [825, 419] width 7 height 7
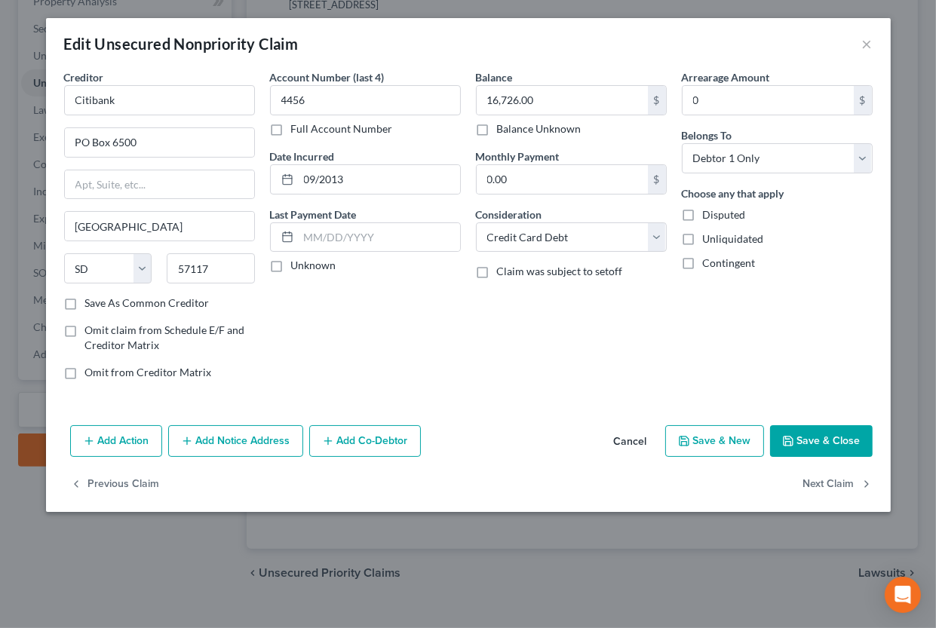
click at [793, 438] on icon "button" at bounding box center [788, 441] width 9 height 9
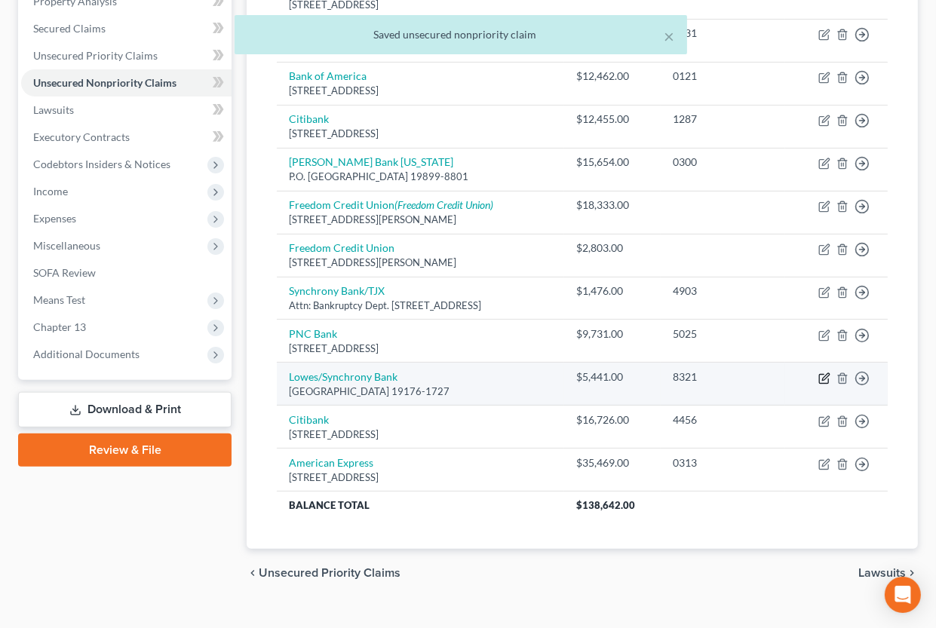
click at [826, 378] on icon "button" at bounding box center [825, 376] width 7 height 7
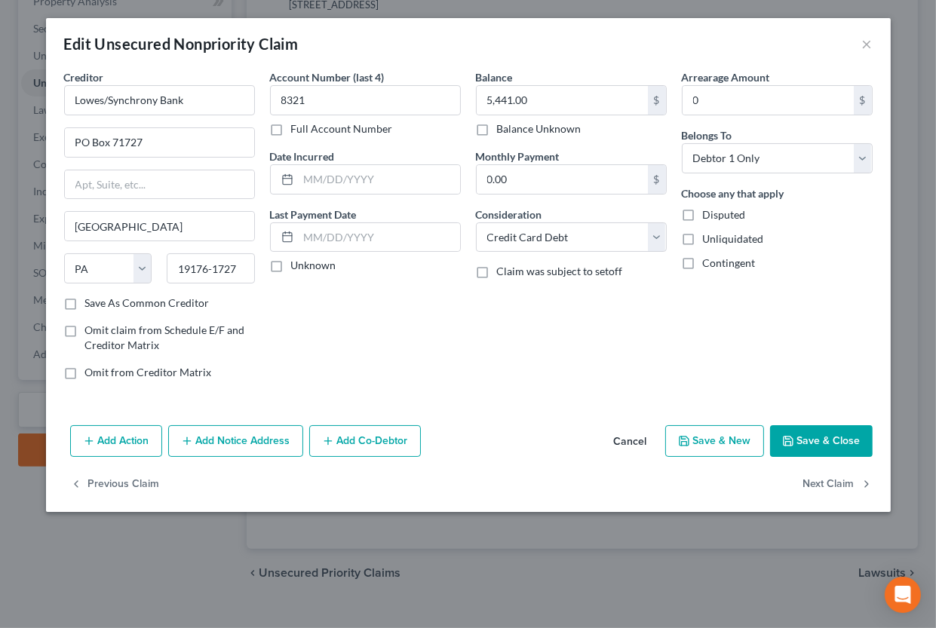
click at [186, 435] on button "Add Notice Address" at bounding box center [235, 442] width 135 height 32
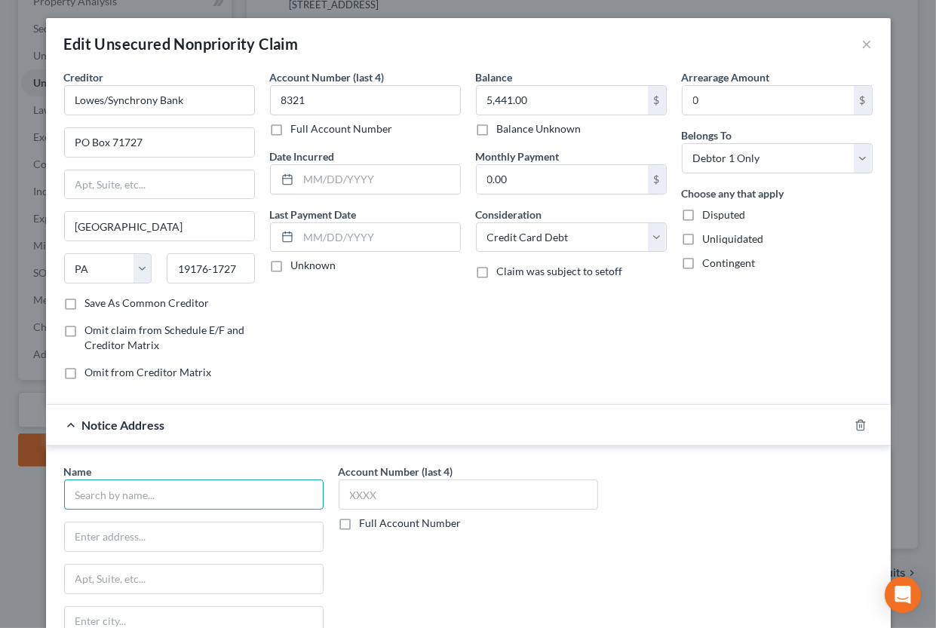
click at [173, 490] on input "text" at bounding box center [194, 495] width 260 height 30
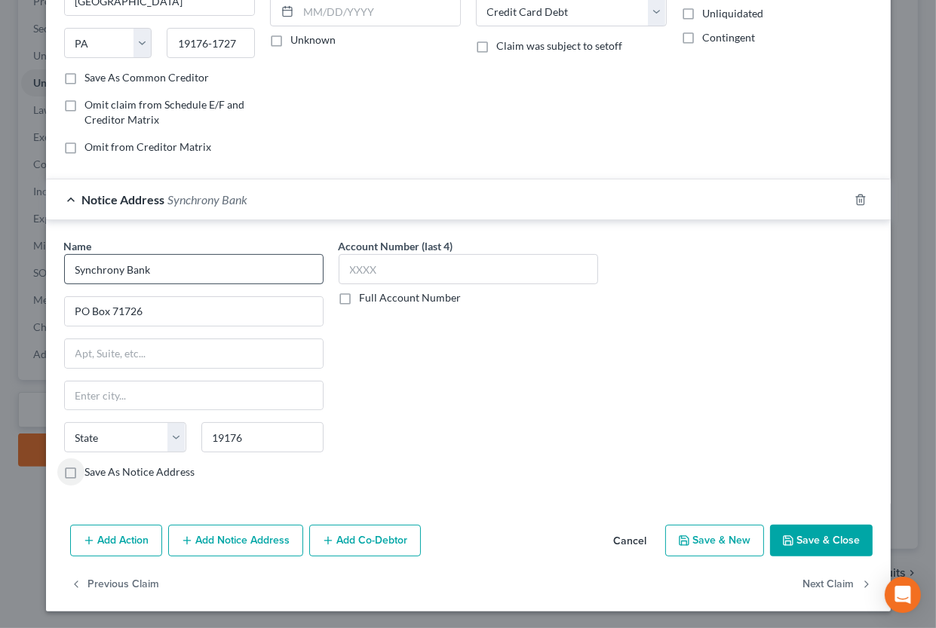
scroll to position [0, 0]
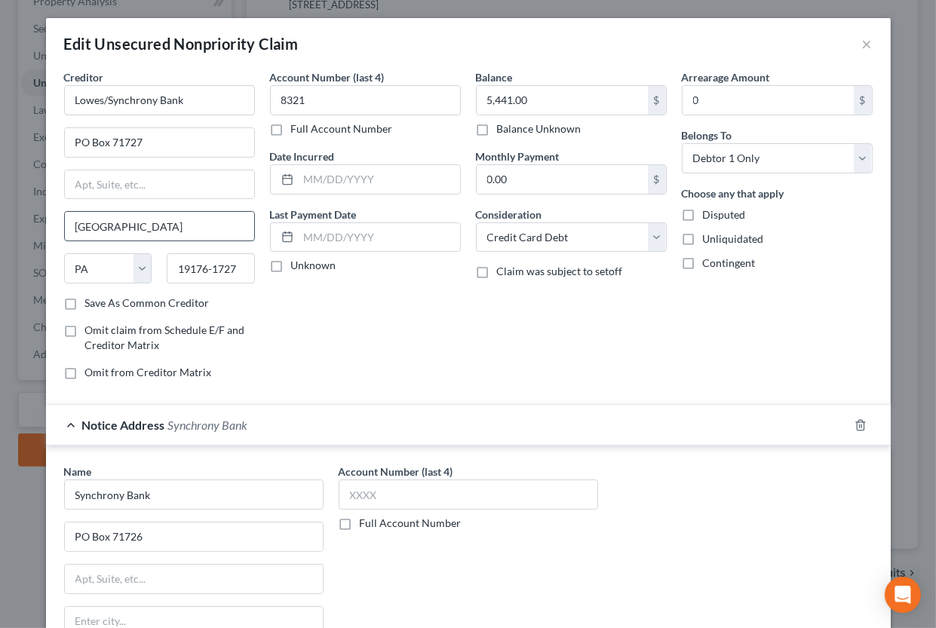
drag, startPoint x: 72, startPoint y: 223, endPoint x: 142, endPoint y: 220, distance: 70.2
click at [142, 220] on input "[GEOGRAPHIC_DATA]" at bounding box center [159, 226] width 189 height 29
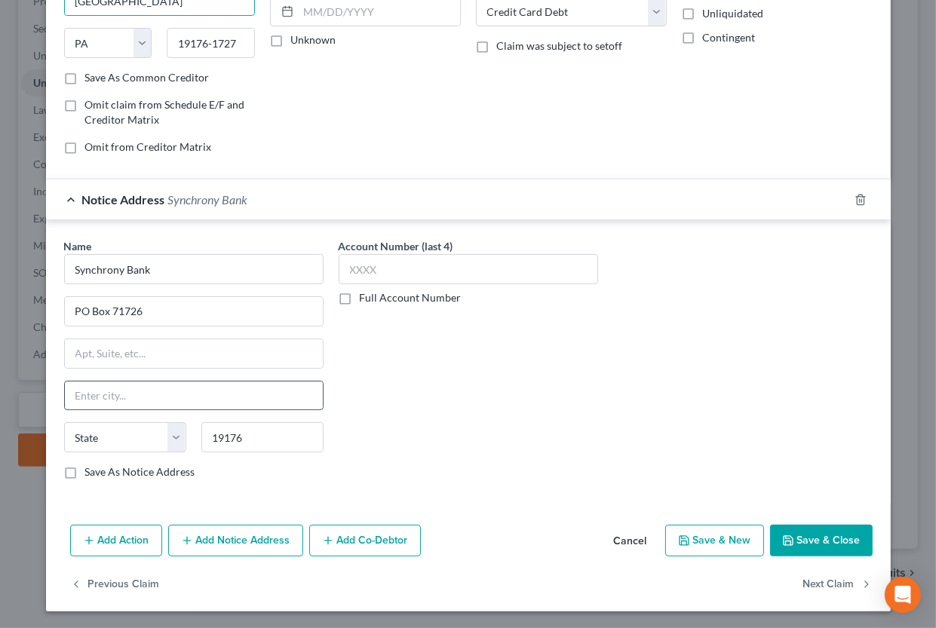
click at [117, 394] on input "text" at bounding box center [194, 396] width 258 height 29
paste input "[GEOGRAPHIC_DATA]"
click option "PA" at bounding box center [0, 0] width 0 height 0
click at [263, 441] on input "19176" at bounding box center [262, 438] width 122 height 30
click at [261, 536] on button "Add Notice Address" at bounding box center [235, 541] width 135 height 32
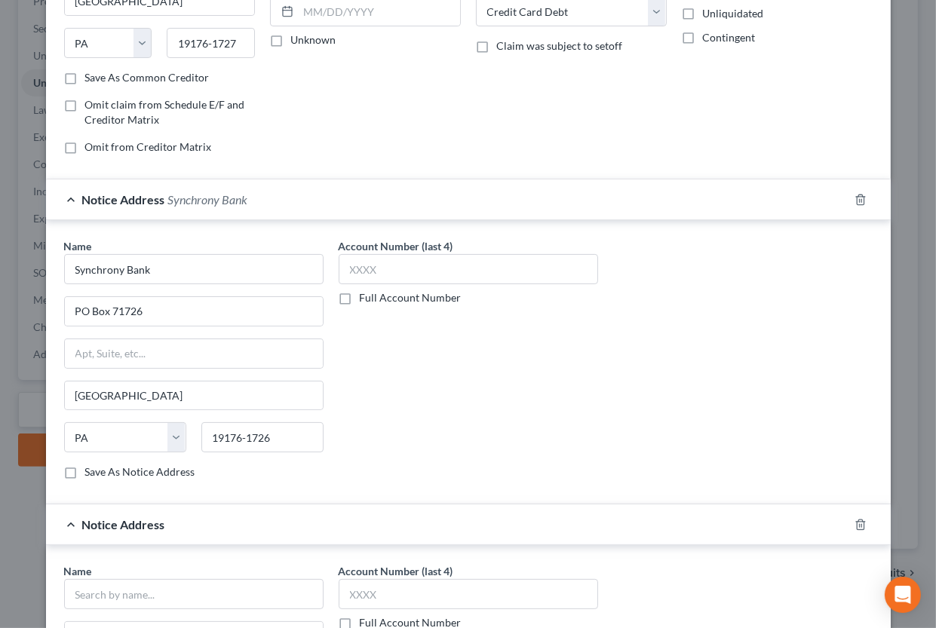
click at [868, 526] on div at bounding box center [870, 525] width 42 height 24
click at [862, 525] on icon "button" at bounding box center [861, 525] width 12 height 12
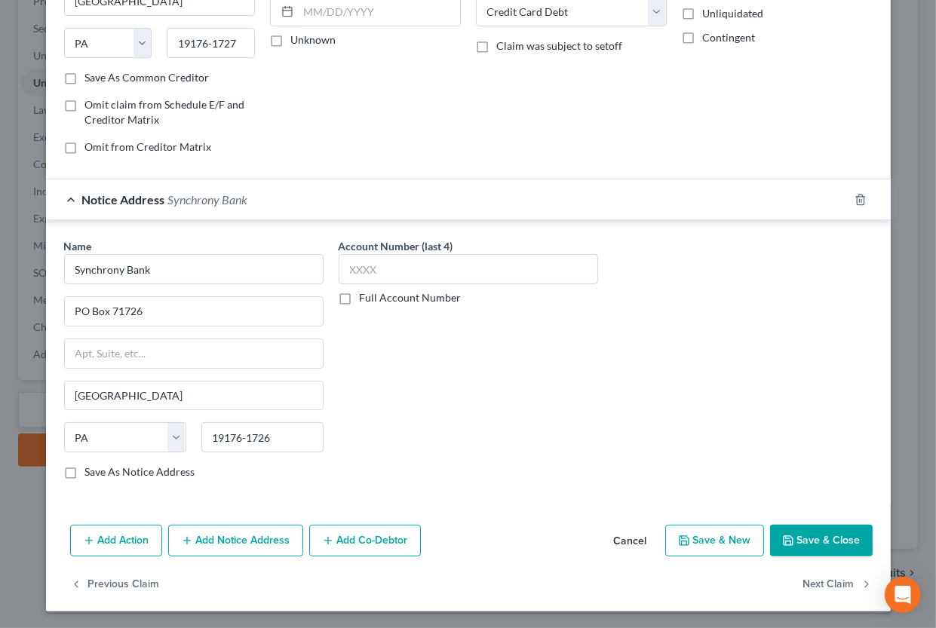
click at [167, 472] on label "Save As Notice Address" at bounding box center [140, 472] width 110 height 15
click at [101, 472] on input "Save As Notice Address" at bounding box center [96, 470] width 10 height 10
click at [785, 541] on icon "button" at bounding box center [788, 541] width 12 height 12
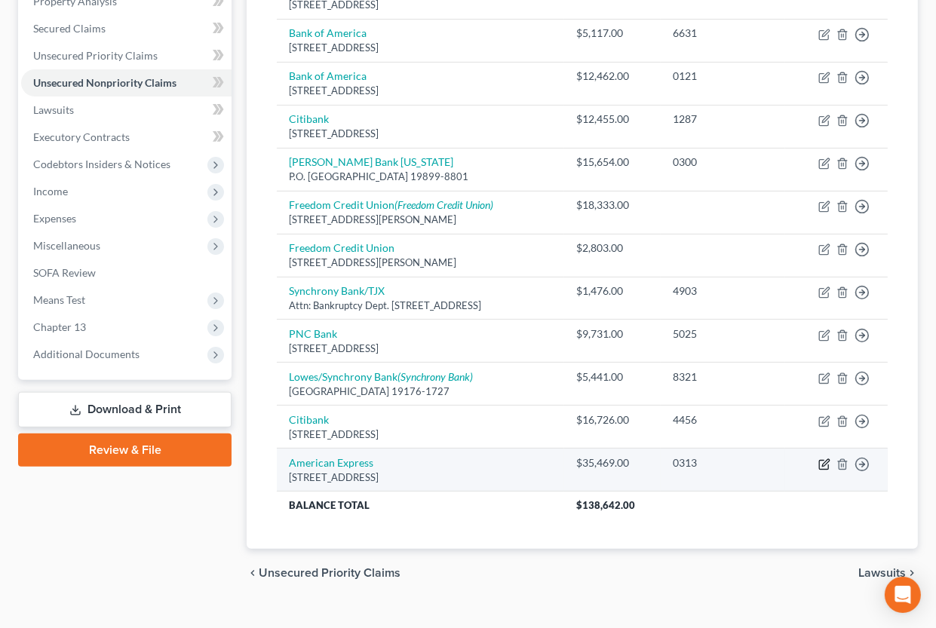
click at [826, 464] on icon "button" at bounding box center [825, 462] width 7 height 7
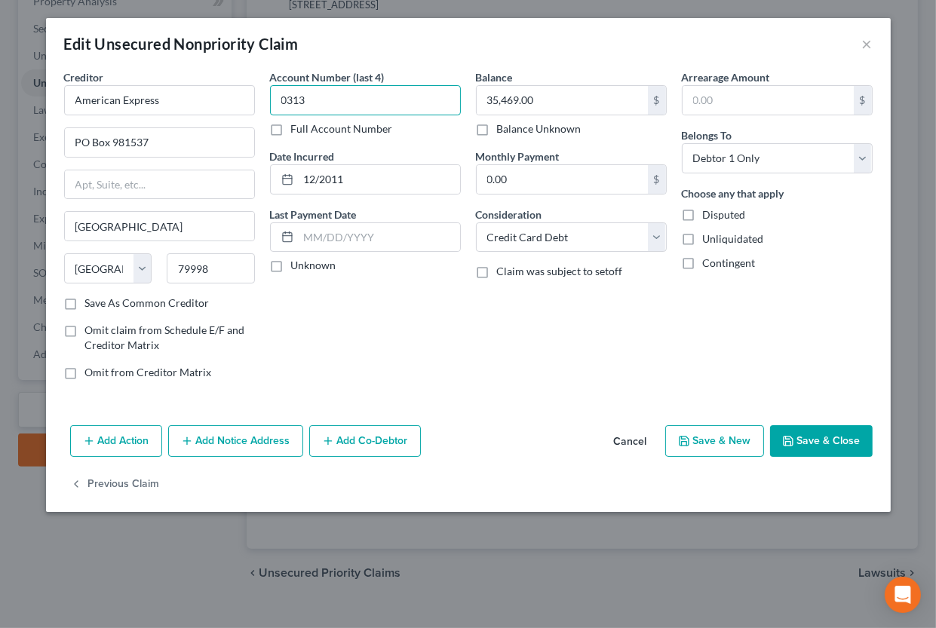
drag, startPoint x: 335, startPoint y: 100, endPoint x: 260, endPoint y: 101, distance: 74.7
click at [270, 101] on input "0313" at bounding box center [365, 100] width 191 height 30
click at [793, 436] on icon "button" at bounding box center [788, 441] width 12 height 12
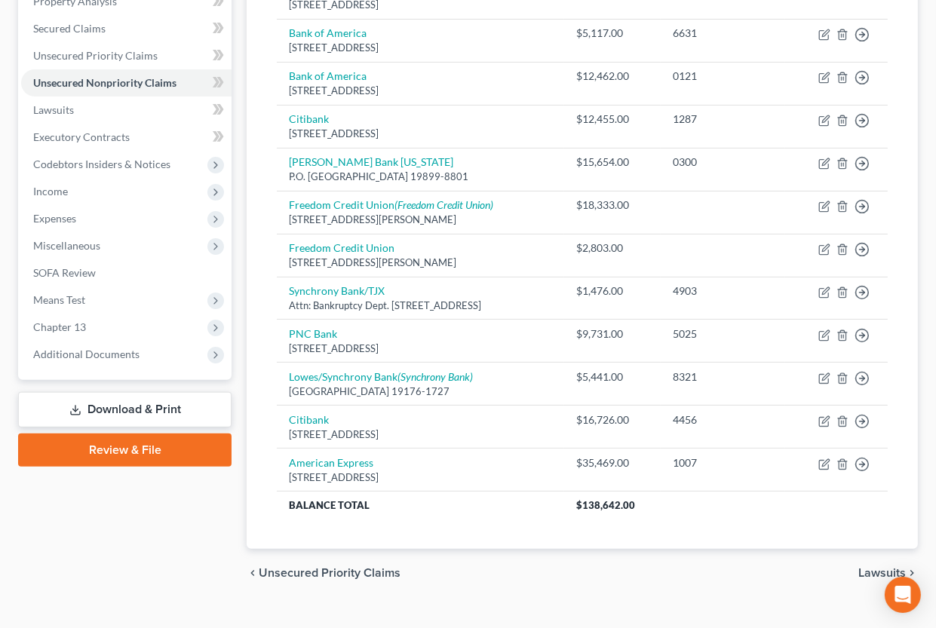
scroll to position [0, 0]
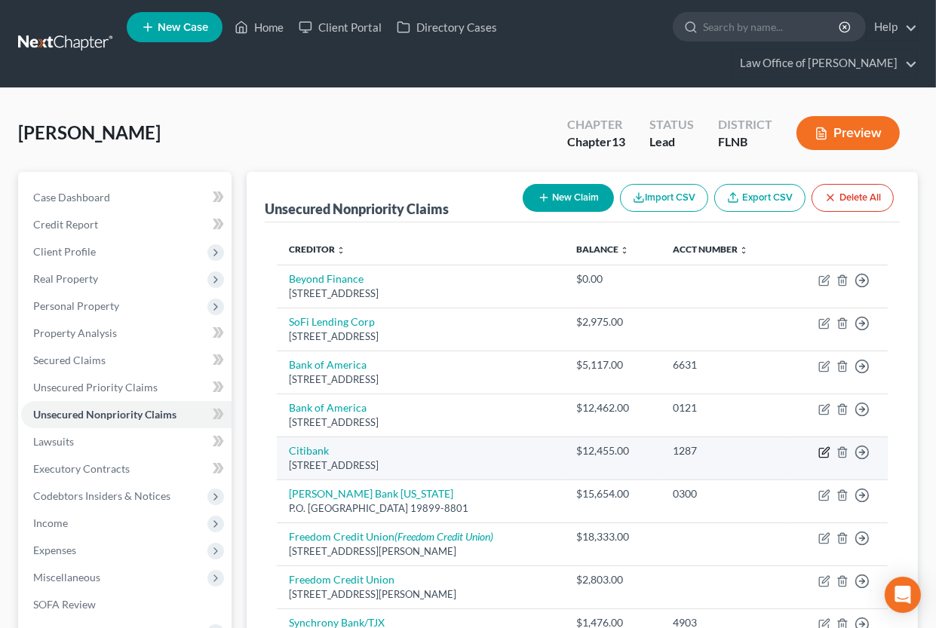
click at [825, 451] on icon "button" at bounding box center [825, 453] width 12 height 12
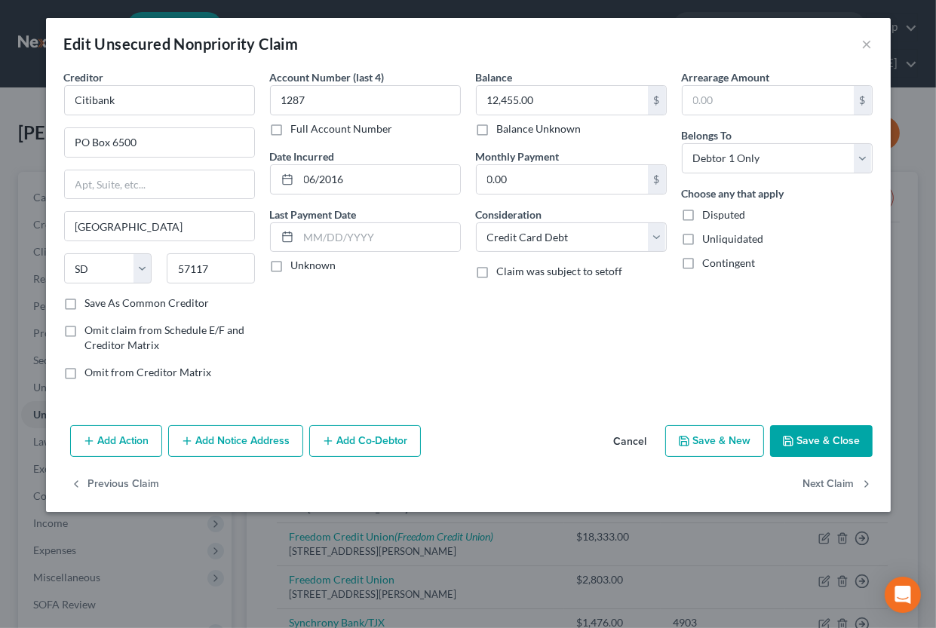
click at [212, 440] on button "Add Notice Address" at bounding box center [235, 442] width 135 height 32
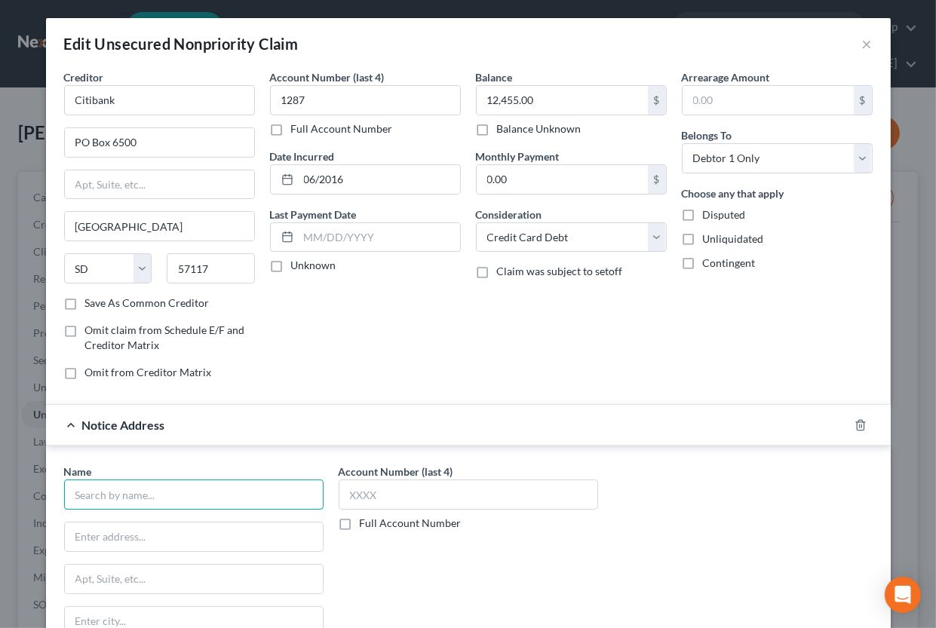
click at [163, 493] on input "text" at bounding box center [194, 495] width 260 height 30
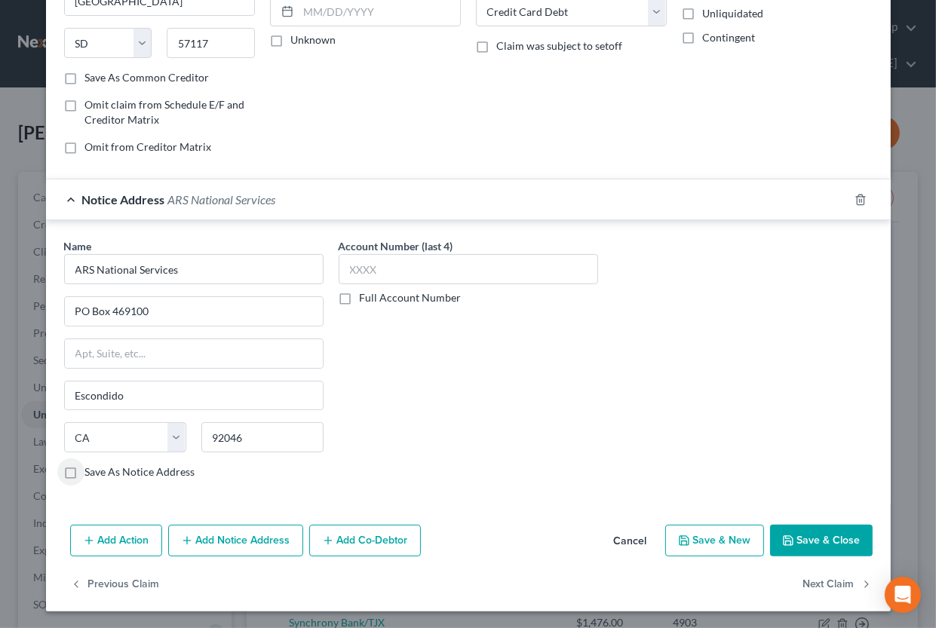
click at [175, 469] on label "Save As Notice Address" at bounding box center [140, 472] width 110 height 15
click at [101, 469] on input "Save As Notice Address" at bounding box center [96, 470] width 10 height 10
click at [809, 532] on button "Save & Close" at bounding box center [821, 541] width 103 height 32
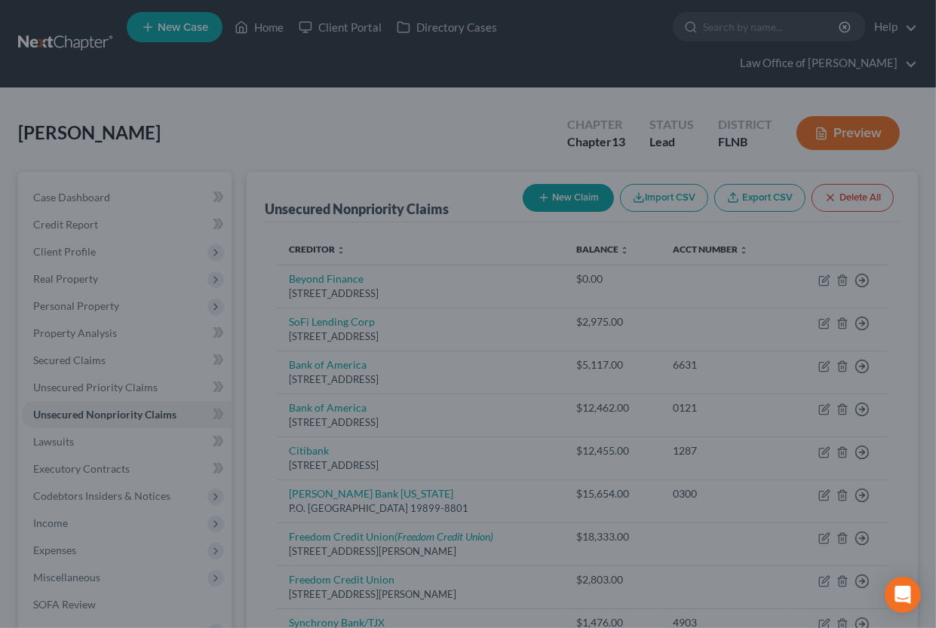
scroll to position [0, 0]
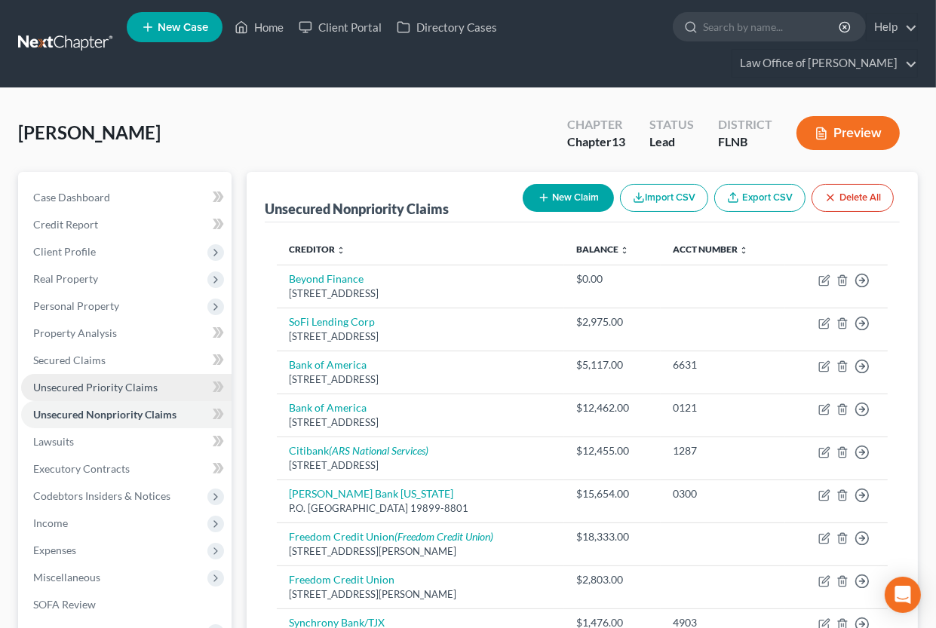
click at [121, 380] on link "Unsecured Priority Claims" at bounding box center [126, 387] width 210 height 27
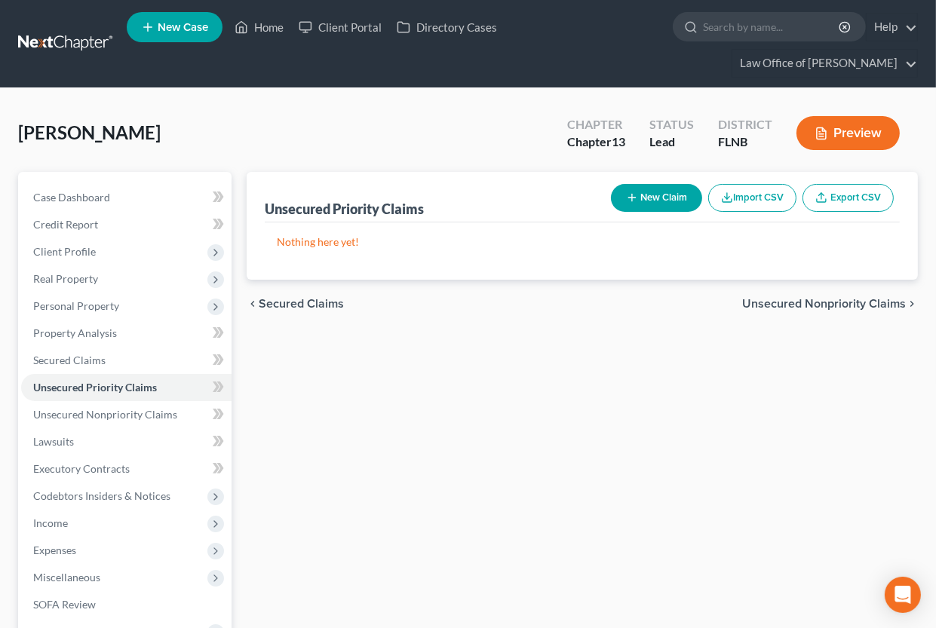
click at [642, 200] on button "New Claim" at bounding box center [656, 198] width 91 height 28
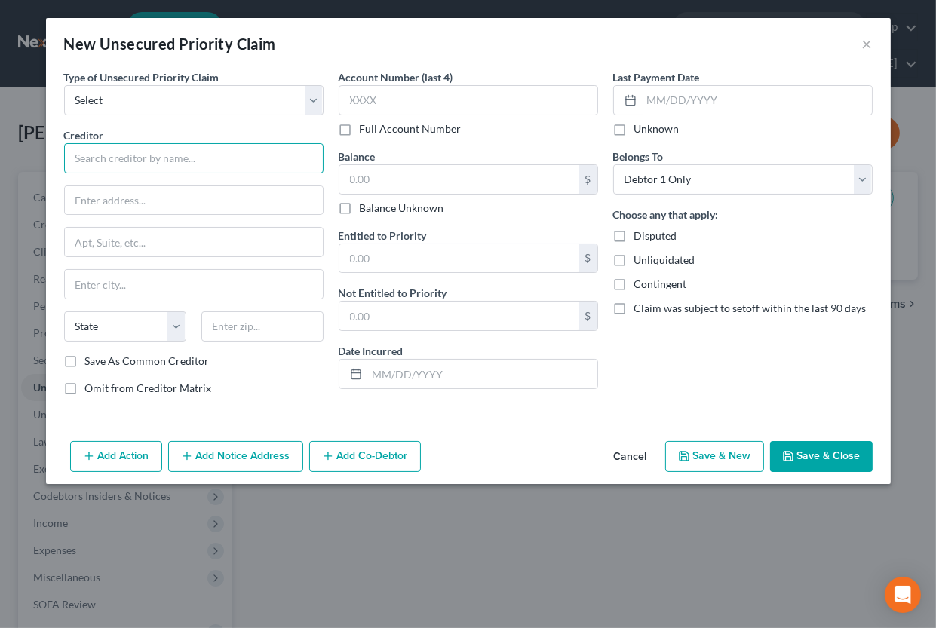
click at [151, 160] on input "text" at bounding box center [194, 158] width 260 height 30
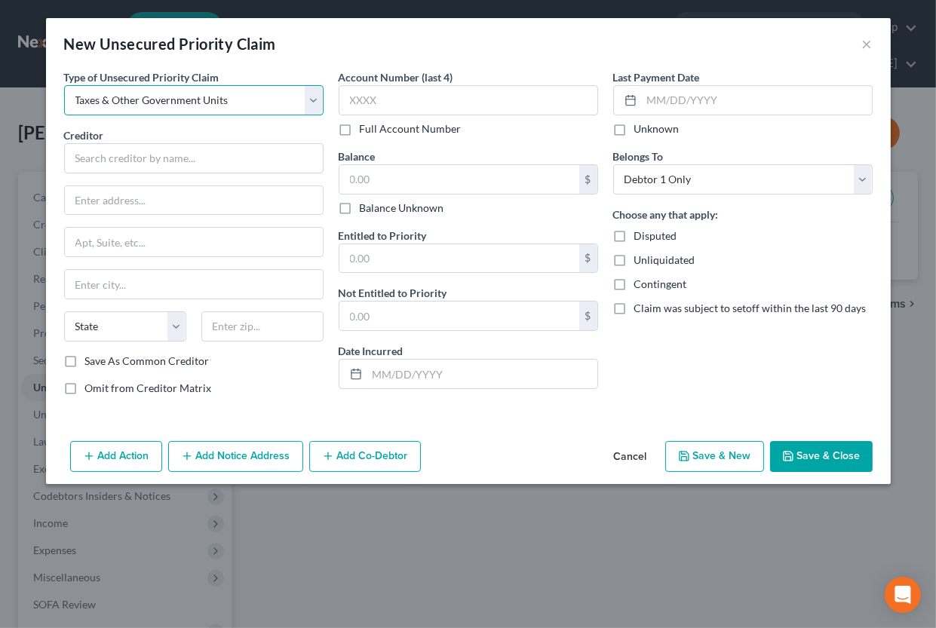
click option "Taxes & Other Government Units" at bounding box center [0, 0] width 0 height 0
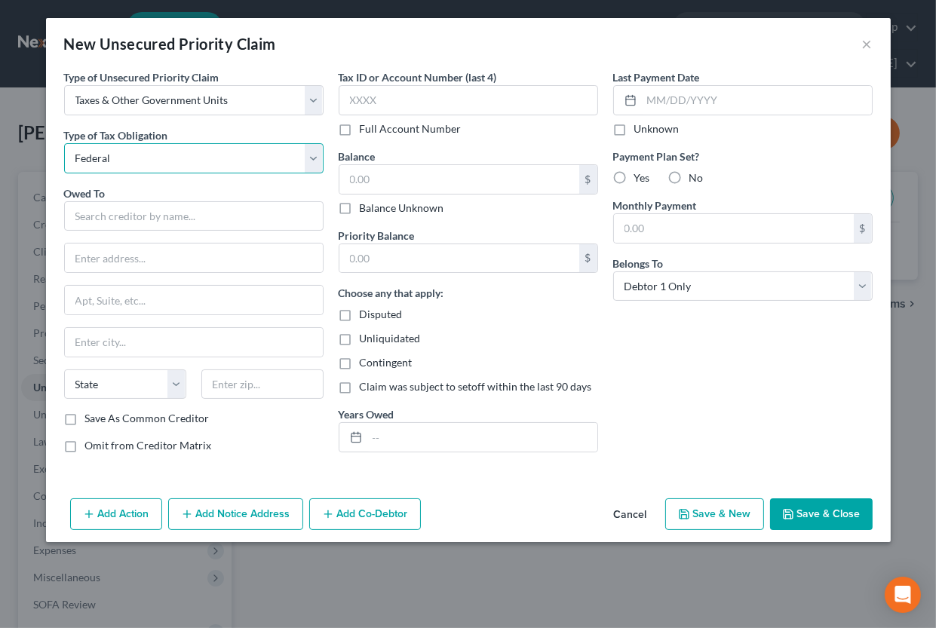
click option "Federal" at bounding box center [0, 0] width 0 height 0
click at [136, 209] on input "text" at bounding box center [194, 216] width 260 height 30
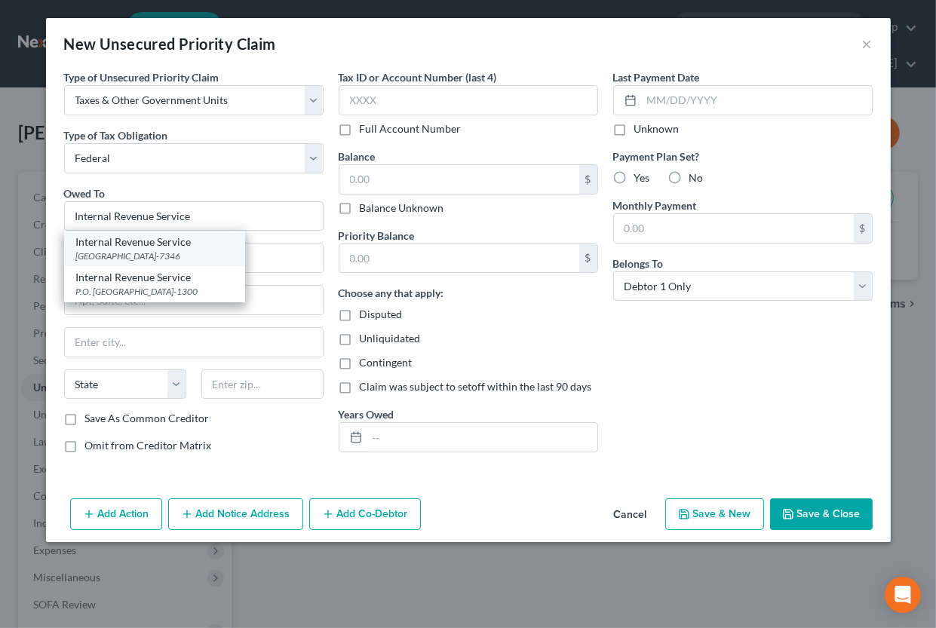
click at [108, 249] on div "Internal Revenue Service" at bounding box center [154, 242] width 157 height 15
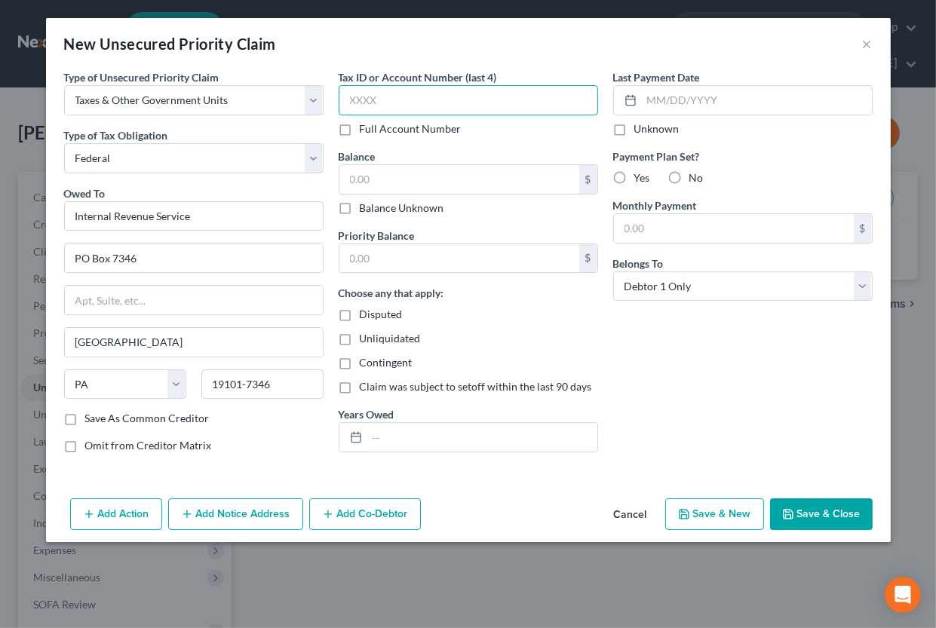
click at [394, 106] on input "text" at bounding box center [469, 100] width 260 height 30
click at [423, 181] on input "text" at bounding box center [460, 179] width 240 height 29
click at [389, 429] on input "text" at bounding box center [482, 437] width 230 height 29
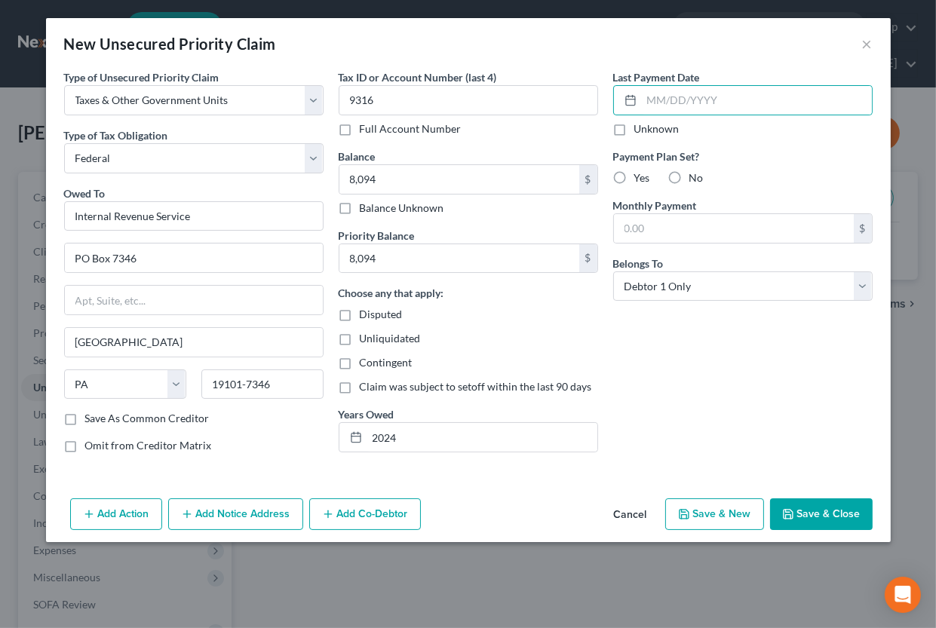
click at [690, 177] on label "No" at bounding box center [697, 178] width 14 height 15
click at [696, 177] on input "No" at bounding box center [701, 176] width 10 height 10
click at [807, 517] on button "Save & Close" at bounding box center [821, 515] width 103 height 32
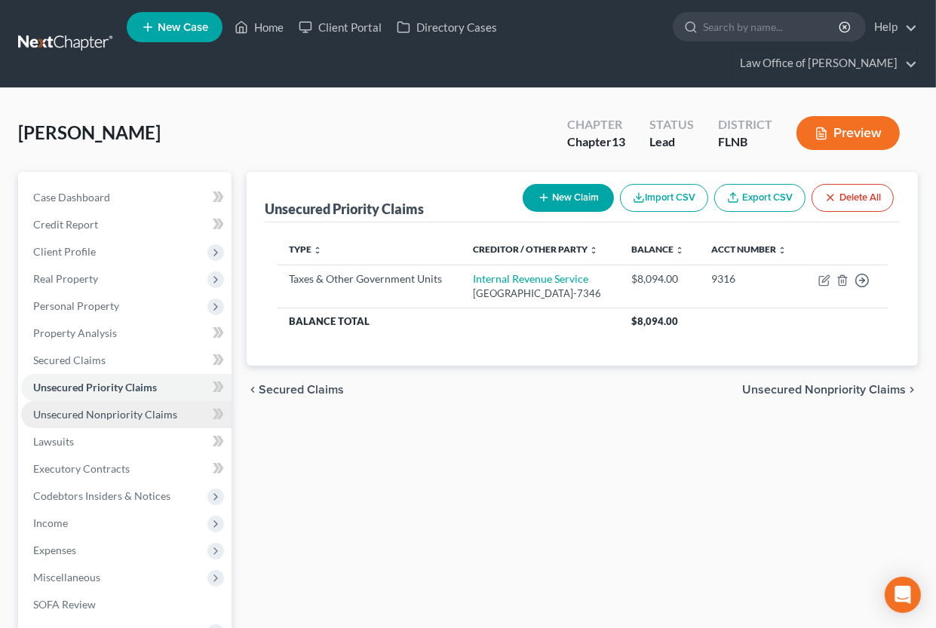
click at [123, 413] on span "Unsecured Nonpriority Claims" at bounding box center [105, 414] width 144 height 13
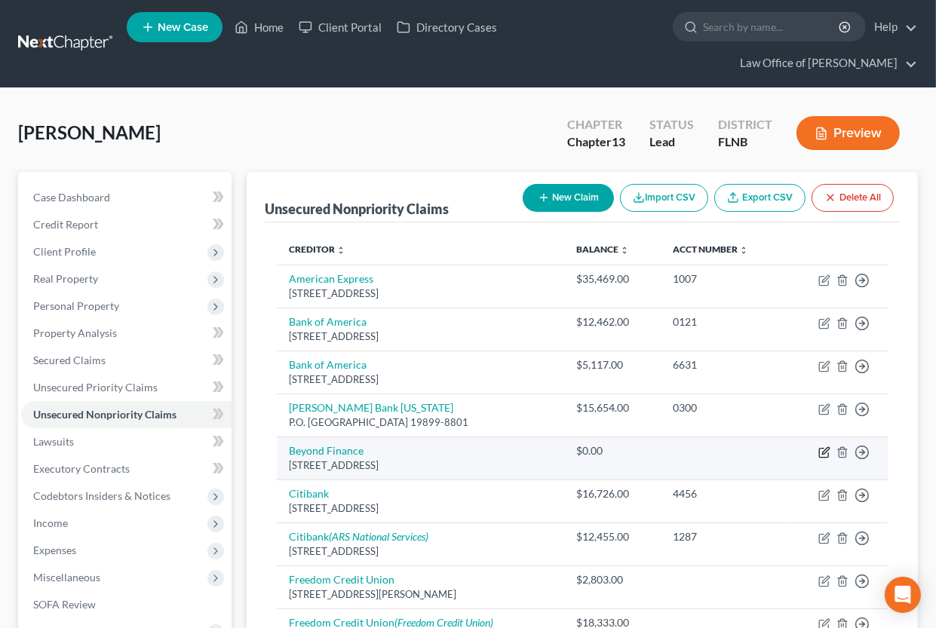
click at [825, 454] on icon "button" at bounding box center [825, 453] width 12 height 12
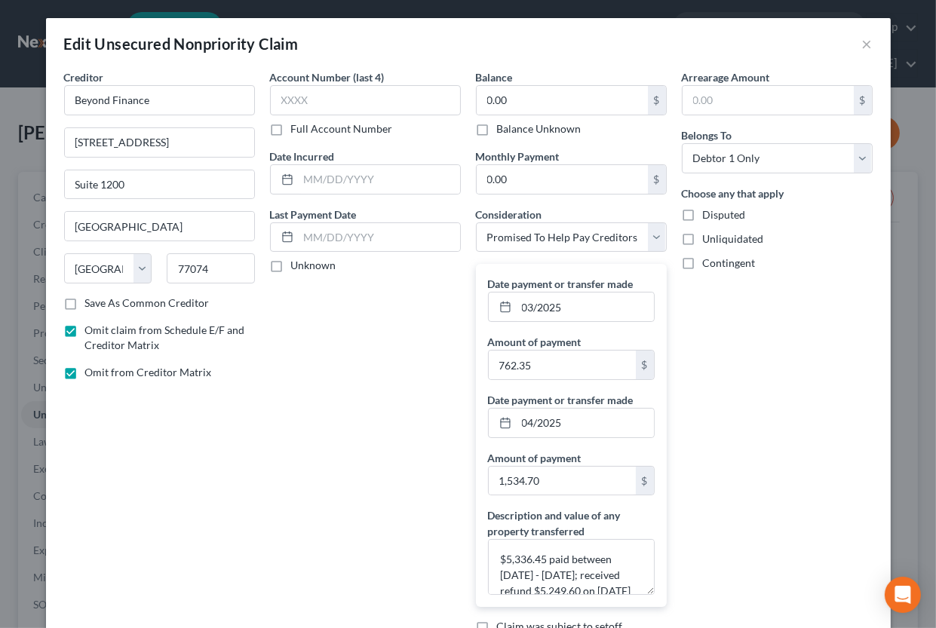
scroll to position [155, 0]
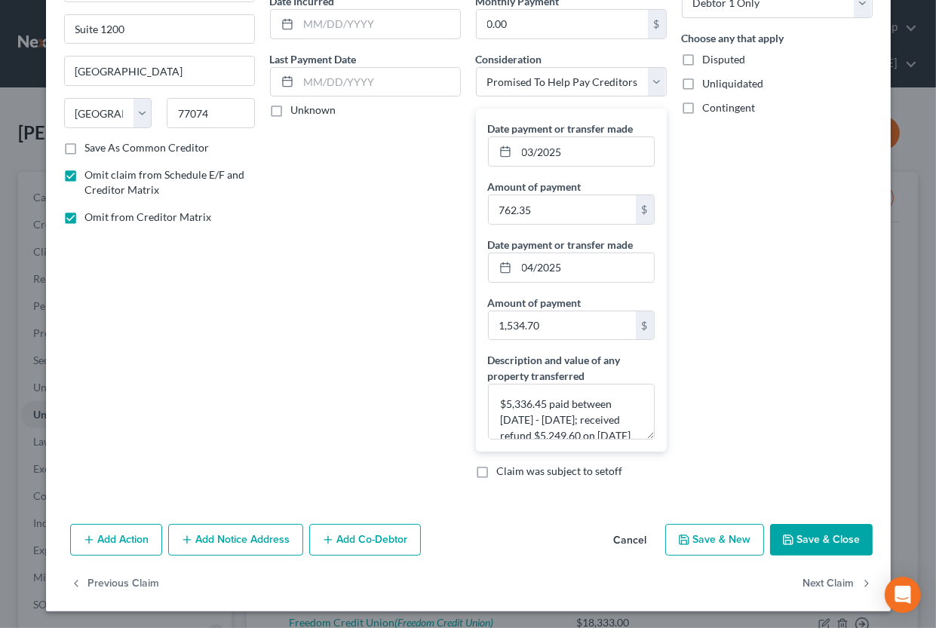
click at [814, 533] on button "Save & Close" at bounding box center [821, 540] width 103 height 32
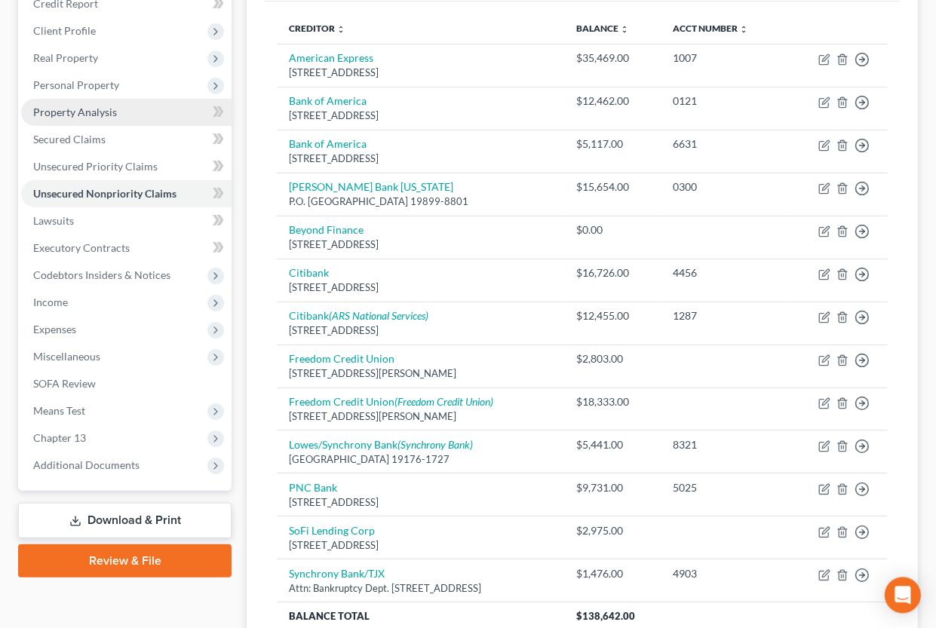
scroll to position [249, 0]
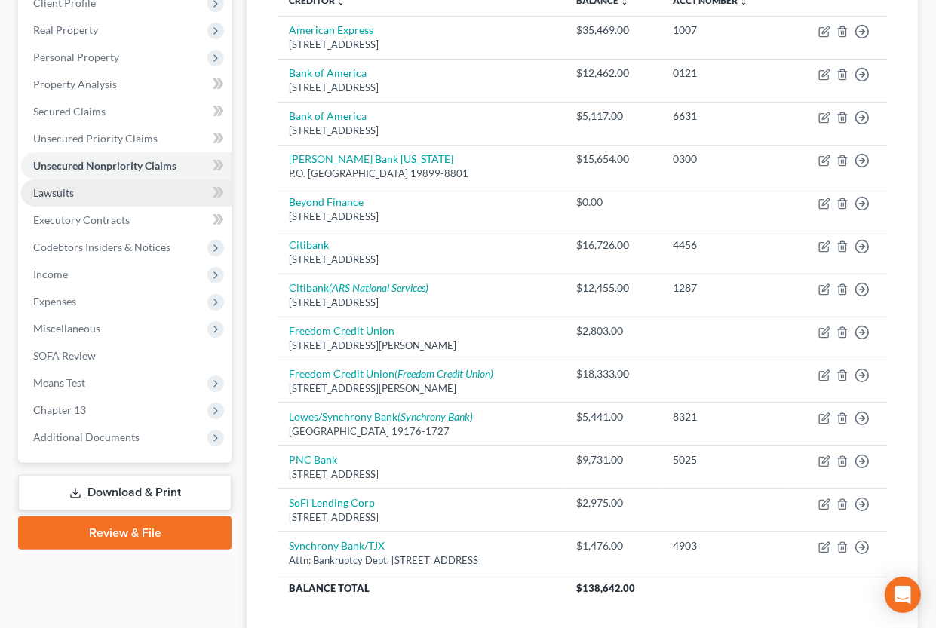
click at [61, 195] on span "Lawsuits" at bounding box center [53, 192] width 41 height 13
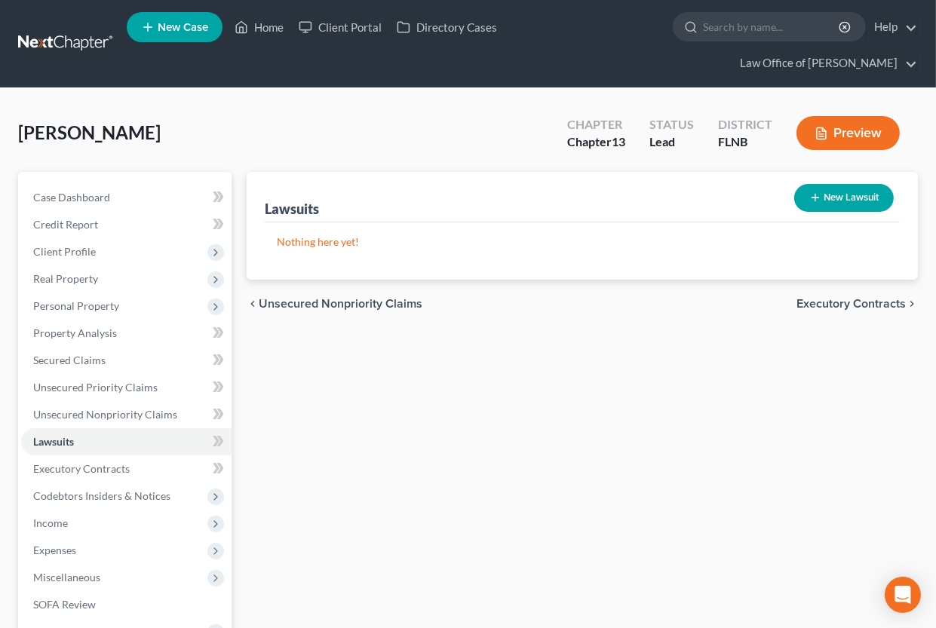
click at [834, 198] on button "New Lawsuit" at bounding box center [844, 198] width 100 height 28
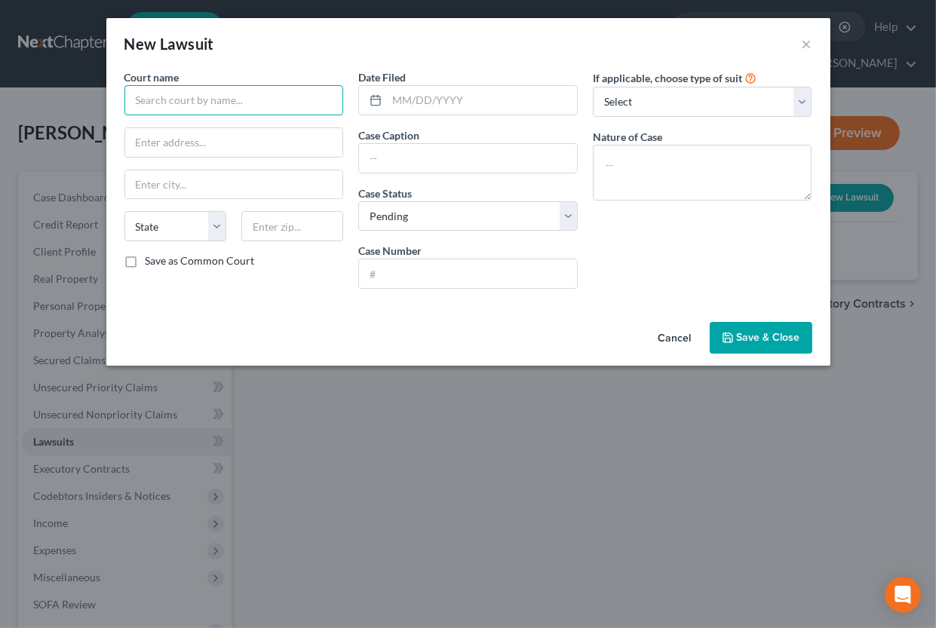
click at [305, 94] on input "text" at bounding box center [234, 100] width 220 height 30
drag, startPoint x: 131, startPoint y: 94, endPoint x: 198, endPoint y: 94, distance: 67.1
click at [198, 94] on input "[PERSON_NAME]" at bounding box center [234, 100] width 220 height 30
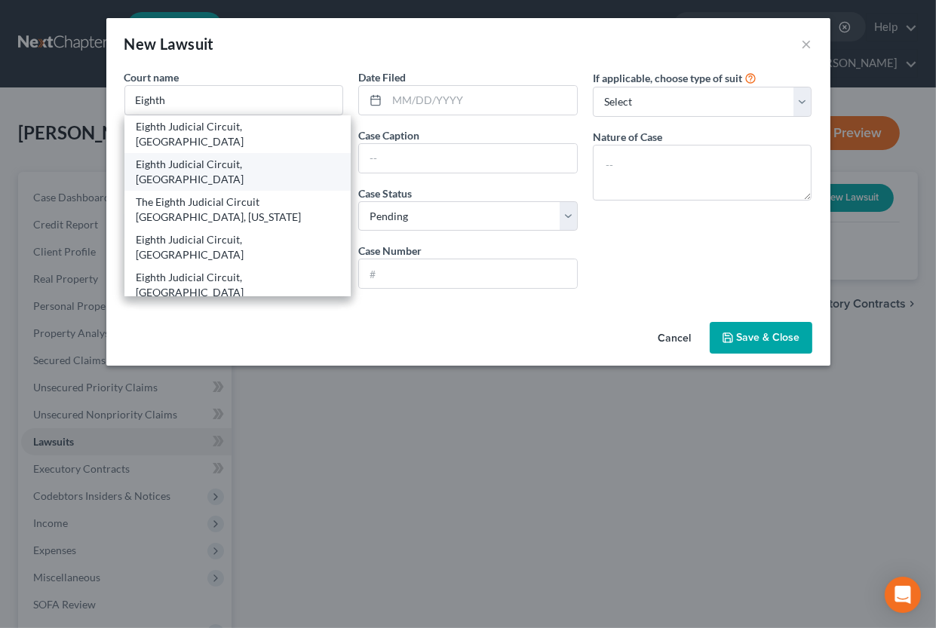
click at [279, 157] on div "Eighth Judicial Circuit, [GEOGRAPHIC_DATA]" at bounding box center [238, 172] width 203 height 30
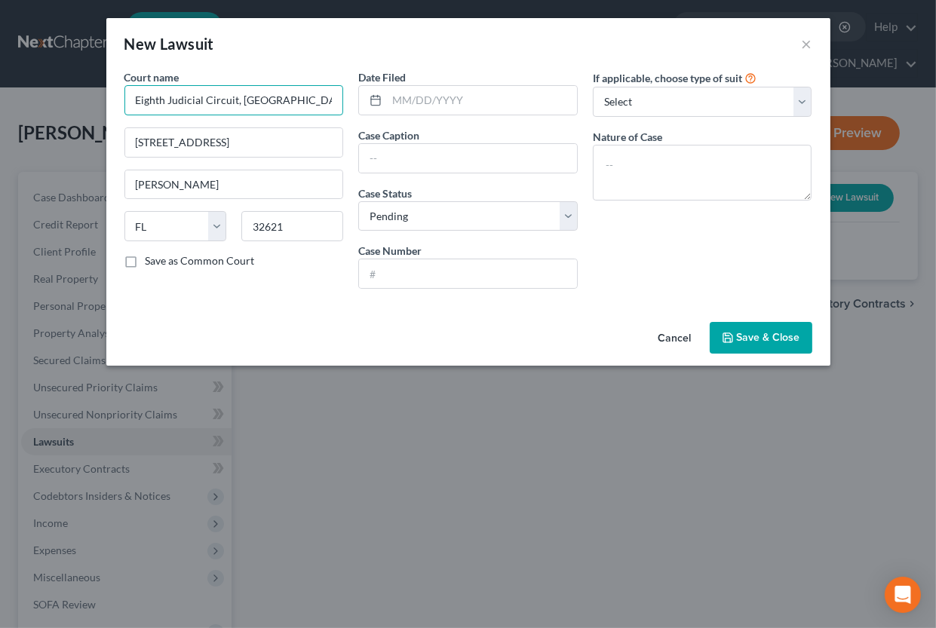
click at [241, 99] on input "Eighth Judicial Circuit, [GEOGRAPHIC_DATA]" at bounding box center [234, 100] width 220 height 30
paste input "93"
click at [146, 263] on label "Save as Common Court" at bounding box center [200, 261] width 109 height 15
click at [152, 263] on input "Save as Common Court" at bounding box center [157, 259] width 10 height 10
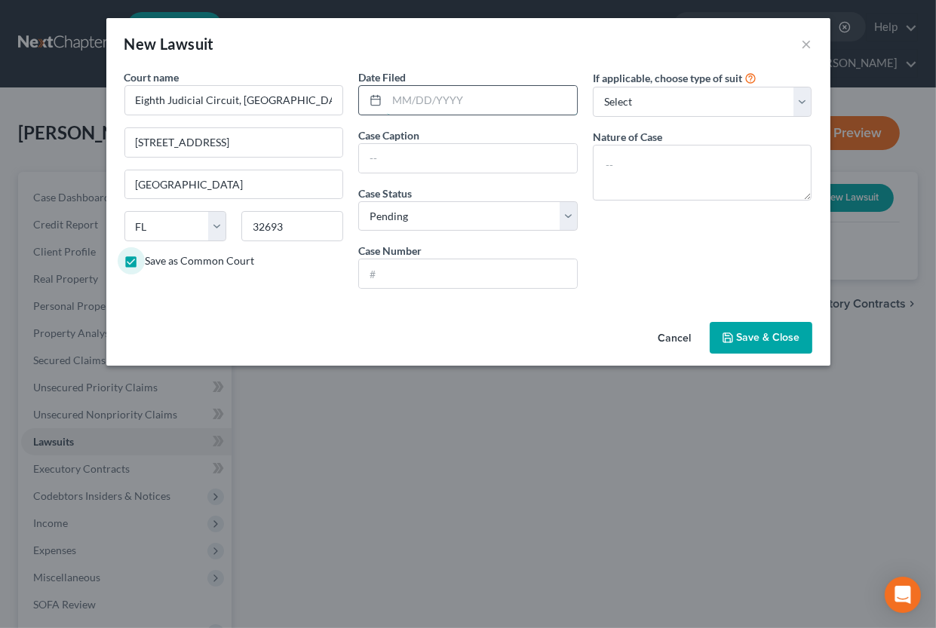
click at [401, 110] on input "text" at bounding box center [482, 100] width 190 height 29
click at [434, 163] on input "text" at bounding box center [468, 158] width 218 height 29
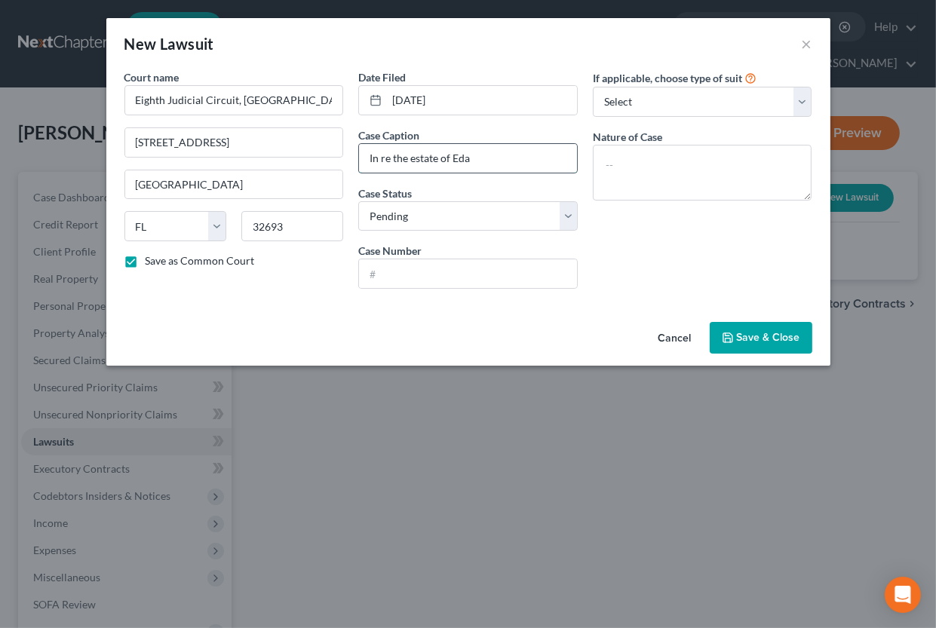
click at [489, 161] on input "In re the estate of Eda" at bounding box center [468, 158] width 218 height 29
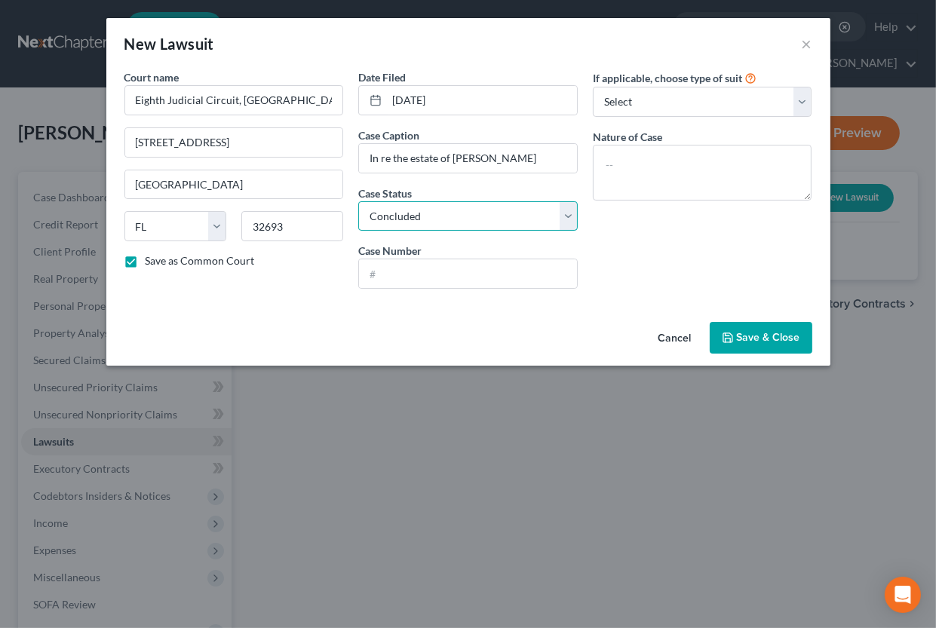
click option "Concluded" at bounding box center [0, 0] width 0 height 0
click at [391, 269] on input "text" at bounding box center [468, 274] width 218 height 29
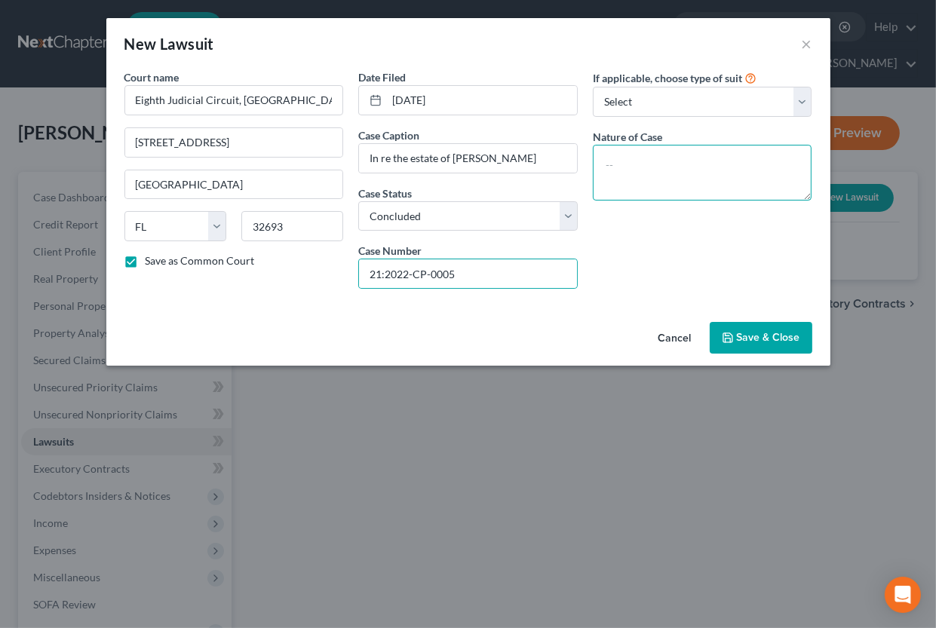
click at [614, 166] on textarea at bounding box center [703, 173] width 220 height 56
click at [760, 342] on span "Save & Close" at bounding box center [768, 337] width 63 height 13
